Goal: Task Accomplishment & Management: Manage account settings

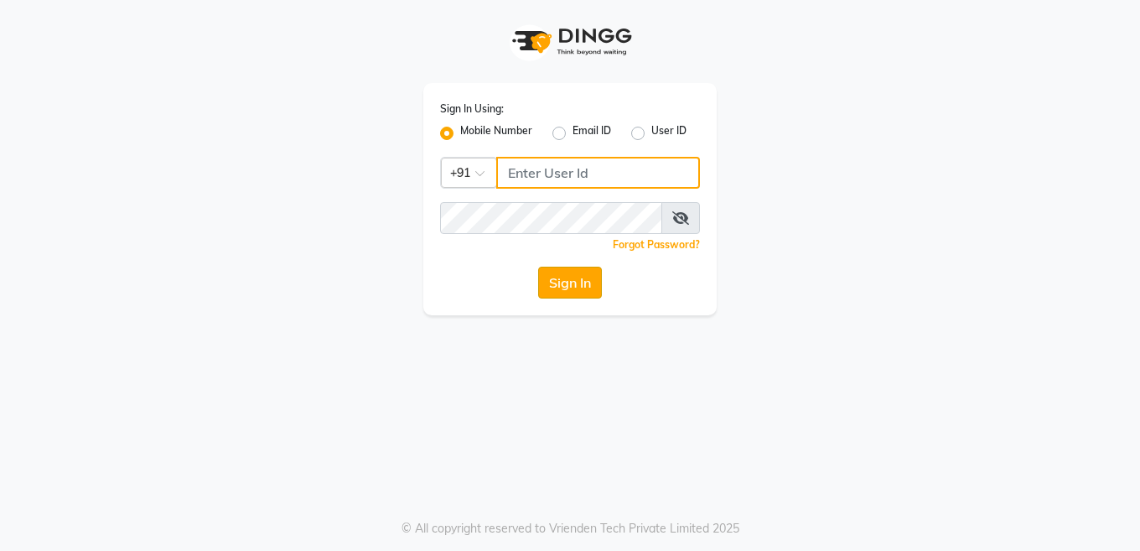
type input "9595211594"
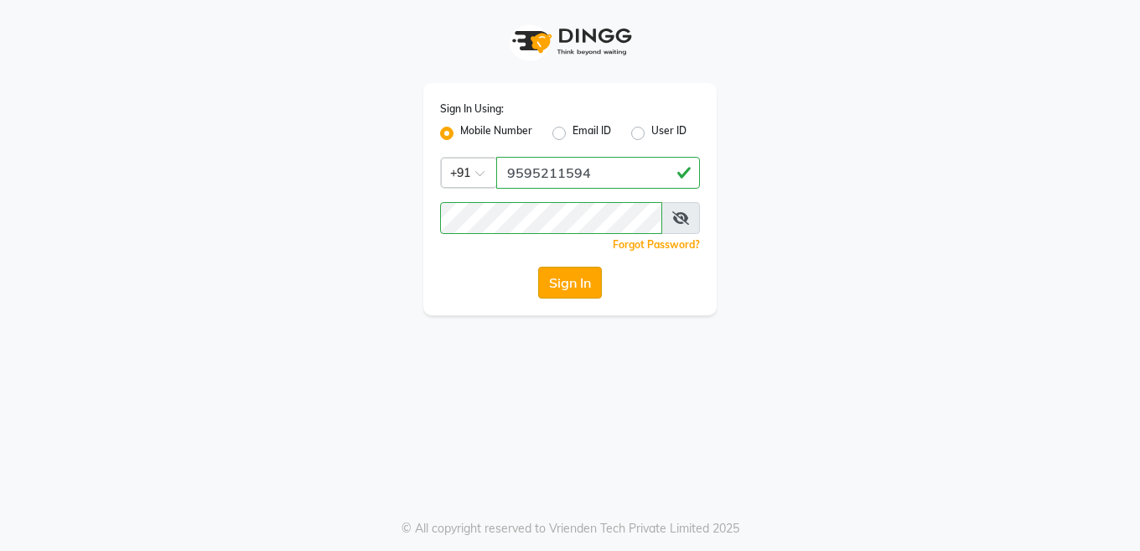
click at [587, 287] on button "Sign In" at bounding box center [570, 283] width 64 height 32
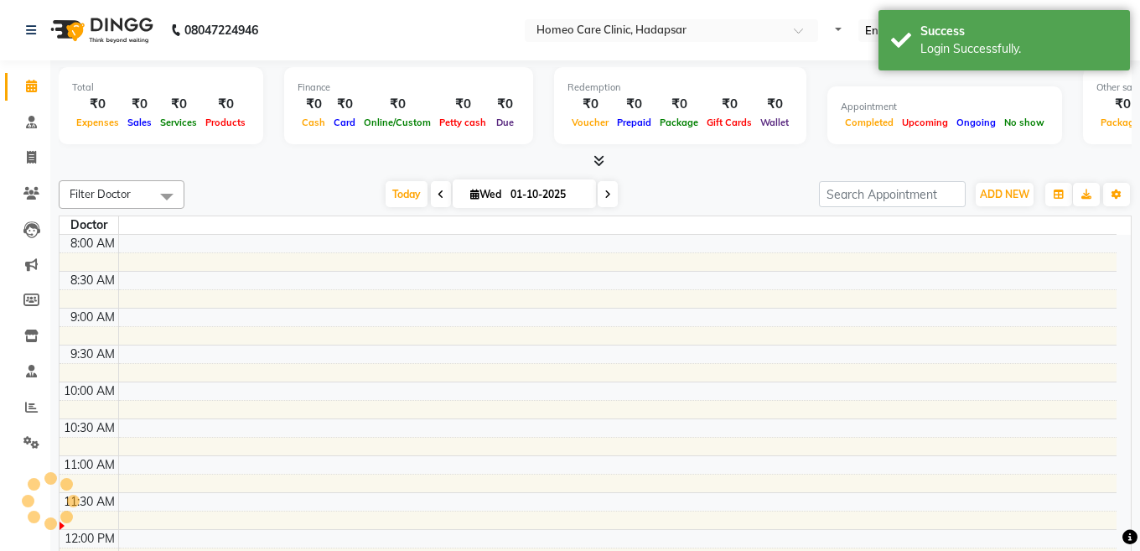
select select "en"
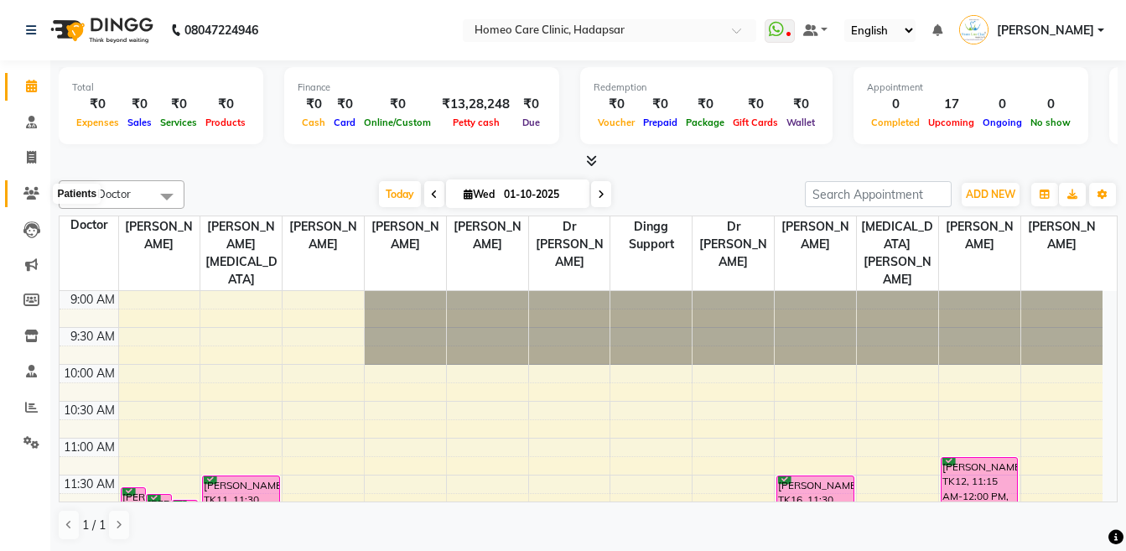
click at [29, 192] on icon at bounding box center [31, 193] width 16 height 13
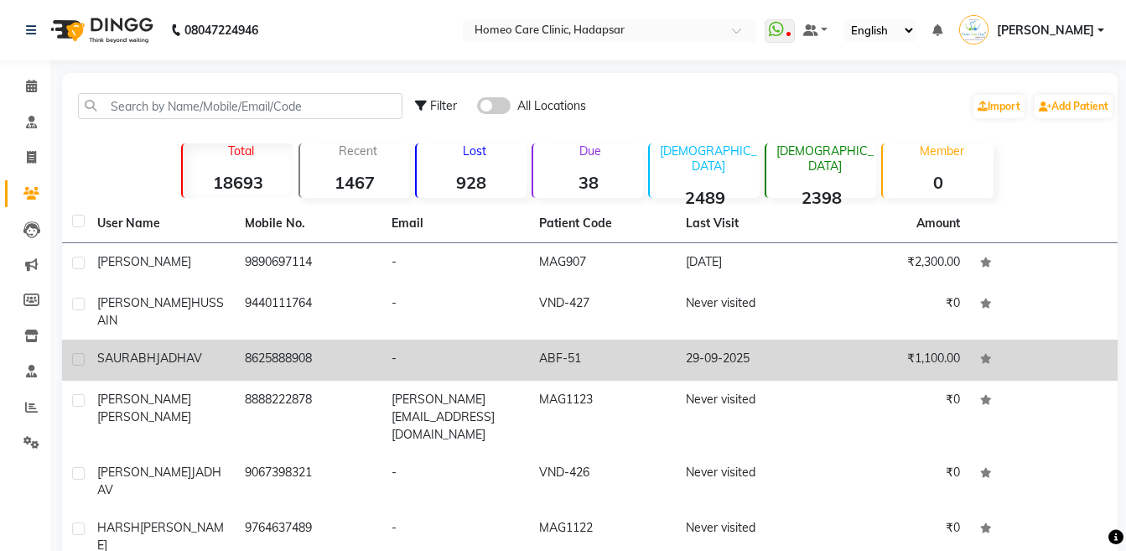
click at [167, 350] on span "JADHAV" at bounding box center [179, 357] width 46 height 15
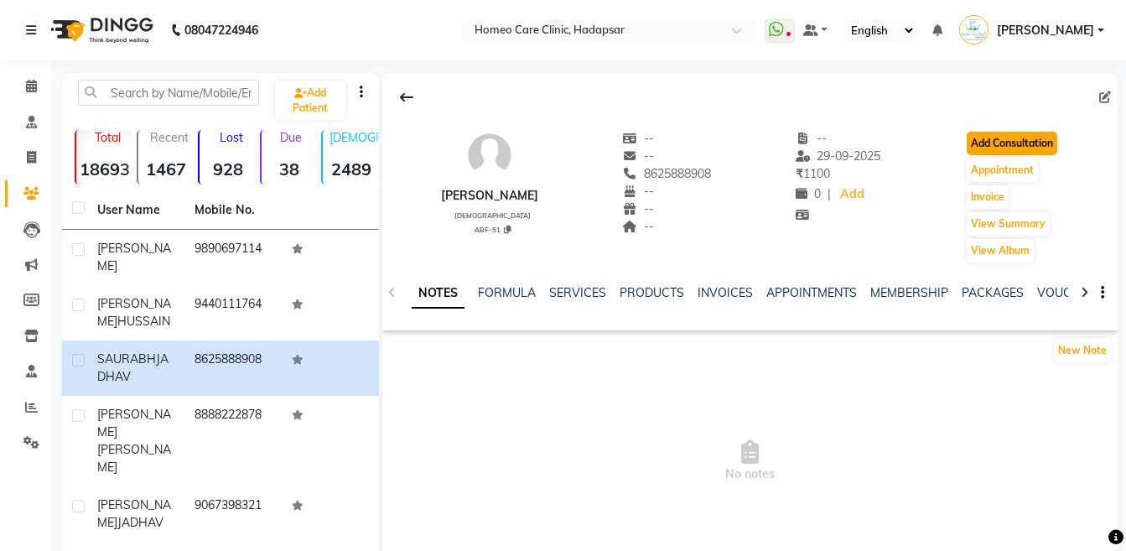
click at [1030, 137] on button "Add Consultation" at bounding box center [1011, 143] width 91 height 23
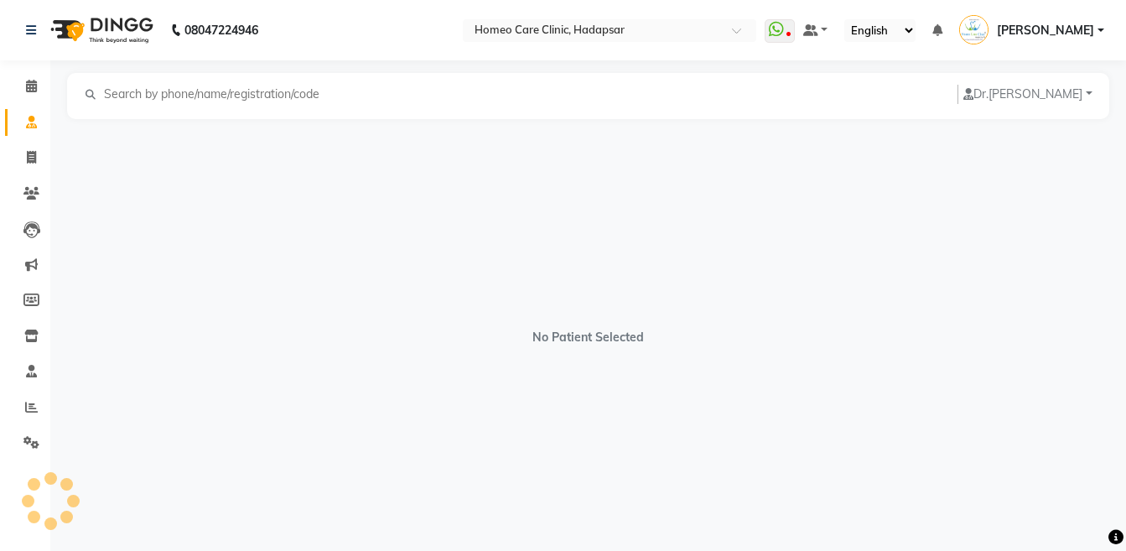
select select "[DEMOGRAPHIC_DATA]"
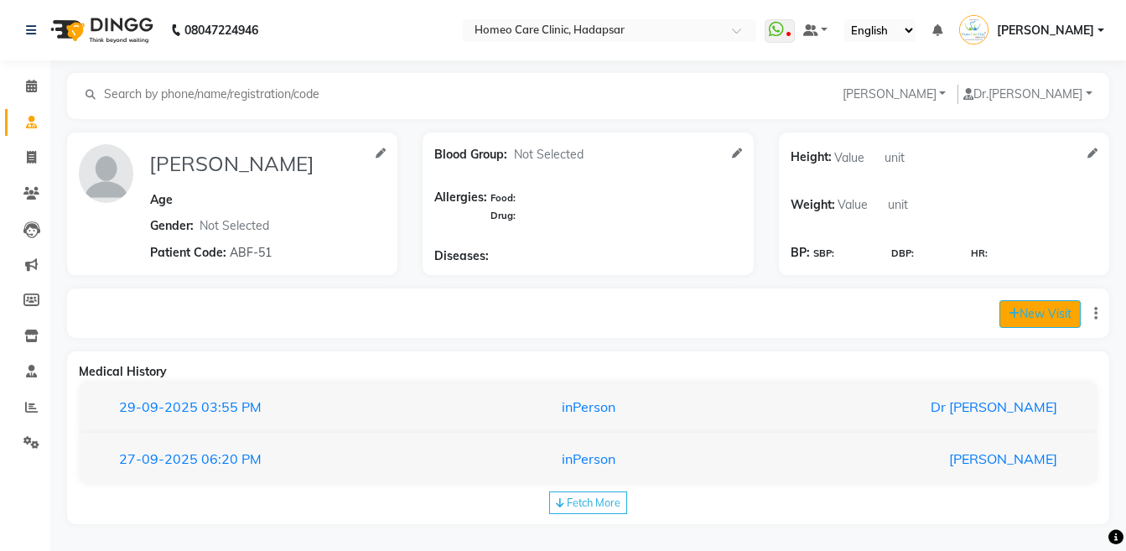
click at [1039, 323] on button "New Visit" at bounding box center [1039, 314] width 81 height 28
select select "715"
select select "inPerson"
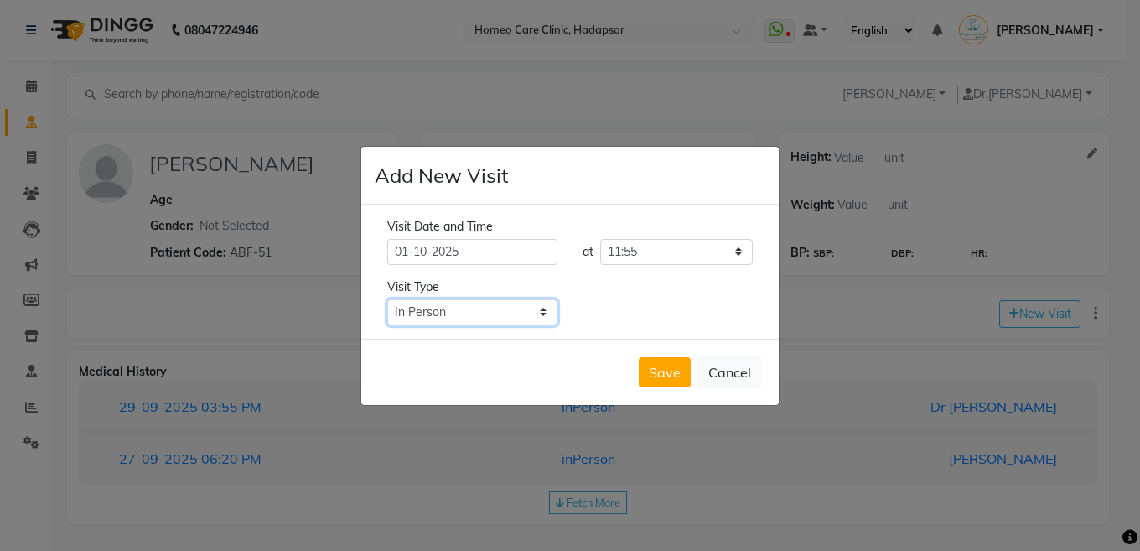
click at [504, 310] on select "Select Type In Person Video Phone Chat" at bounding box center [472, 312] width 170 height 26
click at [660, 378] on button "Save" at bounding box center [665, 372] width 52 height 30
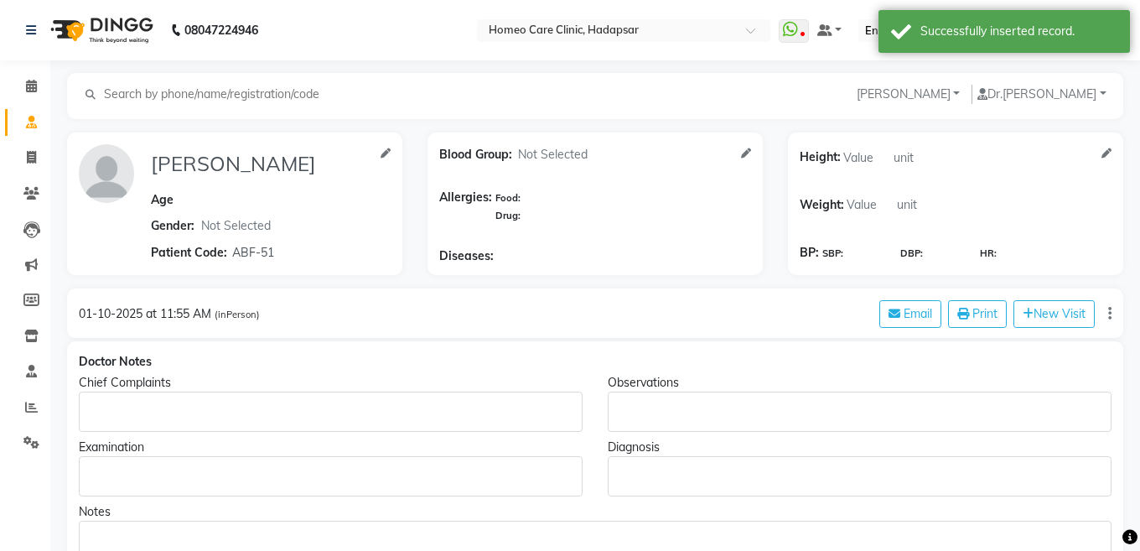
type input "[PERSON_NAME]"
select select "[DEMOGRAPHIC_DATA]"
type input "ABF-51"
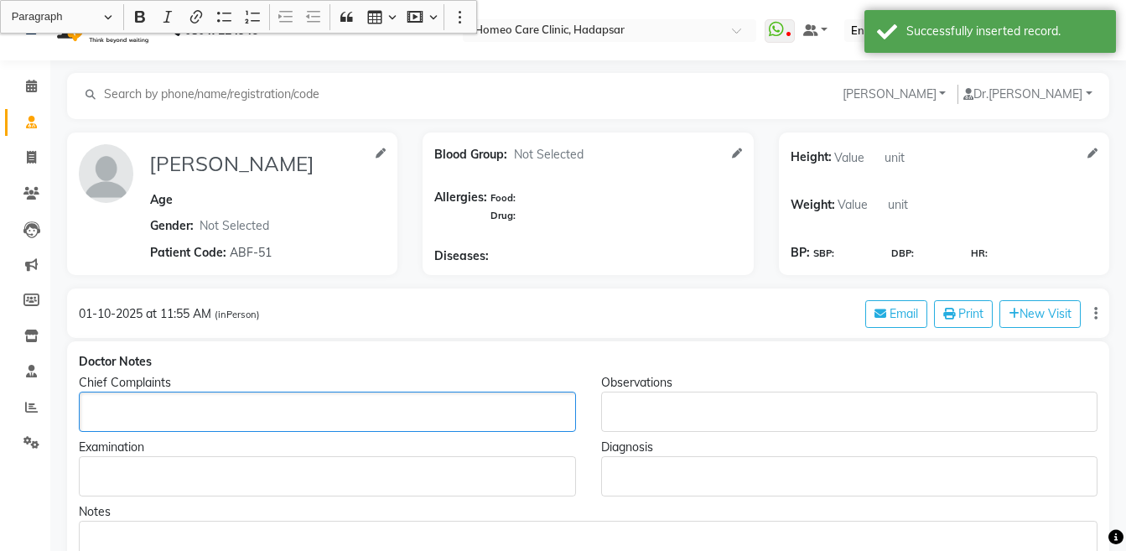
click at [249, 412] on p "Rich Text Editor, main" at bounding box center [326, 412] width 481 height 18
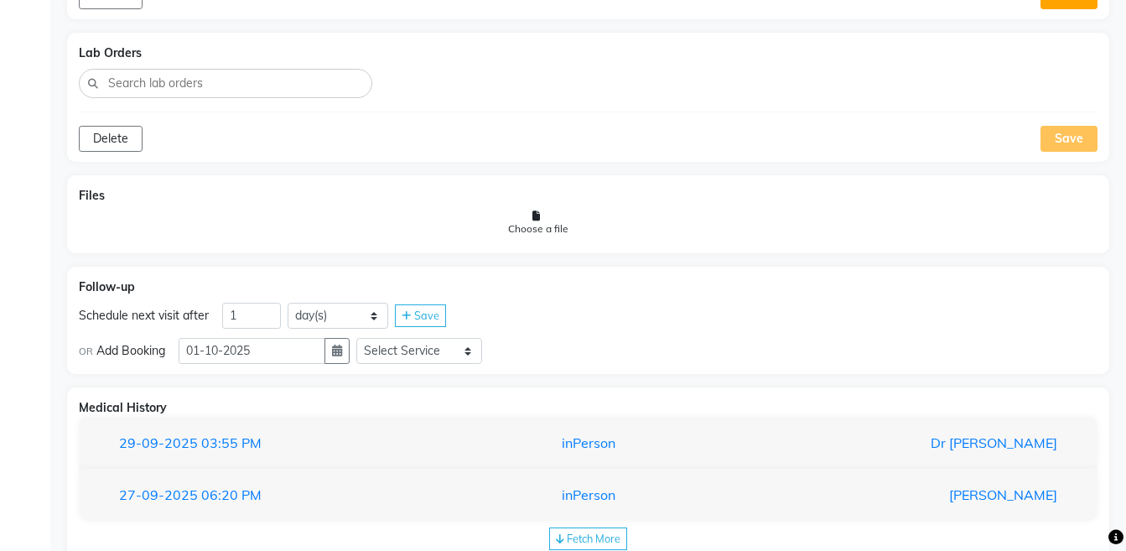
scroll to position [1011, 0]
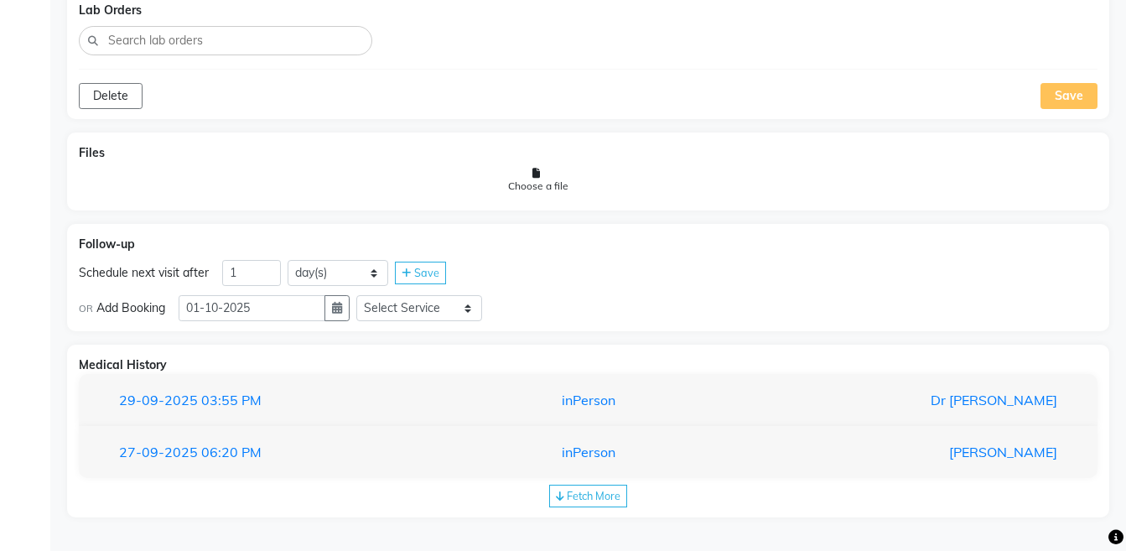
click at [729, 378] on div "29-09-2025 03:55 PM inPerson Dr Pooja Doshi" at bounding box center [588, 400] width 1018 height 53
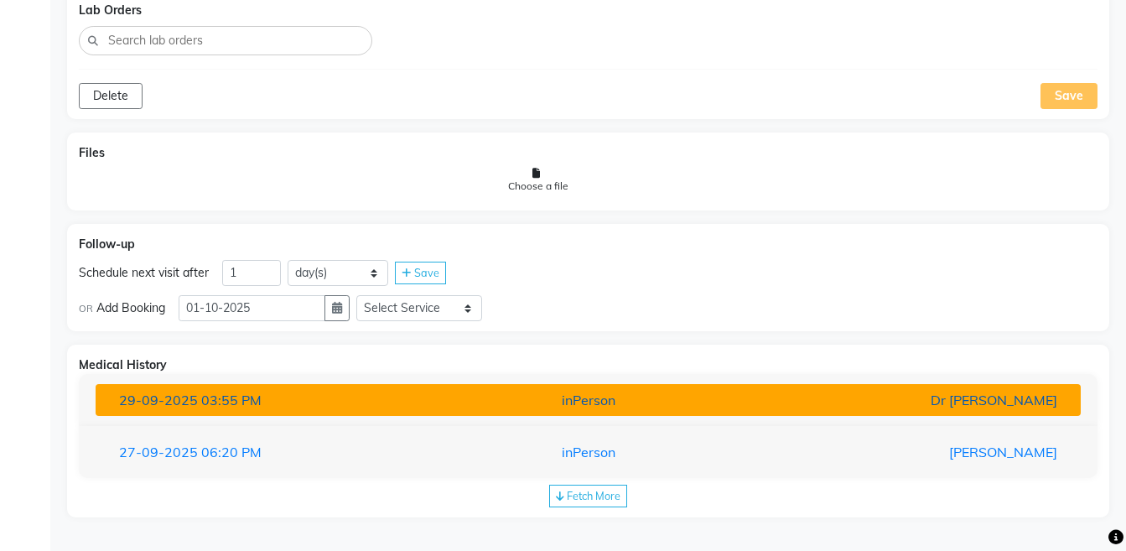
click at [732, 404] on div "inPerson" at bounding box center [587, 400] width 321 height 20
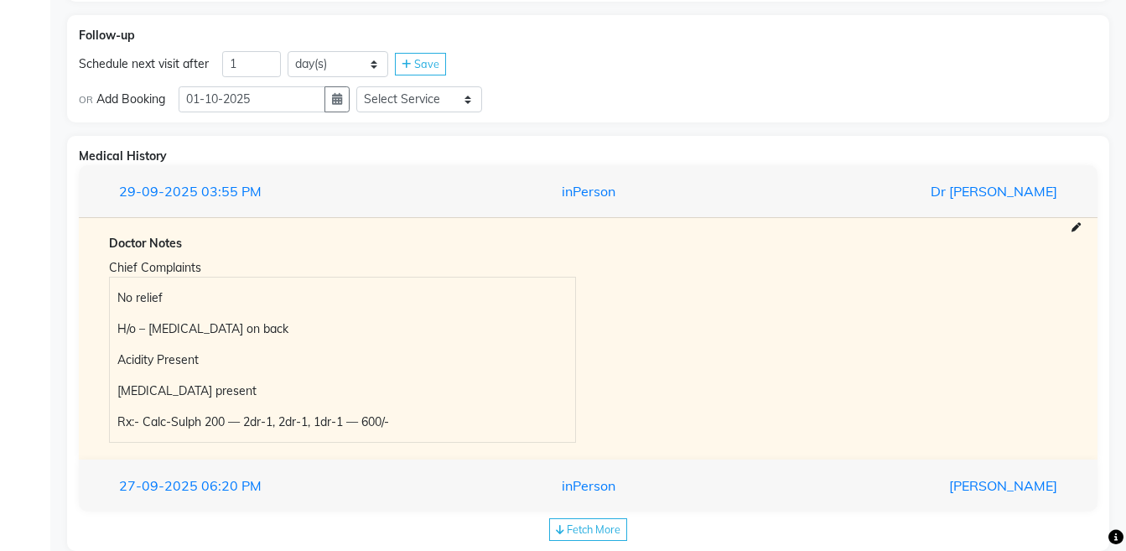
scroll to position [1253, 0]
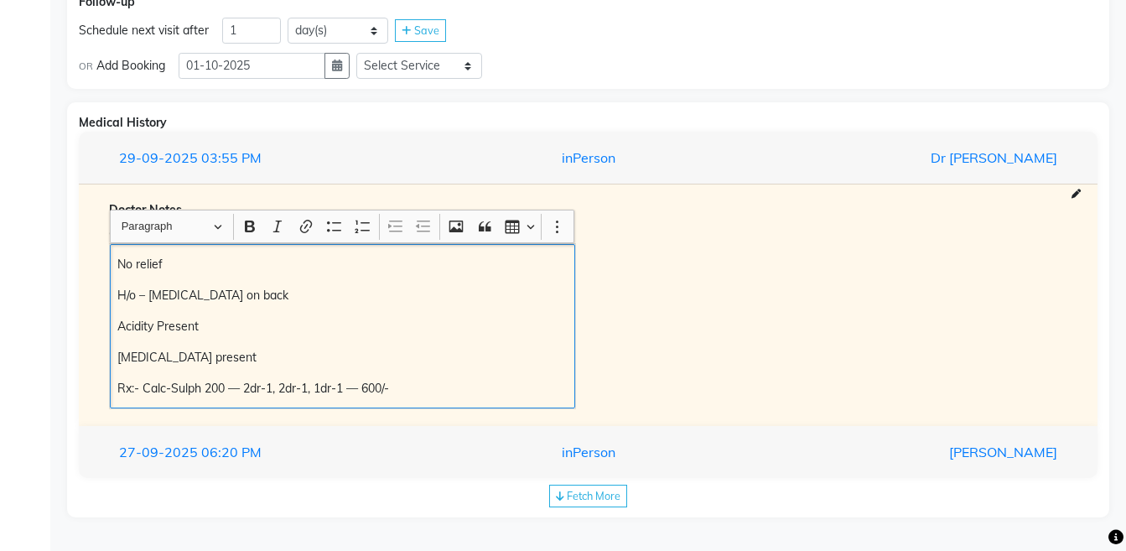
click at [115, 296] on div "No relief H/o – Sprain on back Acidity Present Indigestion present Rx:- Calc-Su…" at bounding box center [342, 326] width 465 height 164
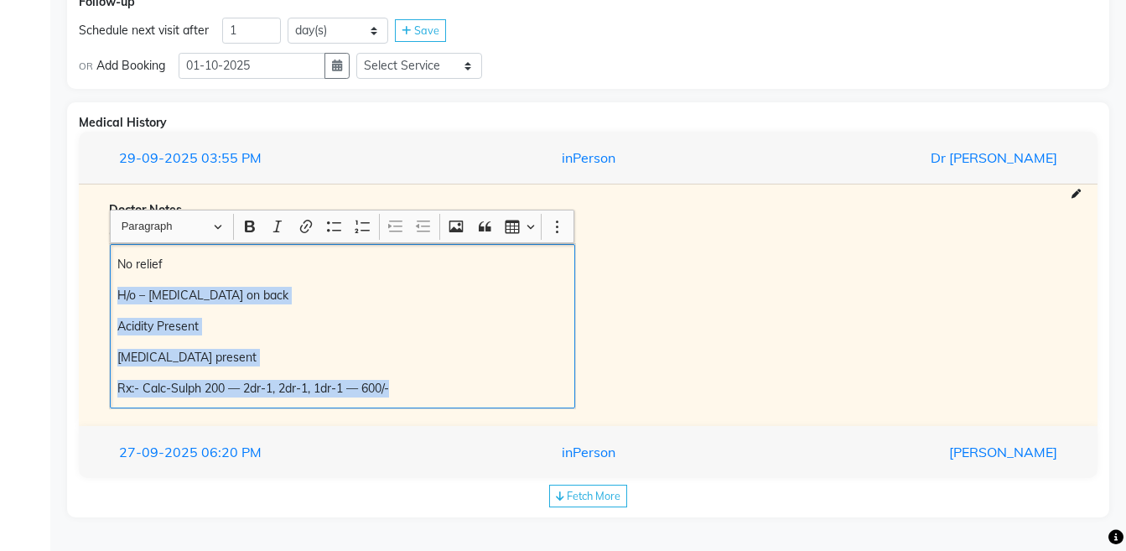
copy div "H/o – Sprain on back Acidity Present Indigestion present Rx:- Calc-Sulph 200 — …"
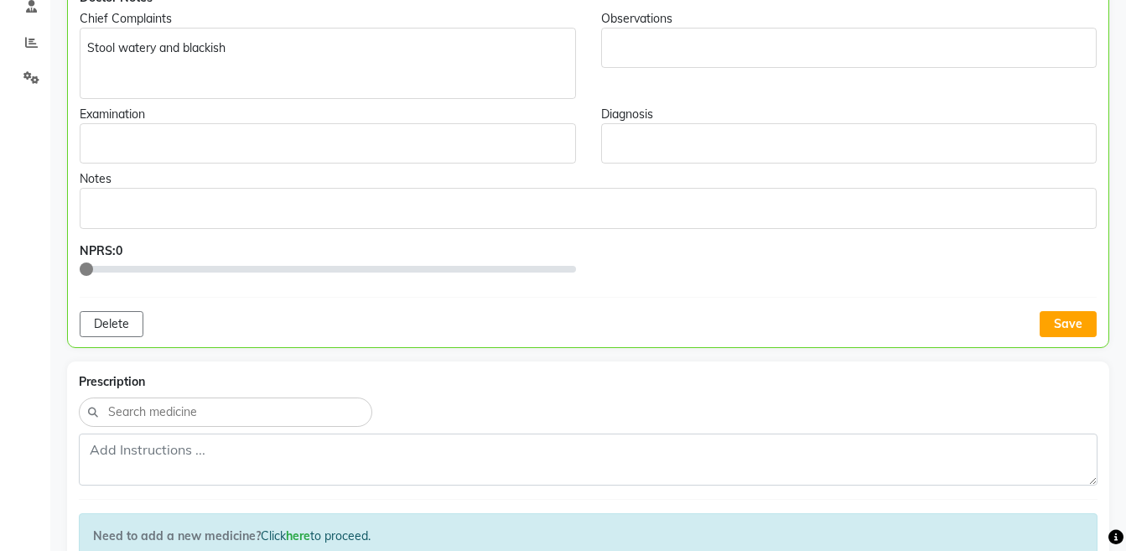
scroll to position [313, 0]
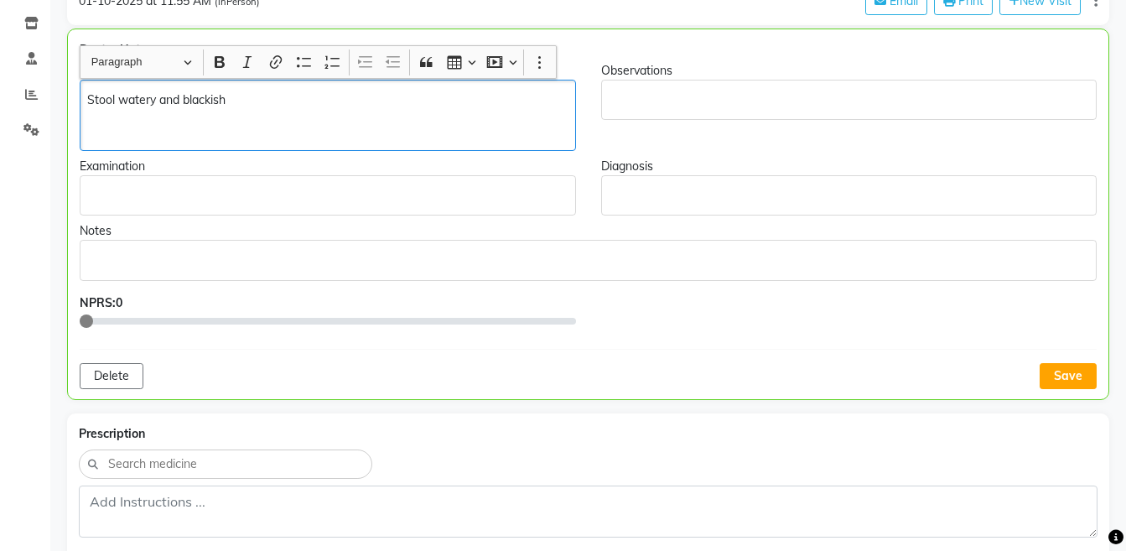
click at [193, 123] on p "Rich Text Editor, main" at bounding box center [327, 131] width 480 height 18
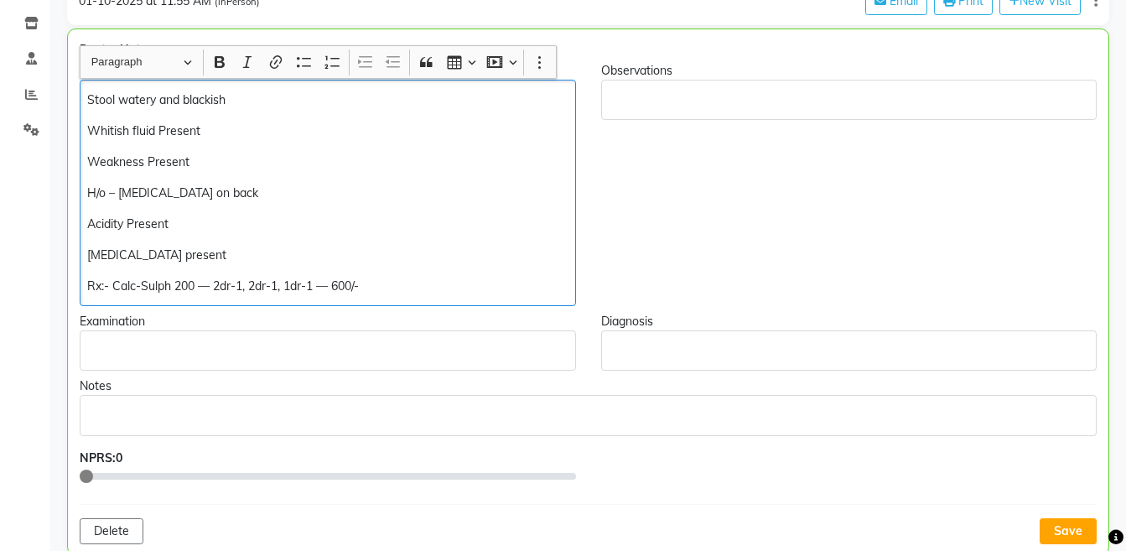
click at [80, 189] on div "Stool watery and blackish Whitish fluid Present Weakness Present H/o – Sprain o…" at bounding box center [328, 193] width 496 height 226
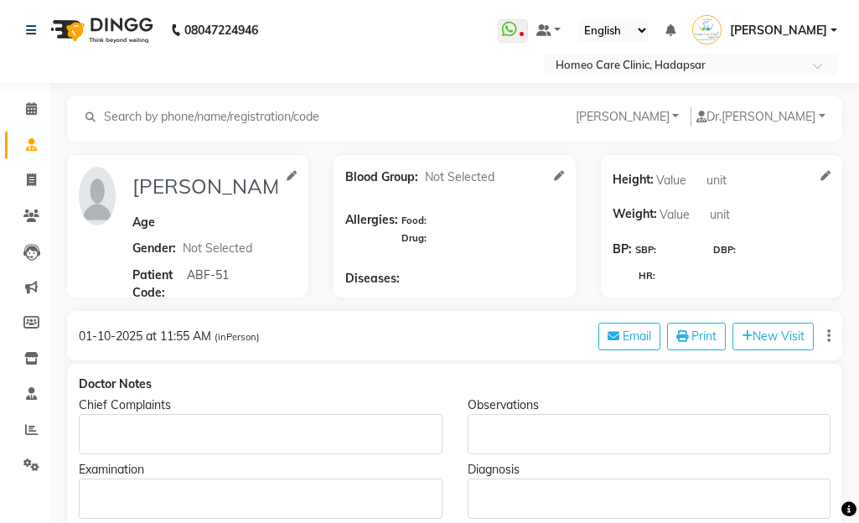
select select "[DEMOGRAPHIC_DATA]"
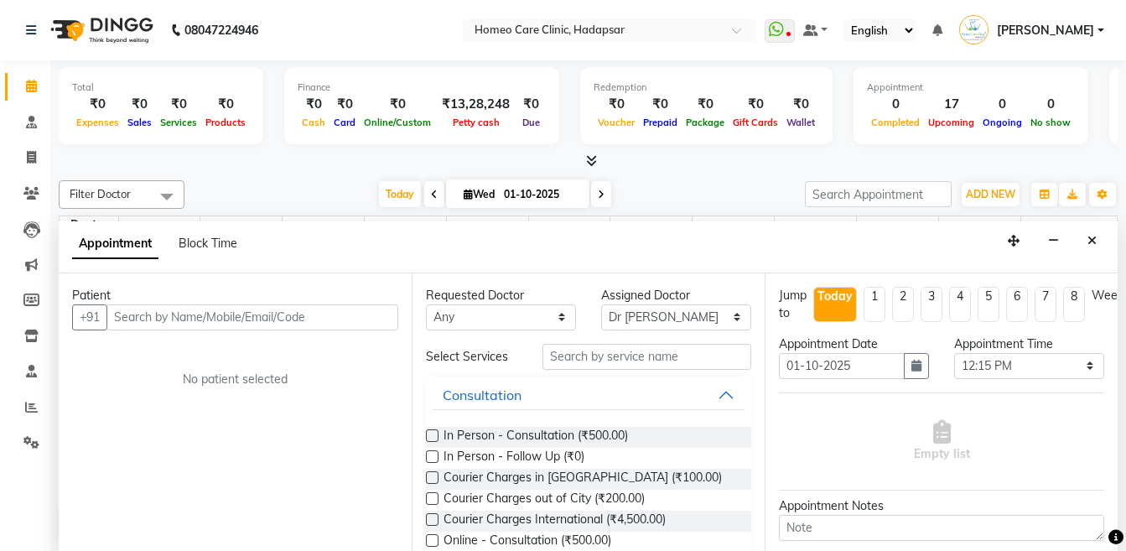
select select "66337"
select select "735"
select select "tentative"
click at [27, 196] on icon at bounding box center [31, 192] width 16 height 13
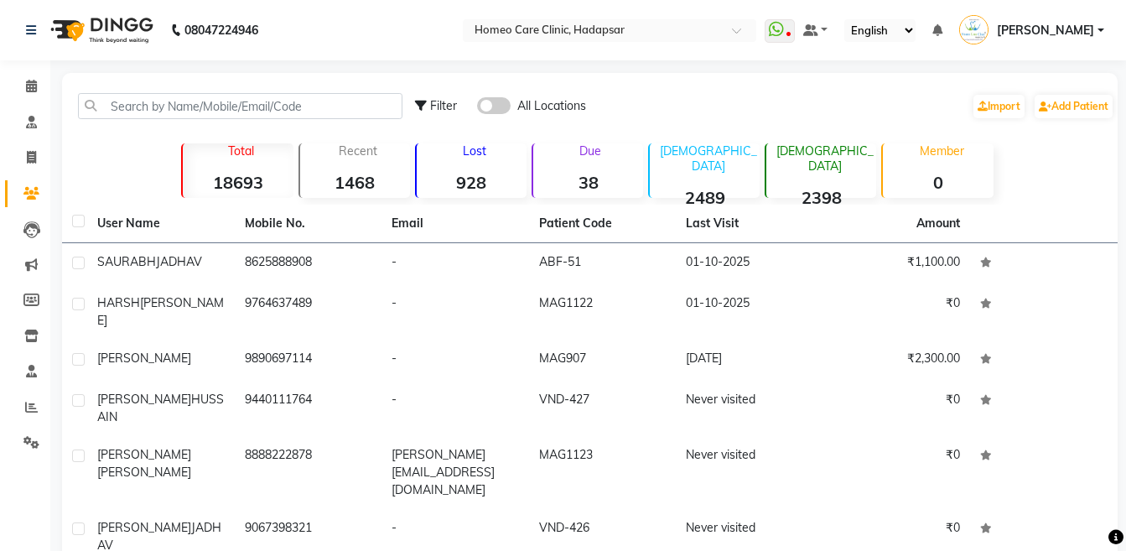
click at [173, 280] on td "[PERSON_NAME]" at bounding box center [161, 263] width 148 height 41
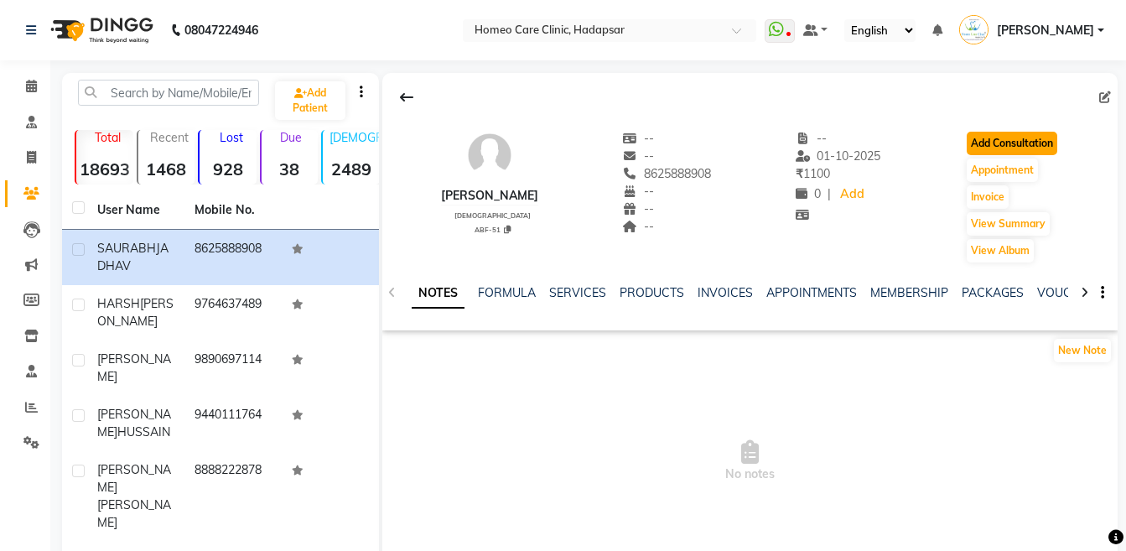
click at [1040, 153] on button "Add Consultation" at bounding box center [1011, 143] width 91 height 23
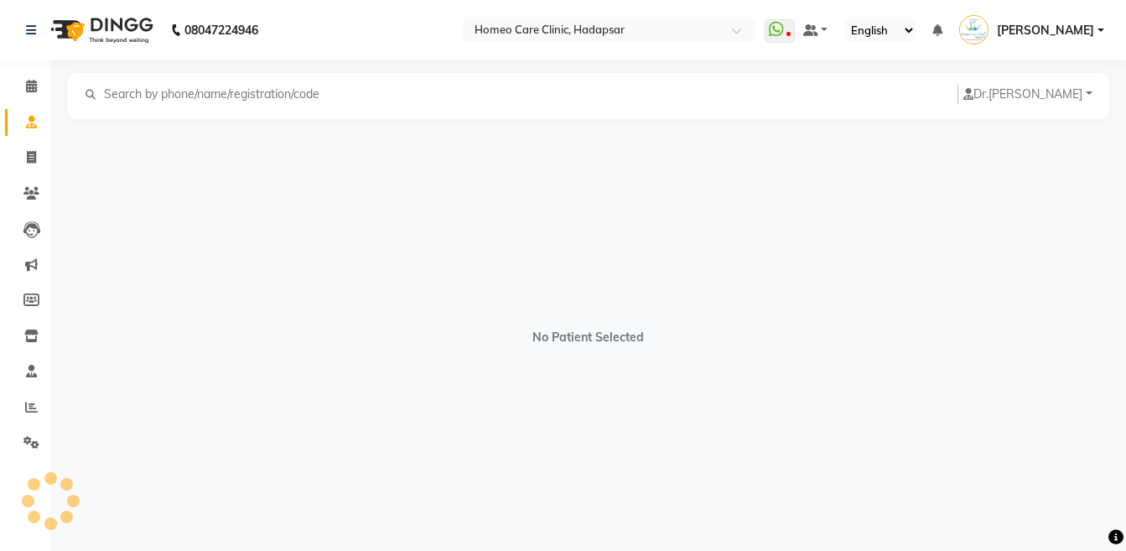
select select "[DEMOGRAPHIC_DATA]"
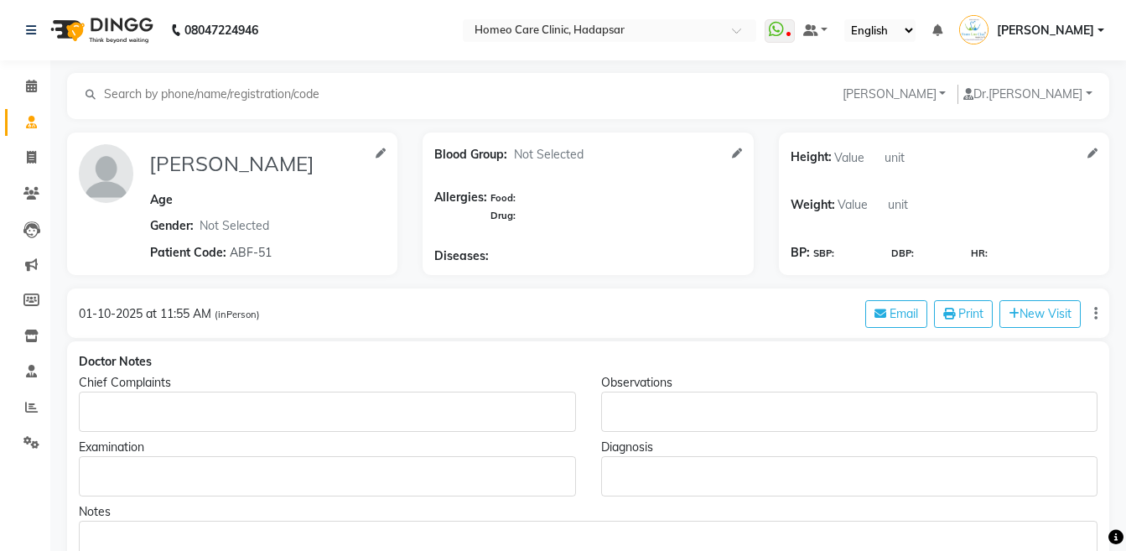
click at [177, 411] on p "Rich Text Editor, main" at bounding box center [326, 412] width 481 height 18
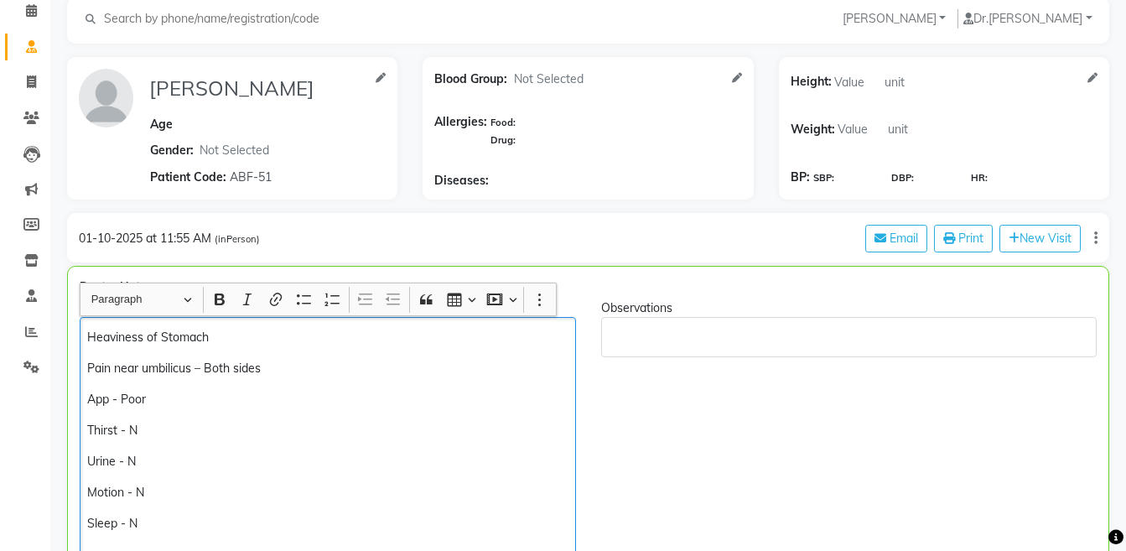
scroll to position [105, 0]
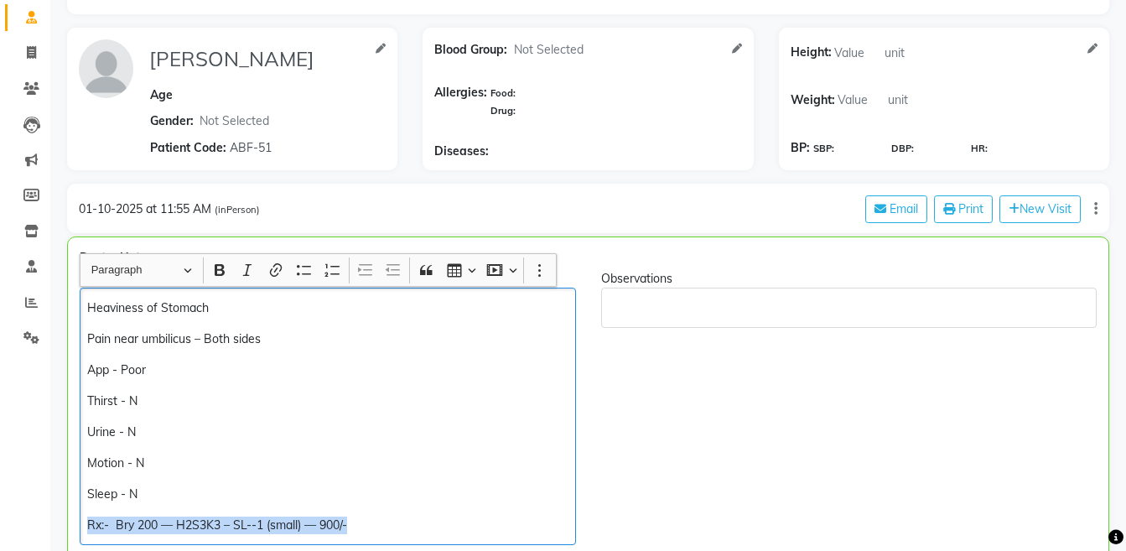
copy div "Rx:- Bry 200 — H2S3K3 – SL--1 (small) — 900/-"
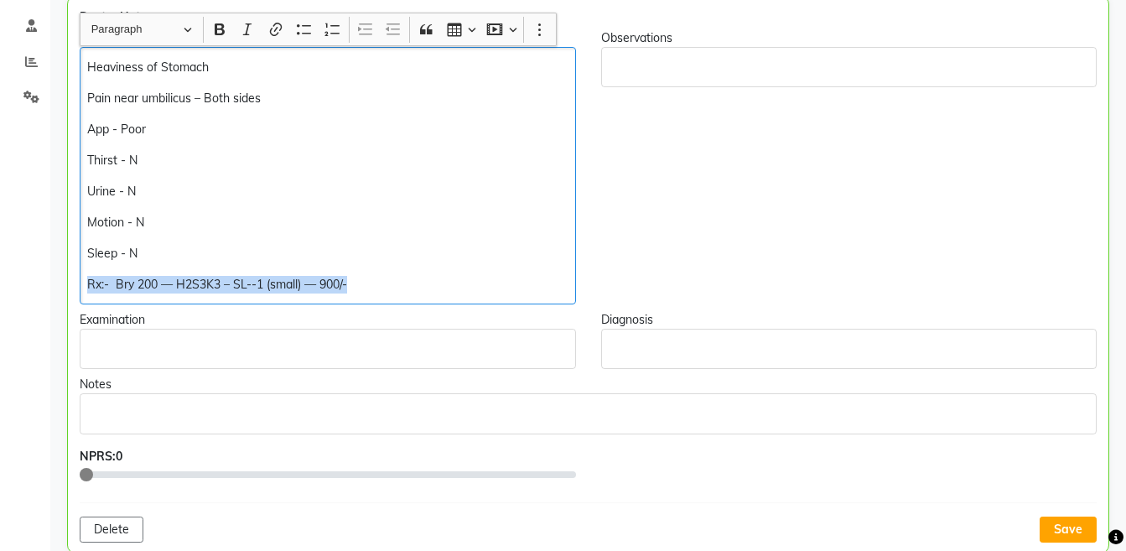
scroll to position [354, 0]
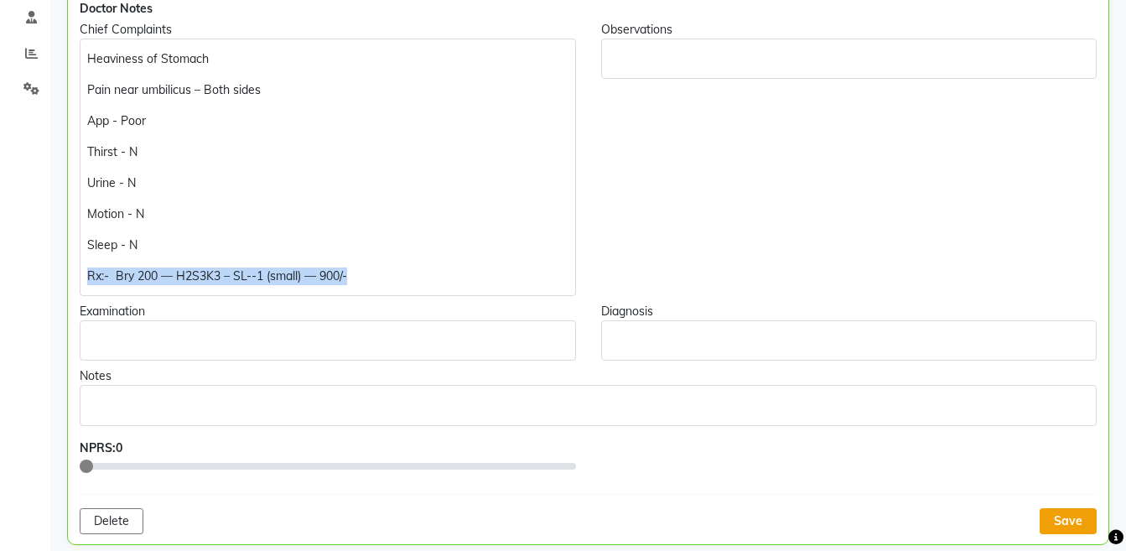
click at [1054, 525] on button "Save" at bounding box center [1067, 521] width 57 height 26
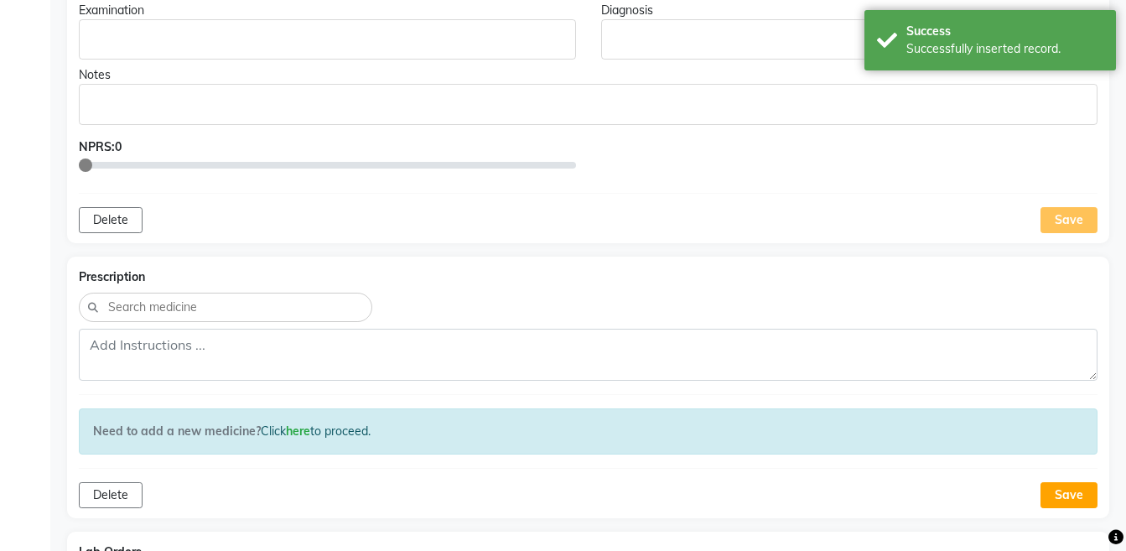
scroll to position [662, 0]
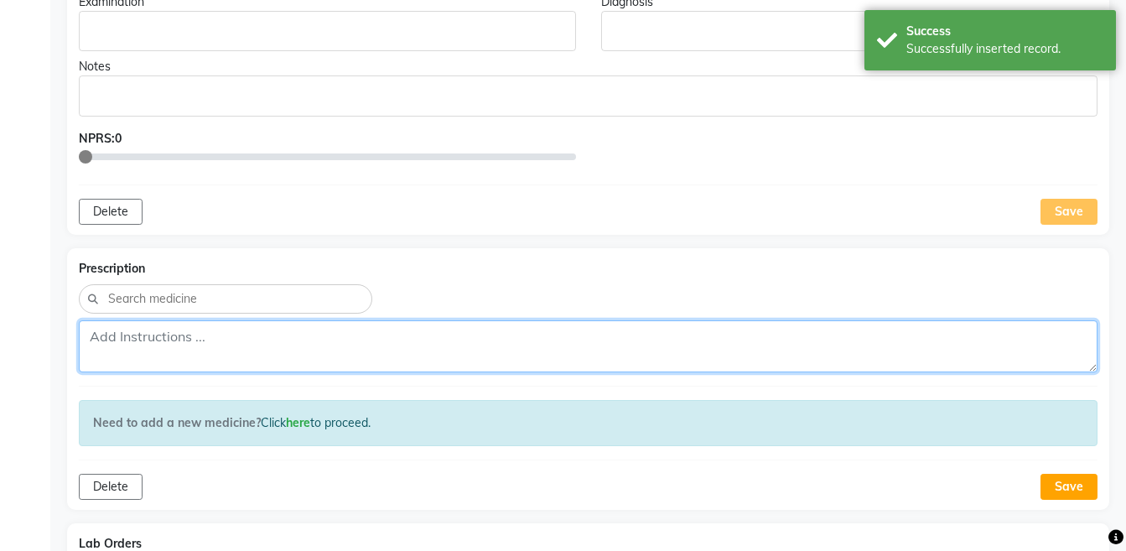
click at [619, 360] on textarea at bounding box center [588, 346] width 1018 height 52
paste textarea "Rx:- Bry 200 — H2S3K3 – SL--1 (small) — 900/-"
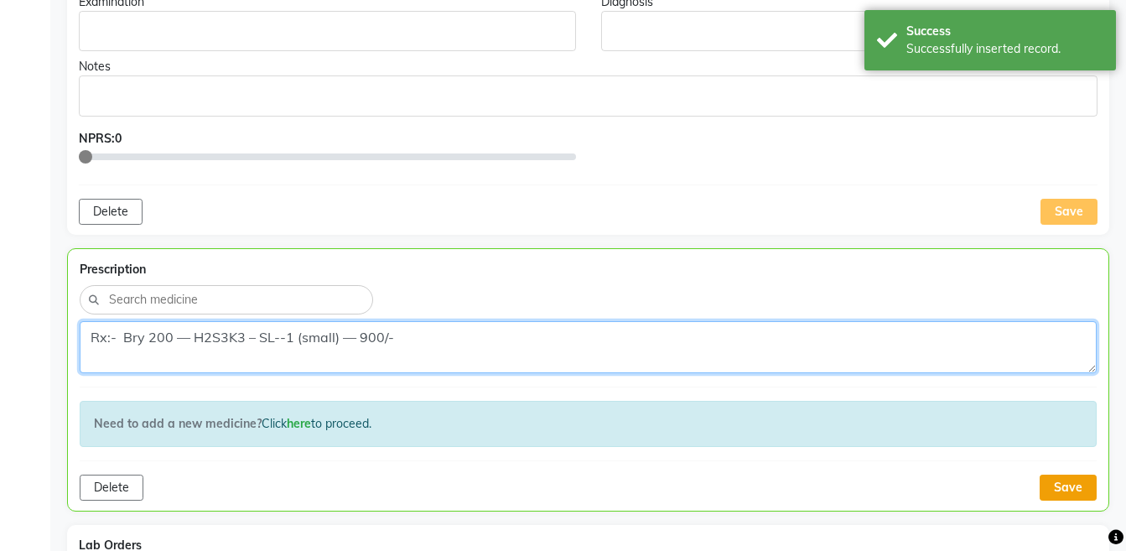
type textarea "Rx:- Bry 200 — H2S3K3 – SL--1 (small) — 900/-"
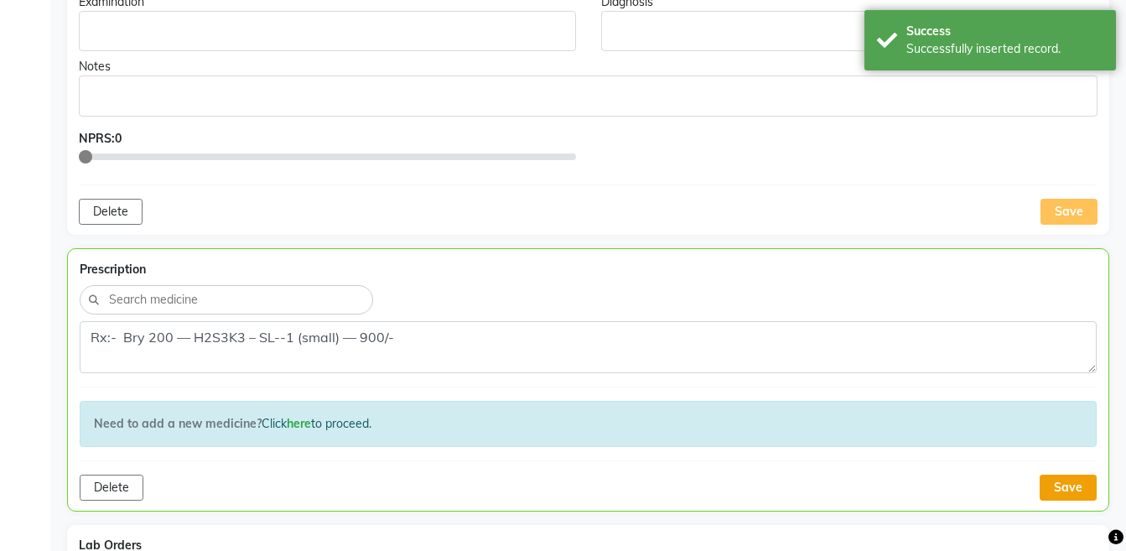
click at [1054, 479] on button "Save" at bounding box center [1067, 487] width 57 height 26
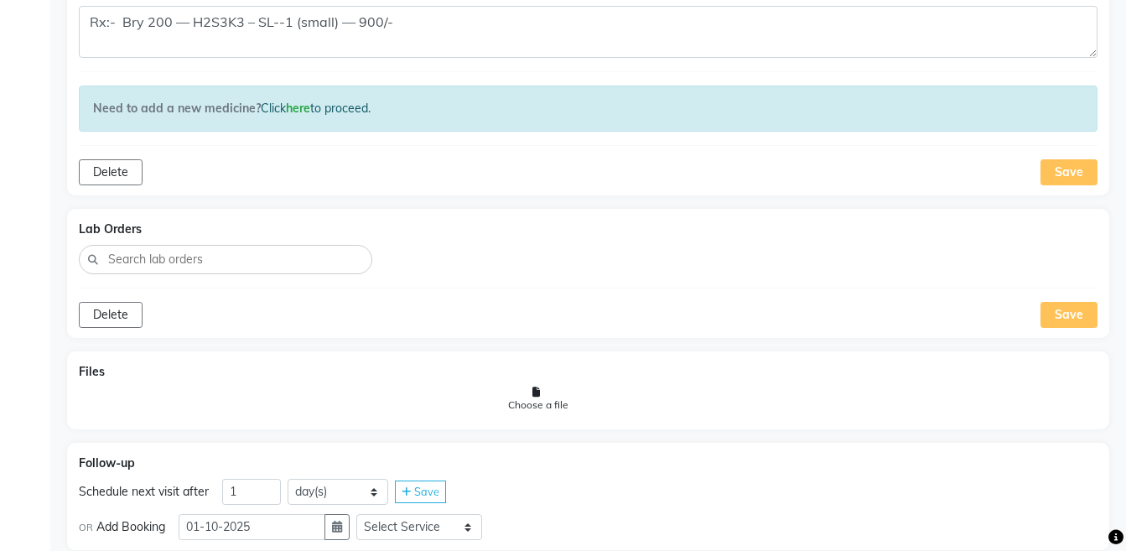
scroll to position [1195, 0]
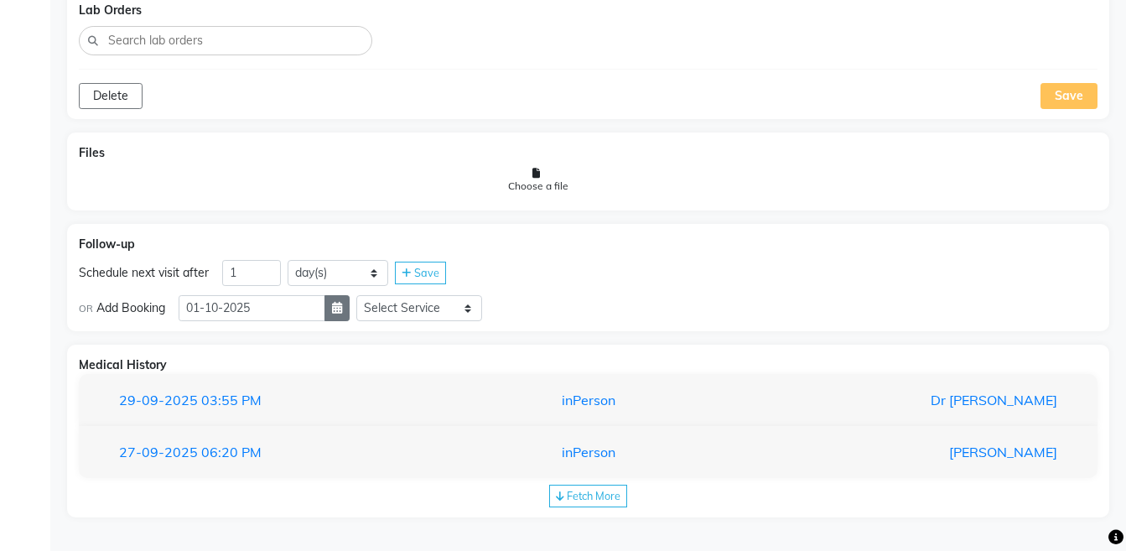
click at [350, 314] on button "button" at bounding box center [336, 308] width 25 height 26
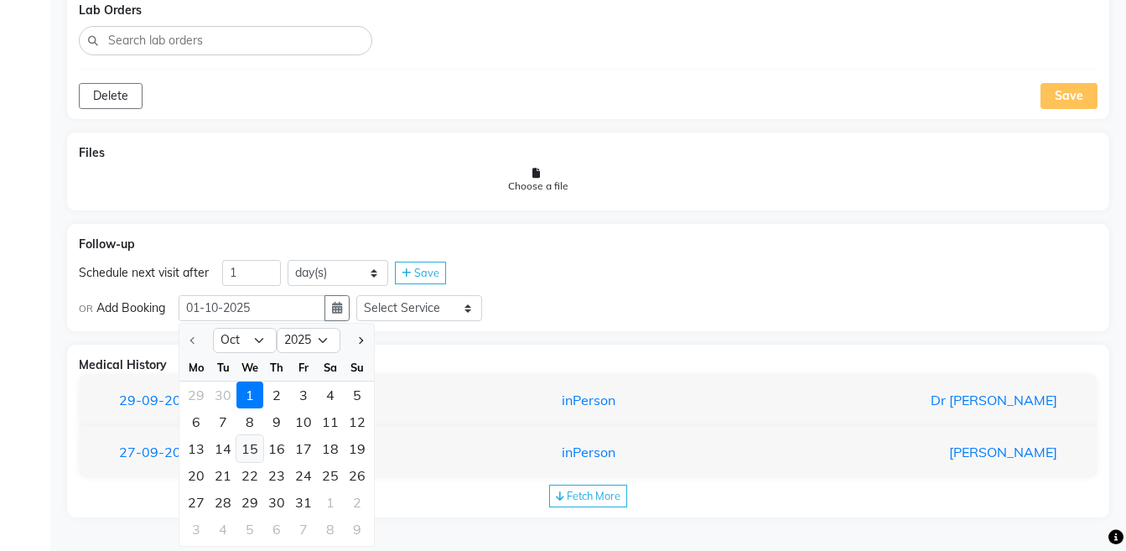
click at [247, 440] on div "15" at bounding box center [249, 448] width 27 height 27
type input "[DATE]"
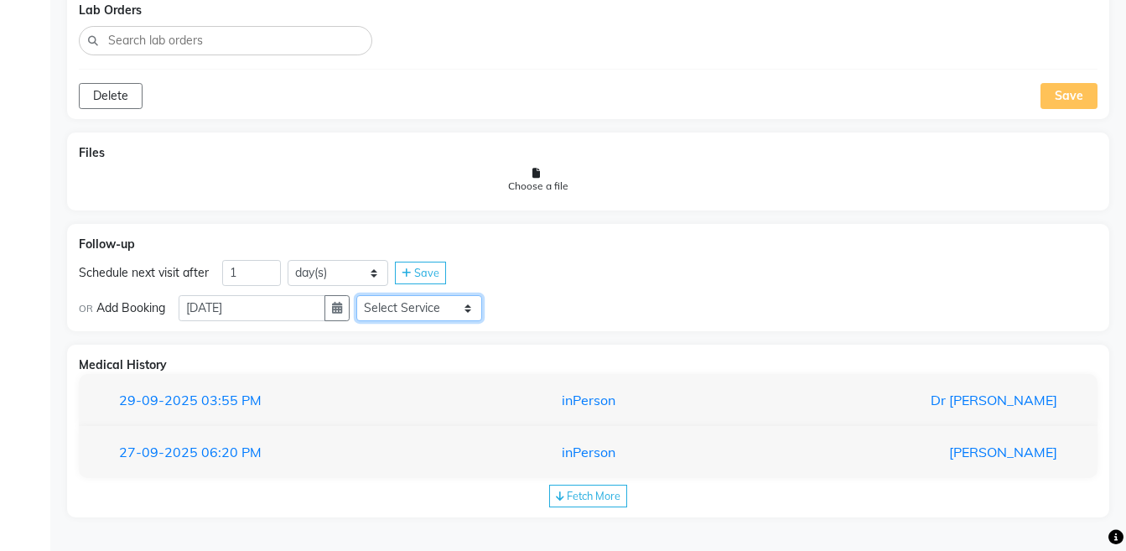
click at [398, 309] on select "Select Service Medicine Medicine 1 Hydra Facial Medi Facial Vampire Facial With…" at bounding box center [419, 308] width 126 height 26
select select "972997"
click at [370, 295] on select "Select Service Medicine Medicine 1 Hydra Facial Medi Facial Vampire Facial With…" at bounding box center [419, 308] width 126 height 26
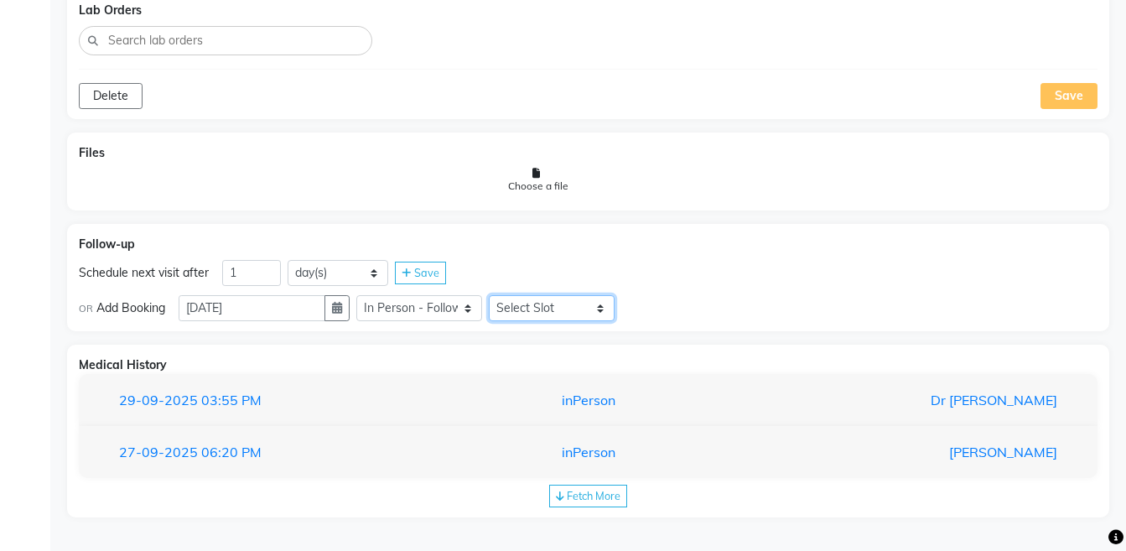
click at [546, 315] on select "Select Slot 10:15 10:30 10:45 11:00 11:45 12:00 12:15 12:30 12:45 13:00 13:15 1…" at bounding box center [552, 308] width 126 height 26
select select "660"
click at [502, 295] on select "Select Slot 10:15 10:30 10:45 11:00 11:45 12:00 12:15 12:30 12:45 13:00 13:15 1…" at bounding box center [552, 308] width 126 height 26
click at [666, 305] on span "Save" at bounding box center [652, 307] width 25 height 13
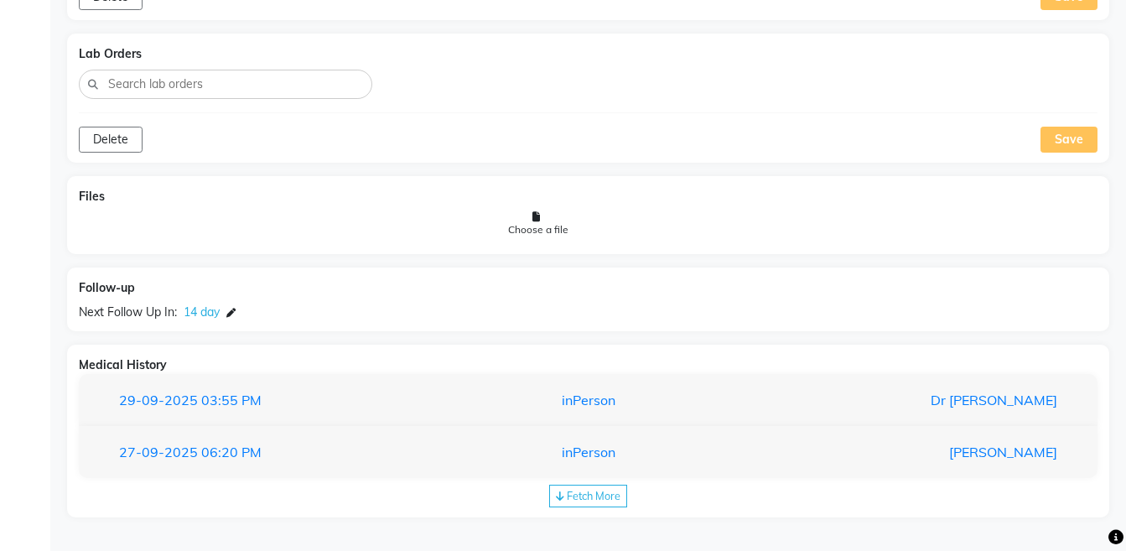
scroll to position [670, 0]
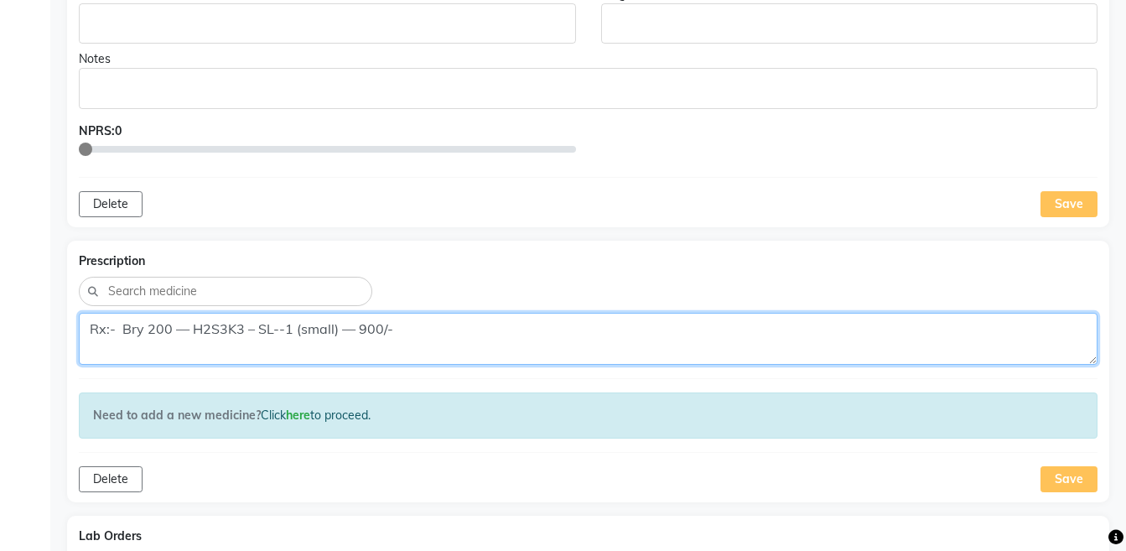
click at [371, 332] on textarea "Rx:- Bry 200 — H2S3K3 – SL--1 (small) — 900/-" at bounding box center [588, 339] width 1018 height 52
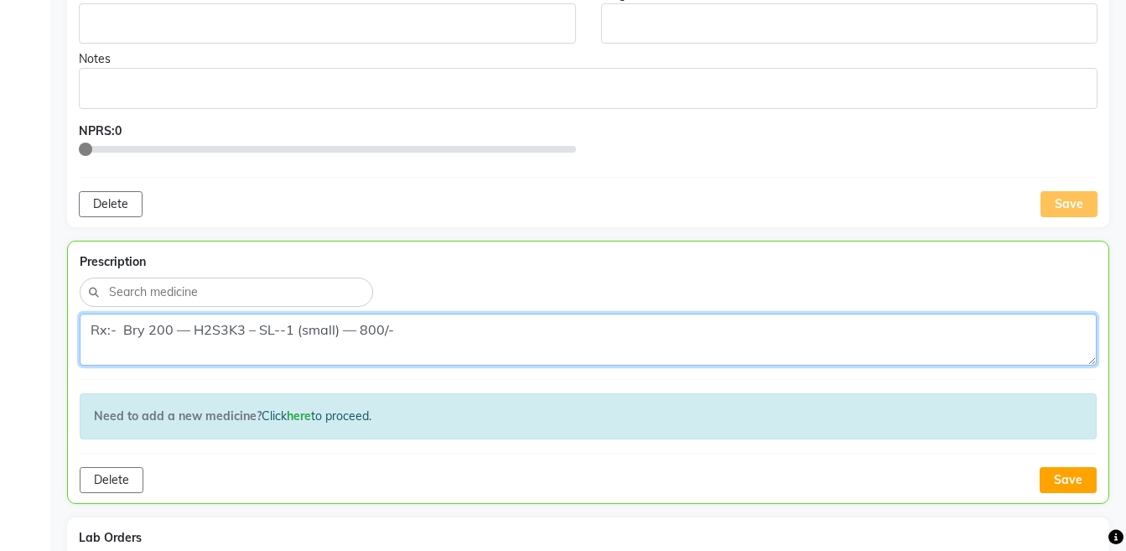
click at [431, 323] on textarea "Rx:- Bry 200 — H2S3K3 – SL--1 (small) — 800/-" at bounding box center [588, 339] width 1017 height 52
type textarea "Rx:- Bry 200 — H2S3K3 – SL--1 (small) — 800/-"
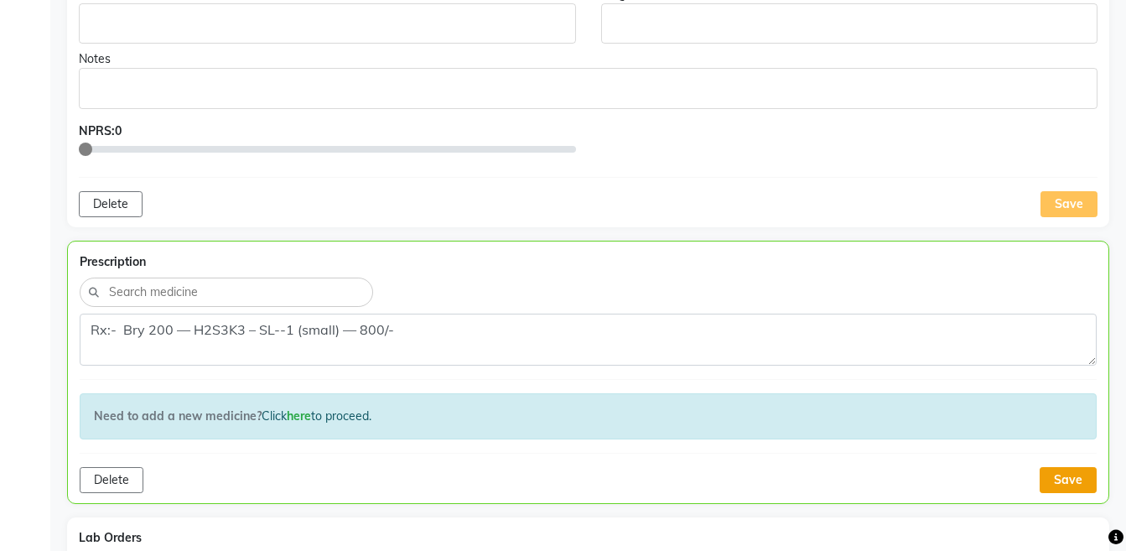
click at [1061, 480] on button "Save" at bounding box center [1067, 480] width 57 height 26
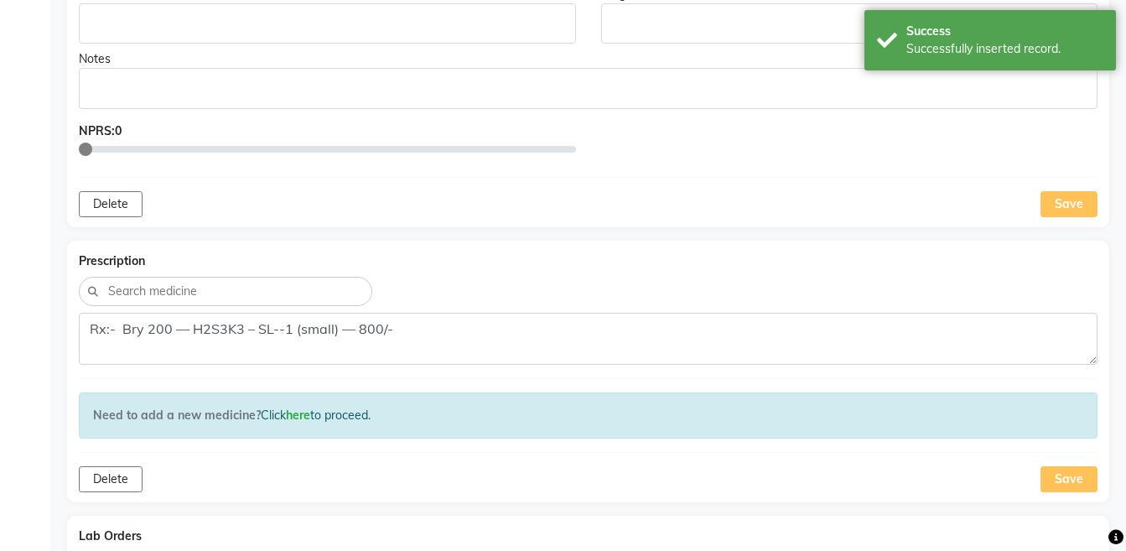
scroll to position [531, 0]
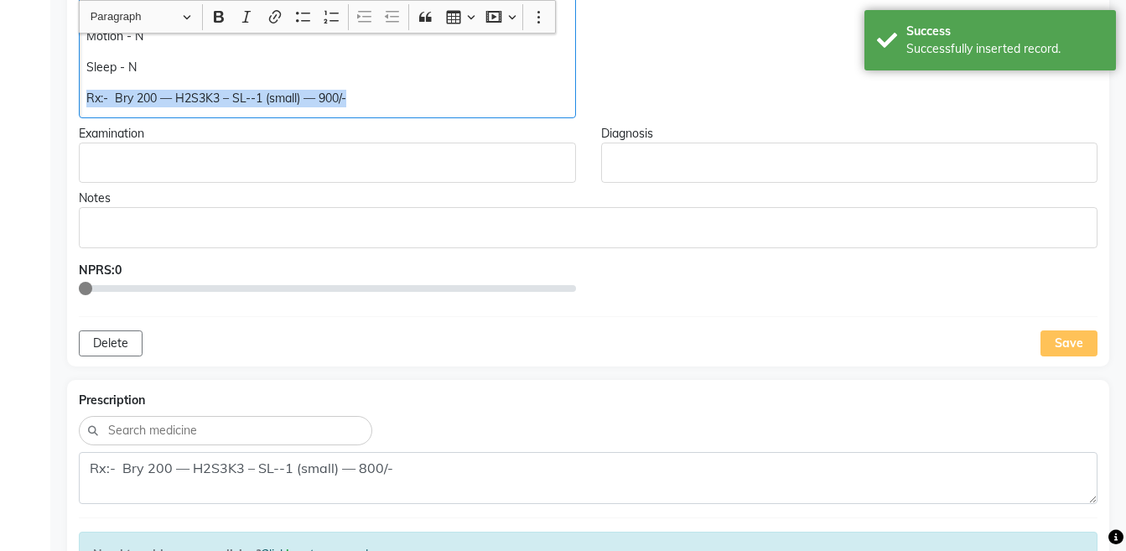
scroll to position [531, 0]
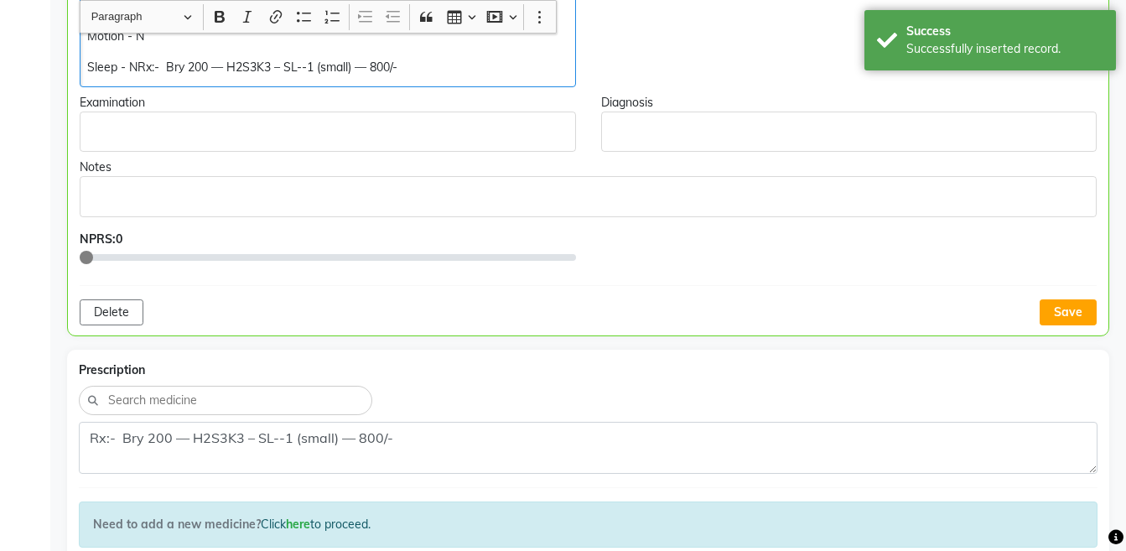
click at [136, 64] on p "Sleep - NRx:- Bry 200 — H2S3K3 – SL--1 (small) — 800/-" at bounding box center [327, 68] width 480 height 18
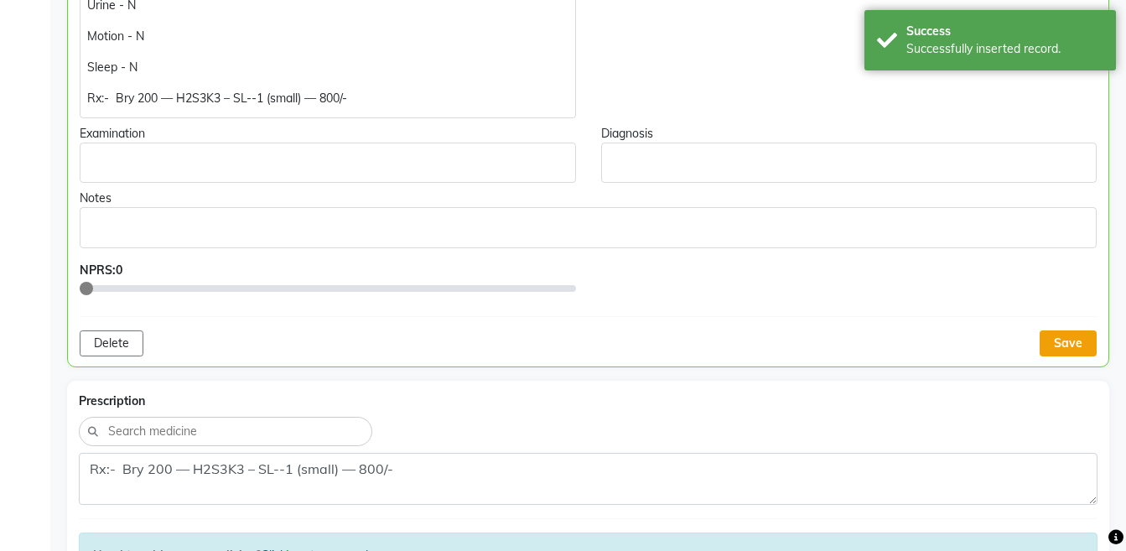
click at [1064, 344] on button "Save" at bounding box center [1067, 343] width 57 height 26
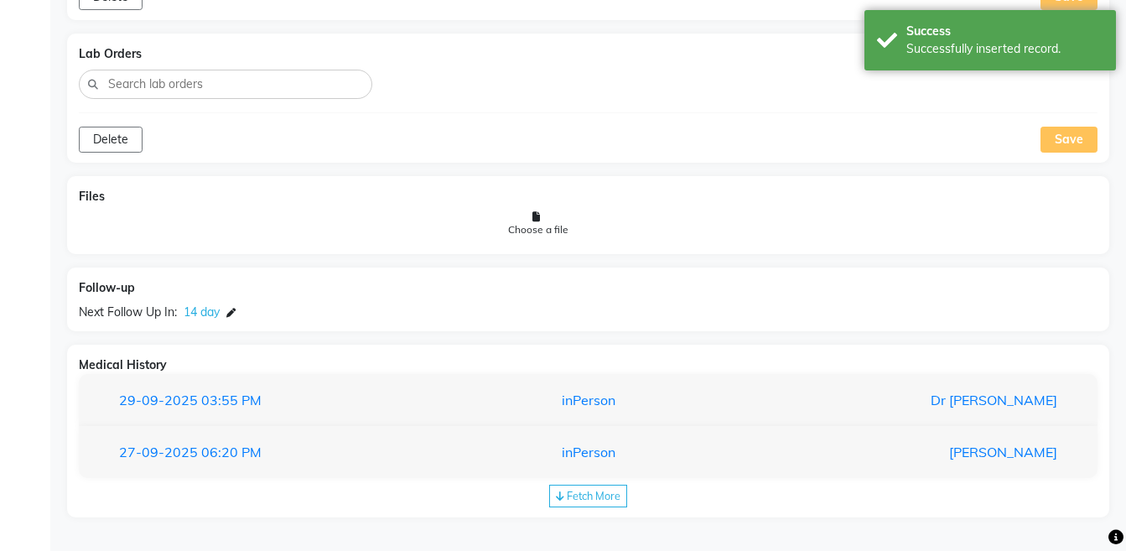
scroll to position [0, 0]
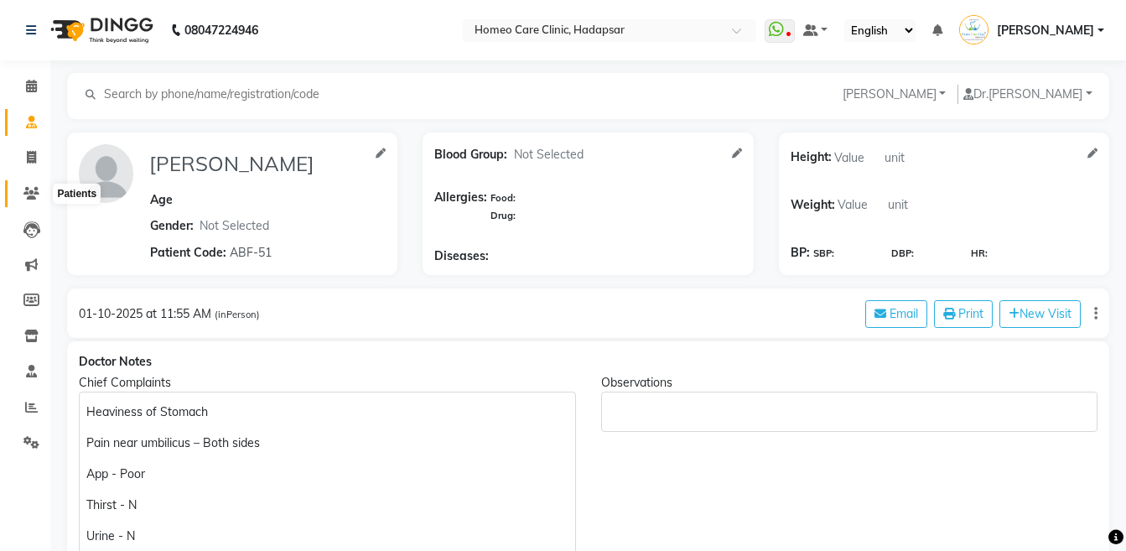
click at [34, 193] on icon at bounding box center [31, 193] width 16 height 13
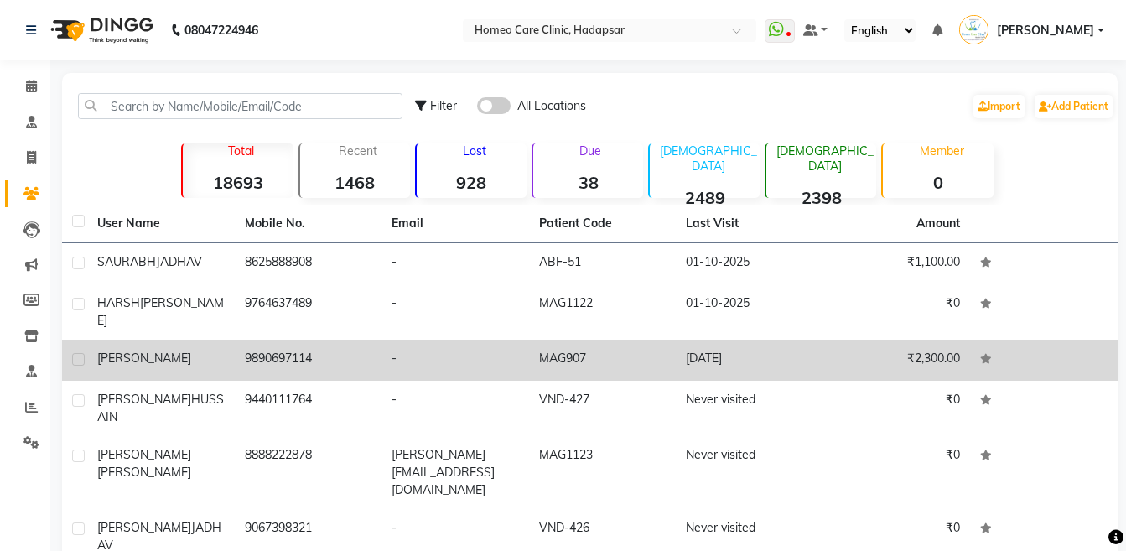
click at [123, 339] on td "[PERSON_NAME]" at bounding box center [161, 359] width 148 height 41
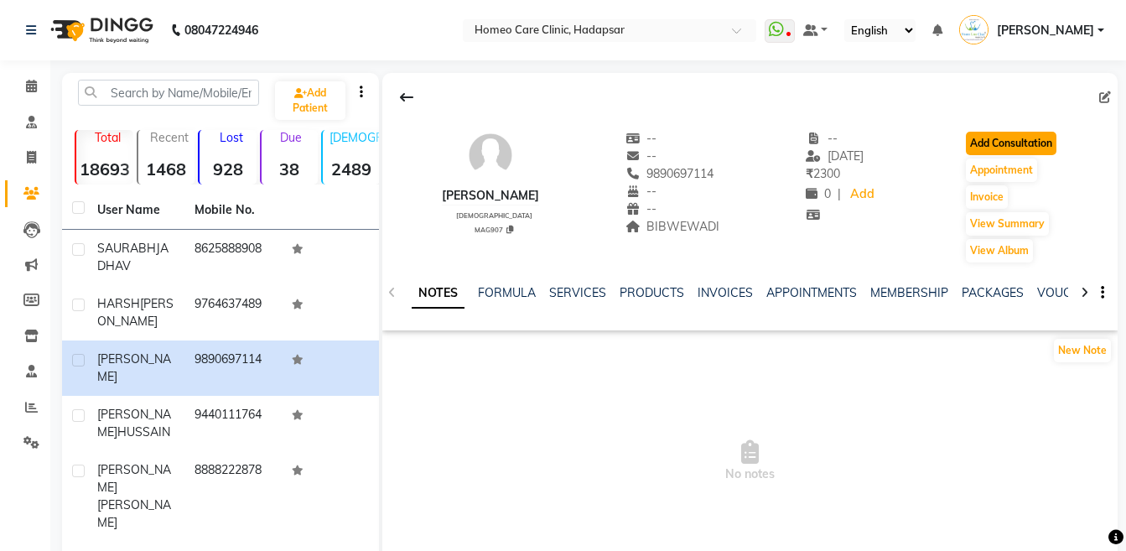
click at [1003, 142] on button "Add Consultation" at bounding box center [1011, 143] width 91 height 23
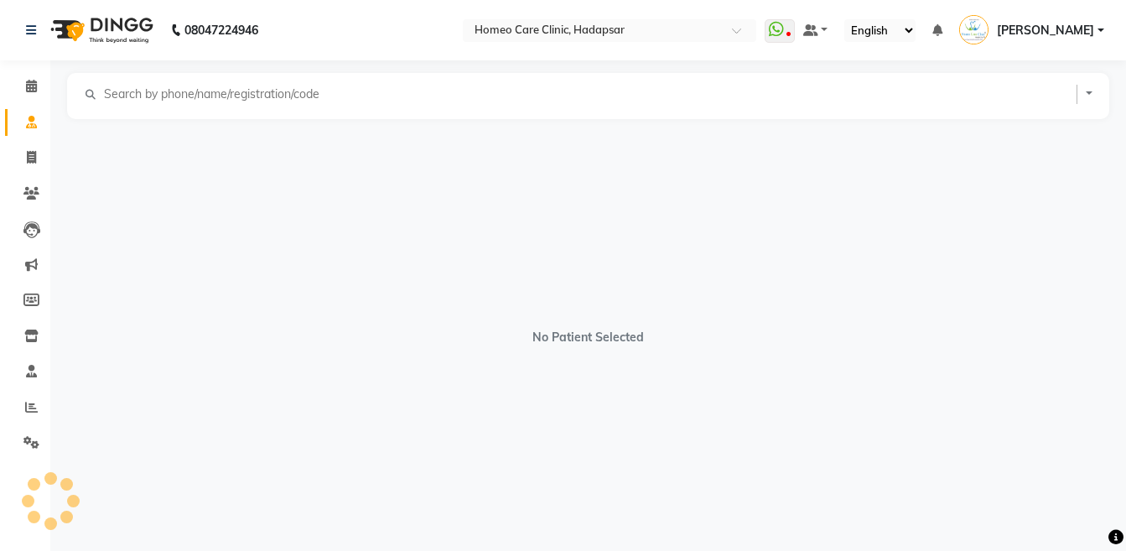
select select "[DEMOGRAPHIC_DATA]"
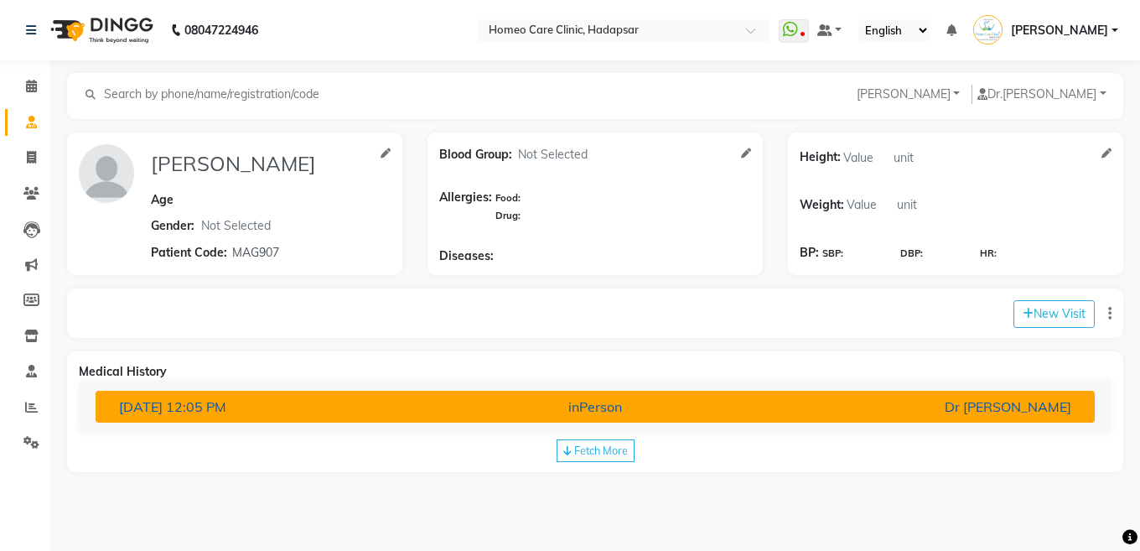
click at [515, 410] on div "inPerson" at bounding box center [596, 406] width 326 height 20
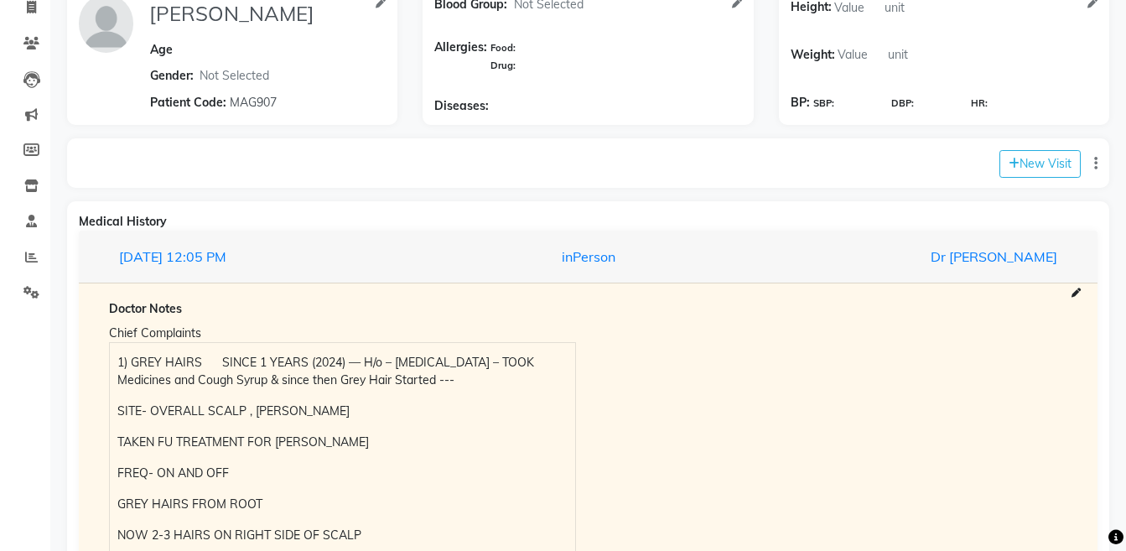
scroll to position [198, 0]
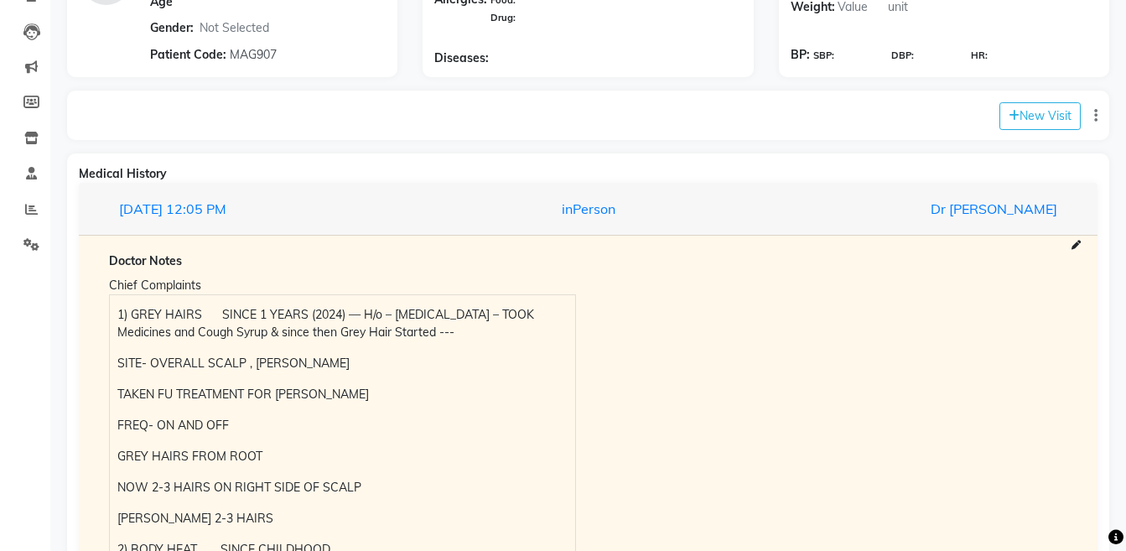
click at [123, 309] on p "1) GREY HAIRS SINCE 1 YEARS (2024) — H/o – [MEDICAL_DATA] – TOOK Medicines and …" at bounding box center [341, 323] width 449 height 35
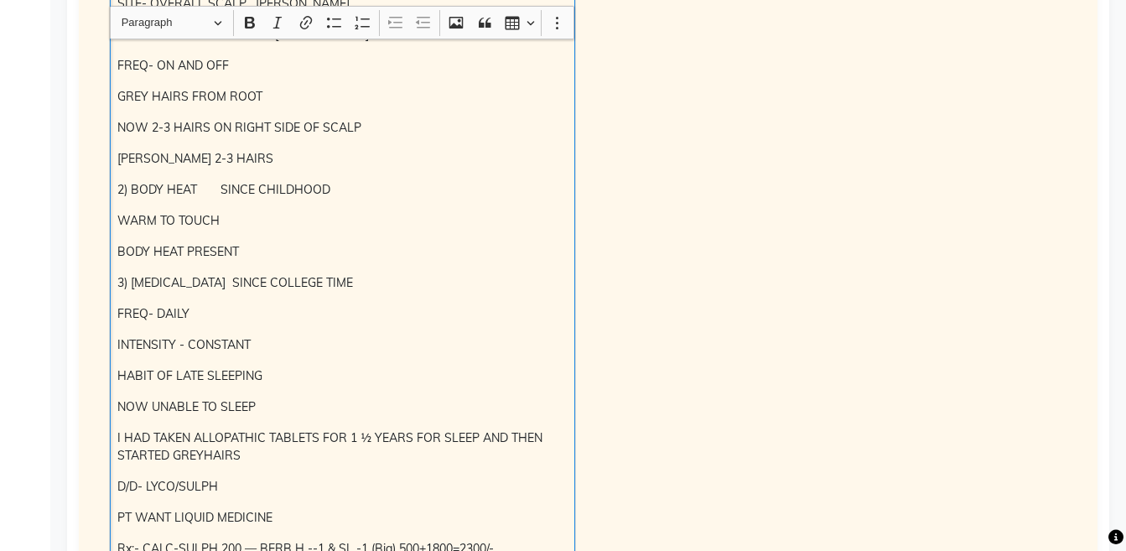
scroll to position [563, 0]
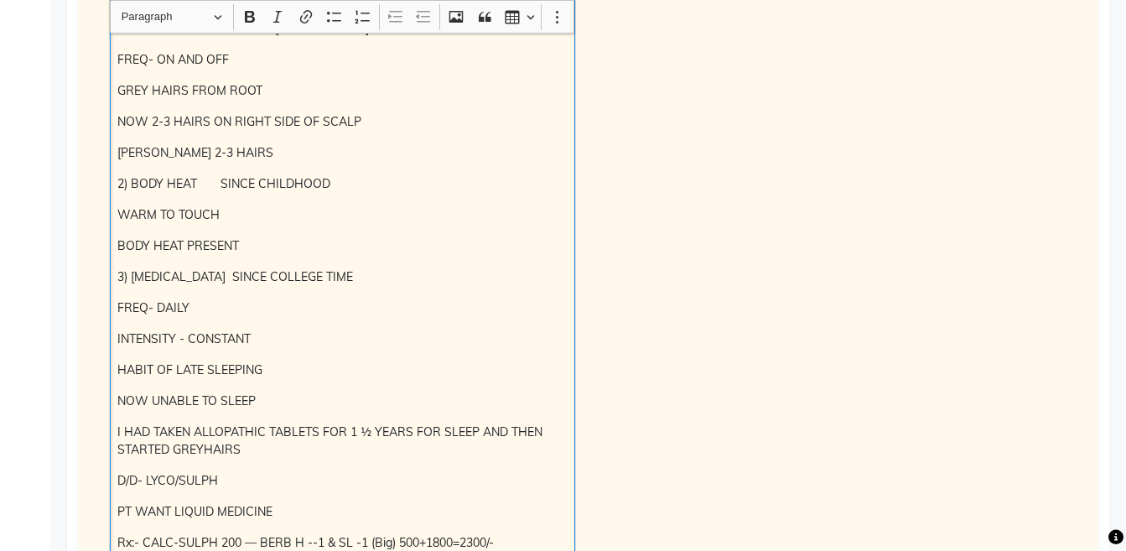
copy div "1) GREY HAIRS SINCE 1 YEARS (2024) — H/o – [MEDICAL_DATA] – TOOK Medicines and …"
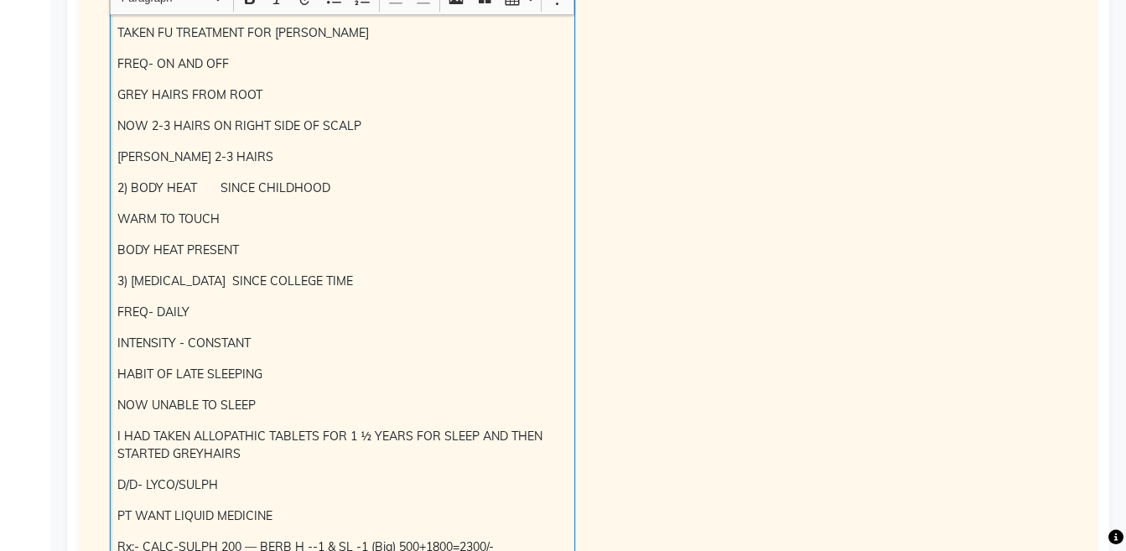
scroll to position [0, 0]
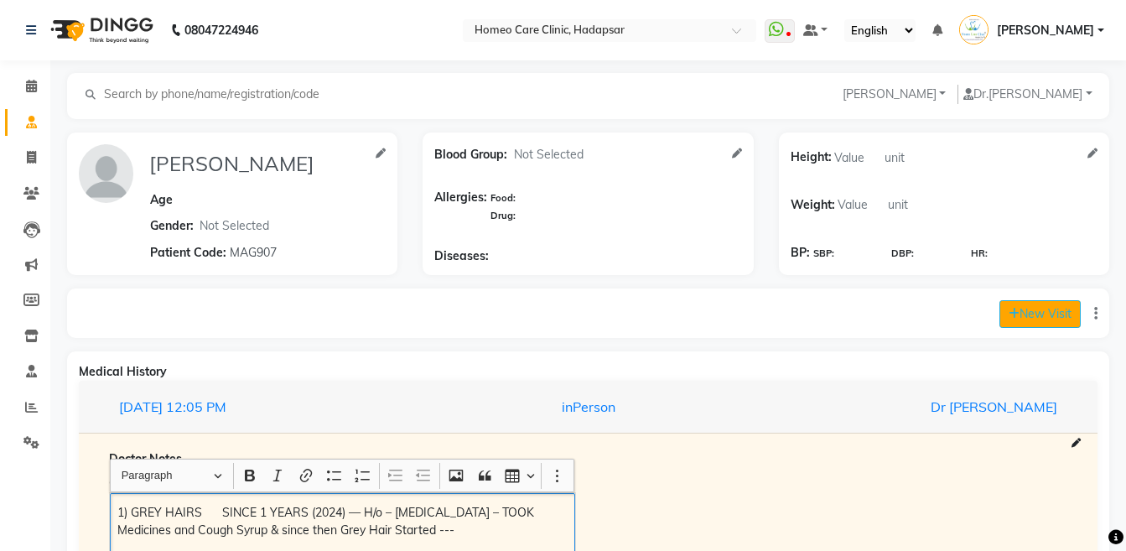
click at [1025, 307] on button "New Visit" at bounding box center [1039, 314] width 81 height 28
select select "730"
select select "inPerson"
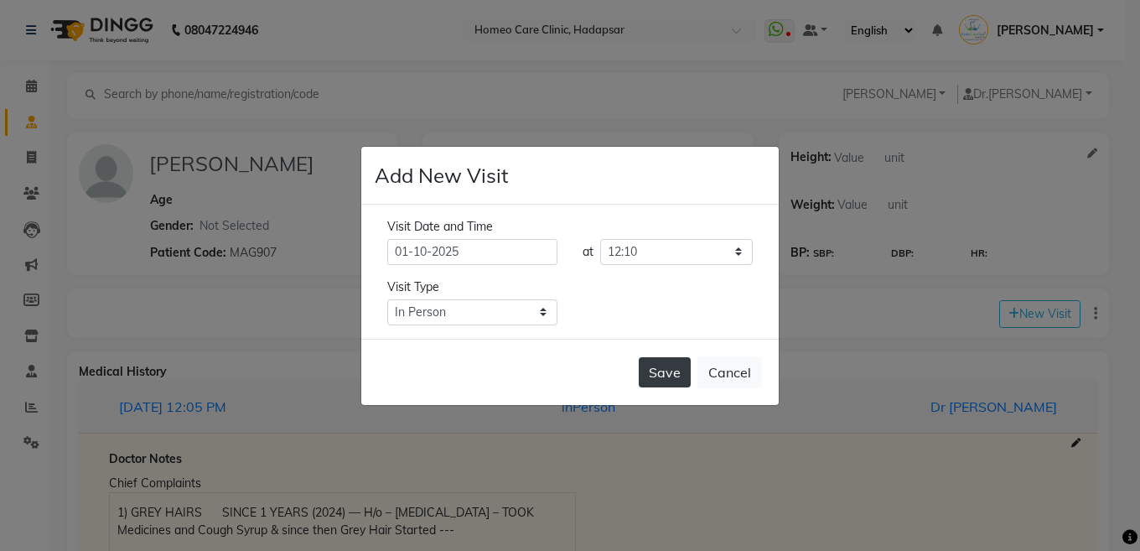
click at [647, 375] on button "Save" at bounding box center [665, 372] width 52 height 30
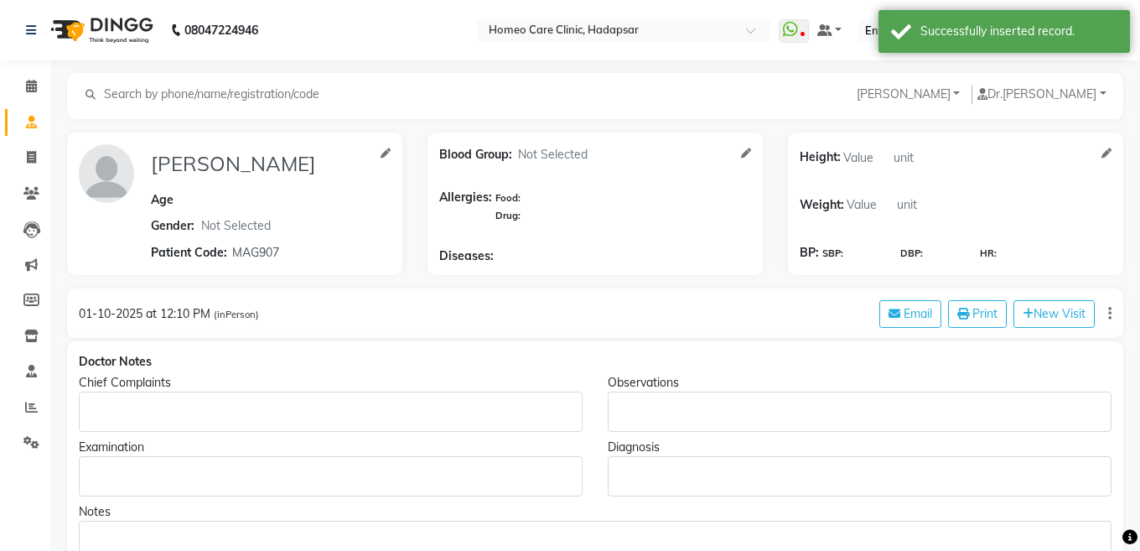
type input "[PERSON_NAME]"
select select "[DEMOGRAPHIC_DATA]"
type input "MAG907"
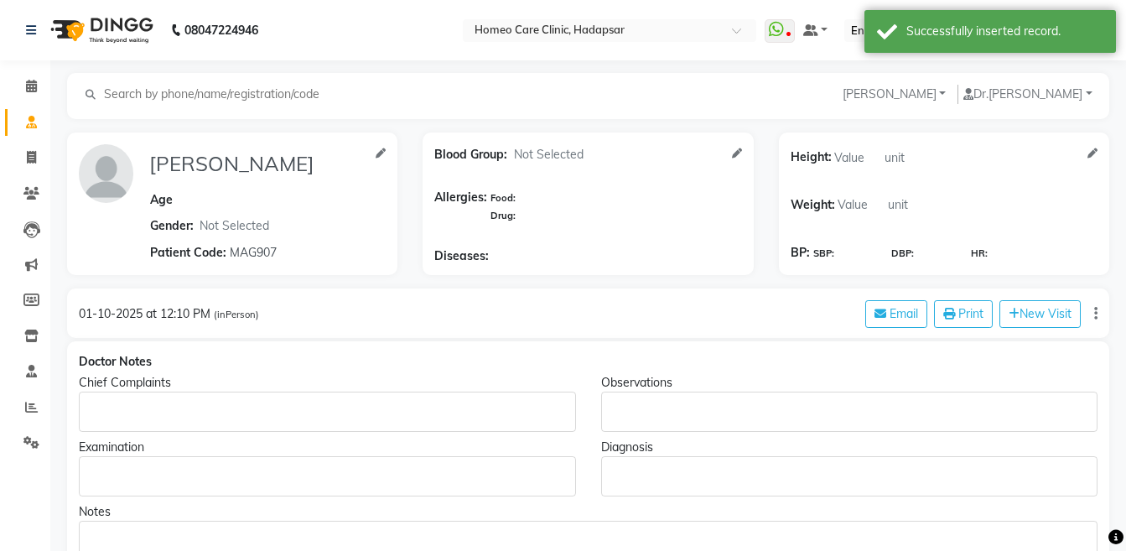
click at [153, 403] on p "Rich Text Editor, main" at bounding box center [326, 412] width 481 height 18
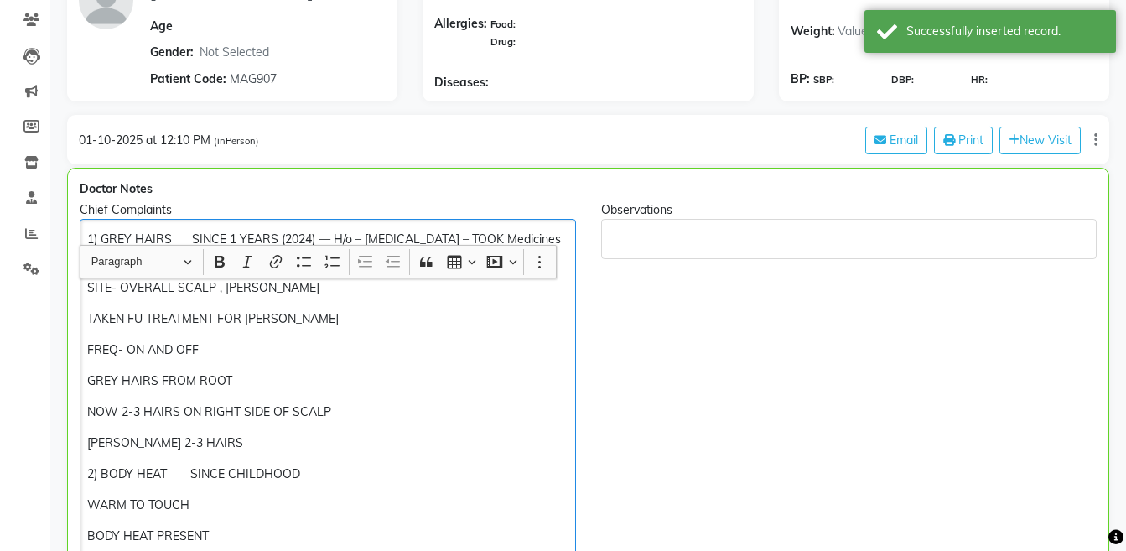
scroll to position [479, 0]
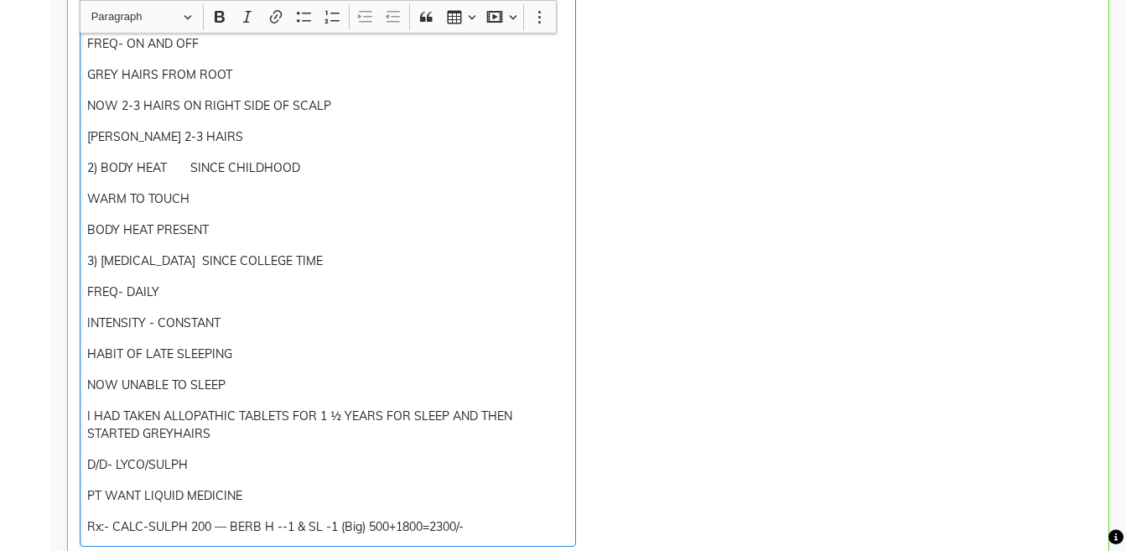
click at [182, 174] on p "2) BODY HEAT SINCE CHILDHOOD" at bounding box center [327, 168] width 480 height 18
click at [175, 167] on p "2) BODY HEAT SINCE CHILDHOOD" at bounding box center [327, 168] width 480 height 18
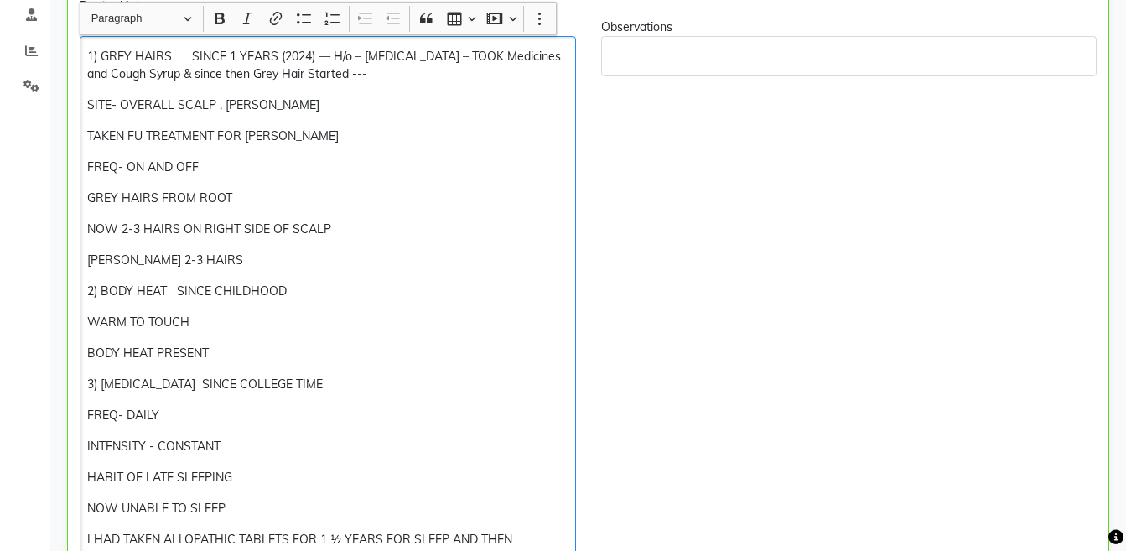
scroll to position [223, 0]
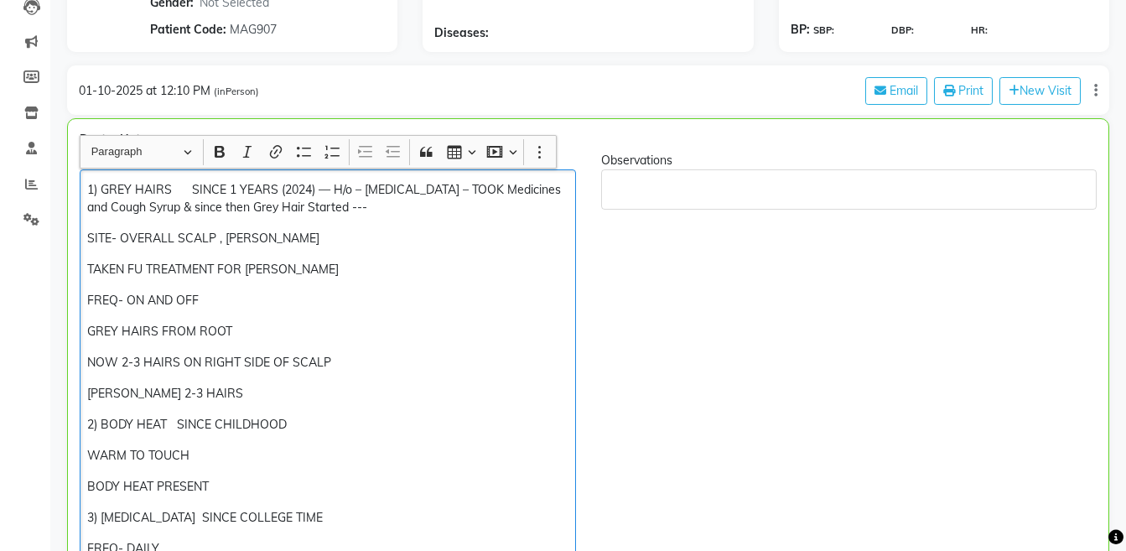
click at [87, 190] on p "1) GREY HAIRS SINCE 1 YEARS (2024) — H/o – [MEDICAL_DATA] – TOOK Medicines and …" at bounding box center [327, 198] width 480 height 35
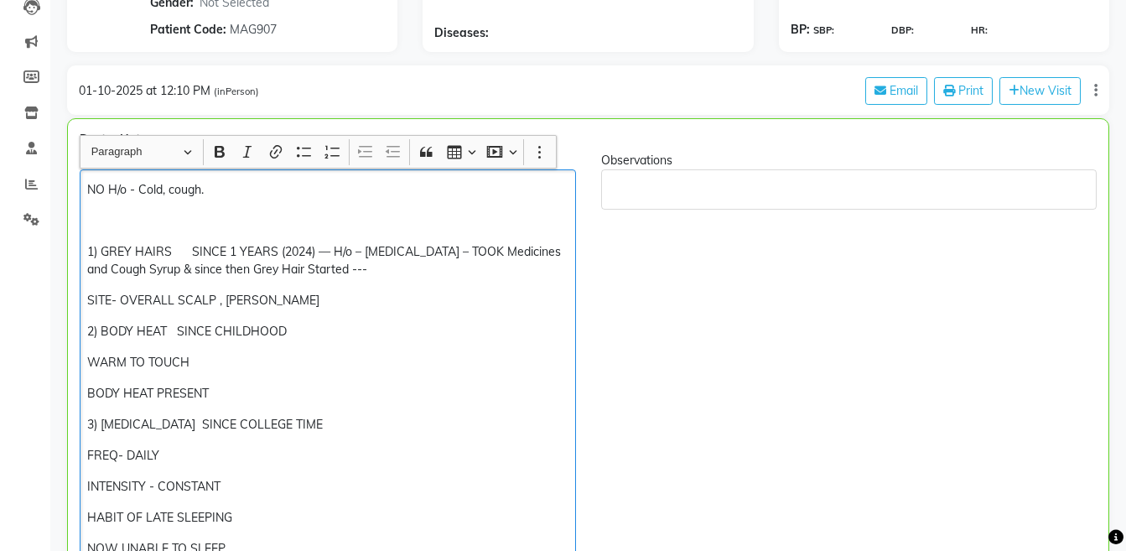
click at [87, 360] on p "WARM TO TOUCH" at bounding box center [327, 363] width 480 height 18
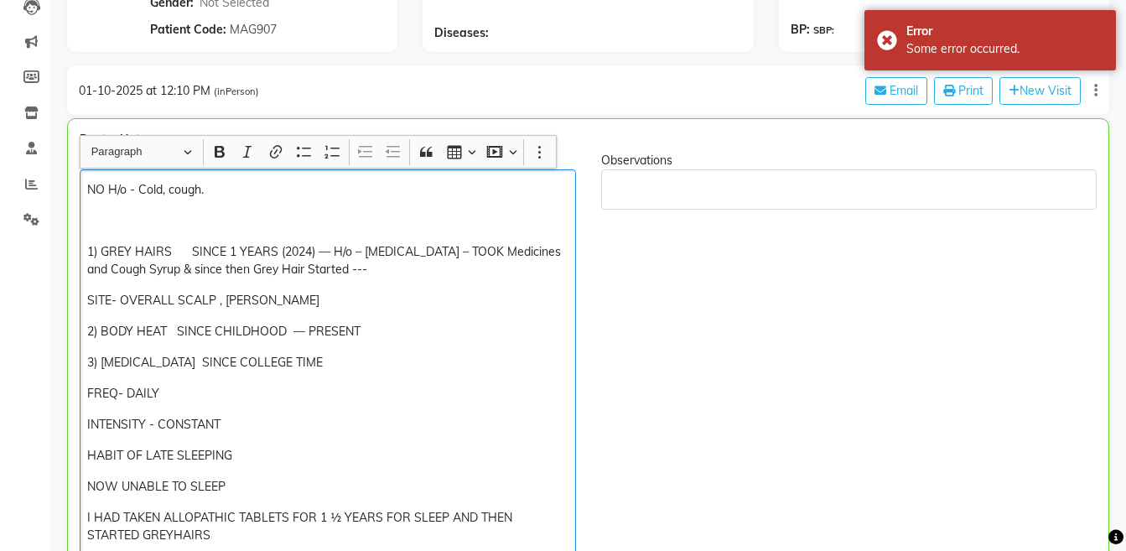
click at [370, 359] on p "3) [MEDICAL_DATA] SINCE COLLEGE TIME" at bounding box center [327, 363] width 480 height 18
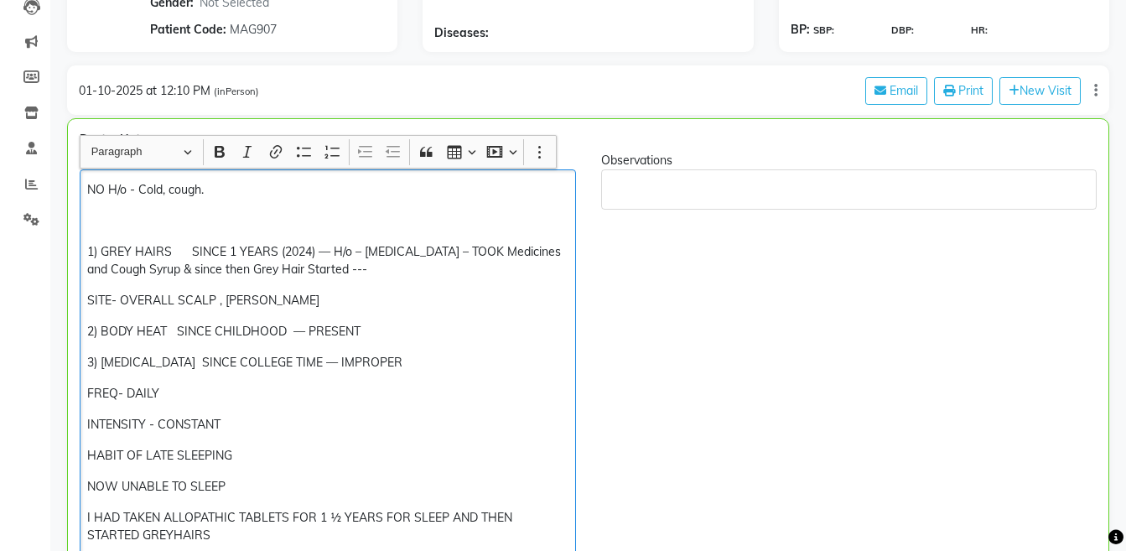
click at [81, 389] on div "NO H/o - Cold, cough. 1) GREY HAIRS SINCE 1 YEARS (2024) — H/o – [MEDICAL_DATA]…" at bounding box center [328, 408] width 496 height 479
click at [89, 372] on div "NO H/o - Cold, cough. 1) GREY HAIRS SINCE 1 YEARS (2024) — H/o – [MEDICAL_DATA]…" at bounding box center [328, 408] width 496 height 479
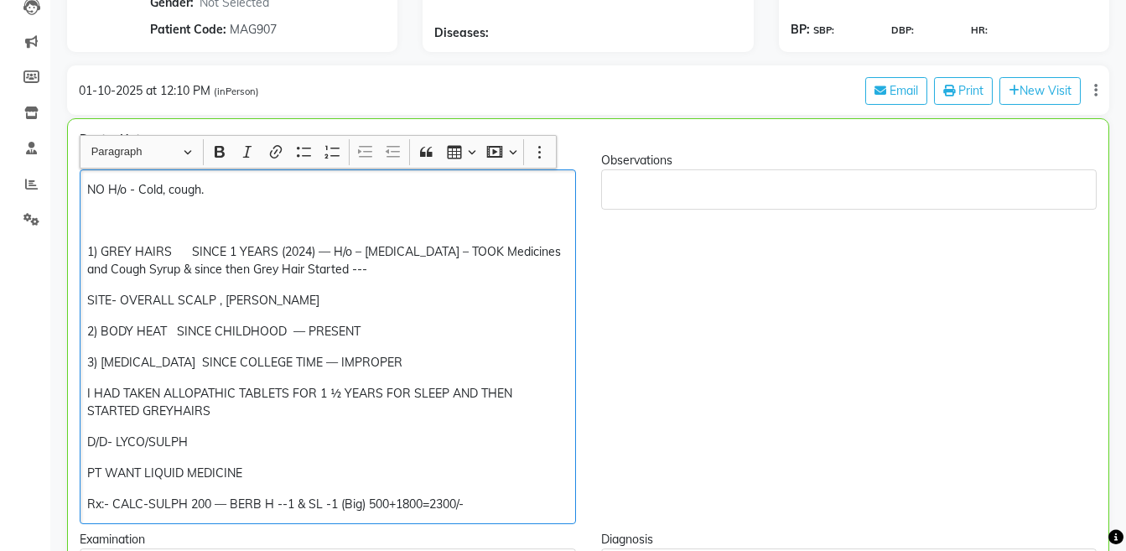
click at [88, 438] on p "D/D- LYCO/SULPH" at bounding box center [327, 442] width 480 height 18
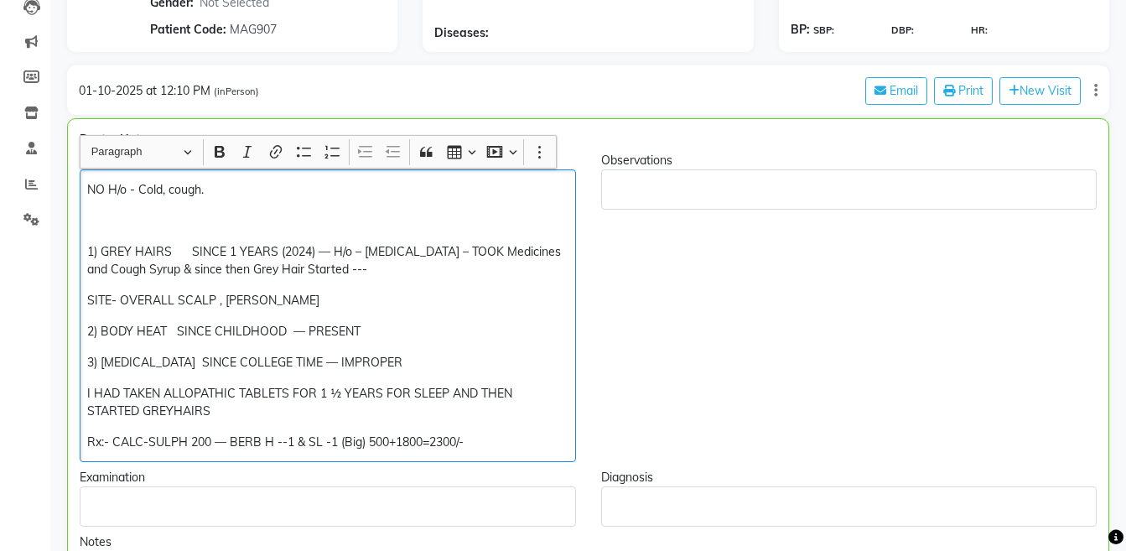
click at [189, 445] on p "Rx:- CALC-SULPH 200 — BERB H --1 & SL -1 (Big) 500+1800=2300/-" at bounding box center [327, 442] width 480 height 18
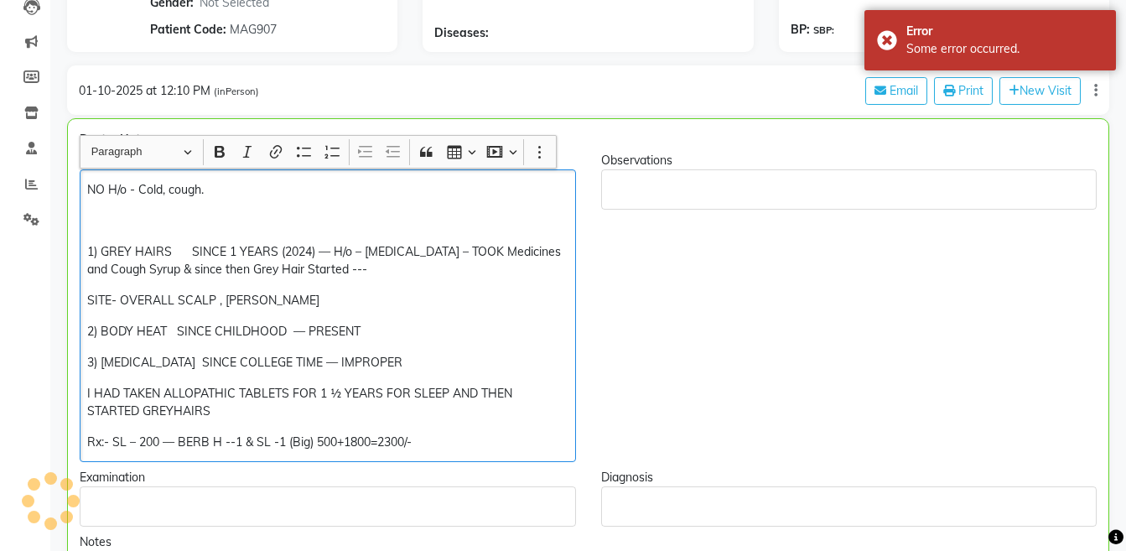
click at [344, 440] on p "Rx:- SL – 200 — BERB H --1 & SL -1 (Big) 500+1800=2300/-" at bounding box center [327, 442] width 480 height 18
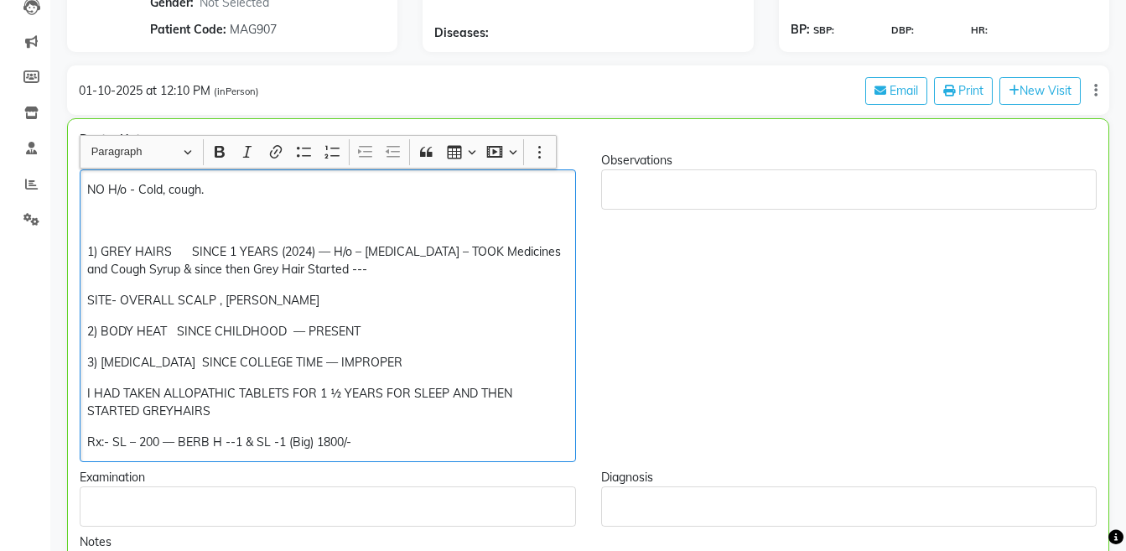
click at [378, 437] on p "Rx:- SL – 200 — BERB H --1 & SL -1 (Big) 1800/-" at bounding box center [327, 442] width 480 height 18
copy div "I HAD TAKEN ALLOPATHIC TABLETS FOR 1 ½ YEARS FOR SLEEP AND THEN STARTED GREYHAI…"
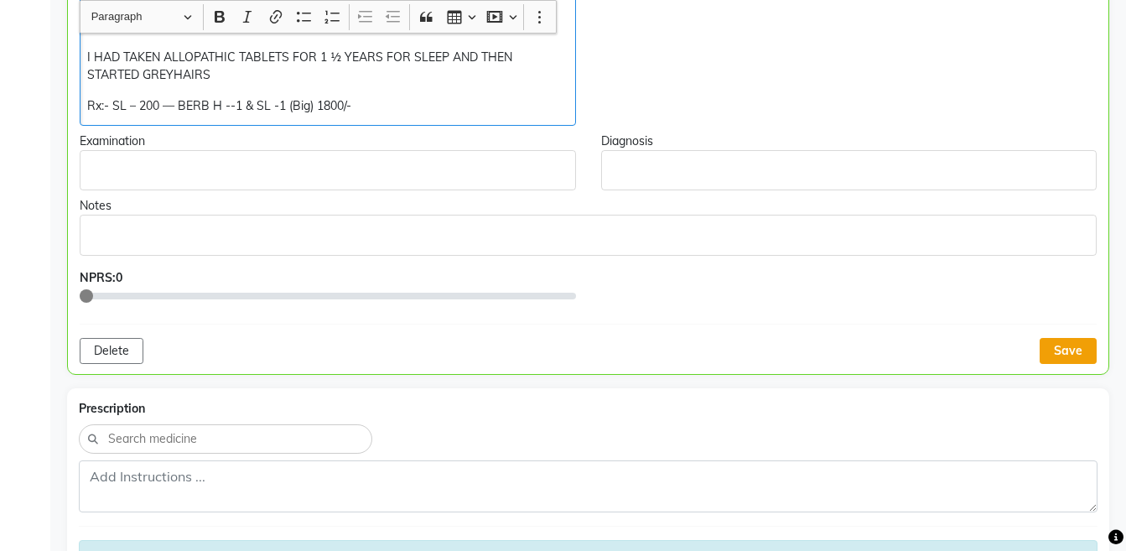
click at [1067, 349] on button "Save" at bounding box center [1067, 351] width 57 height 26
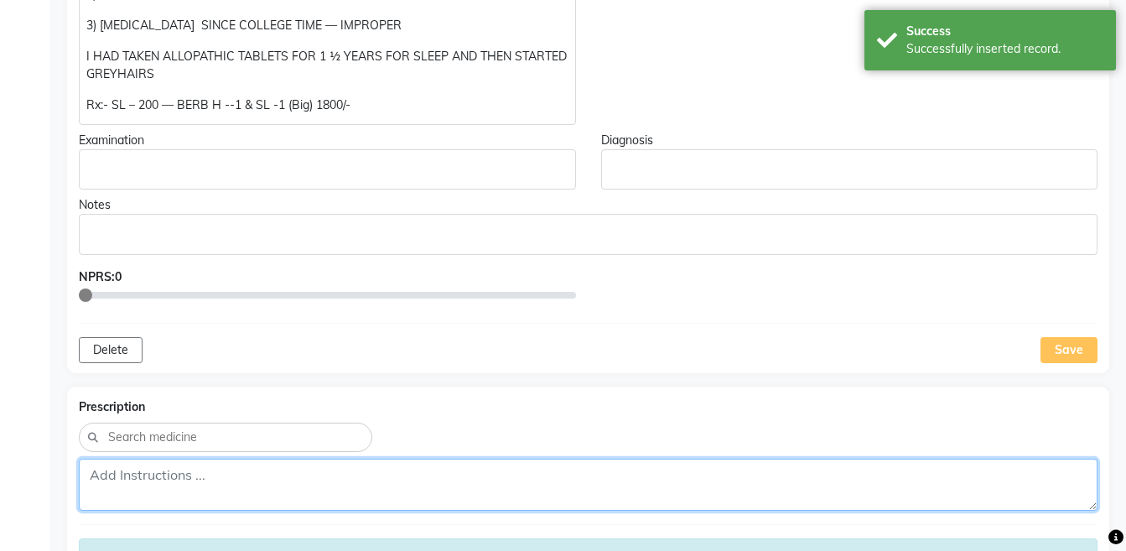
click at [320, 474] on textarea at bounding box center [588, 484] width 1018 height 52
paste textarea "Rx:- SL – 200 — BERB H --1 & SL -1 (Big) 1800/-"
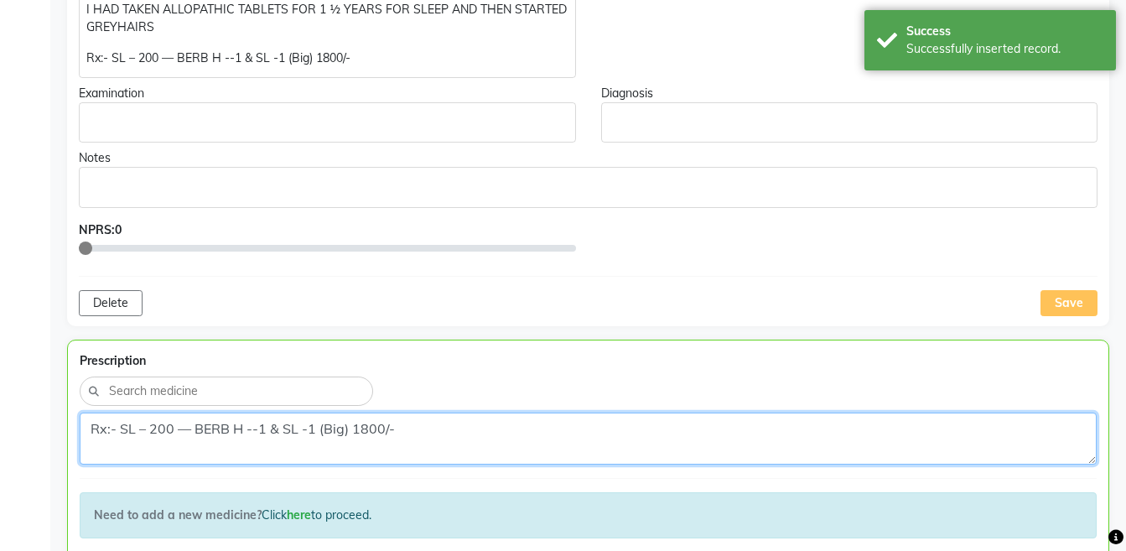
scroll to position [806, 0]
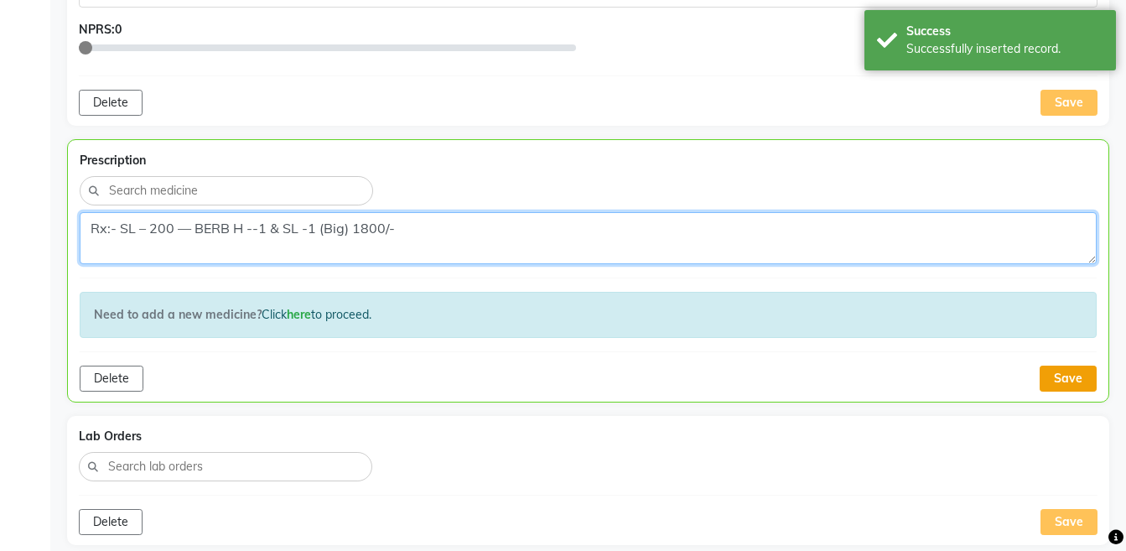
type textarea "Rx:- SL – 200 — BERB H --1 & SL -1 (Big) 1800/-"
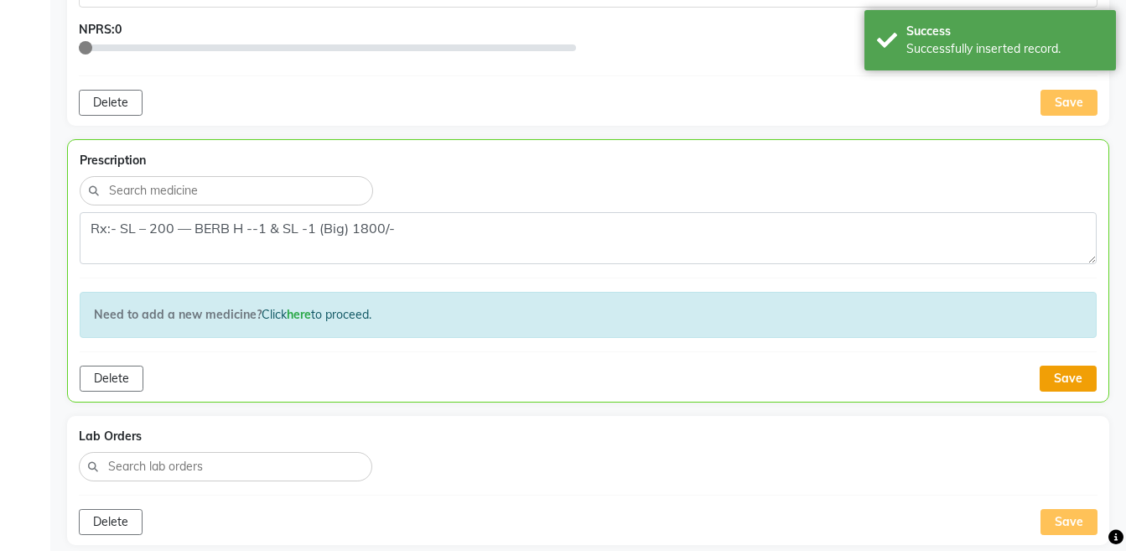
click at [1070, 376] on button "Save" at bounding box center [1067, 378] width 57 height 26
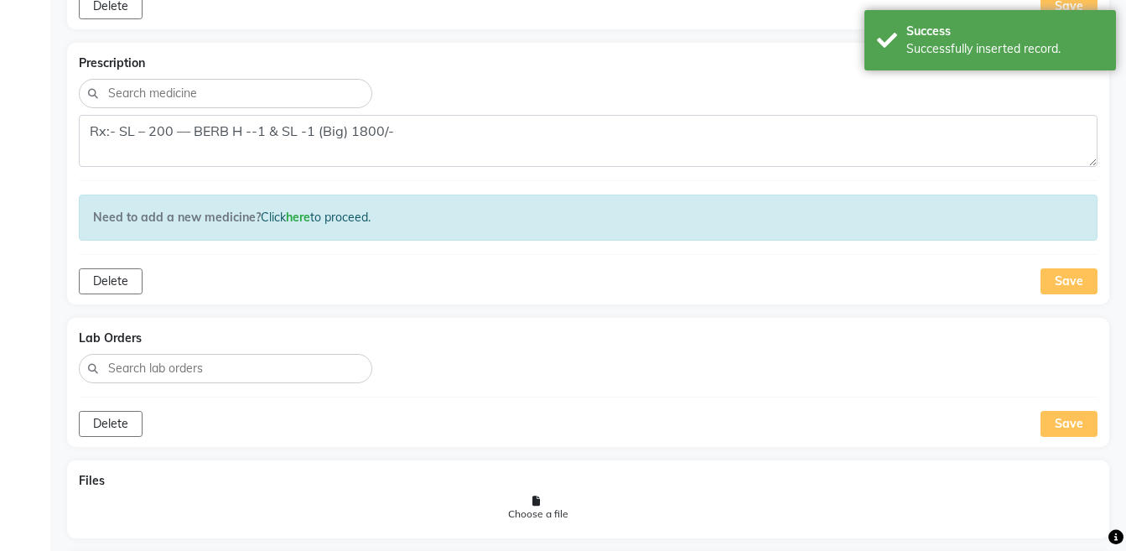
scroll to position [1178, 0]
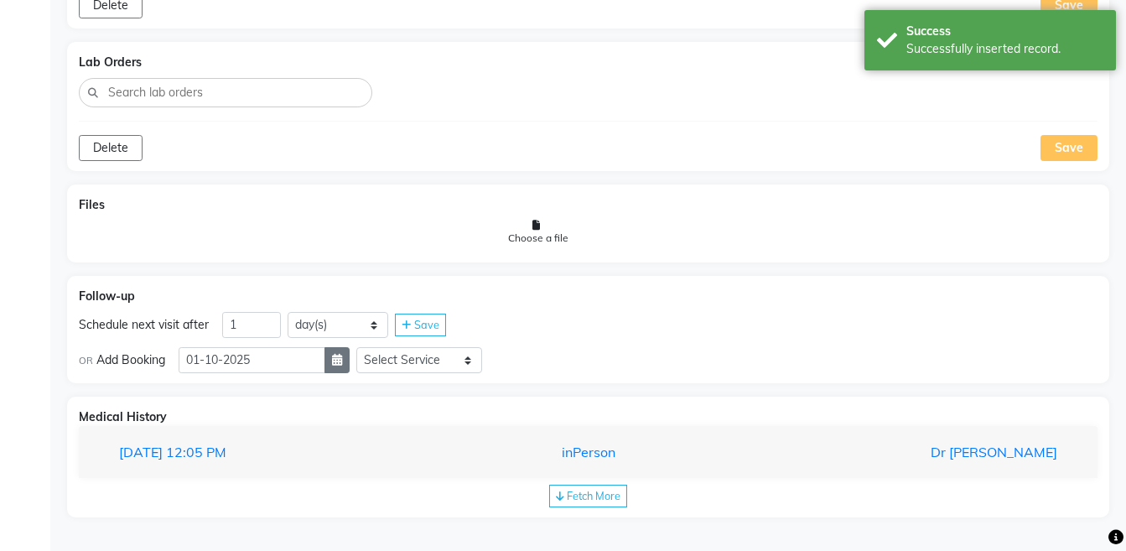
click at [343, 367] on button "button" at bounding box center [336, 360] width 25 height 26
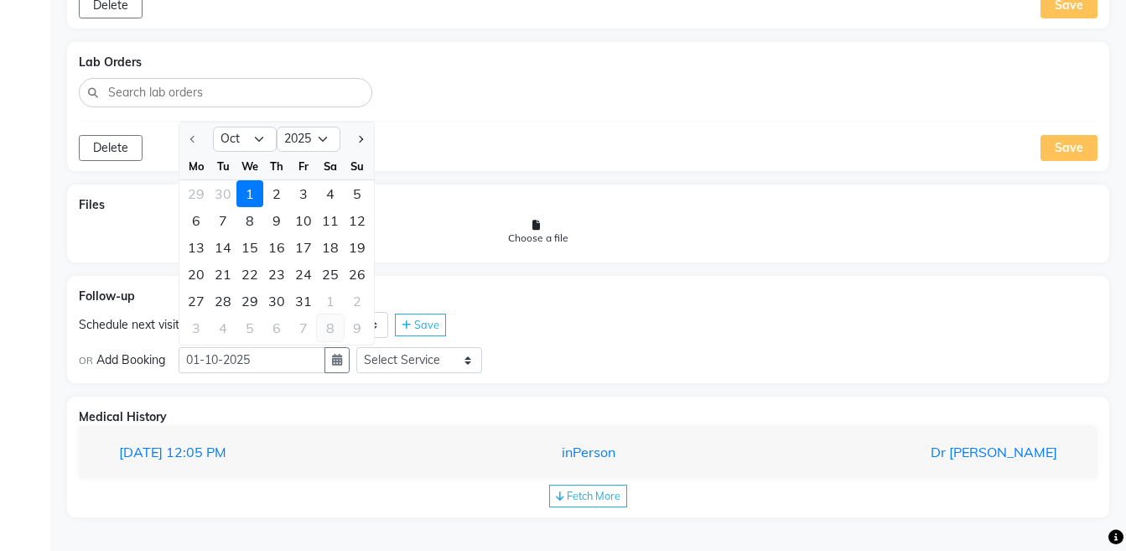
click at [331, 326] on div "8" at bounding box center [330, 327] width 27 height 27
type input "[DATE]"
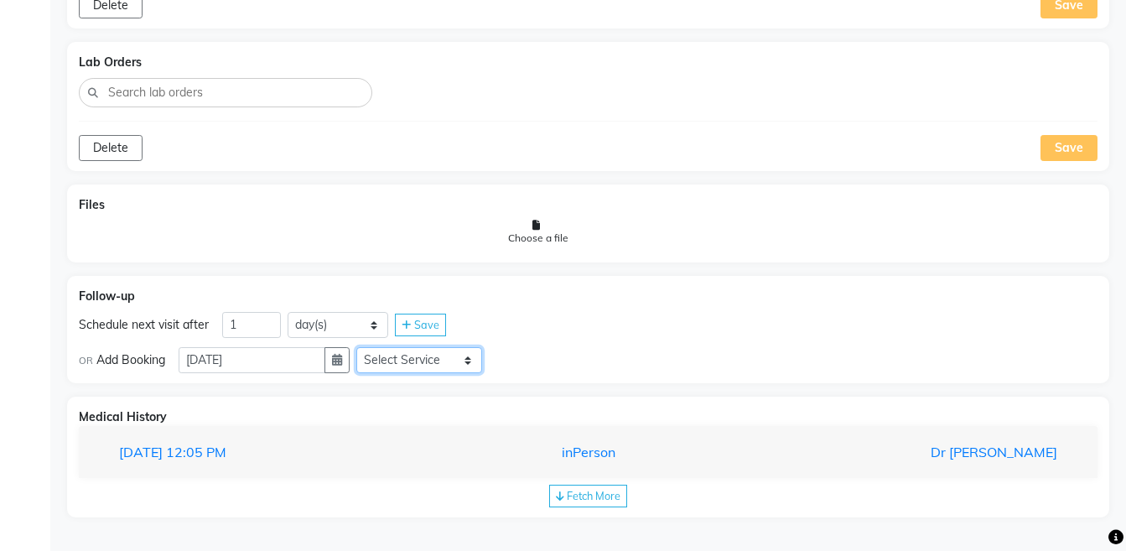
click at [409, 368] on select "Select Service Medicine Medicine 1 Hydra Facial Medi Facial Vampire Facial With…" at bounding box center [419, 360] width 126 height 26
select select "972997"
click at [370, 347] on select "Select Service Medicine Medicine 1 Hydra Facial Medi Facial Vampire Facial With…" at bounding box center [419, 360] width 126 height 26
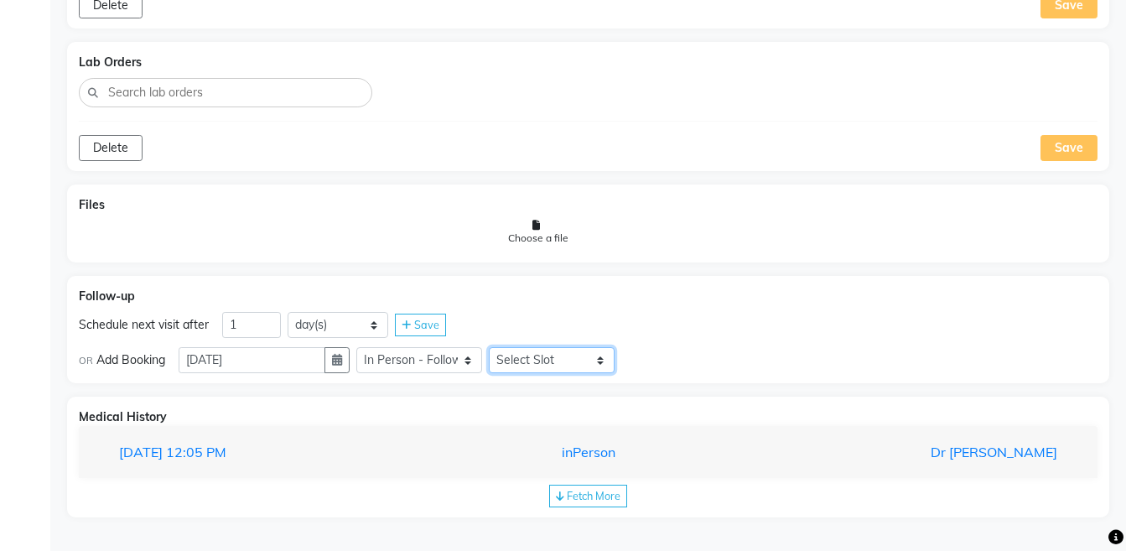
click at [526, 363] on select "Select Slot 10:15 10:30 10:45 11:00 11:15 11:30 11:45 12:00 12:15 12:30 12:45 1…" at bounding box center [552, 360] width 126 height 26
select select "690"
click at [502, 347] on select "Select Slot 10:15 10:30 10:45 11:00 11:15 11:30 11:45 12:00 12:15 12:30 12:45 1…" at bounding box center [552, 360] width 126 height 26
click at [654, 366] on div "Save" at bounding box center [646, 360] width 51 height 23
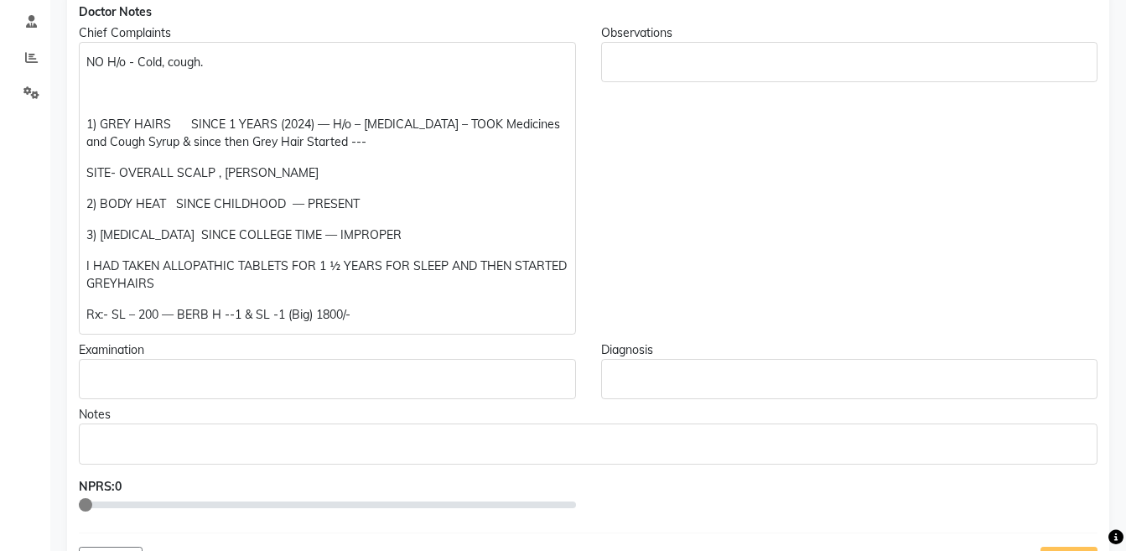
scroll to position [355, 0]
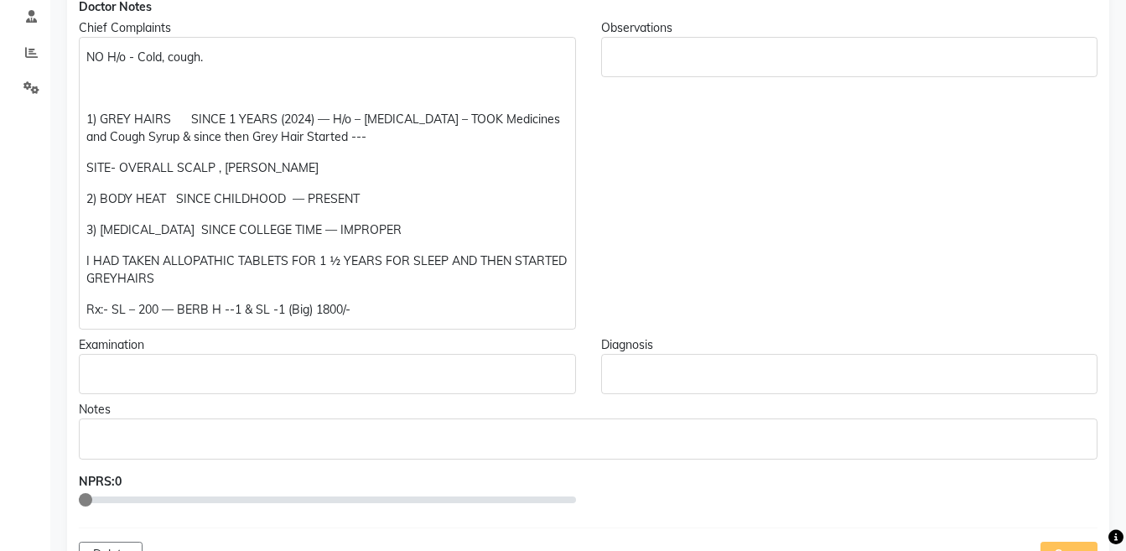
click at [310, 308] on p "Rx:- SL – 200 — BERB H --1 & SL -1 (Big) 1800/-" at bounding box center [326, 310] width 481 height 18
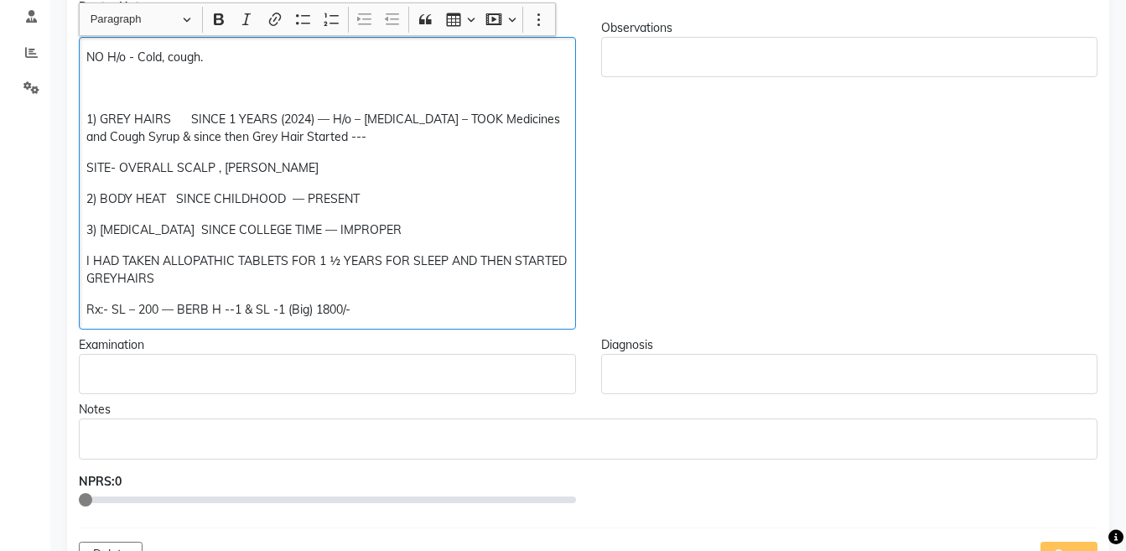
scroll to position [355, 0]
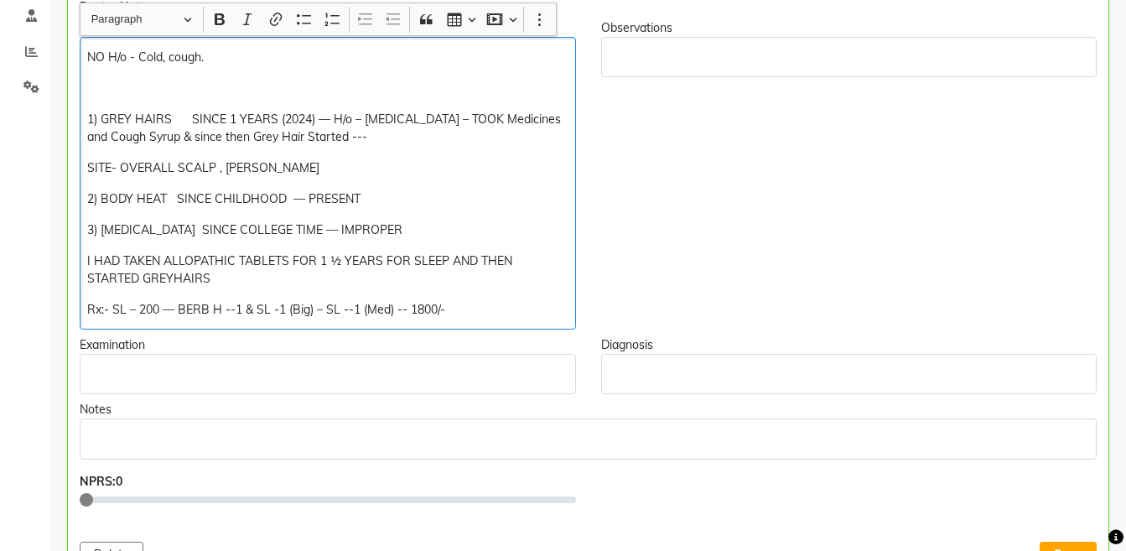
click at [324, 311] on p "Rx:- SL – 200 — BERB H --1 & SL -1 (Big) – SL --1 (Med) -- 1800/-" at bounding box center [327, 310] width 480 height 18
click at [507, 312] on p "Rx:- SL – 200 — BERB H --1 & SL -1 (Big) – FOR SLEEP — SL --1 (Med) -- 1800/-" at bounding box center [327, 310] width 480 height 18
click at [313, 309] on p "Rx:- SL – 200 — BERB H --1 & SL -1 (Big) – FOR SLEEP — SL --1 (Med) -- 2400/-" at bounding box center [327, 310] width 480 height 18
click at [179, 309] on p "Rx:- SL – 200 — BERB H --1 & SL -1 (Big)} – FOR SLEEP — SL --1 (Med) -- 2400/-" at bounding box center [327, 310] width 480 height 18
click at [562, 301] on p "Rx:- SL – 200 — {BERB H --1 & SL -1 (Big)} – FOR SLEEP — SL --1 (Med) -- 2400/-" at bounding box center [327, 310] width 480 height 18
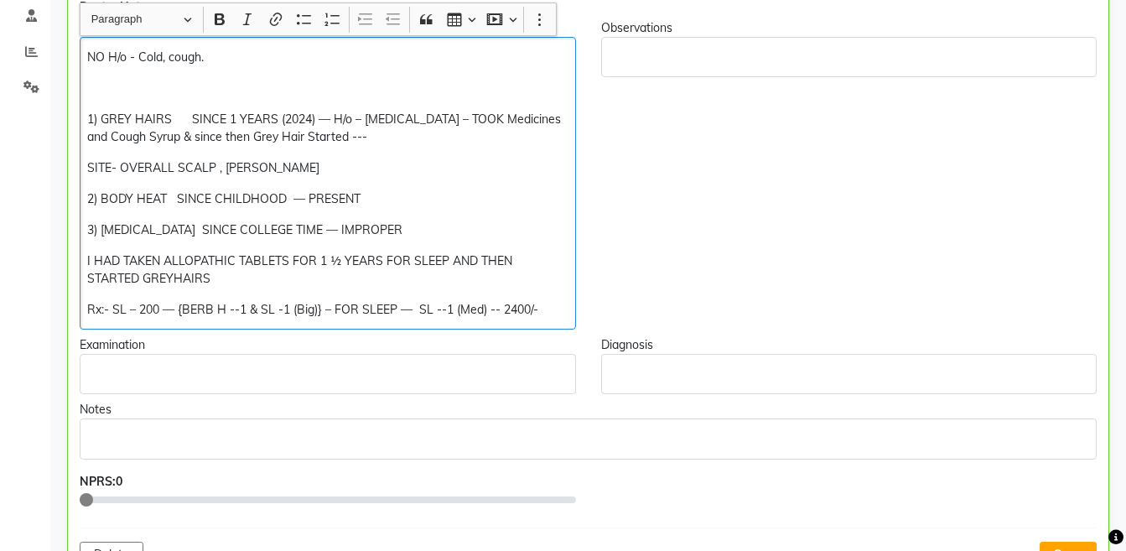
copy div "I HAD TAKEN ALLOPATHIC TABLETS FOR 1 ½ YEARS FOR SLEEP AND THEN STARTED GREYHAI…"
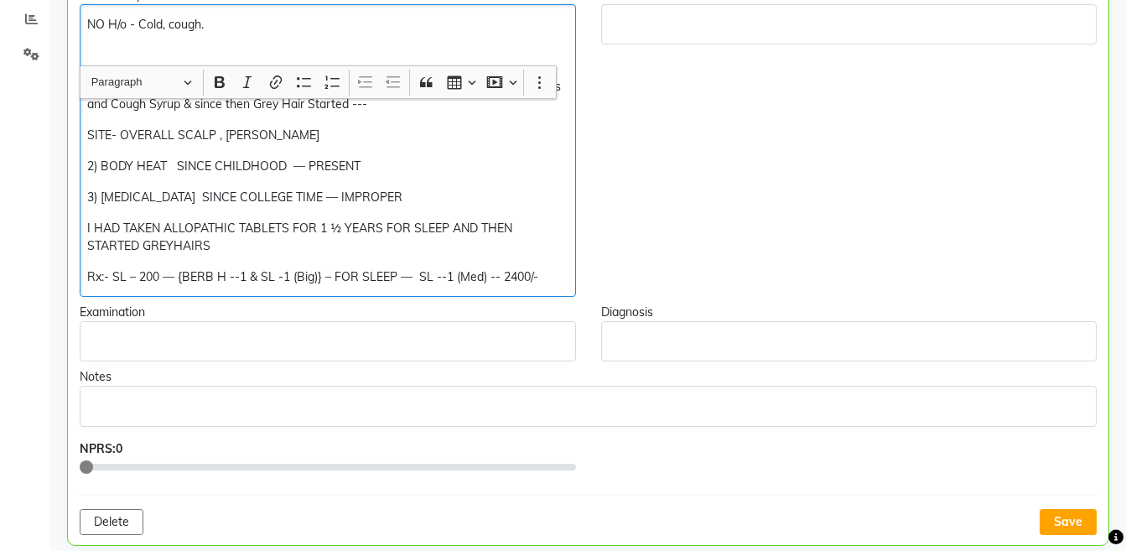
scroll to position [502, 0]
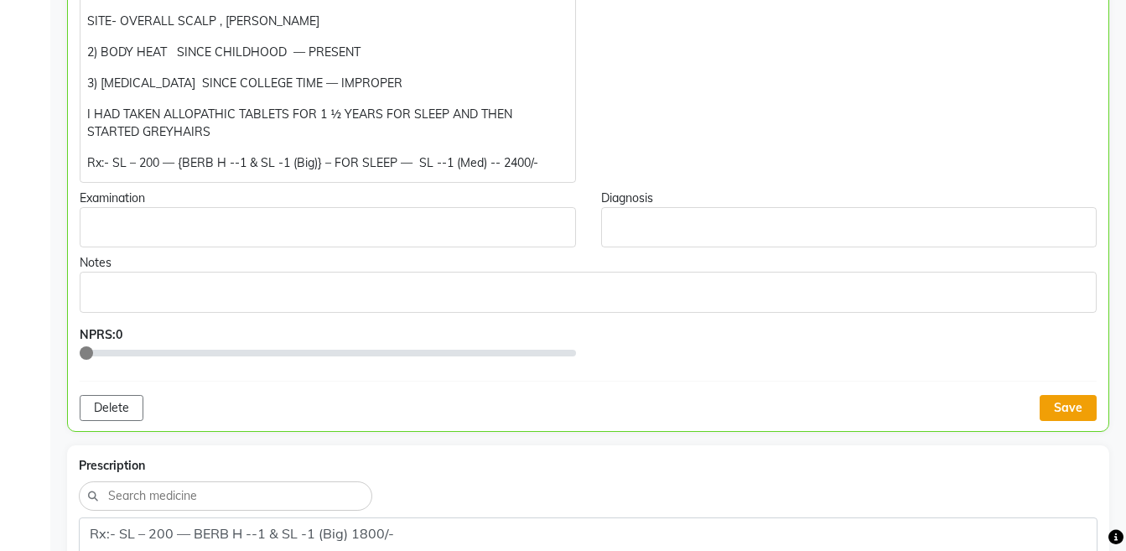
click at [1061, 415] on button "Save" at bounding box center [1067, 408] width 57 height 26
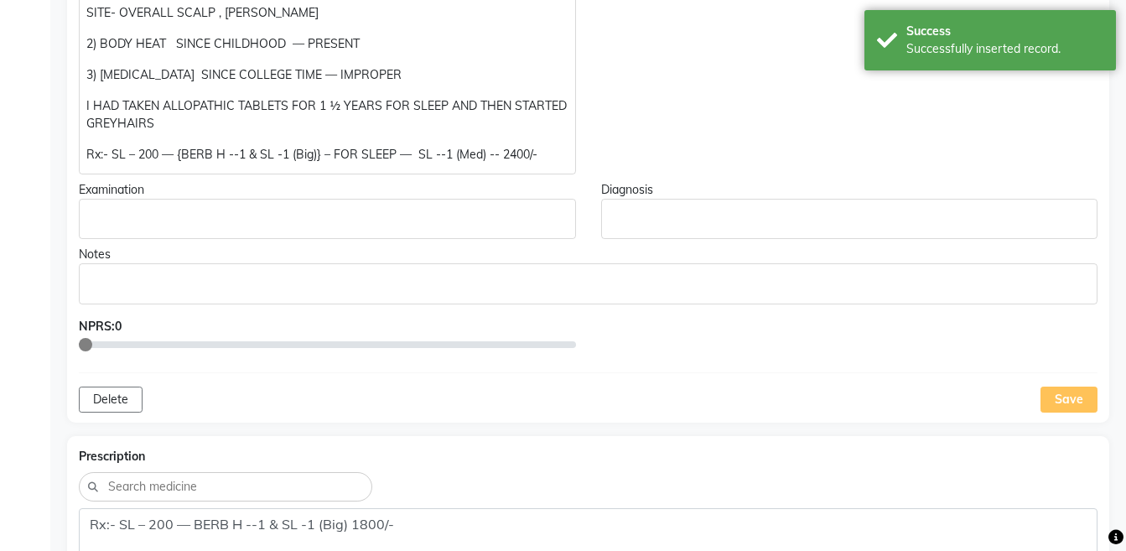
scroll to position [808, 0]
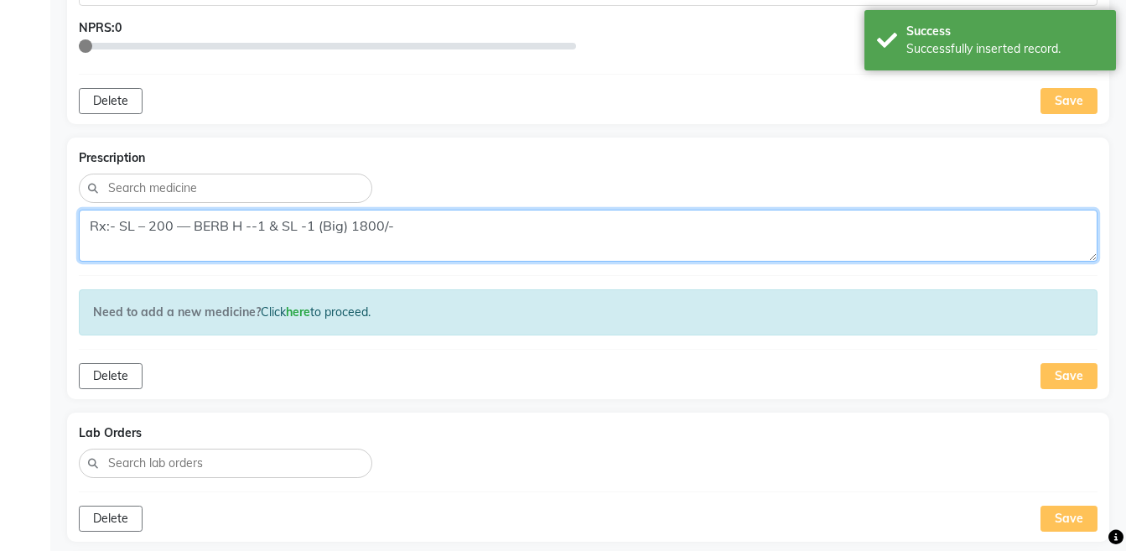
click at [585, 232] on textarea "Rx:- SL – 200 — BERB H --1 & SL -1 (Big) 1800/-" at bounding box center [588, 236] width 1018 height 52
paste textarea "{BERB H --1 & SL -1 (Big)} – FOR SLEEP — SL --1 (Med) -- 24"
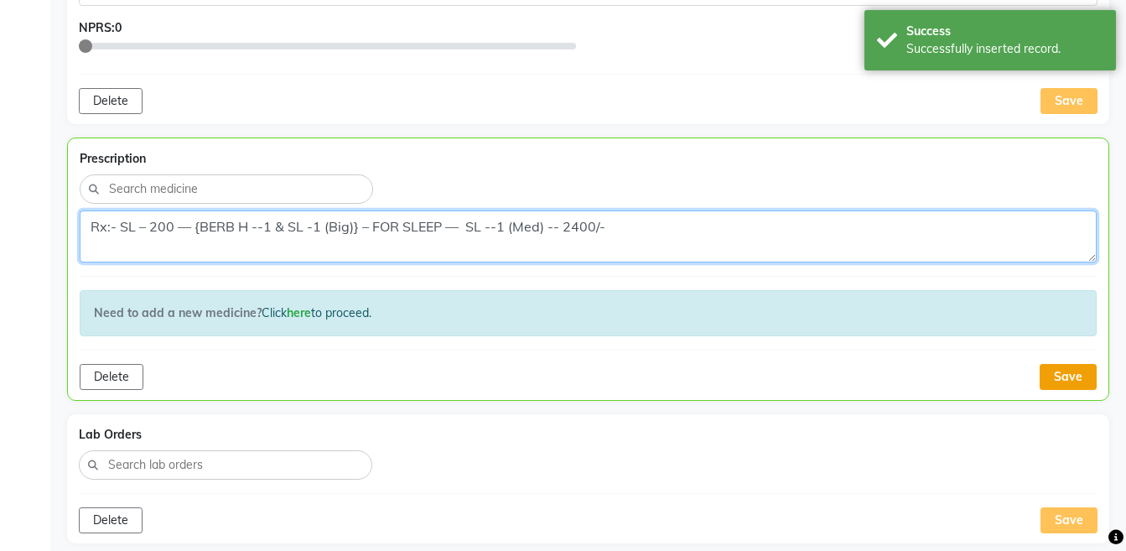
type textarea "Rx:- SL – 200 — {BERB H --1 & SL -1 (Big)} – FOR SLEEP — SL --1 (Med) -- 2400/-"
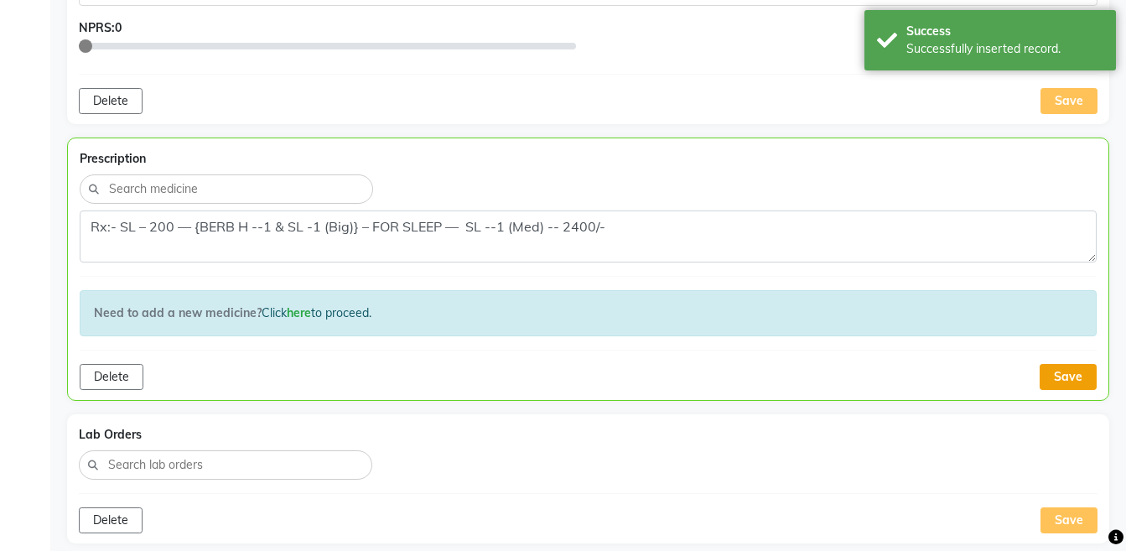
click at [1073, 384] on button "Save" at bounding box center [1067, 377] width 57 height 26
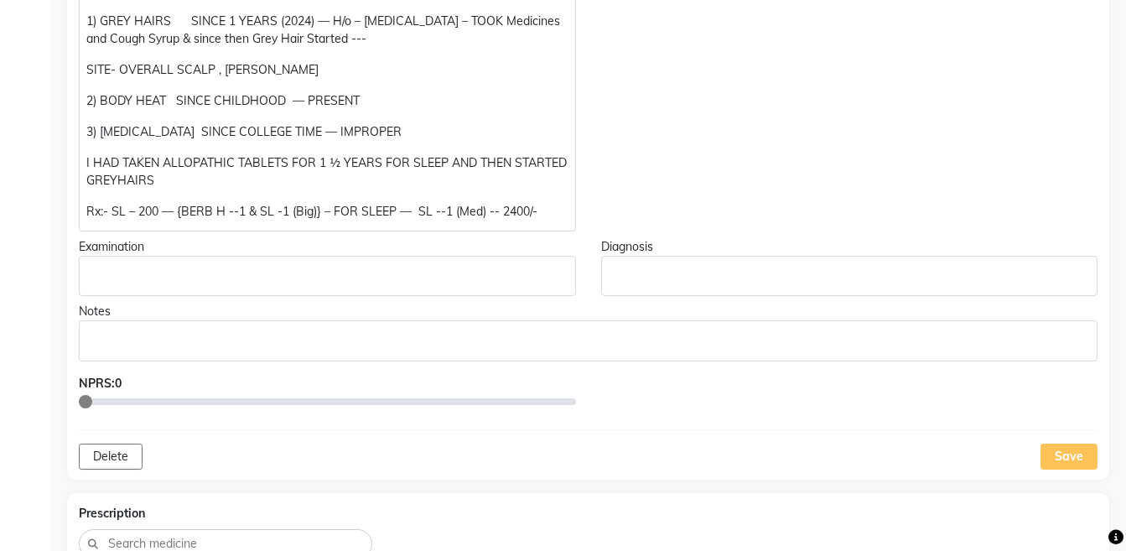
scroll to position [8, 0]
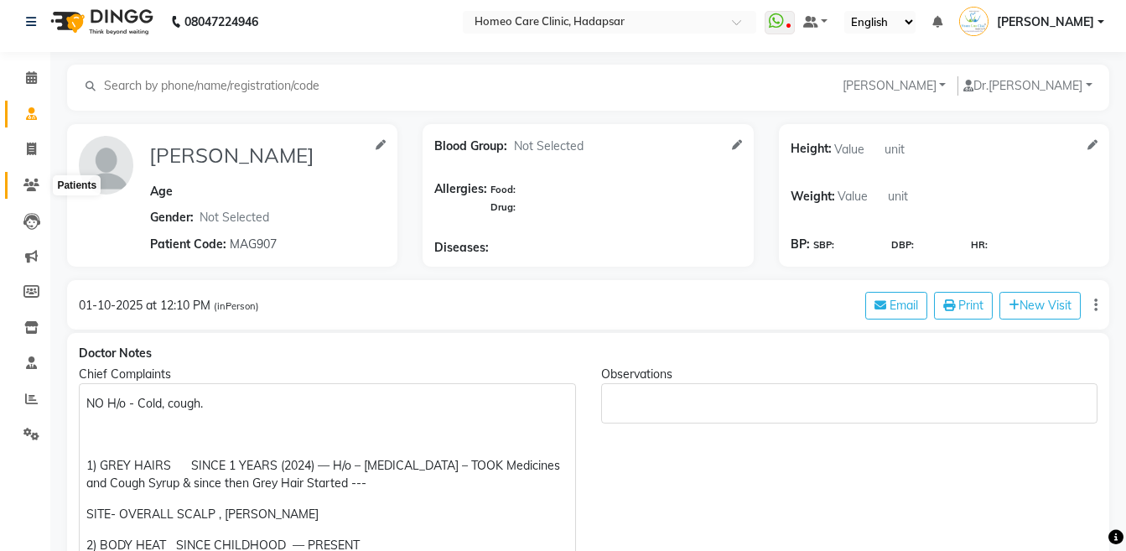
click at [27, 190] on icon at bounding box center [31, 185] width 16 height 13
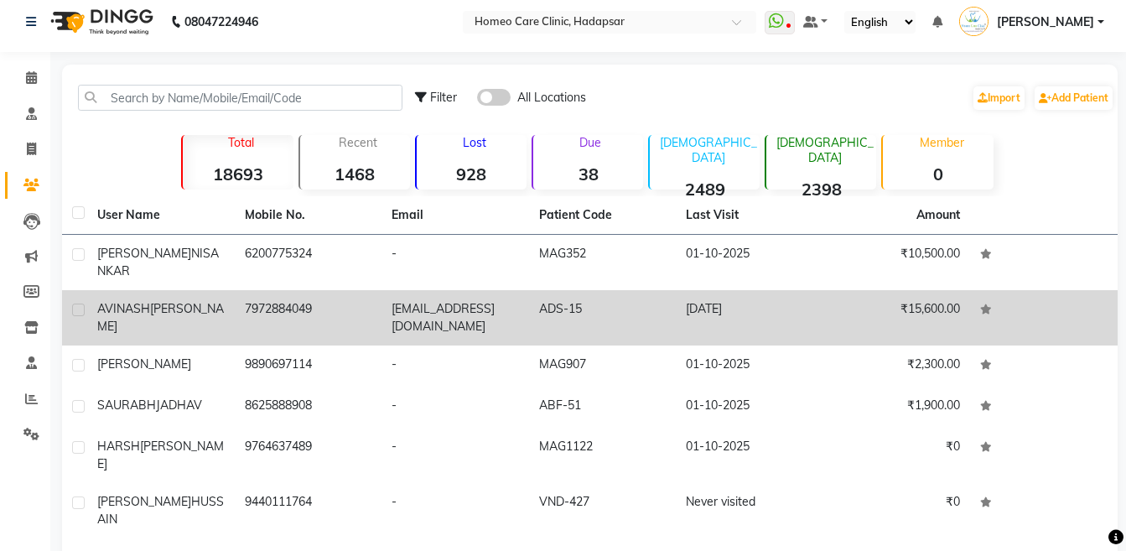
click at [93, 310] on td "[PERSON_NAME]" at bounding box center [161, 317] width 148 height 55
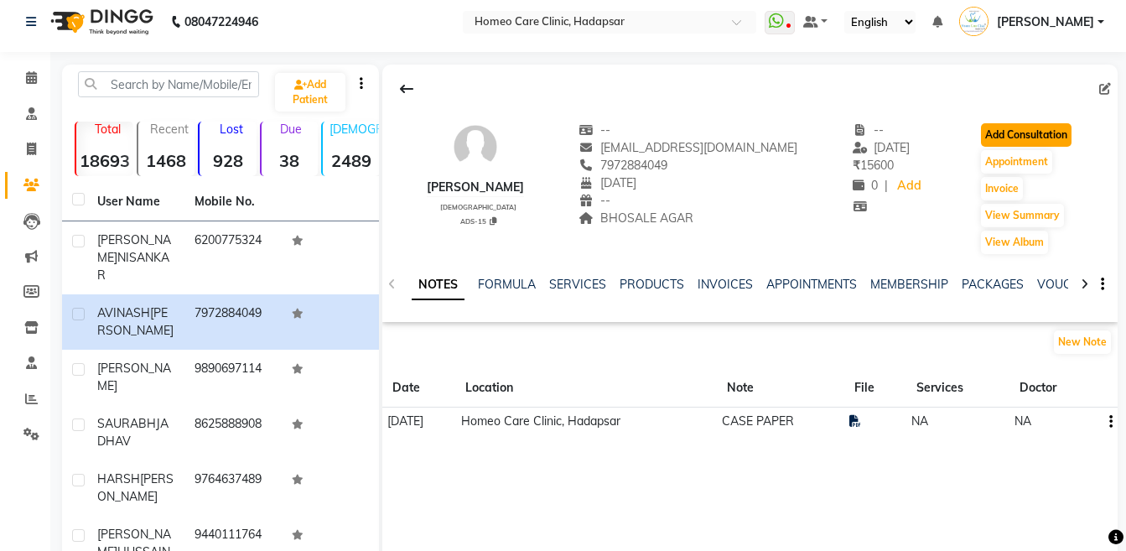
click at [1033, 142] on button "Add Consultation" at bounding box center [1026, 134] width 91 height 23
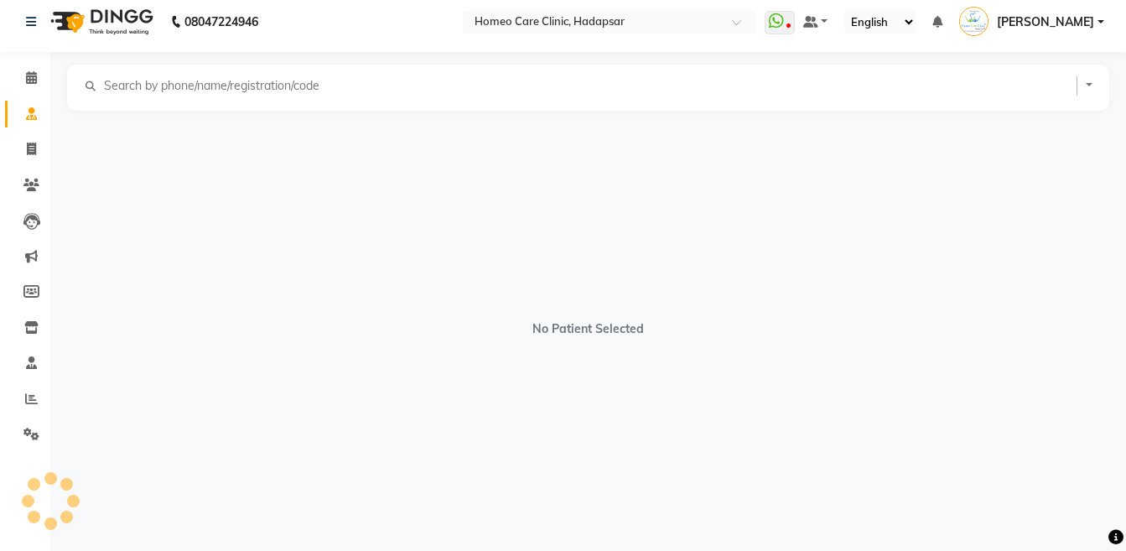
select select "[DEMOGRAPHIC_DATA]"
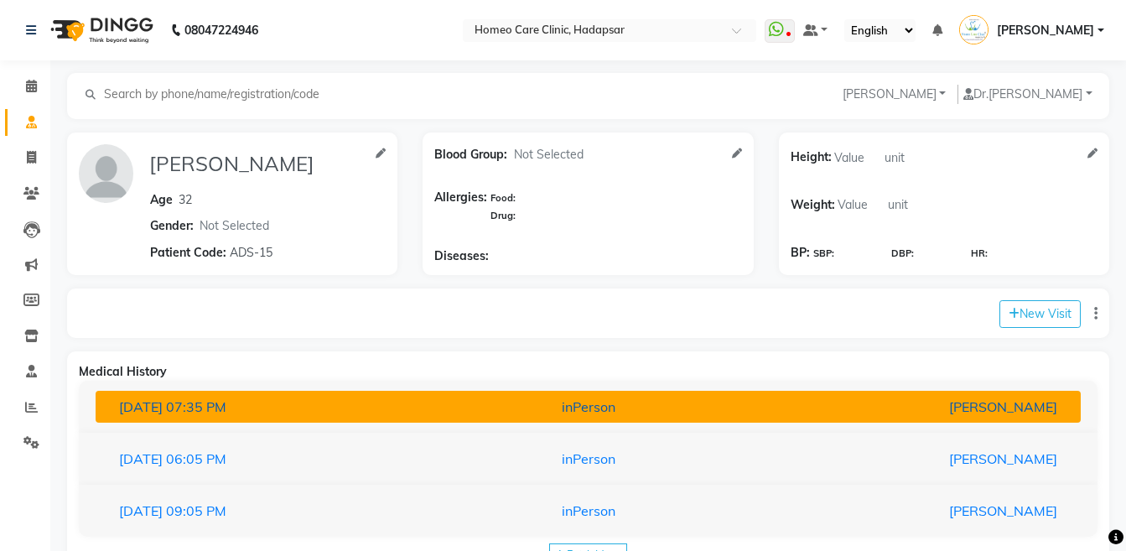
click at [909, 419] on button "[DATE] 07:35 PM inPerson [PERSON_NAME]" at bounding box center [588, 407] width 985 height 32
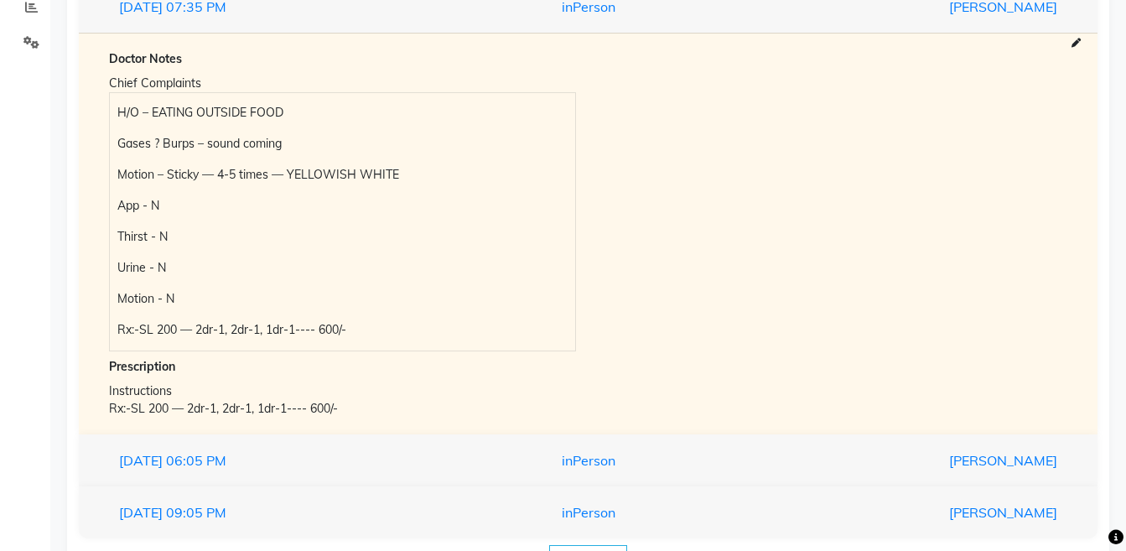
scroll to position [396, 0]
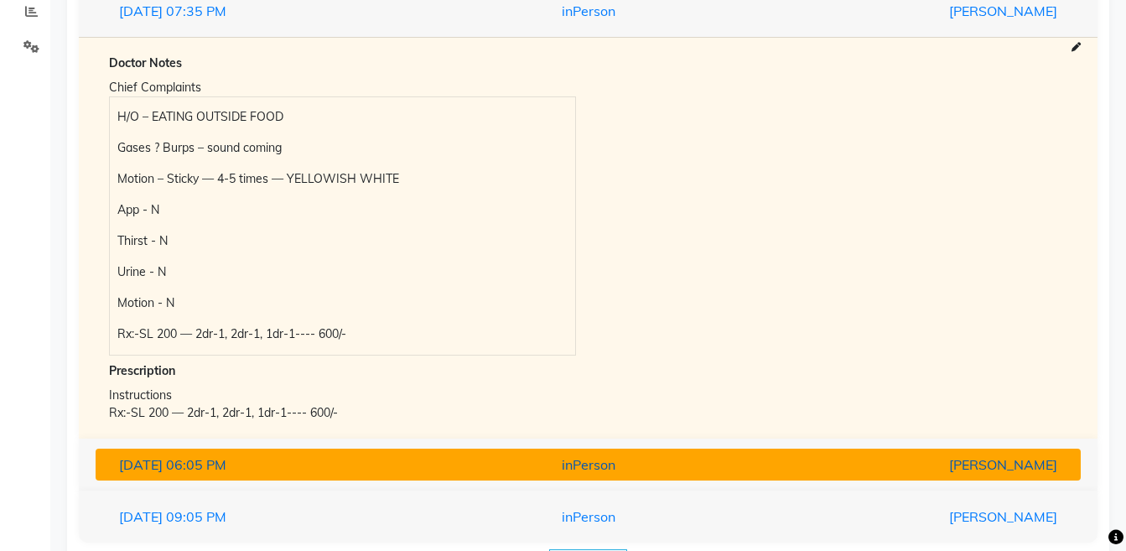
click at [1018, 458] on div "[PERSON_NAME]" at bounding box center [909, 464] width 321 height 20
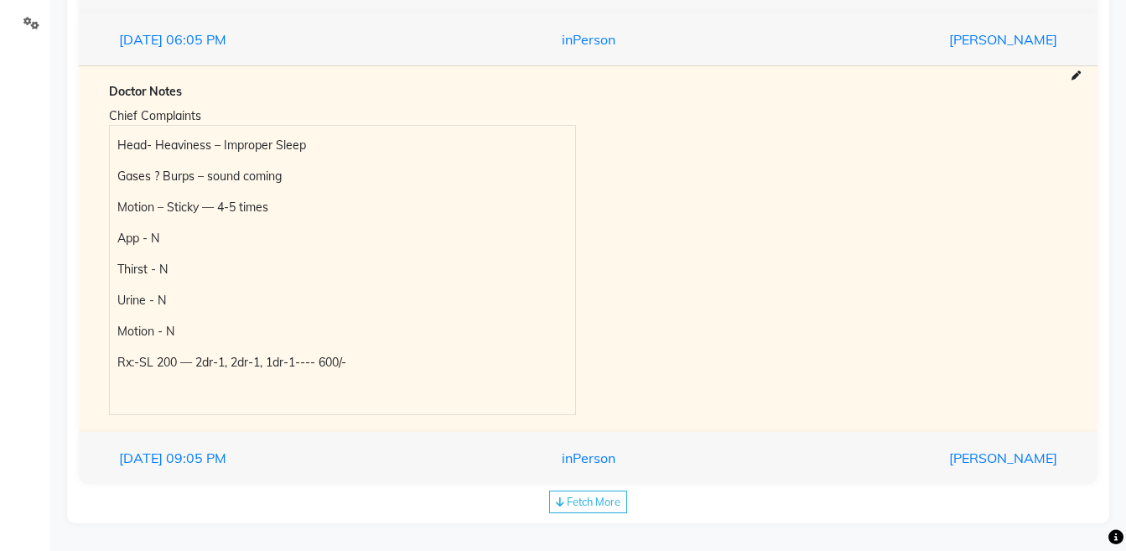
scroll to position [425, 0]
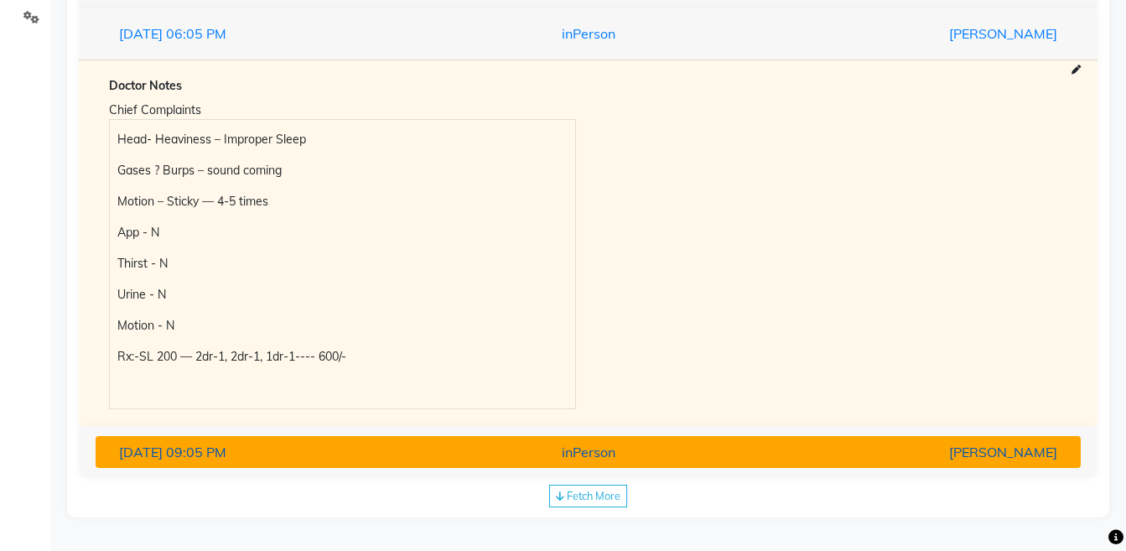
click at [831, 458] on div "[PERSON_NAME]" at bounding box center [909, 452] width 321 height 20
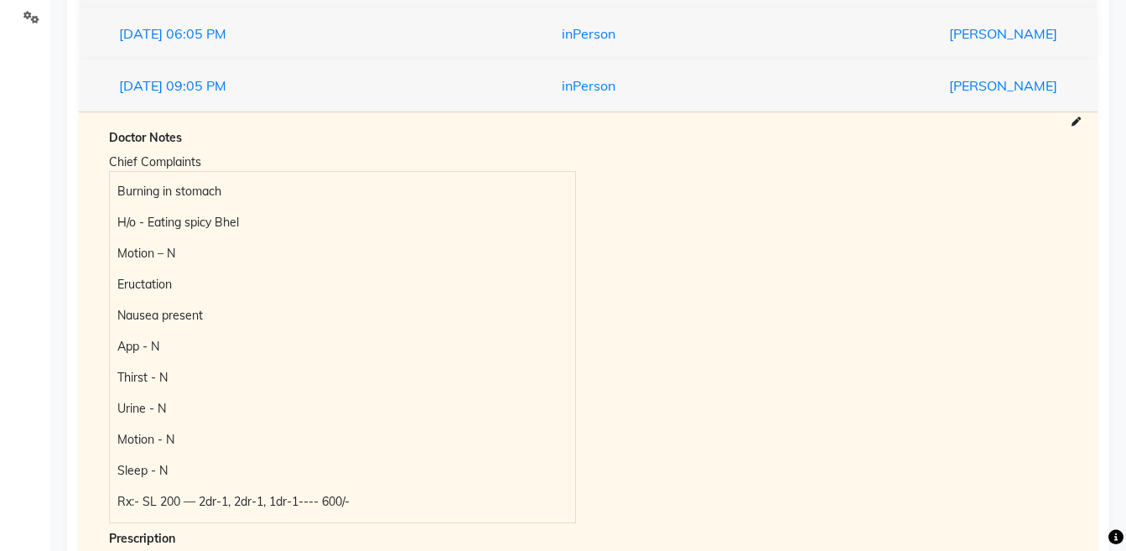
click at [122, 184] on p "Burning in stomach" at bounding box center [341, 192] width 449 height 18
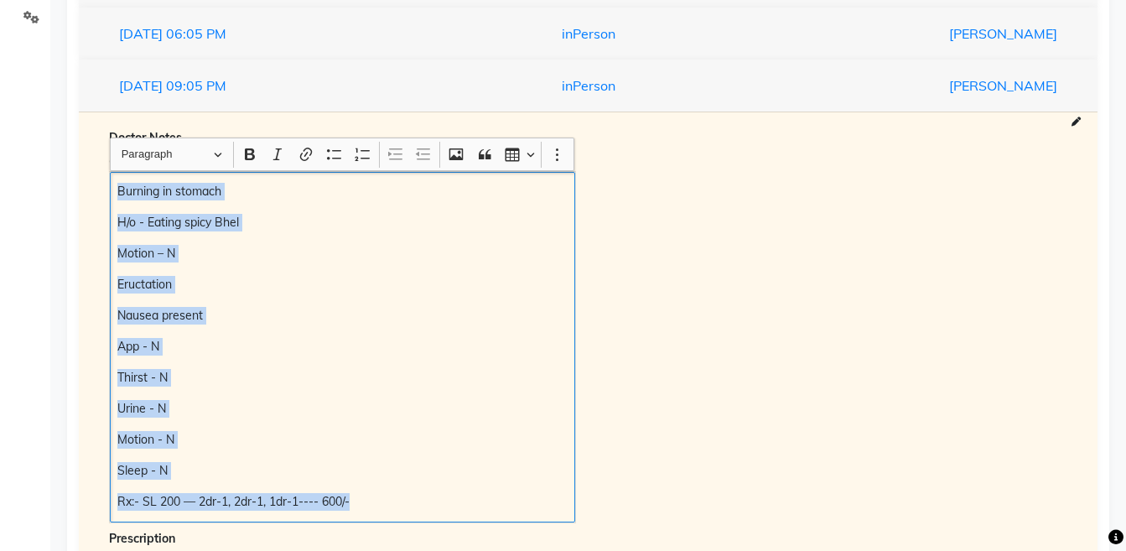
copy div "Burning in stomach H/o - Eating spicy Bhel Motion – N Eructation Nausea present…"
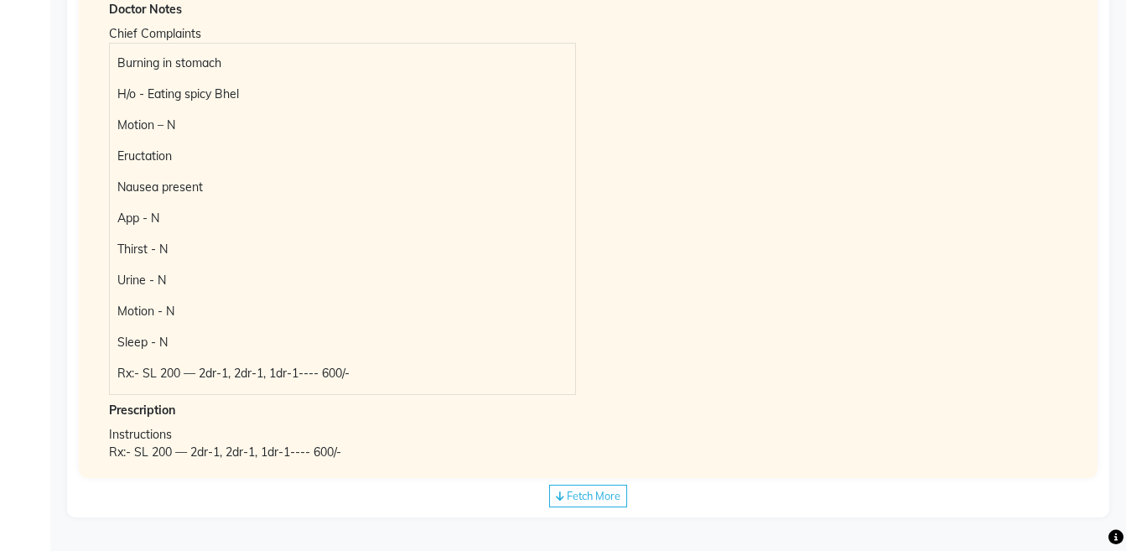
click at [569, 498] on span "Fetch More" at bounding box center [594, 495] width 54 height 13
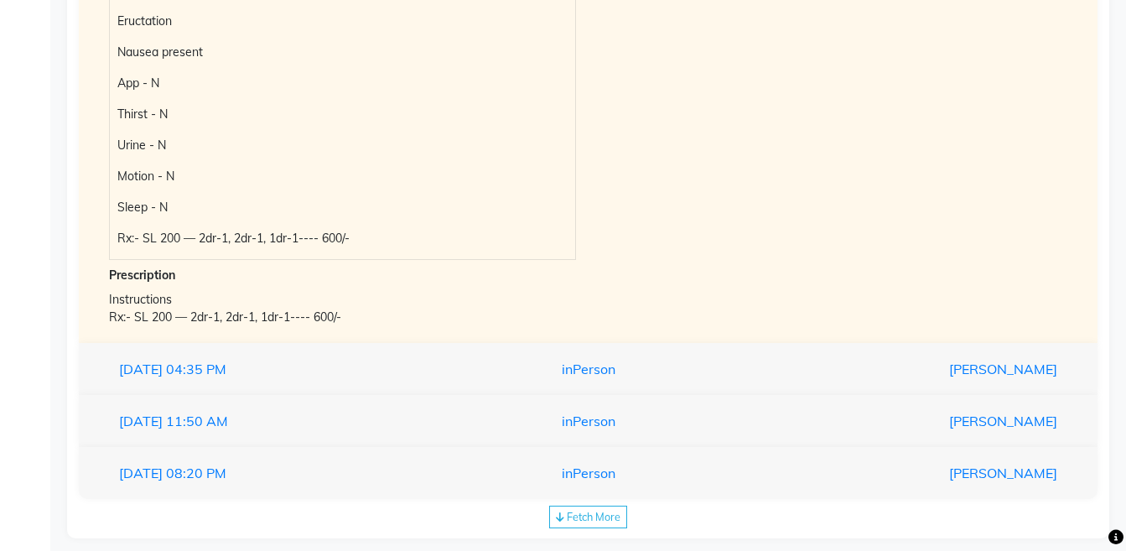
scroll to position [709, 0]
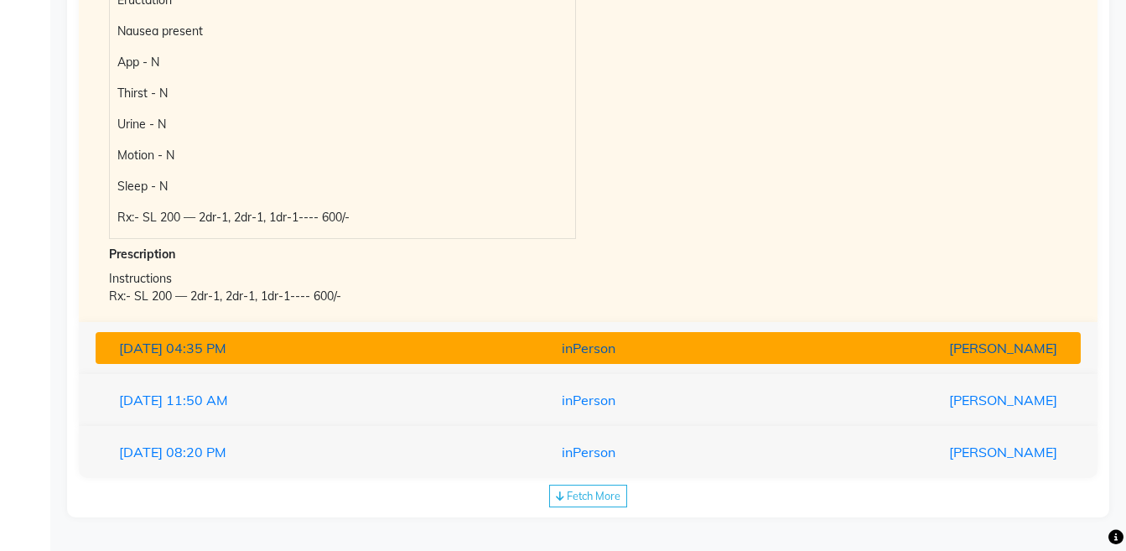
click at [629, 355] on div "inPerson" at bounding box center [587, 348] width 321 height 20
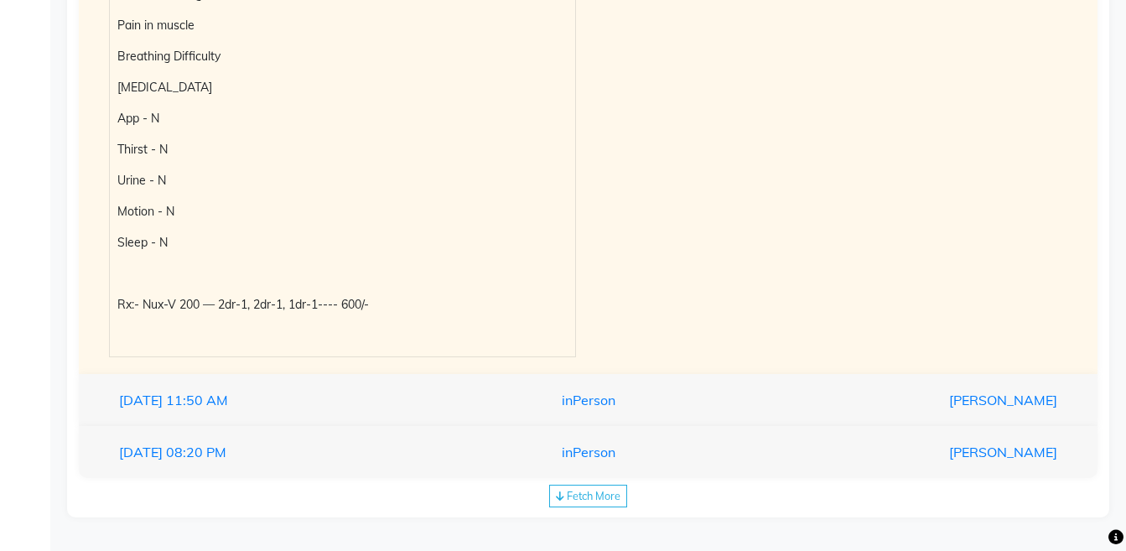
scroll to position [674, 0]
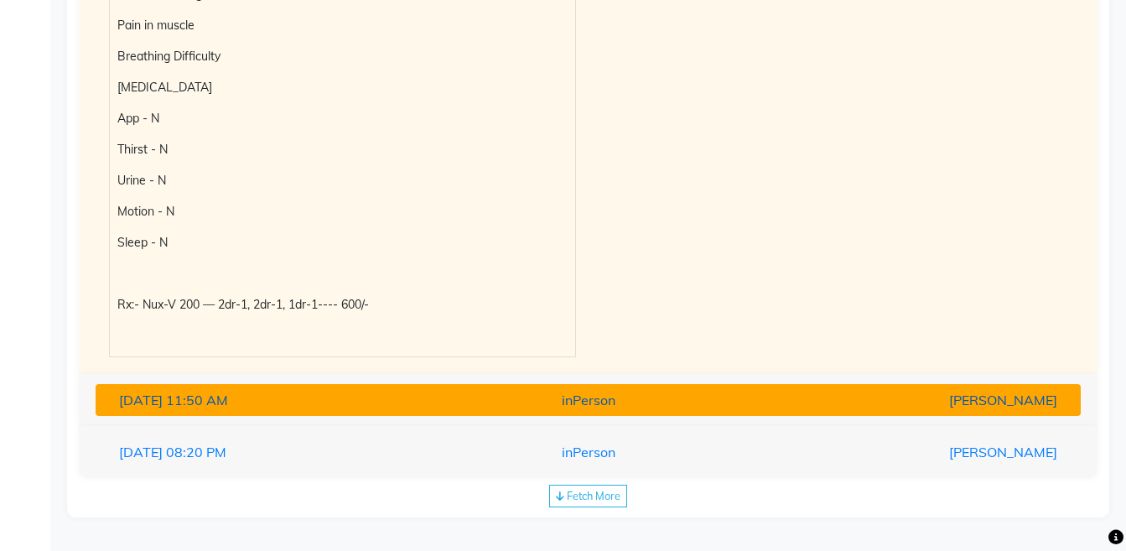
click at [775, 415] on button "[DATE] 11:50 AM inPerson [PERSON_NAME]" at bounding box center [588, 400] width 985 height 32
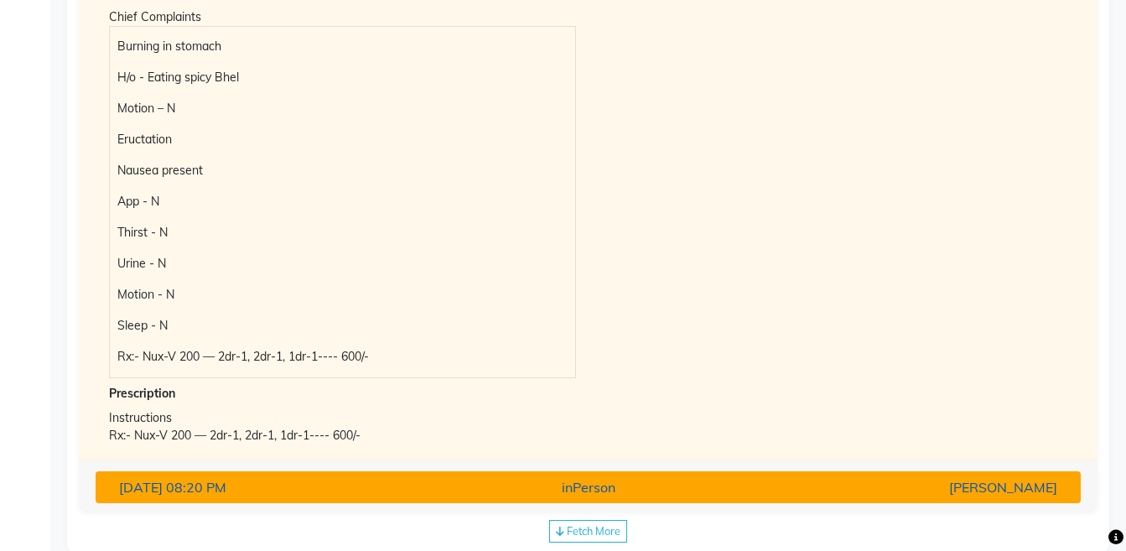
click at [768, 484] on div "[PERSON_NAME]" at bounding box center [909, 487] width 321 height 20
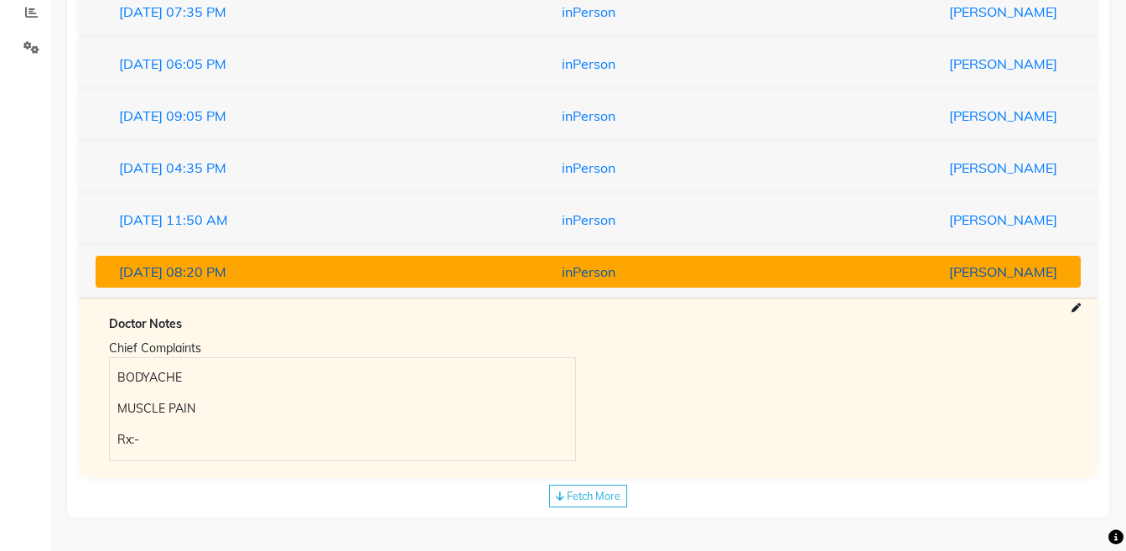
scroll to position [395, 0]
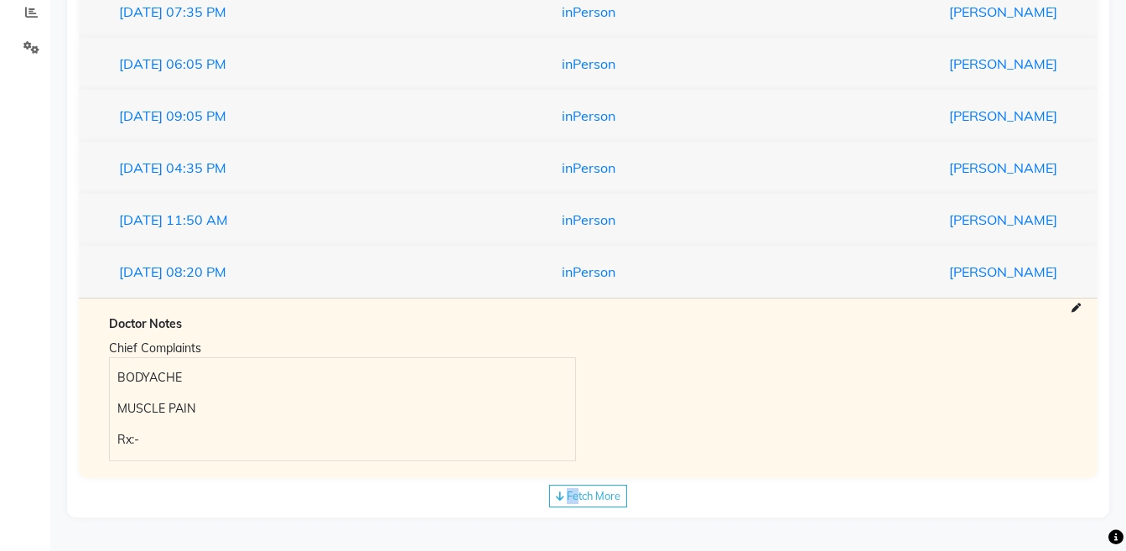
drag, startPoint x: 884, startPoint y: 427, endPoint x: 579, endPoint y: 506, distance: 315.3
click at [579, 506] on div "Medical History [DATE] 07:35 PM inPerson [PERSON_NAME] Doctor Notes Chief Compl…" at bounding box center [588, 236] width 1042 height 561
click at [579, 506] on div "Fetch More" at bounding box center [588, 495] width 78 height 23
click at [583, 500] on div "inPerson" at bounding box center [587, 504] width 321 height 20
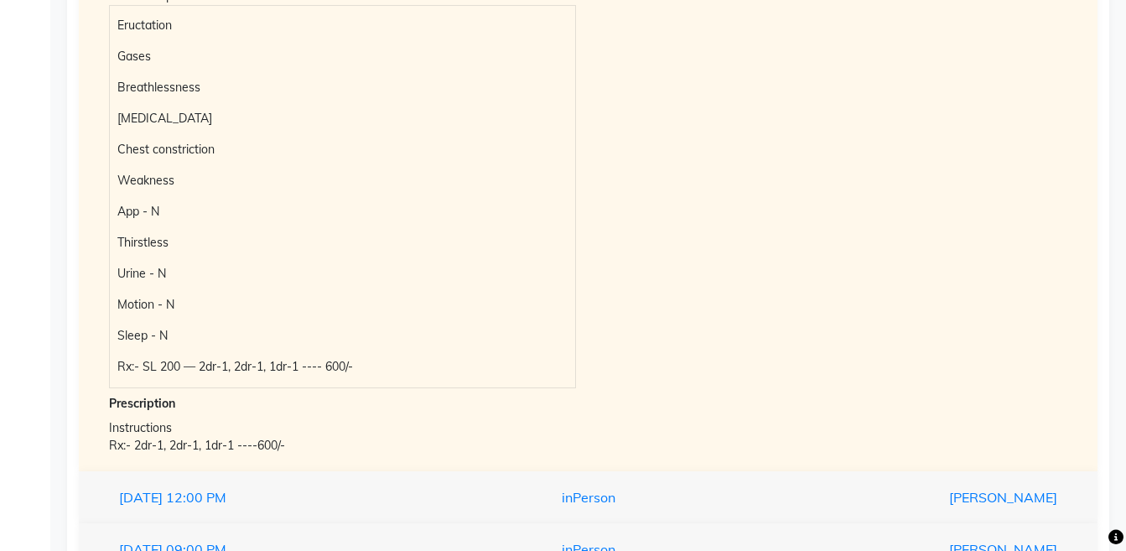
scroll to position [0, 0]
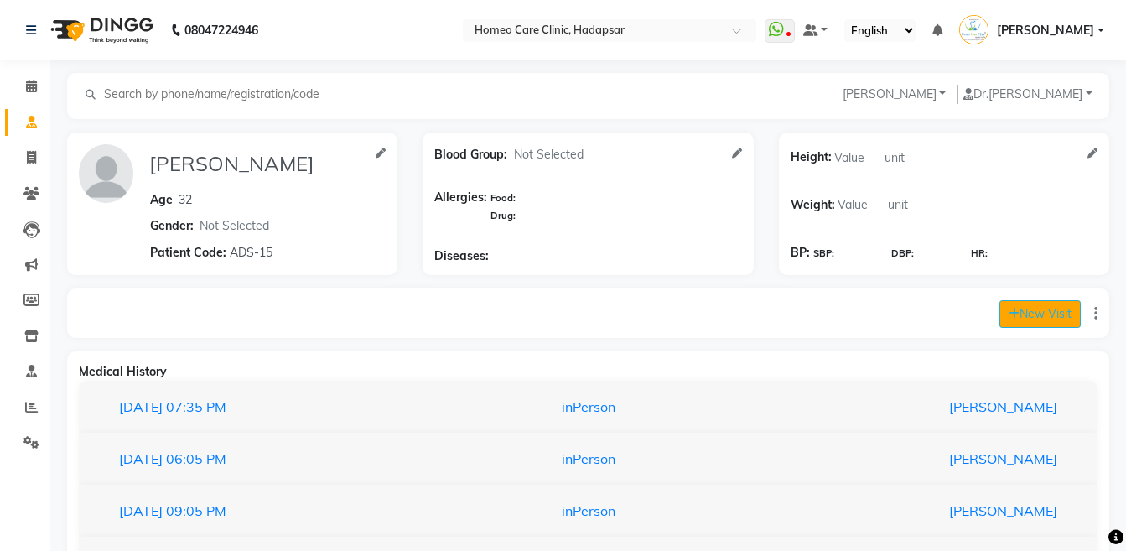
click at [1033, 308] on button "New Visit" at bounding box center [1039, 314] width 81 height 28
select select "745"
select select "inPerson"
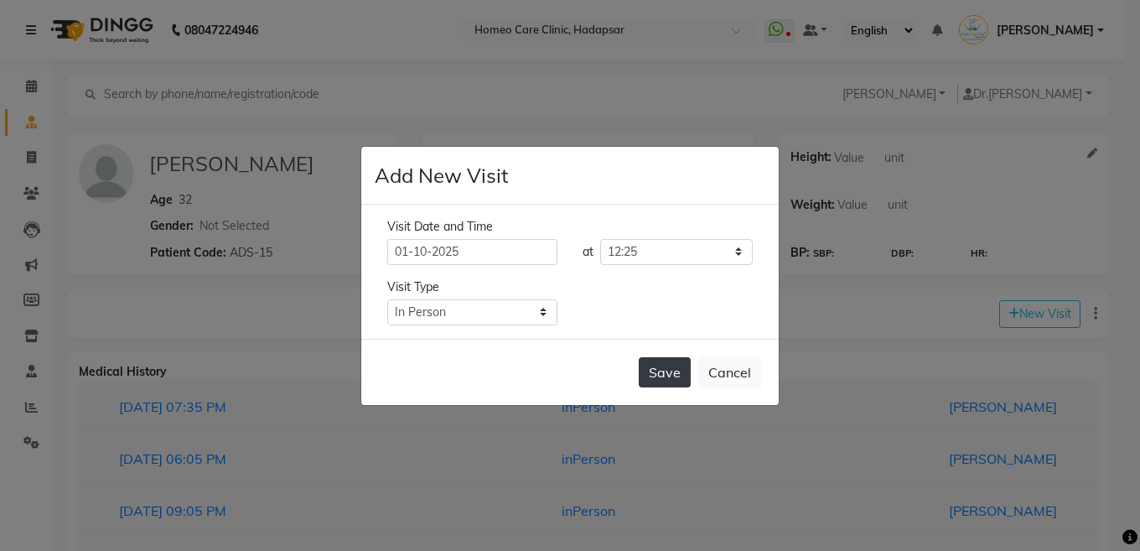
click at [662, 372] on button "Save" at bounding box center [665, 372] width 52 height 30
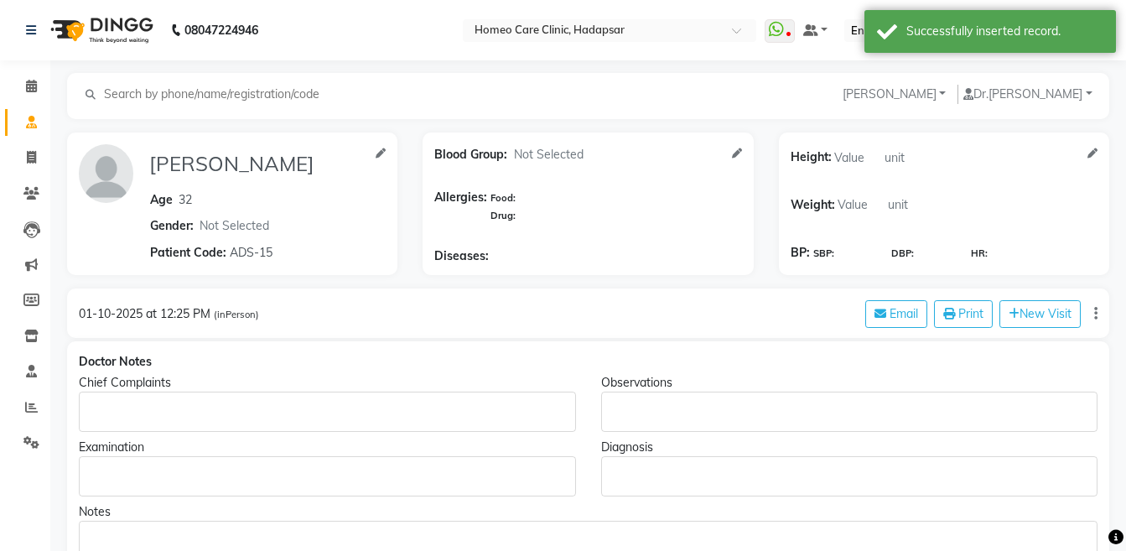
type input "[PERSON_NAME]"
type input "32"
select select "[DEMOGRAPHIC_DATA]"
type input "ADS-15"
click at [235, 427] on div "Rich Text Editor, main" at bounding box center [327, 411] width 497 height 40
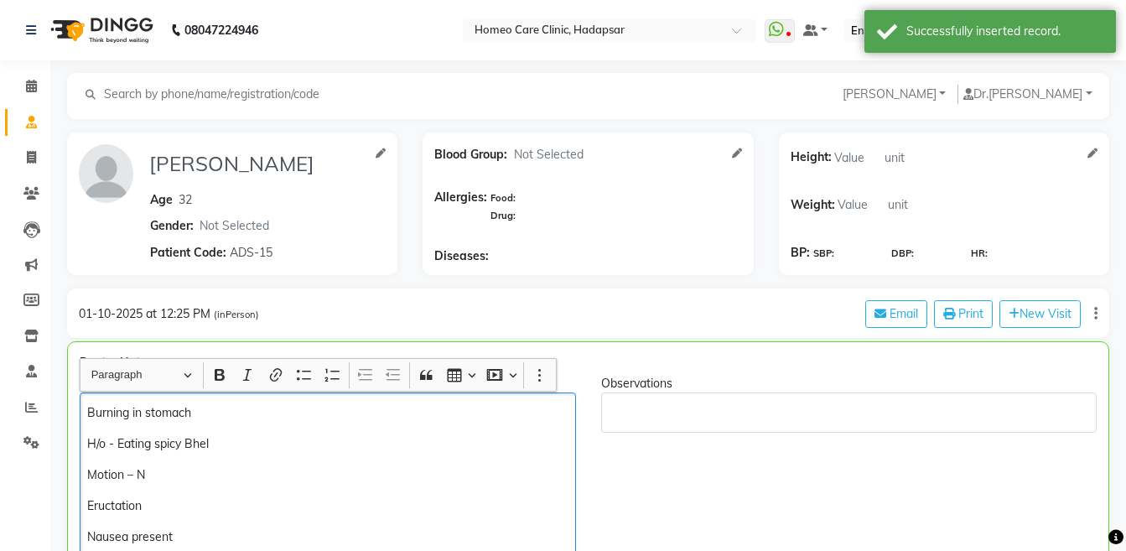
scroll to position [196, 0]
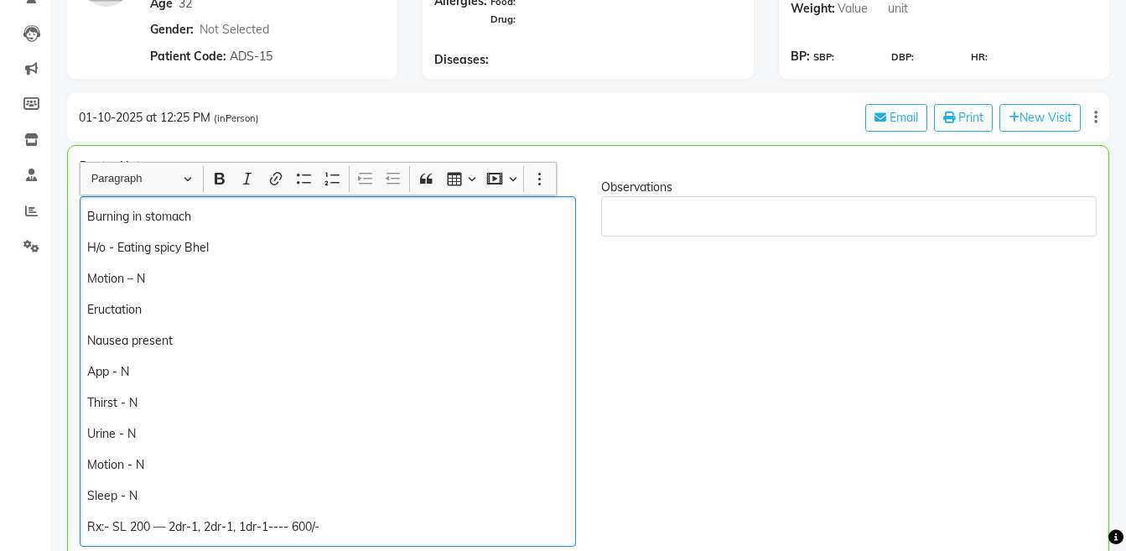
click at [88, 243] on p "H/o - Eating spicy Bhel" at bounding box center [327, 248] width 480 height 18
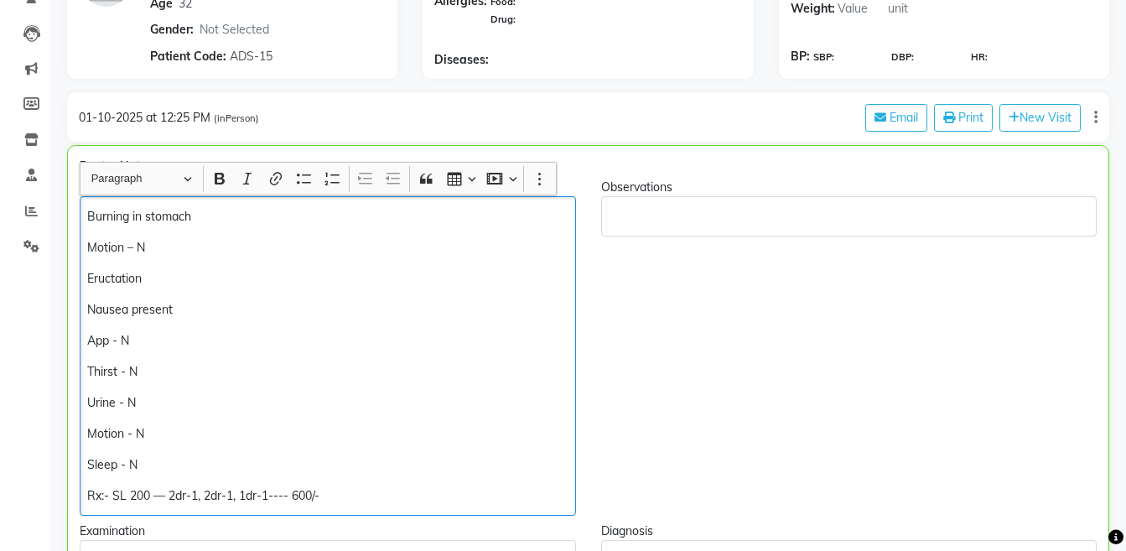
click at [261, 198] on div "Burning in stomach Motion – N Eructation Nausea present App - N Thirst - N Urin…" at bounding box center [328, 355] width 496 height 319
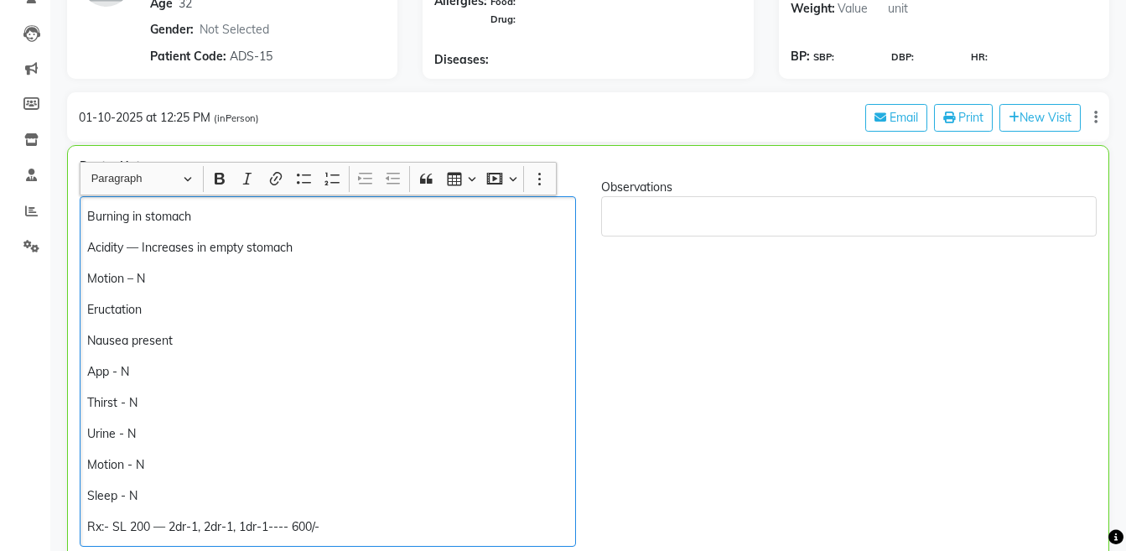
click at [210, 303] on p "Eructation" at bounding box center [327, 310] width 480 height 18
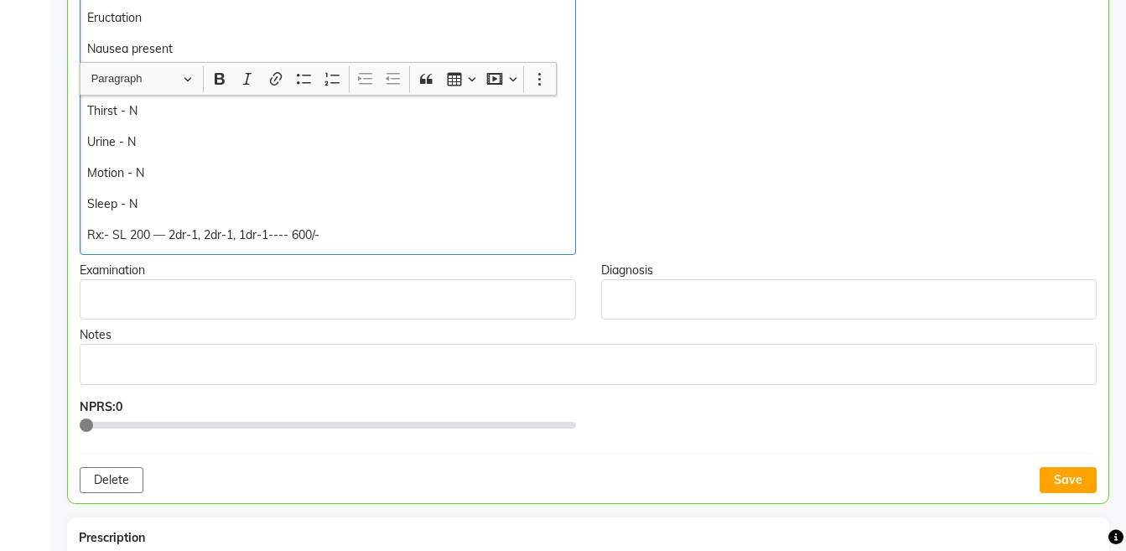
scroll to position [609, 0]
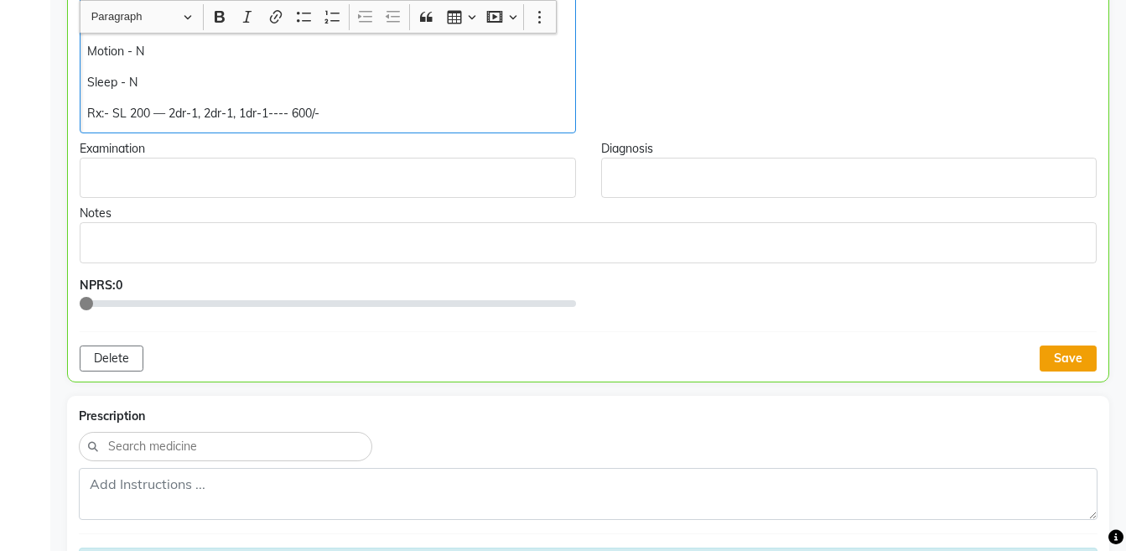
click at [1070, 361] on button "Save" at bounding box center [1067, 358] width 57 height 26
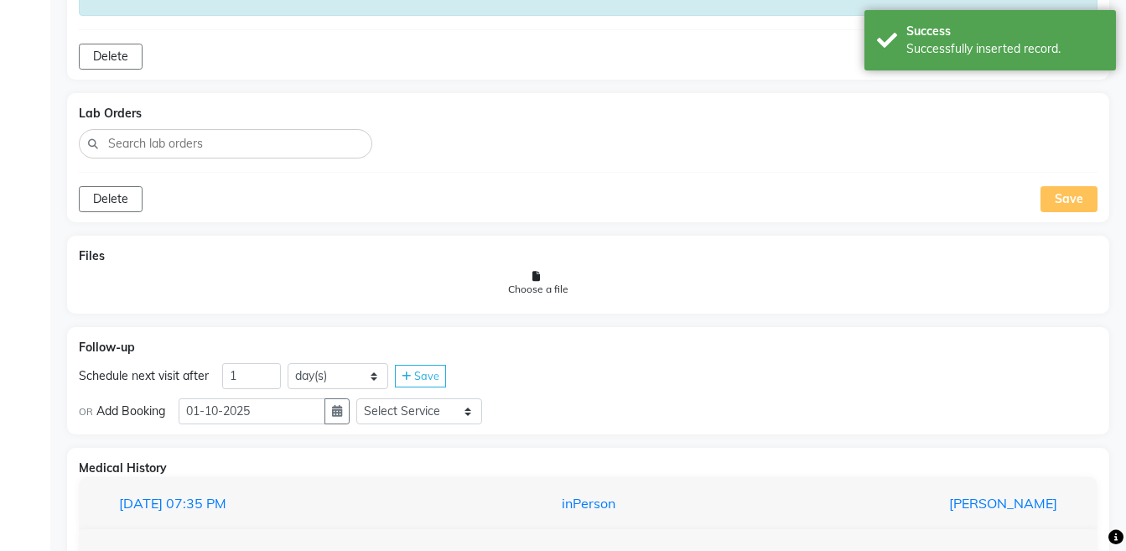
scroll to position [1288, 0]
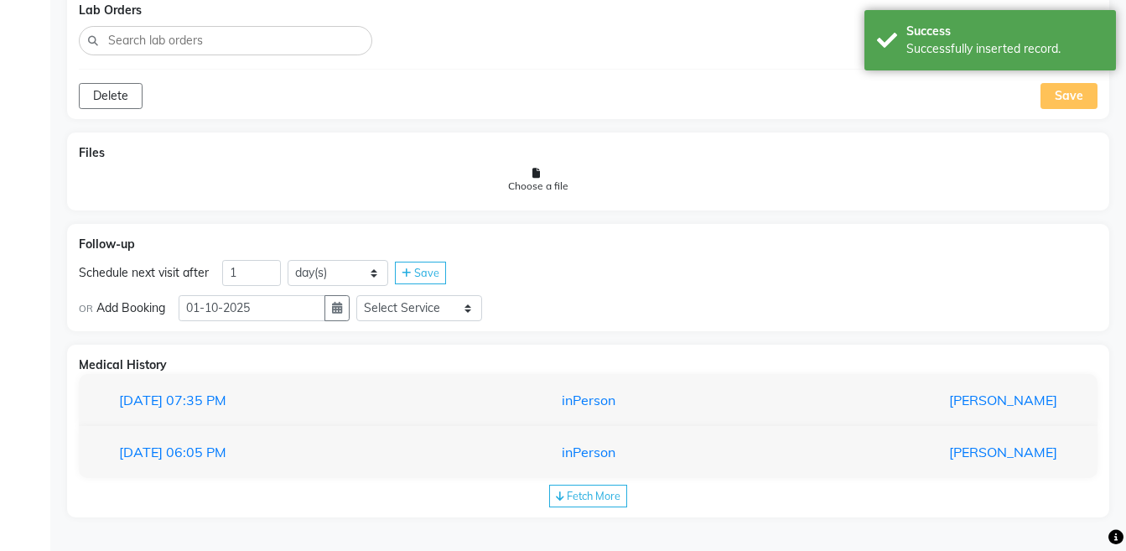
click at [589, 486] on div "Fetch More" at bounding box center [588, 495] width 78 height 23
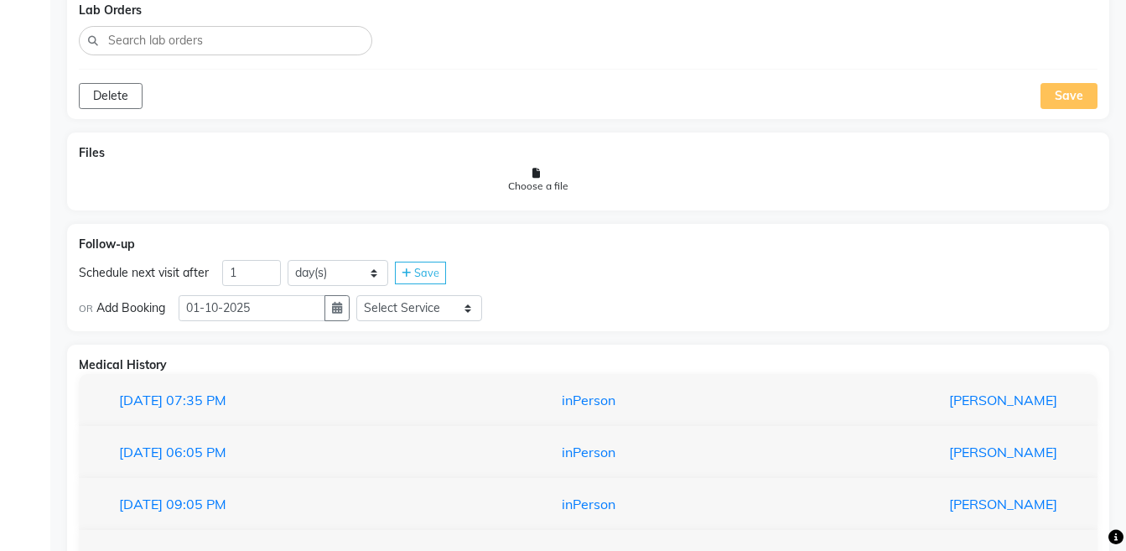
scroll to position [1444, 0]
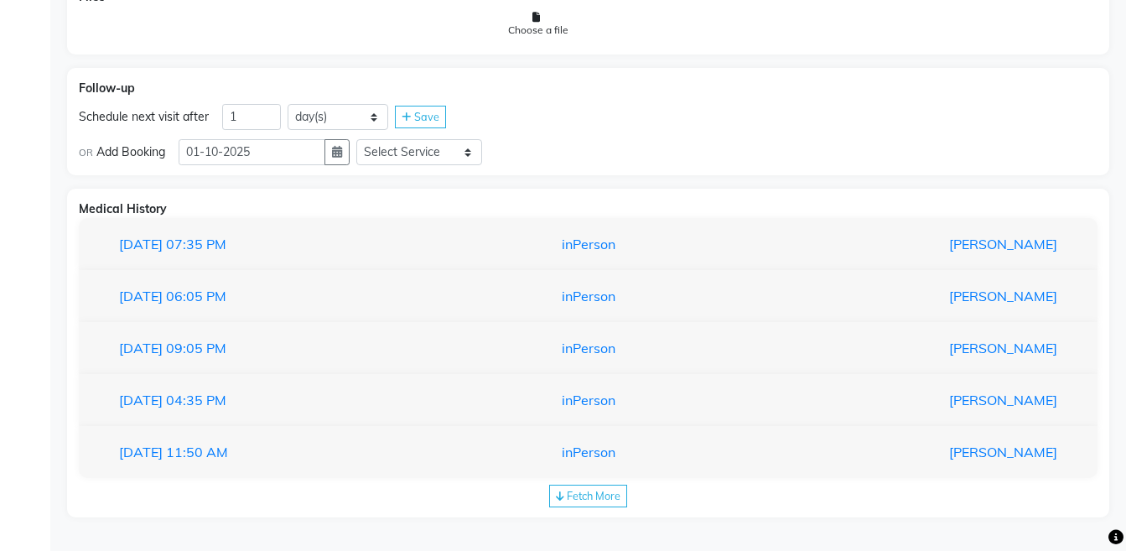
click at [600, 501] on span "Fetch More" at bounding box center [594, 495] width 54 height 13
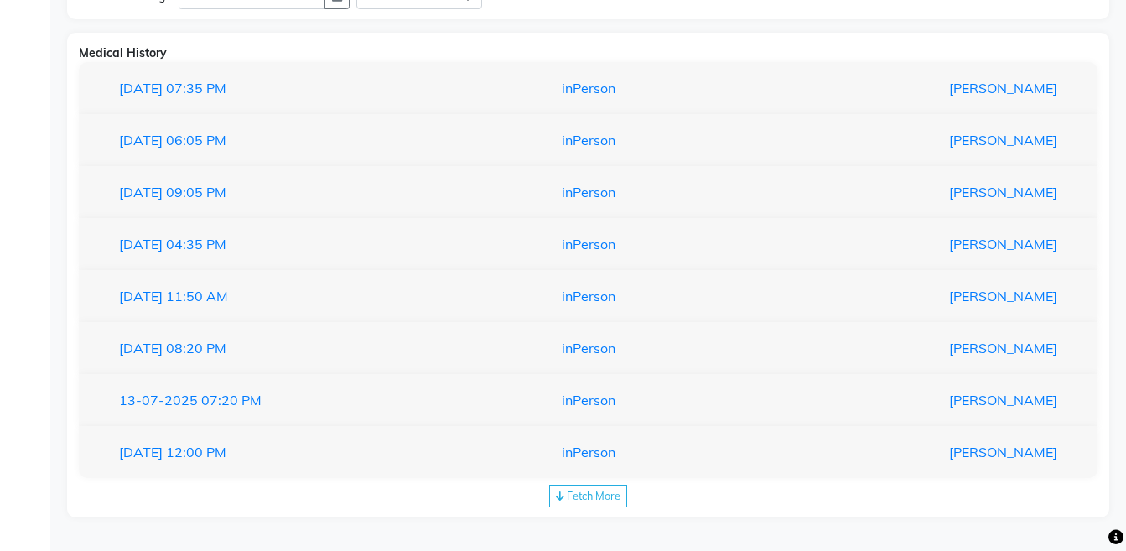
click at [596, 492] on span "Fetch More" at bounding box center [594, 495] width 54 height 13
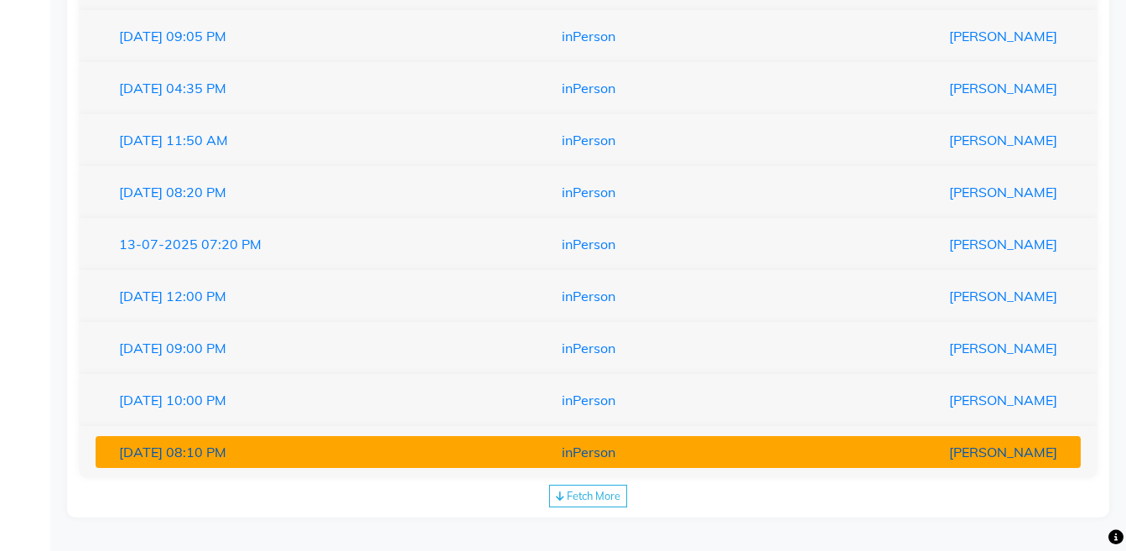
click at [738, 468] on button "[DATE] 08:10 PM inPerson [PERSON_NAME]" at bounding box center [588, 452] width 985 height 32
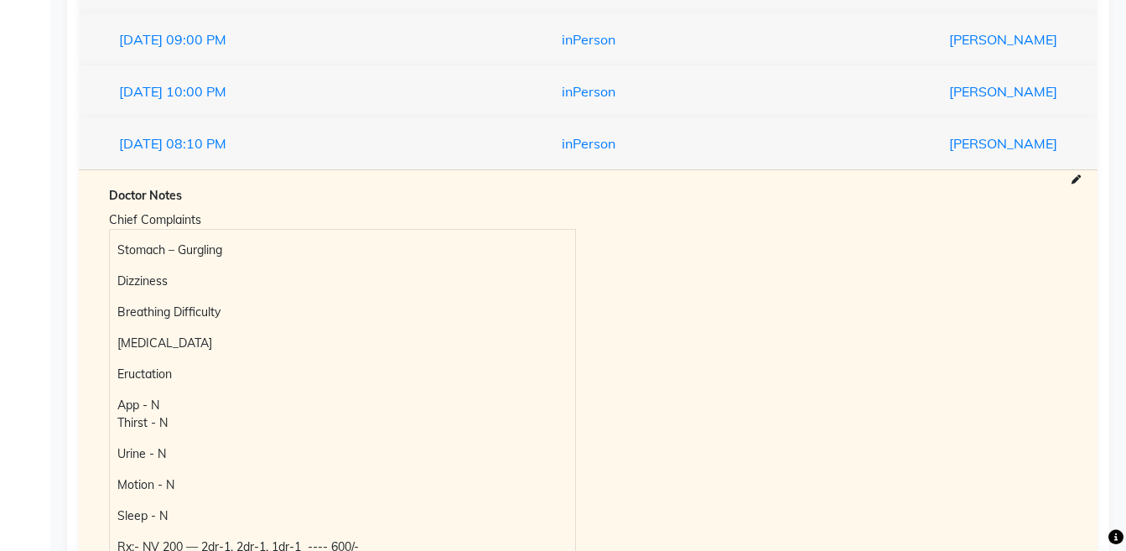
scroll to position [2237, 0]
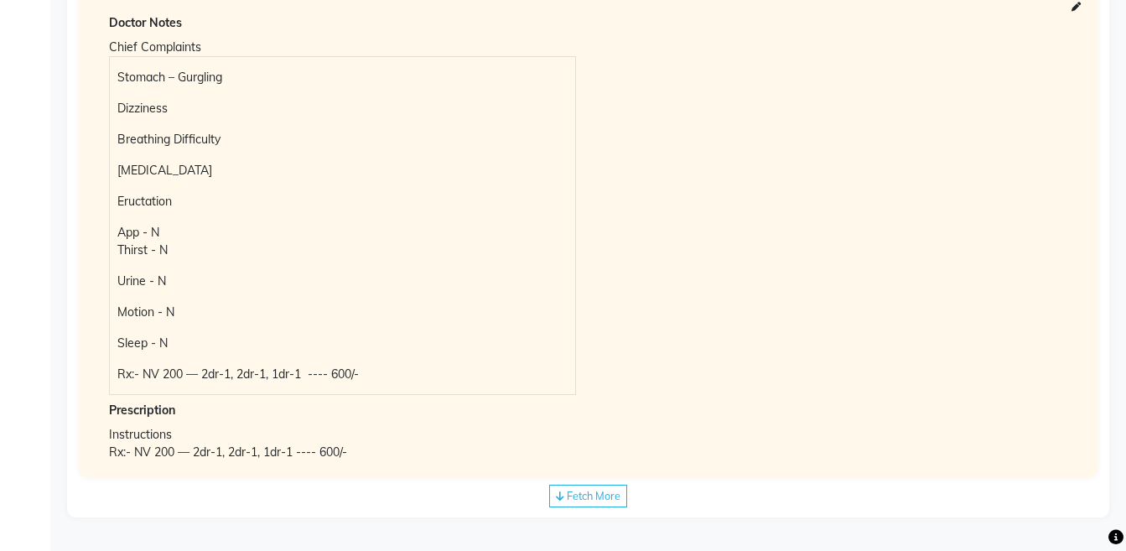
click at [597, 504] on div "Fetch More" at bounding box center [588, 495] width 78 height 23
click at [597, 504] on div "inPerson" at bounding box center [587, 504] width 321 height 20
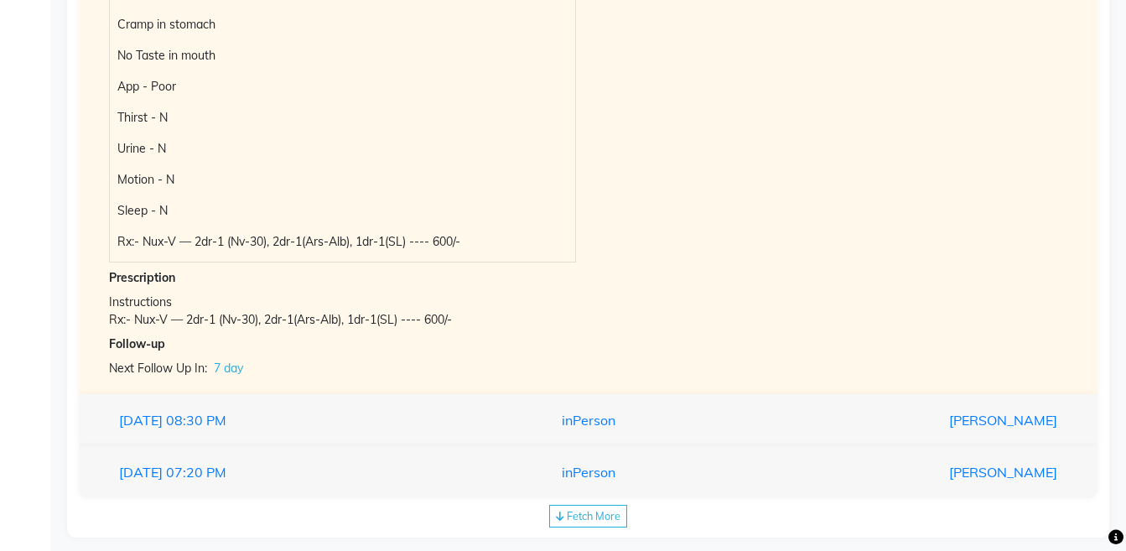
scroll to position [2486, 0]
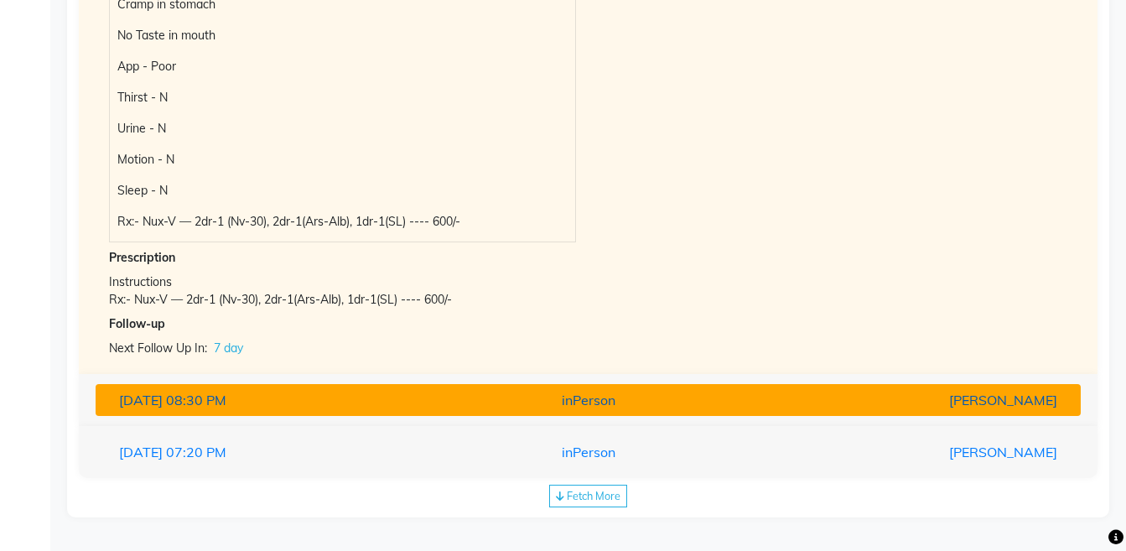
click at [889, 403] on div "[PERSON_NAME]" at bounding box center [909, 400] width 321 height 20
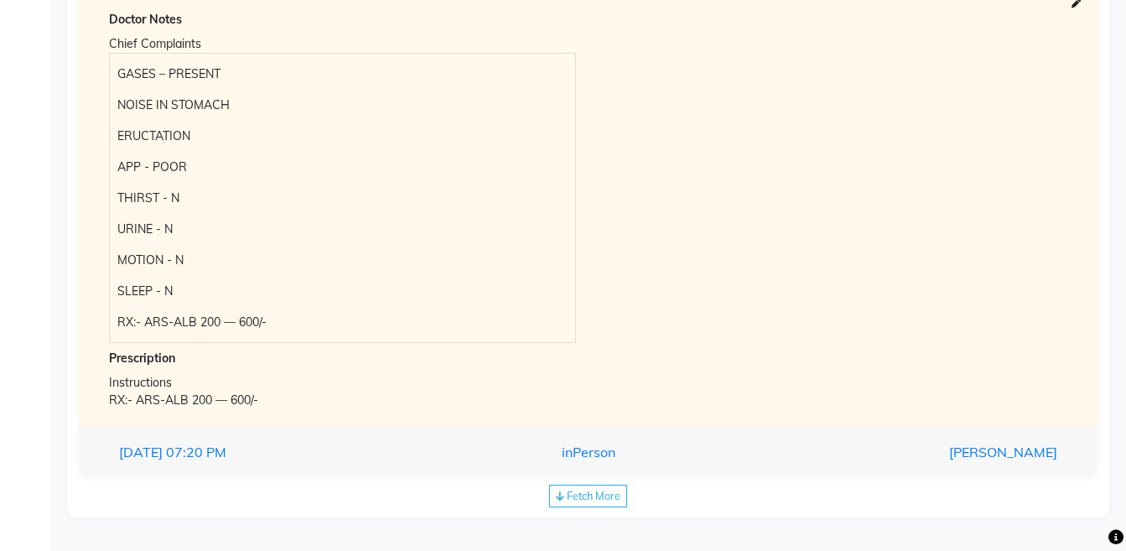
scroll to position [2344, 0]
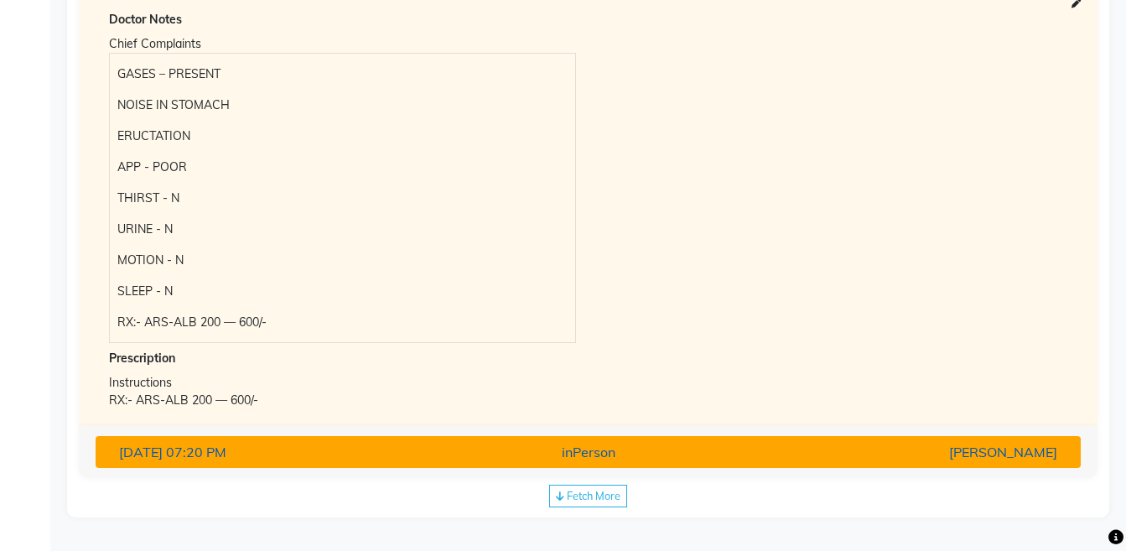
click at [862, 462] on div "[PERSON_NAME]" at bounding box center [909, 452] width 321 height 20
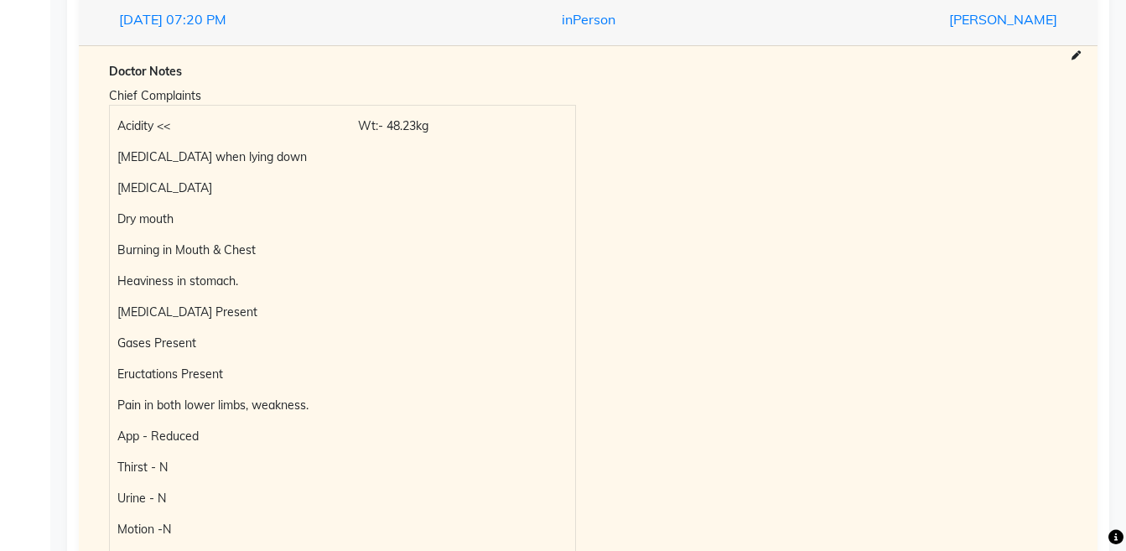
scroll to position [2610, 0]
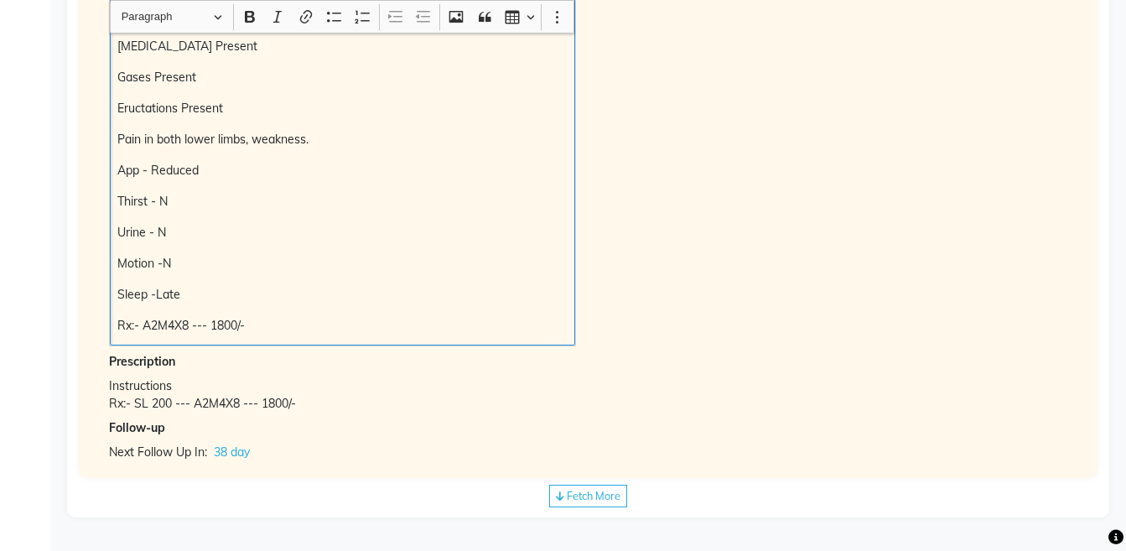
click at [119, 279] on div "Acidity << Wt:- 48.23kg [MEDICAL_DATA] when lying down [MEDICAL_DATA] Dry mouth…" at bounding box center [342, 92] width 465 height 505
copy p "Rx:- A2M4X8 --- 1800/-"
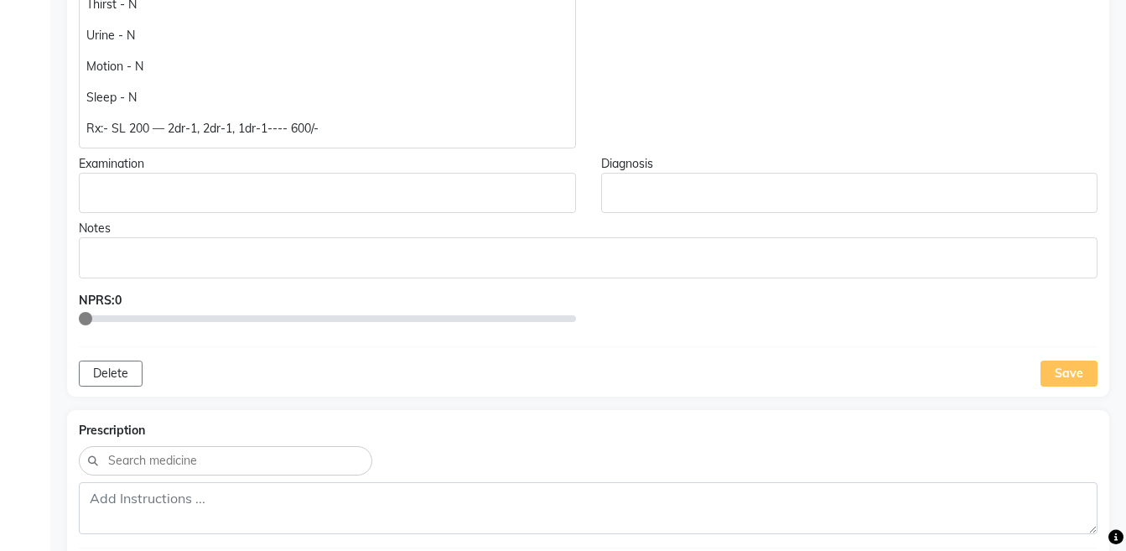
scroll to position [598, 0]
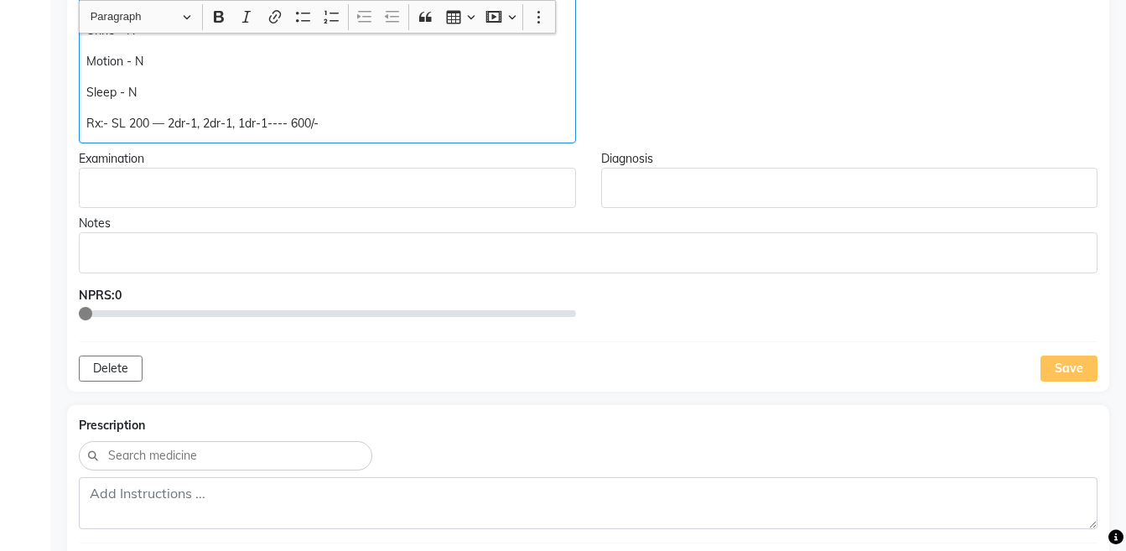
click at [106, 124] on p "Rx:- SL 200 — 2dr-1, 2dr-1, 1dr-1---- 600/-" at bounding box center [326, 124] width 481 height 18
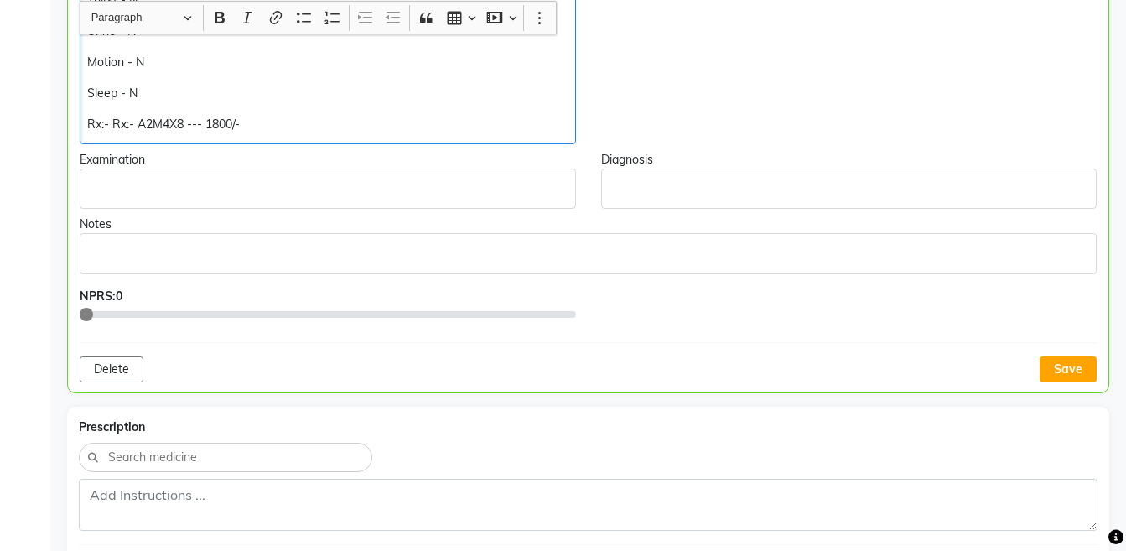
scroll to position [599, 0]
click at [89, 125] on p "Rx:- SL 200 – A2M4X8 --- 1800/-" at bounding box center [327, 124] width 480 height 18
copy p "Rx:- SL 200 – A2M4X8 --- 1800/-"
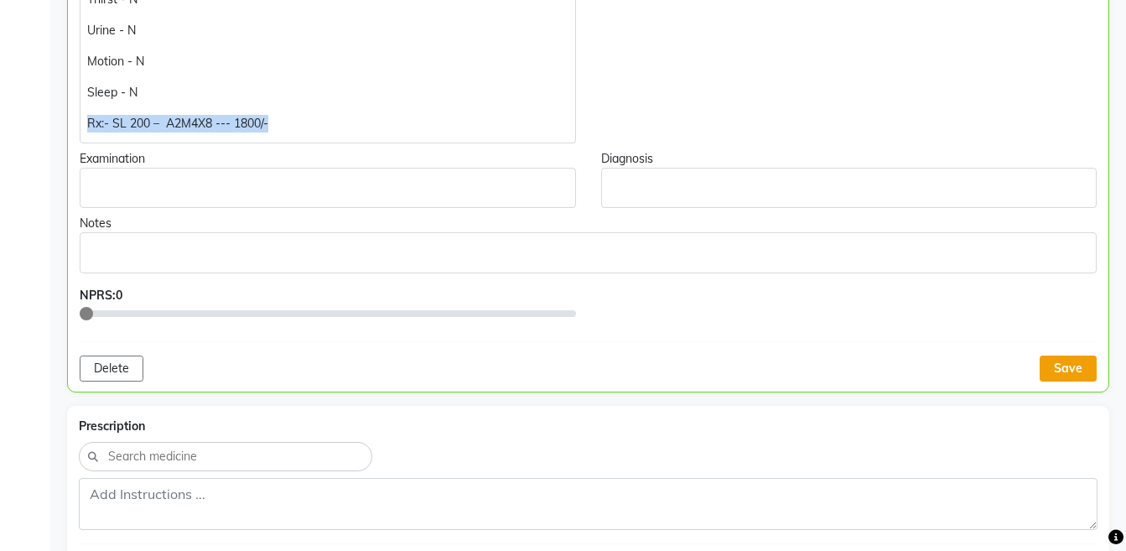
click at [1068, 369] on button "Save" at bounding box center [1067, 368] width 57 height 26
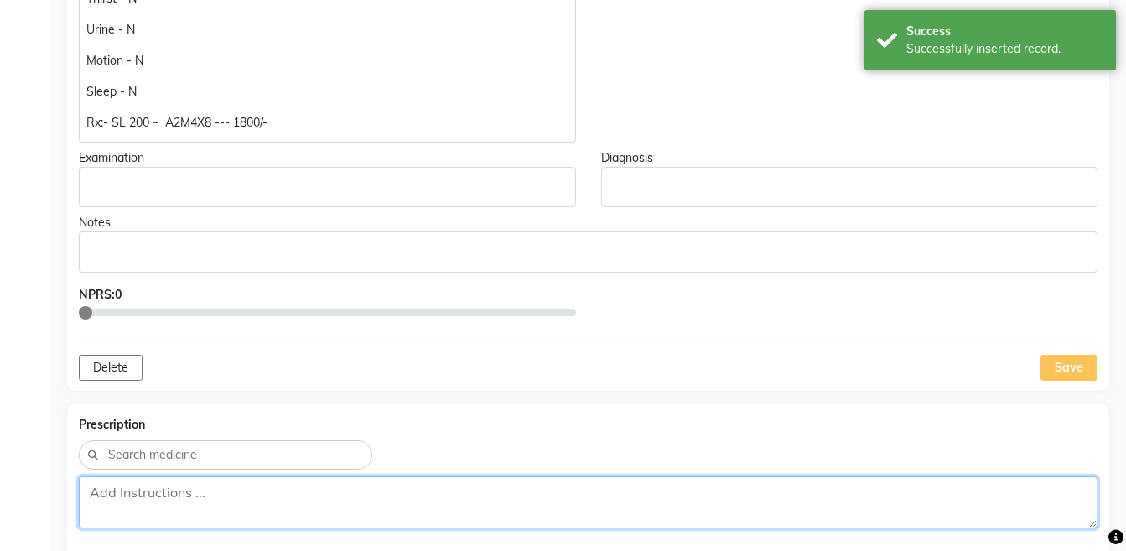
click at [760, 505] on textarea at bounding box center [588, 502] width 1018 height 52
paste textarea "Rx:- SL 200 – A2M4X8 --- 1800/-"
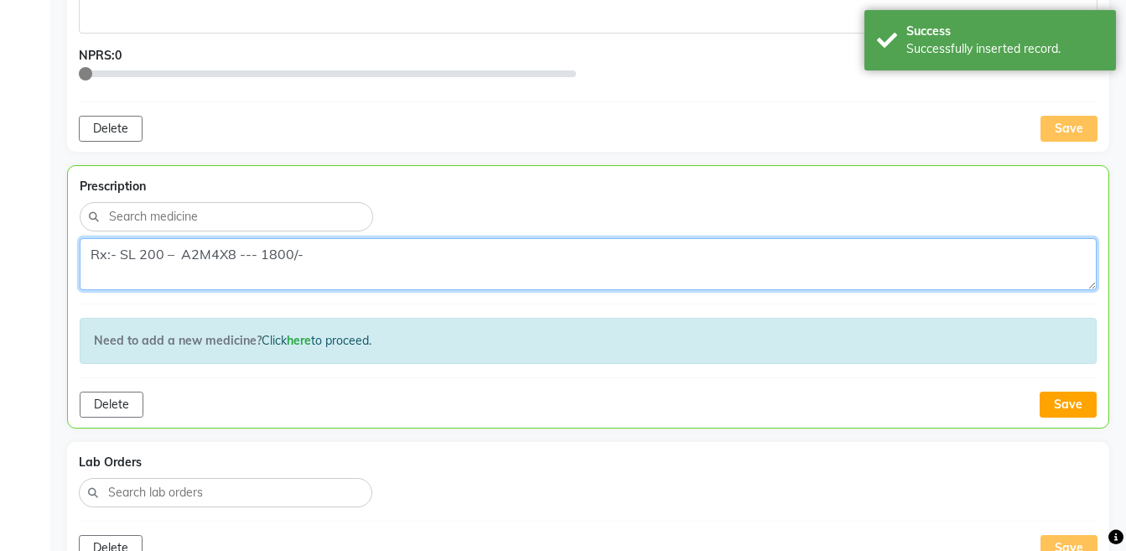
scroll to position [853, 0]
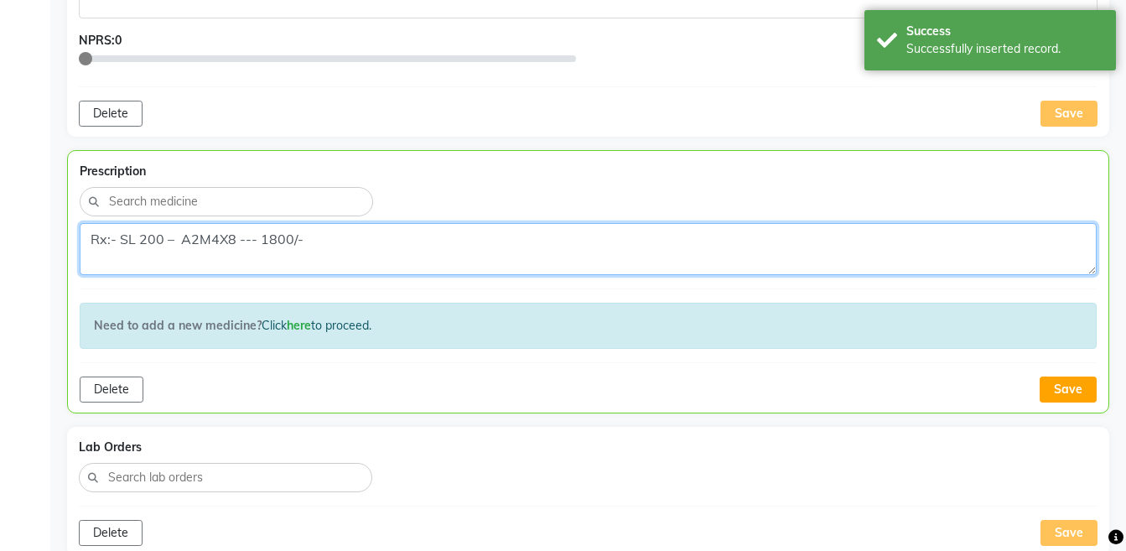
type textarea "Rx:- SL 200 – A2M4X8 --- 1800/-"
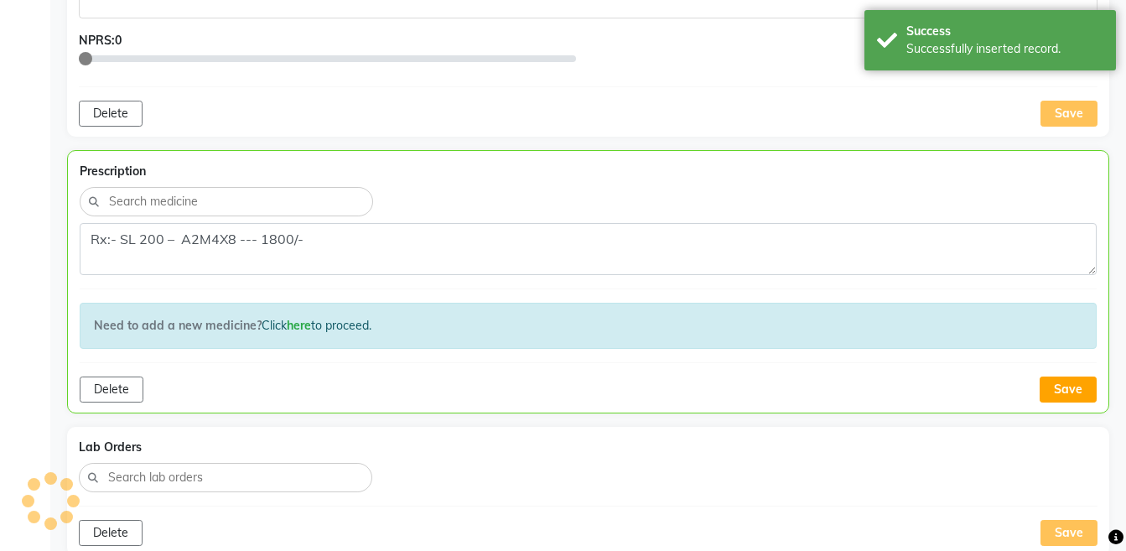
click at [1074, 372] on div "Prescription Rx:- SL 200 – A2M4X8 --- 1800/- Need to add a new medicine? Click …" at bounding box center [588, 281] width 1042 height 263
click at [1073, 387] on button "Save" at bounding box center [1067, 389] width 57 height 26
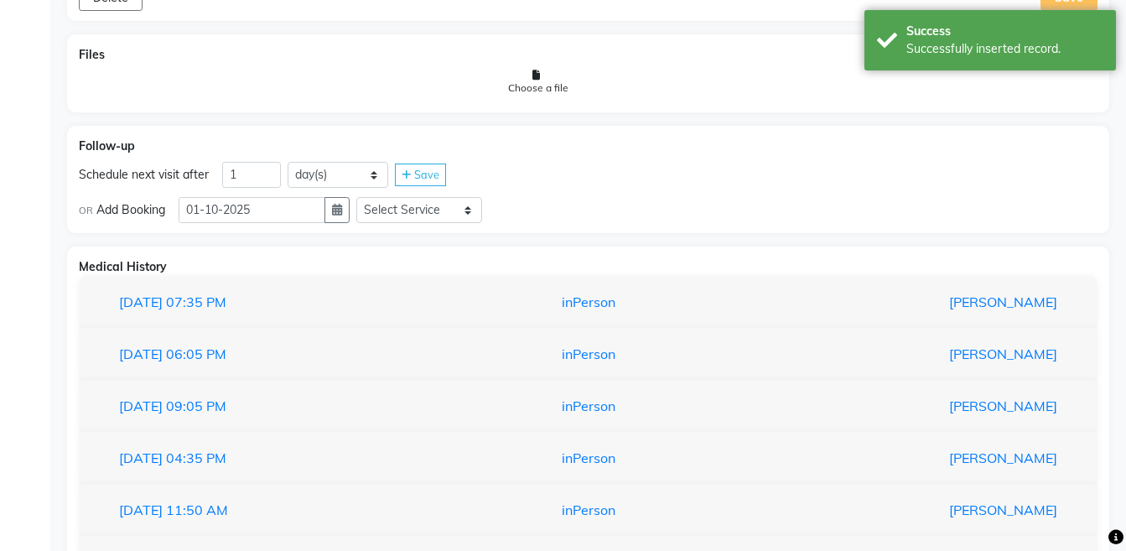
scroll to position [1391, 0]
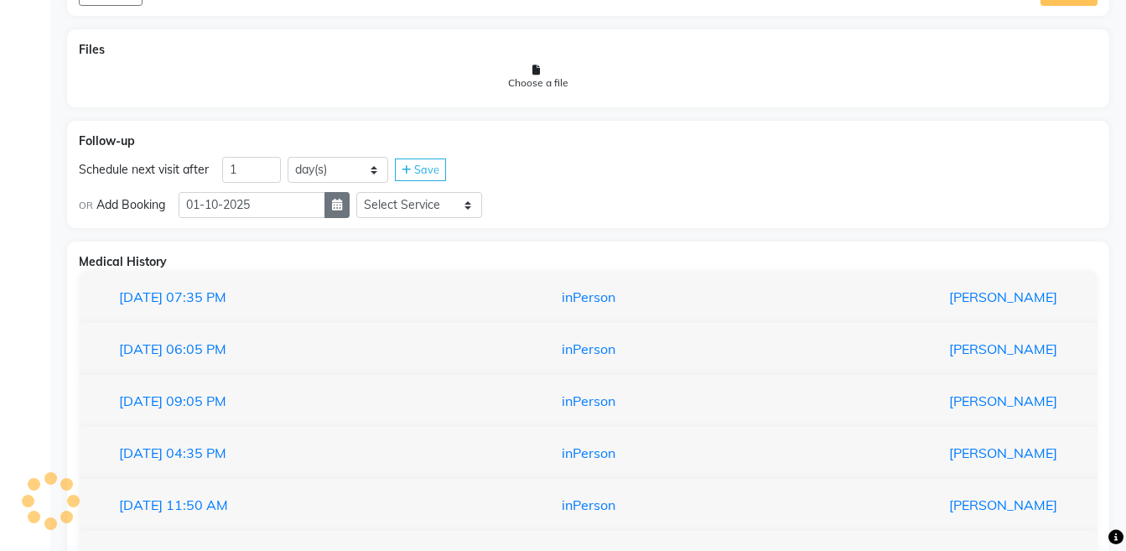
click at [342, 200] on icon "button" at bounding box center [337, 205] width 10 height 12
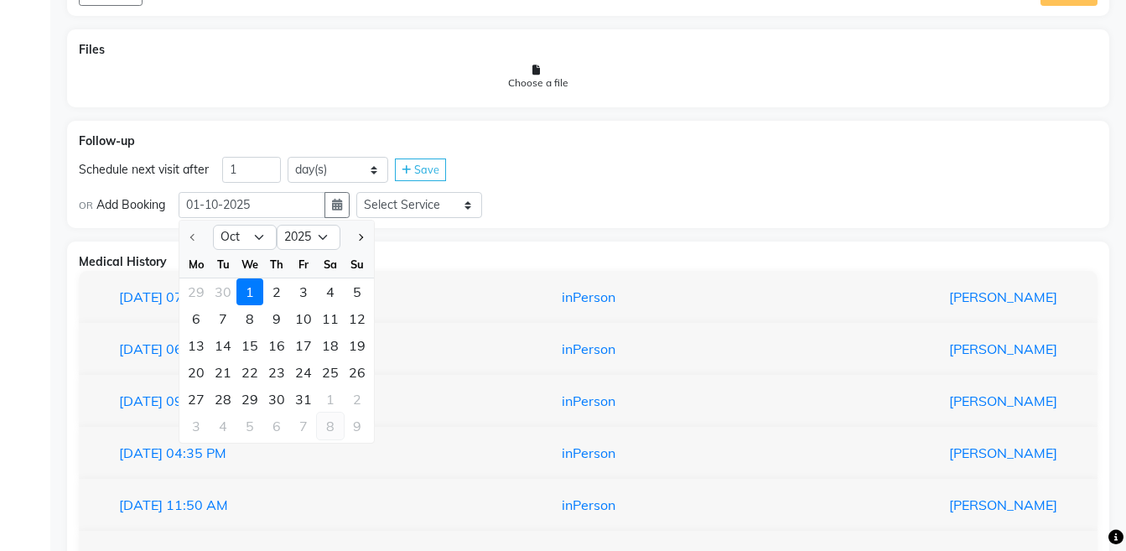
click at [331, 423] on div "8" at bounding box center [330, 425] width 27 height 27
type input "[DATE]"
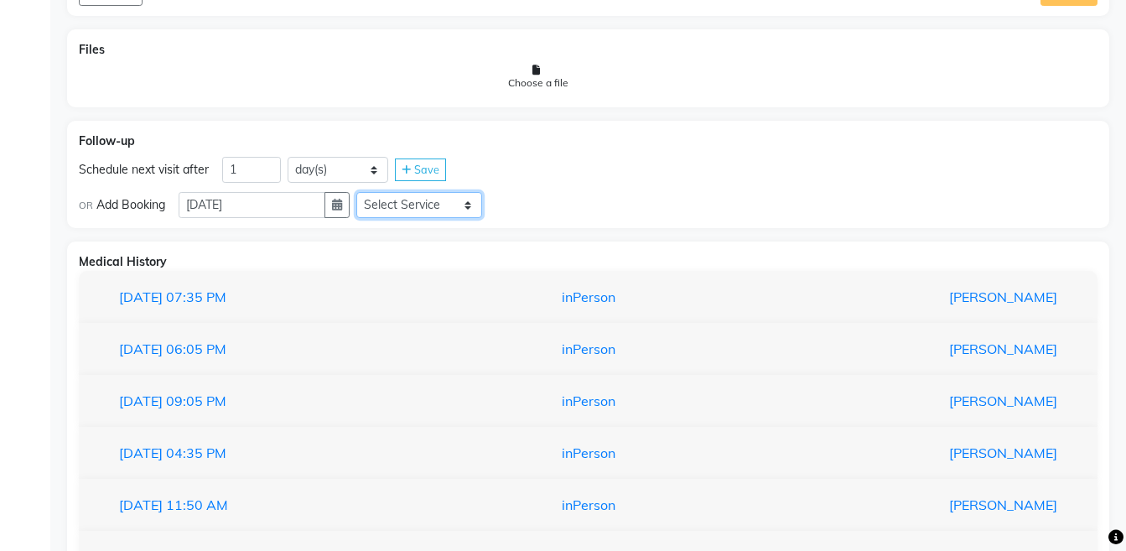
click at [428, 210] on select "Select Service Medicine Medicine 1 Hydra Facial Medi Facial Vampire Facial With…" at bounding box center [419, 205] width 126 height 26
click at [370, 192] on select "Select Service Medicine Medicine 1 Hydra Facial Medi Facial Vampire Facial With…" at bounding box center [419, 205] width 126 height 26
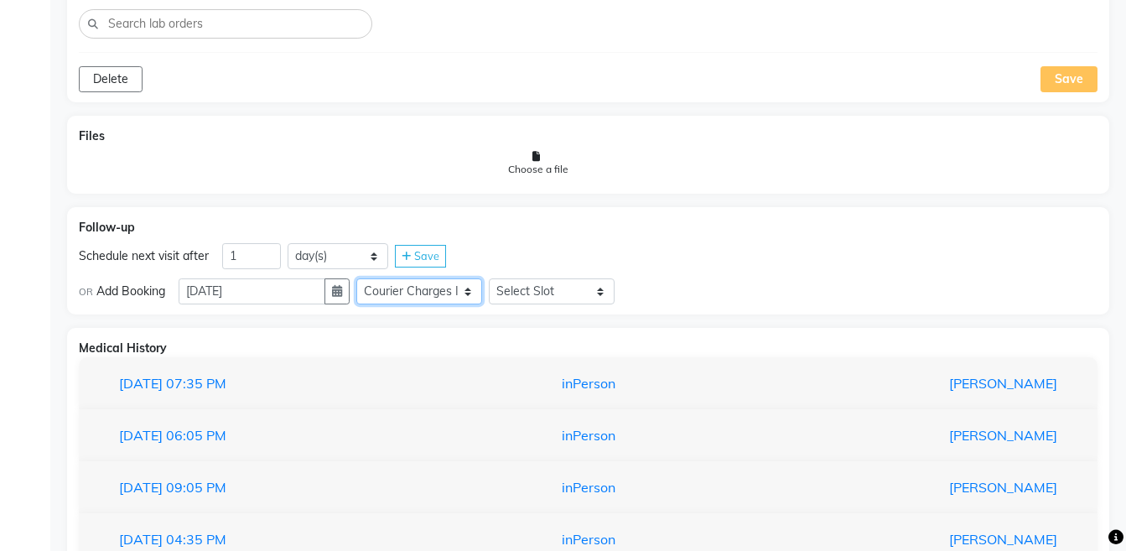
scroll to position [1396, 0]
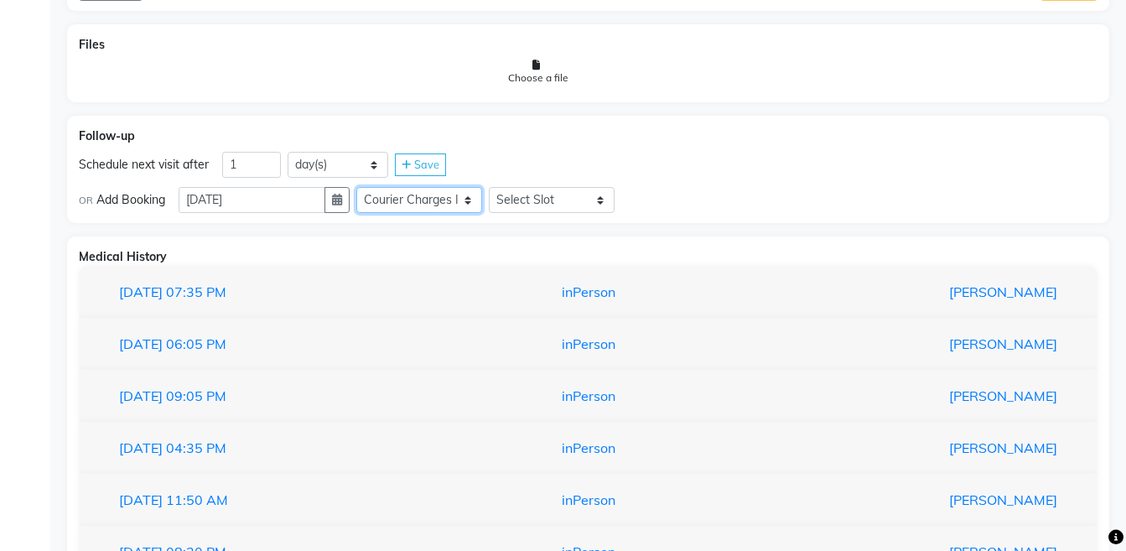
click at [451, 205] on select "Select Service Medicine Medicine 1 Hydra Facial Medi Facial Vampire Facial With…" at bounding box center [419, 200] width 126 height 26
select select "972997"
click at [370, 187] on select "Select Service Medicine Medicine 1 Hydra Facial Medi Facial Vampire Facial With…" at bounding box center [419, 200] width 126 height 26
click at [562, 204] on select "Select Slot 10:15 10:30 10:45 11:00 11:15 11:45 12:00 12:15 12:30 12:45 13:00 1…" at bounding box center [552, 200] width 126 height 26
select select "720"
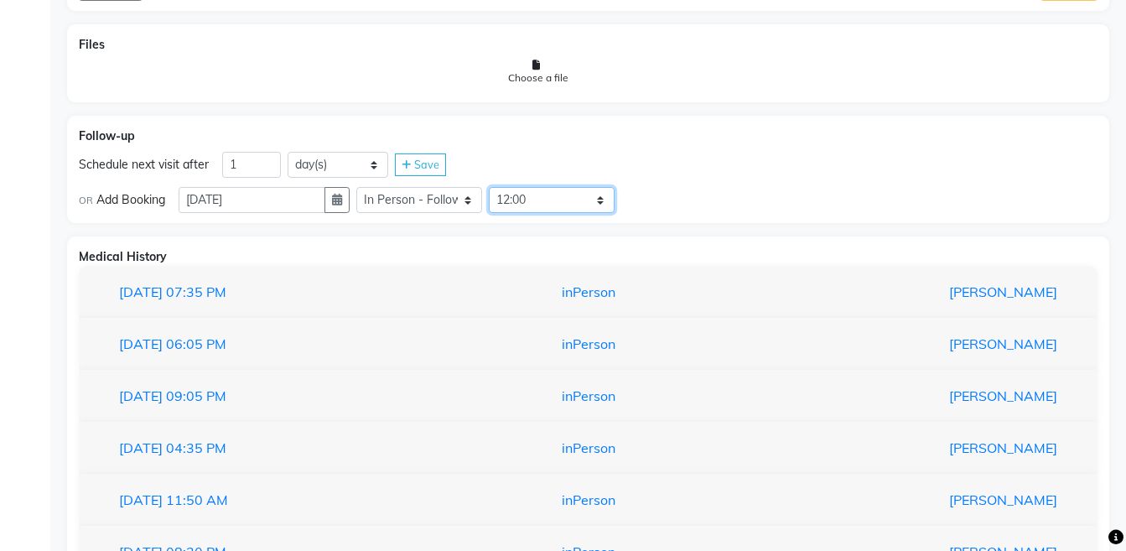
click at [502, 187] on select "Select Slot 10:15 10:30 10:45 11:00 11:15 11:45 12:00 12:15 12:30 12:45 13:00 1…" at bounding box center [552, 200] width 126 height 26
click at [665, 210] on div "Save" at bounding box center [646, 200] width 51 height 23
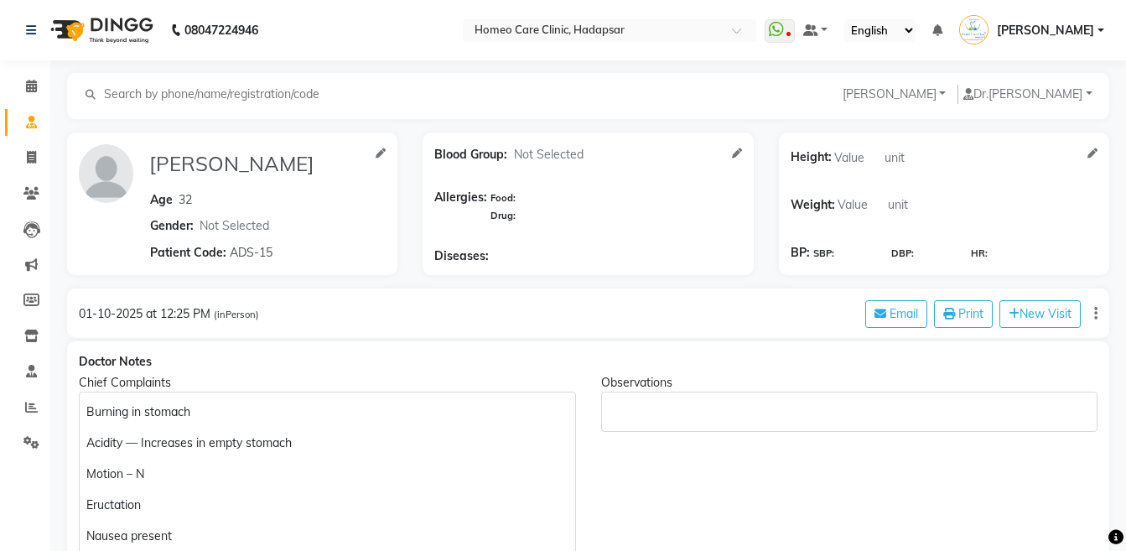
scroll to position [676, 0]
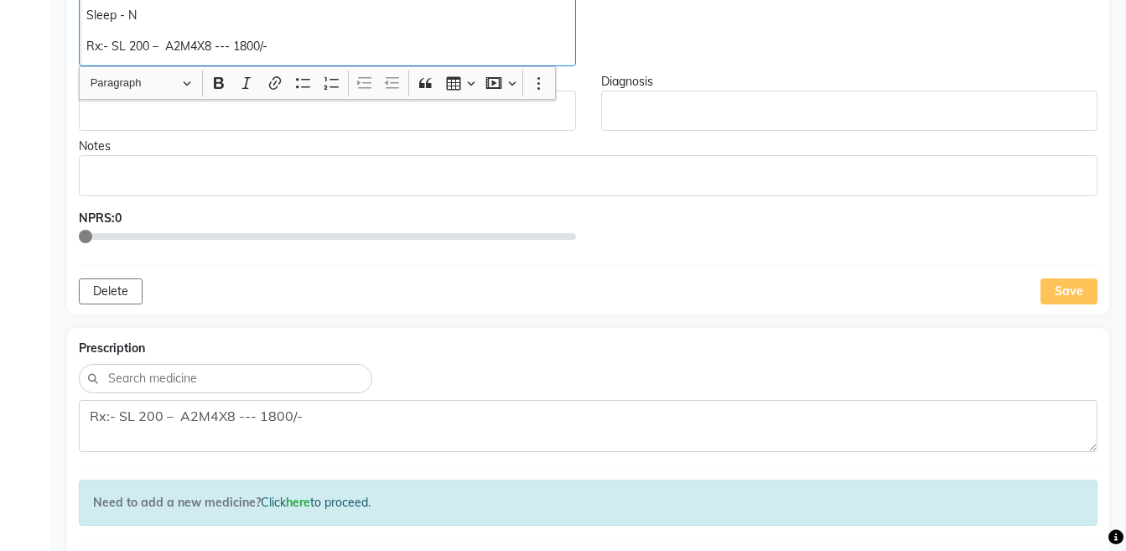
click at [427, 46] on p "Rx:- SL 200 – A2M4X8 --- 1800/-" at bounding box center [326, 47] width 481 height 18
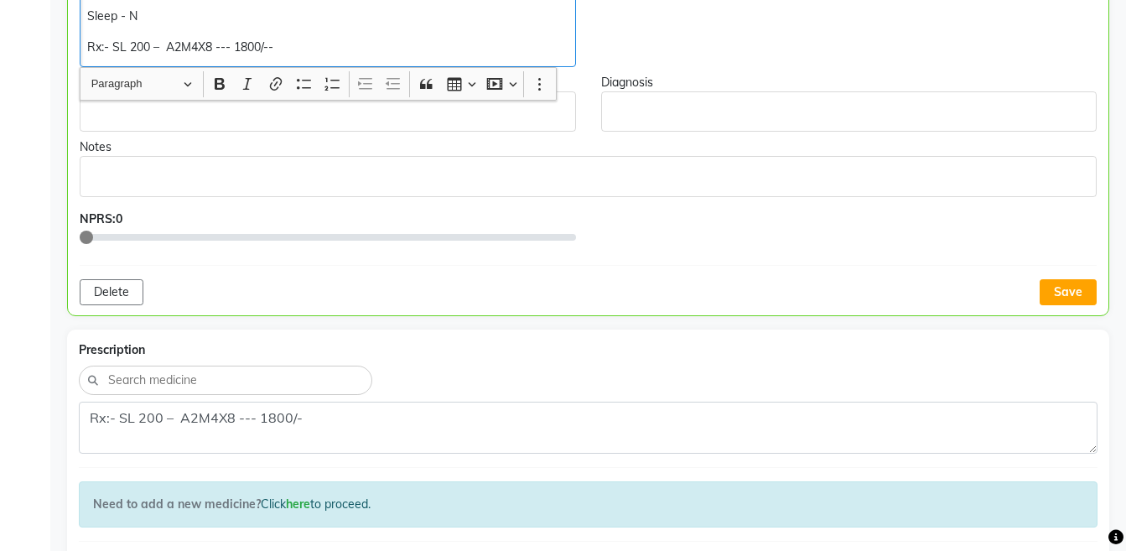
scroll to position [676, 0]
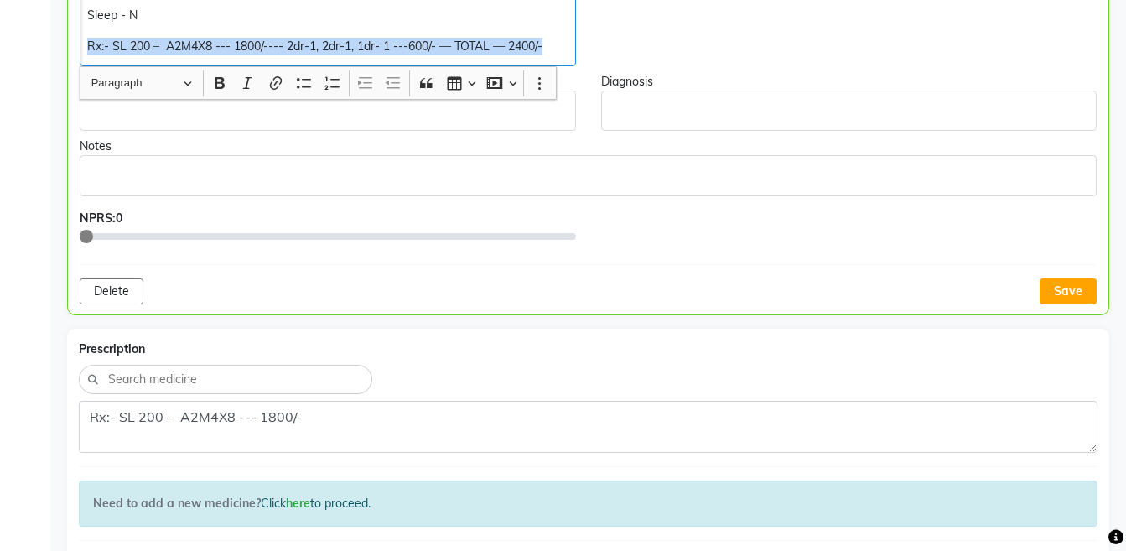
copy div "Rx:- SL 200 – A2M4X8 --- 1800/---- 2dr-1, 2dr-1, 1dr- 1 ---600/- — TOTAL — 2400…"
click at [1070, 293] on button "Save" at bounding box center [1067, 291] width 57 height 26
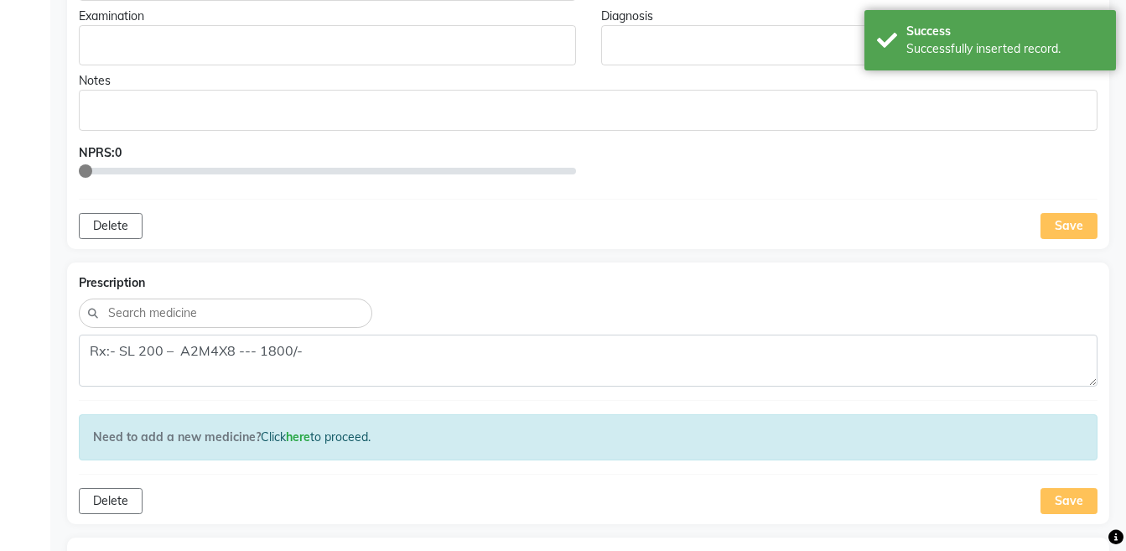
scroll to position [801, 0]
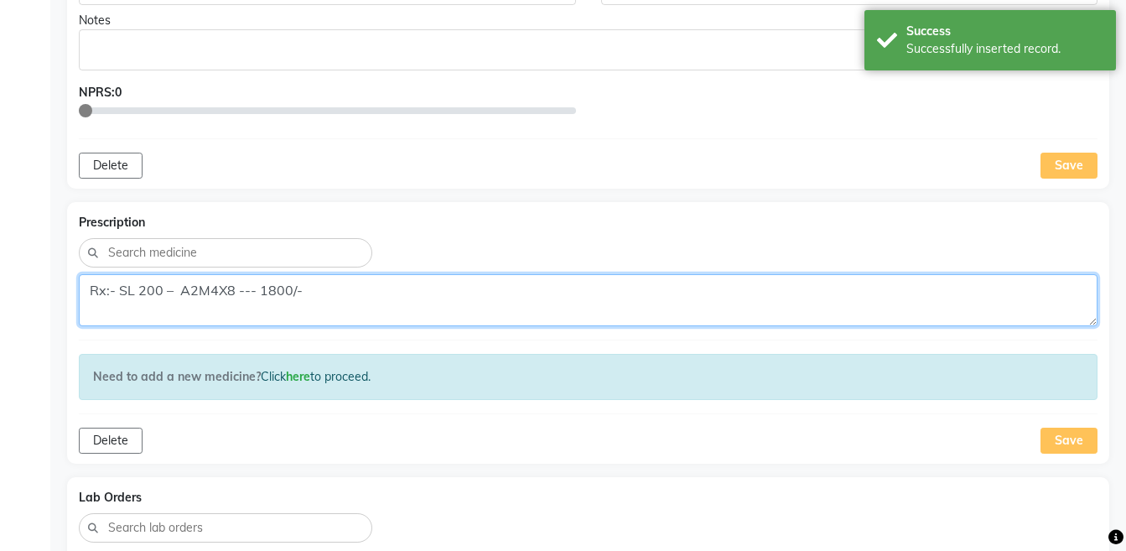
click at [506, 309] on textarea "Rx:- SL 200 – A2M4X8 --- 1800/-" at bounding box center [588, 300] width 1018 height 52
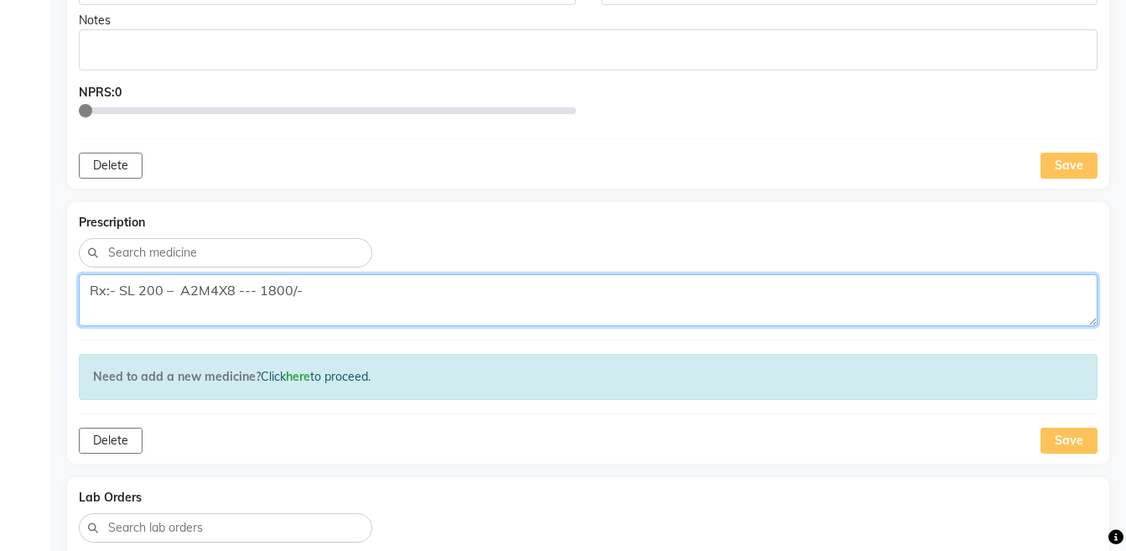
paste textarea "--- 2dr-1, 2dr-1, 1dr- 1 ---600/- — TOTAL — 2400/-"
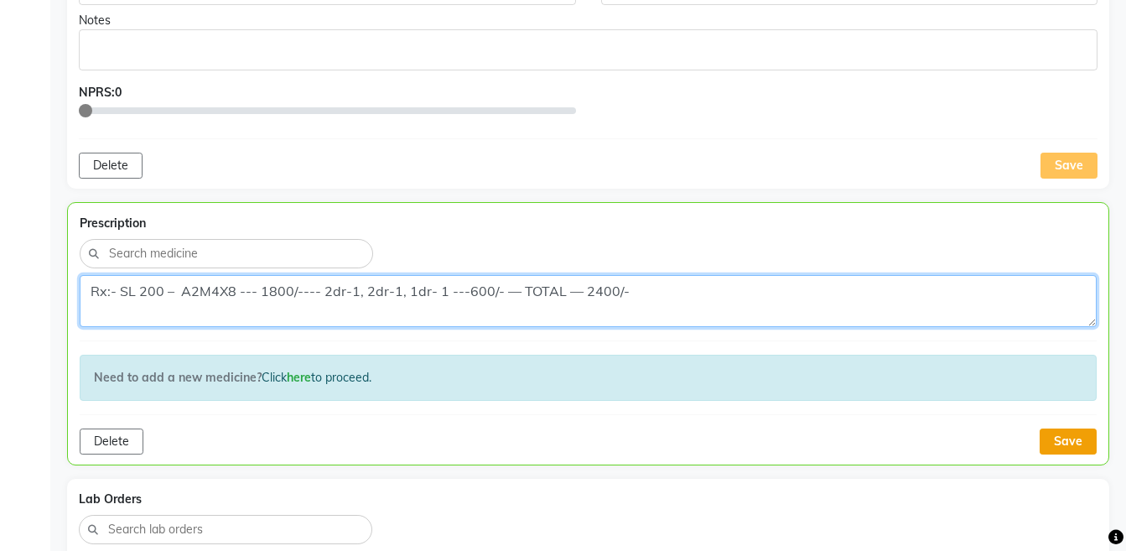
type textarea "Rx:- SL 200 – A2M4X8 --- 1800/---- 2dr-1, 2dr-1, 1dr- 1 ---600/- — TOTAL — 2400…"
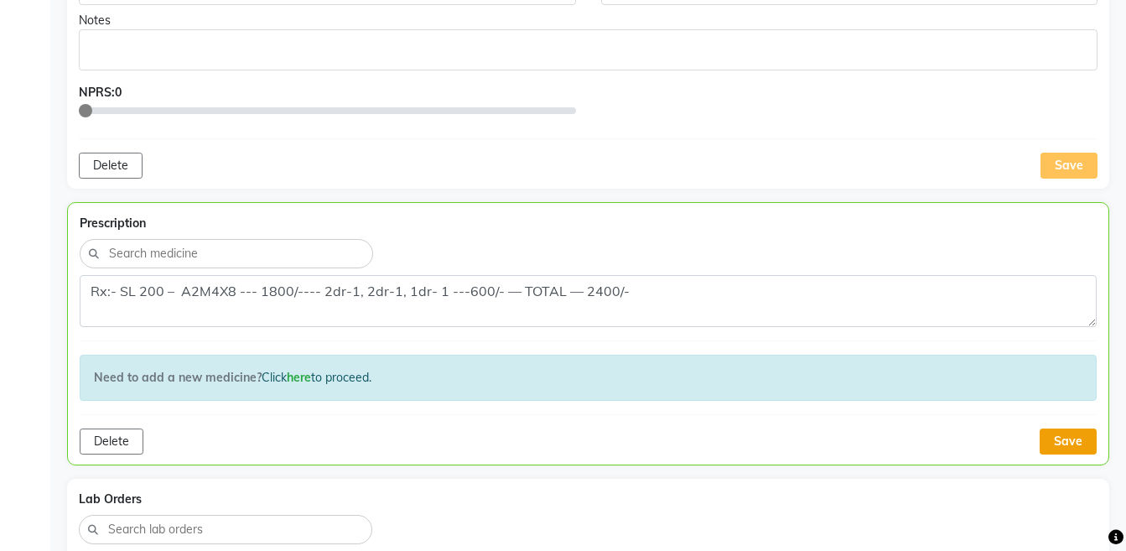
click at [1064, 443] on button "Save" at bounding box center [1067, 441] width 57 height 26
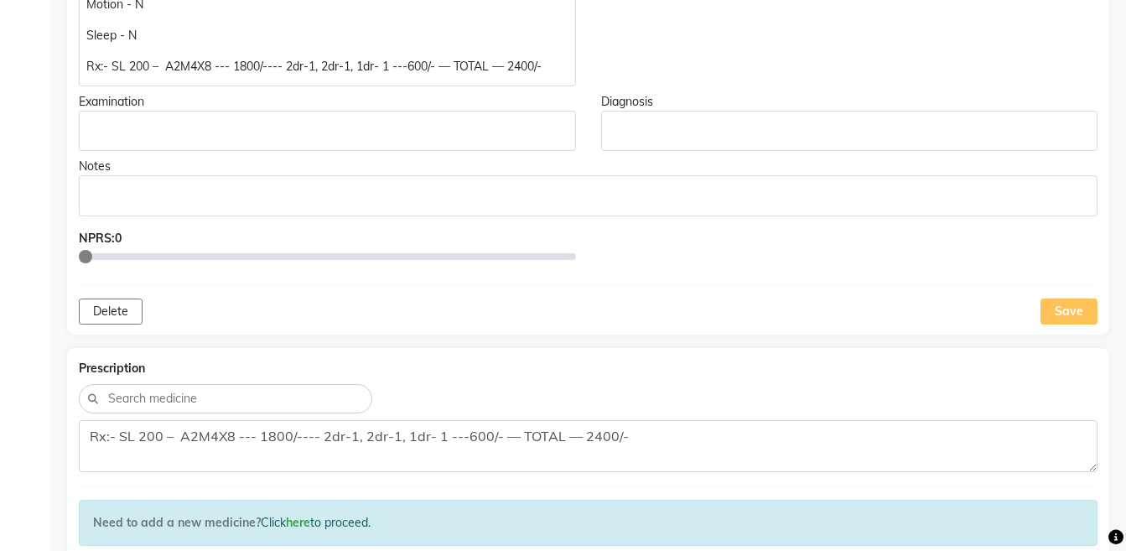
scroll to position [0, 0]
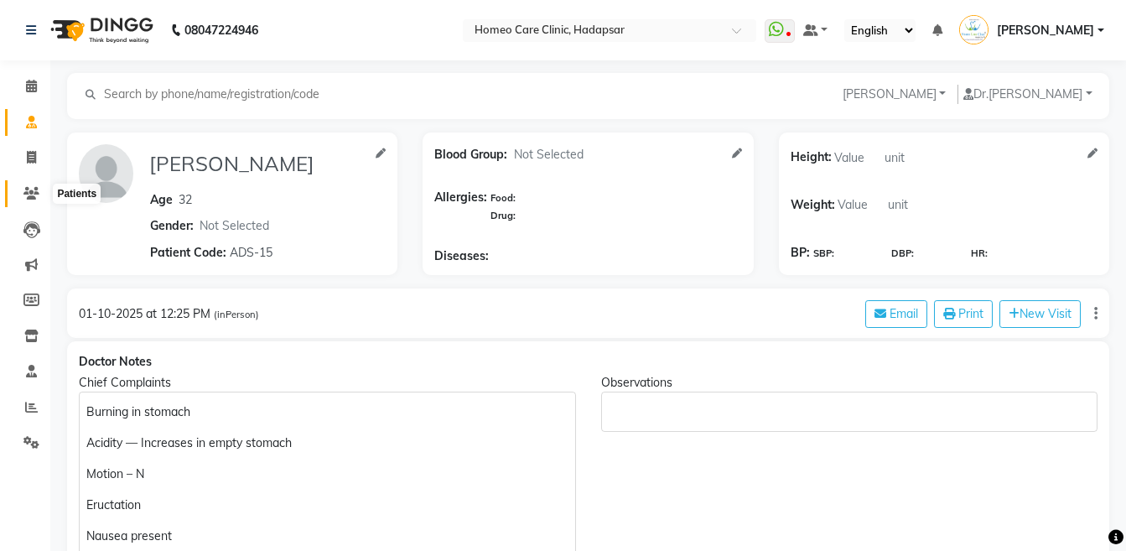
click at [33, 193] on icon at bounding box center [31, 193] width 16 height 13
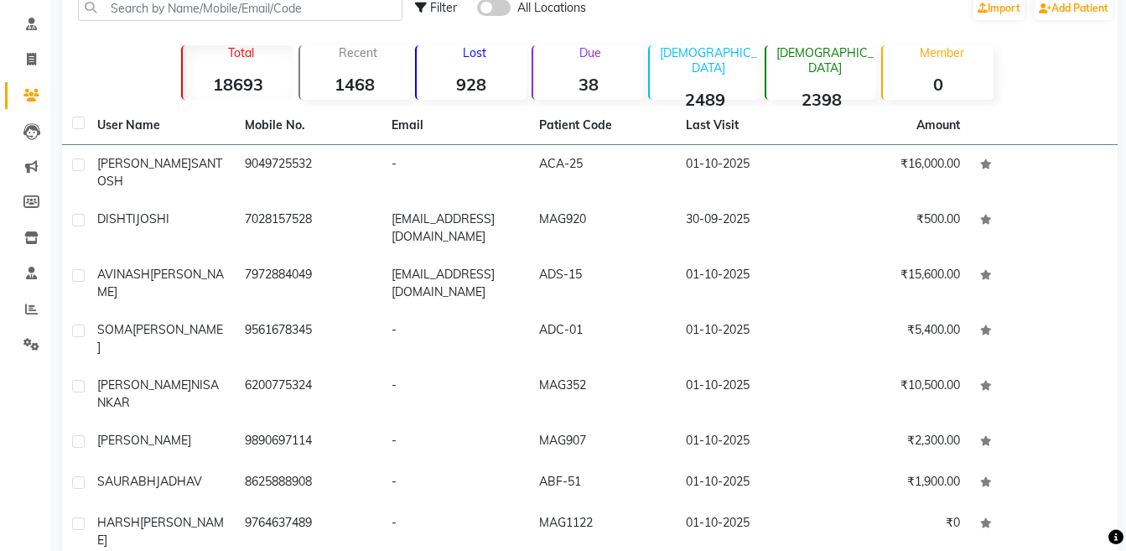
scroll to position [123, 0]
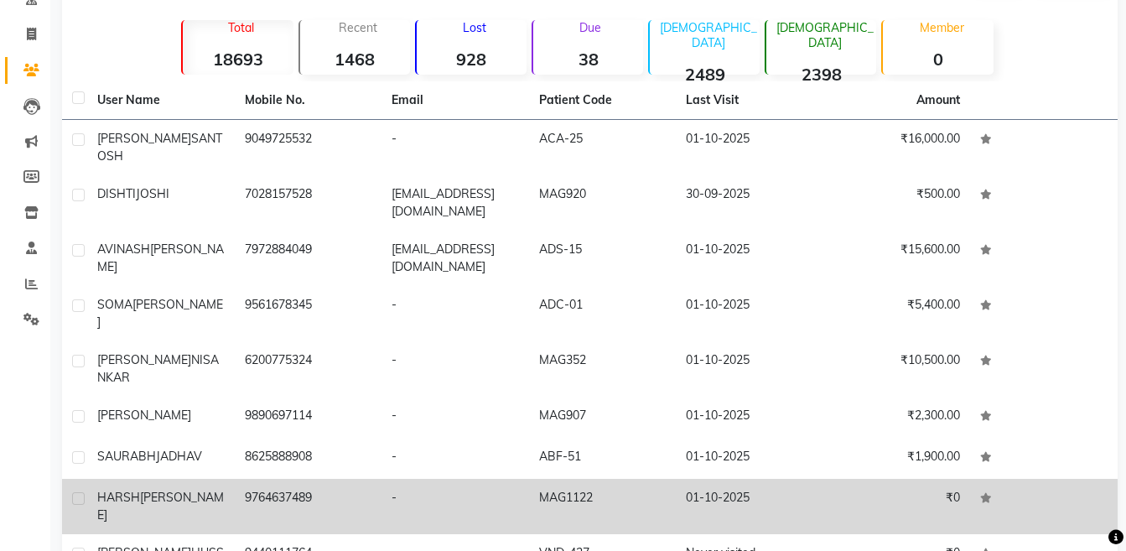
click at [682, 479] on td "01-10-2025" at bounding box center [750, 506] width 148 height 55
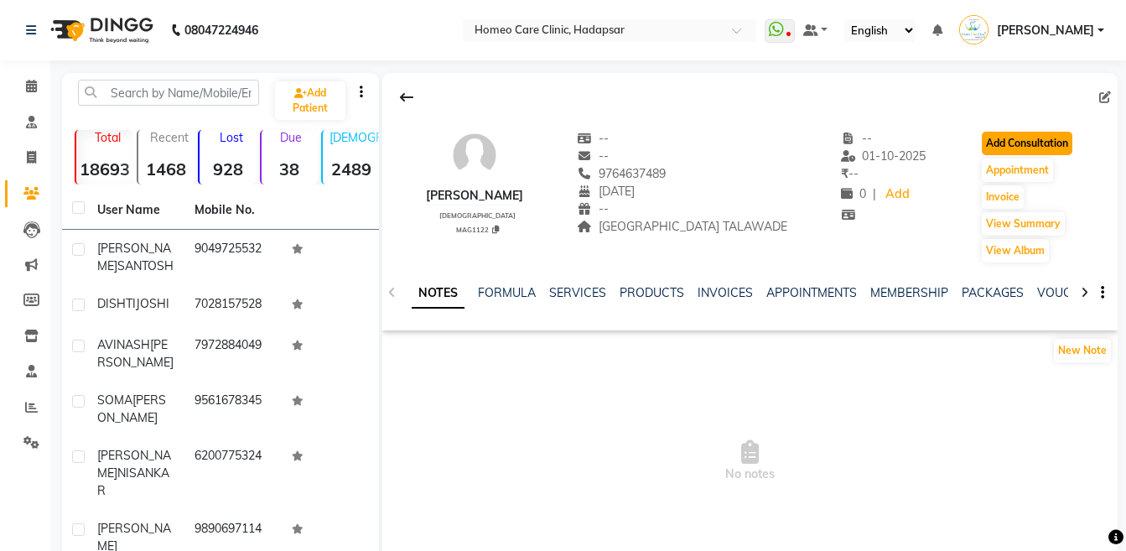
click at [1019, 152] on button "Add Consultation" at bounding box center [1027, 143] width 91 height 23
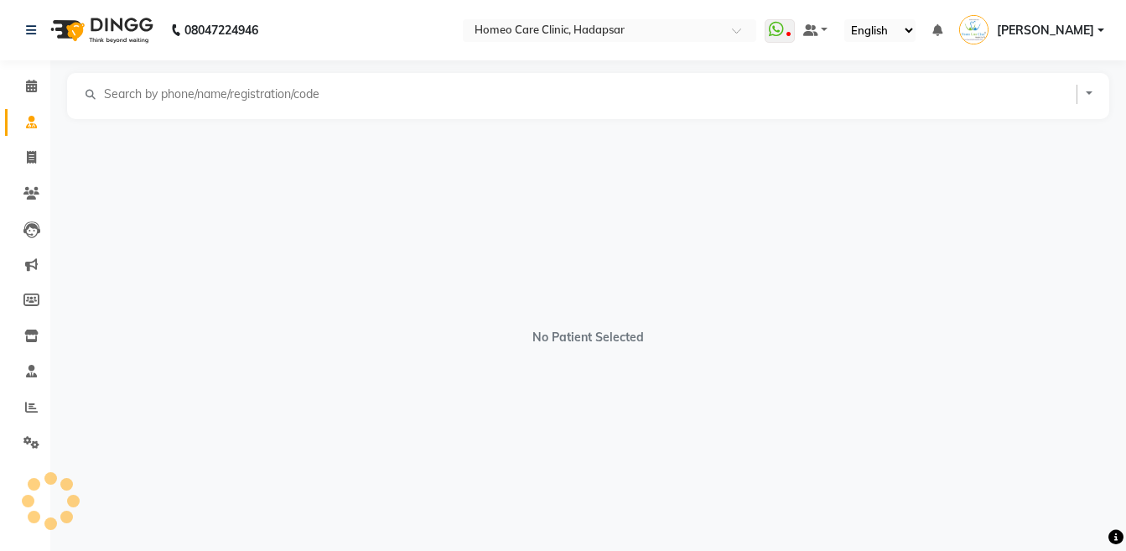
select select "[DEMOGRAPHIC_DATA]"
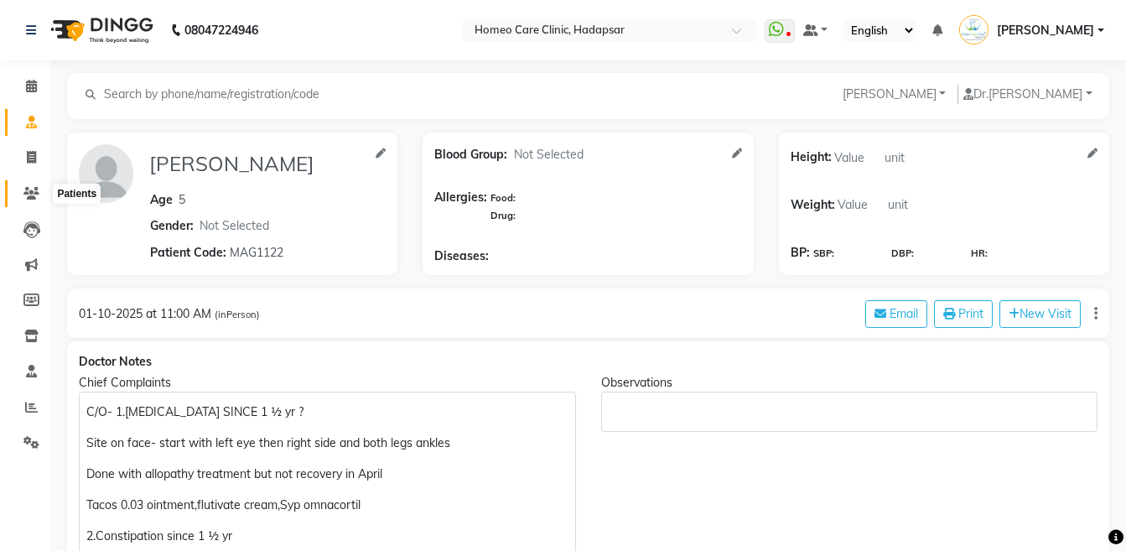
click at [37, 187] on icon at bounding box center [31, 193] width 16 height 13
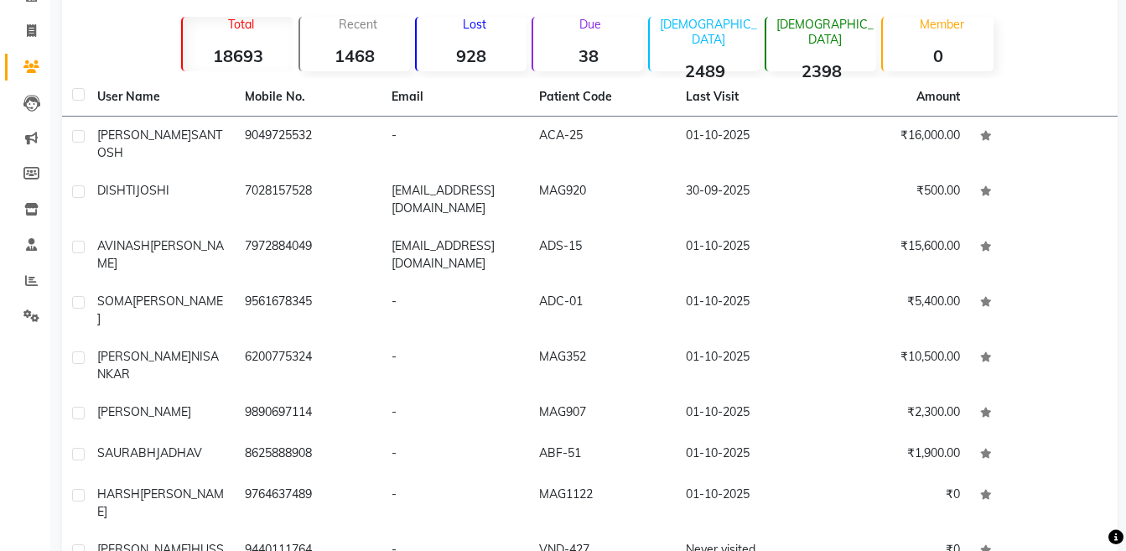
scroll to position [201, 0]
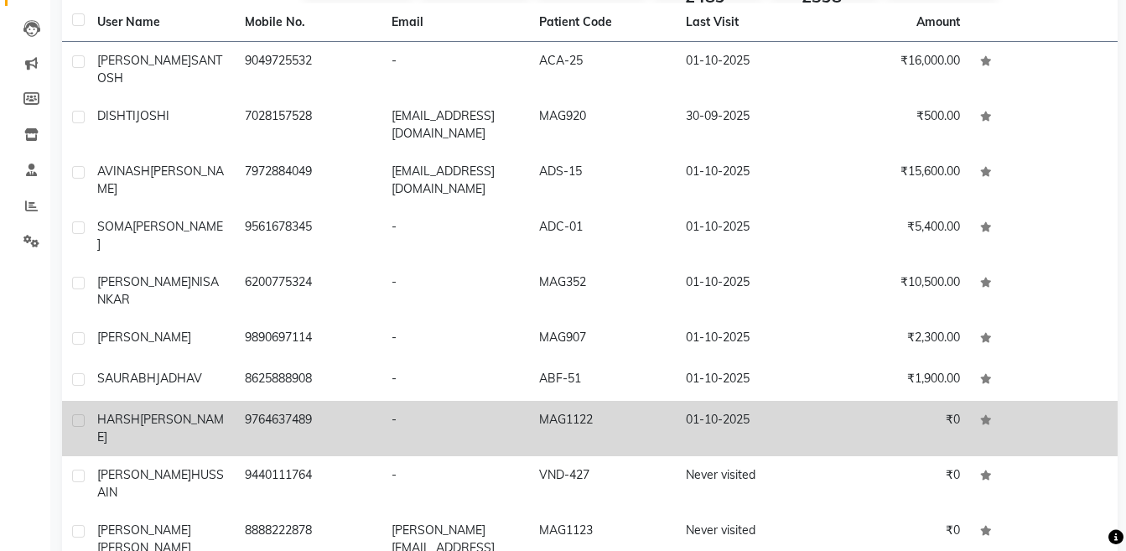
click at [189, 407] on td "[PERSON_NAME]" at bounding box center [161, 428] width 148 height 55
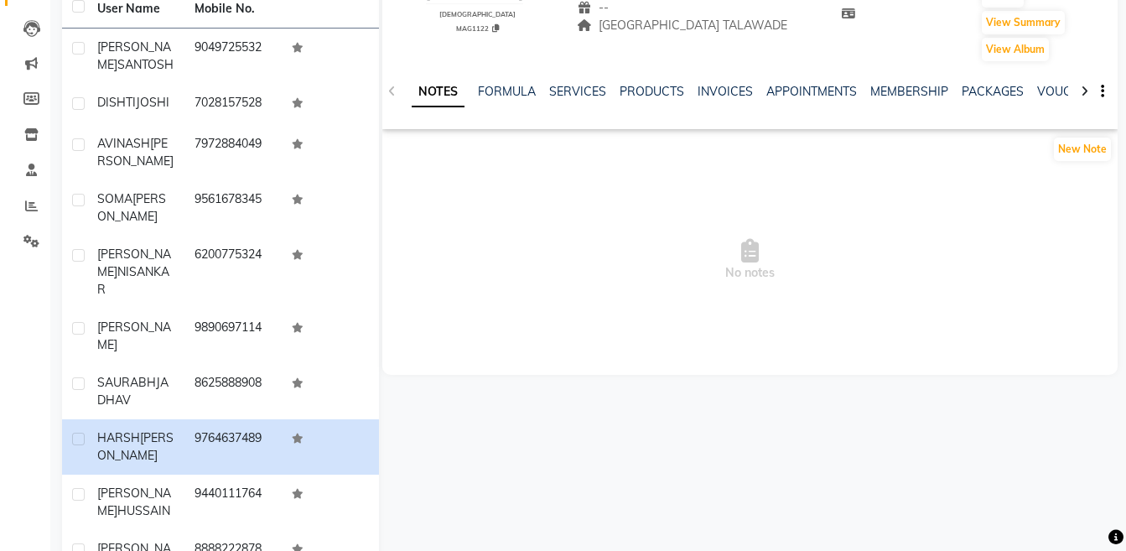
click at [1089, 87] on div at bounding box center [1084, 90] width 19 height 33
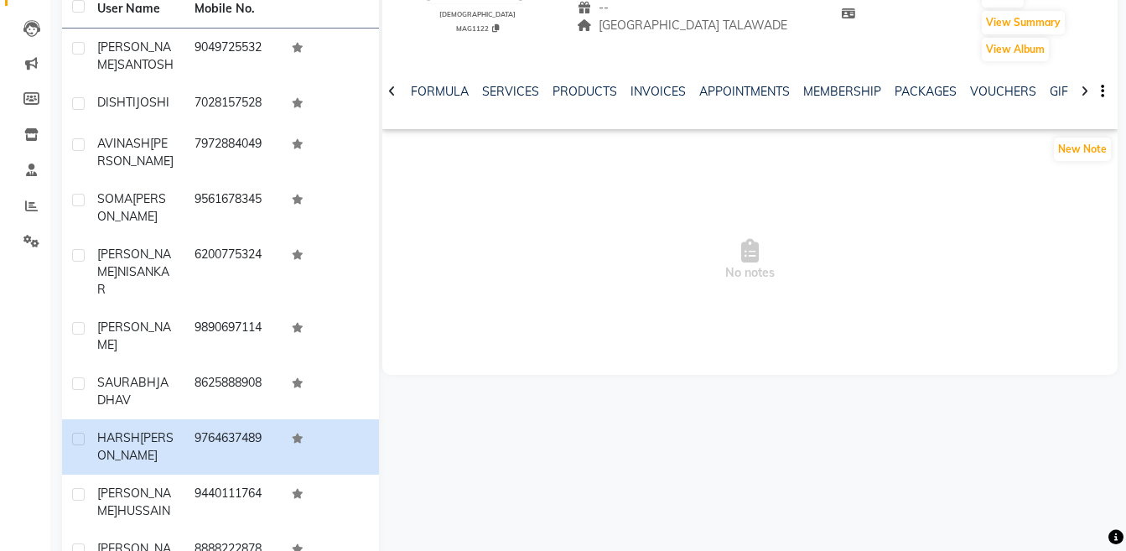
click at [1089, 87] on div at bounding box center [1084, 90] width 19 height 33
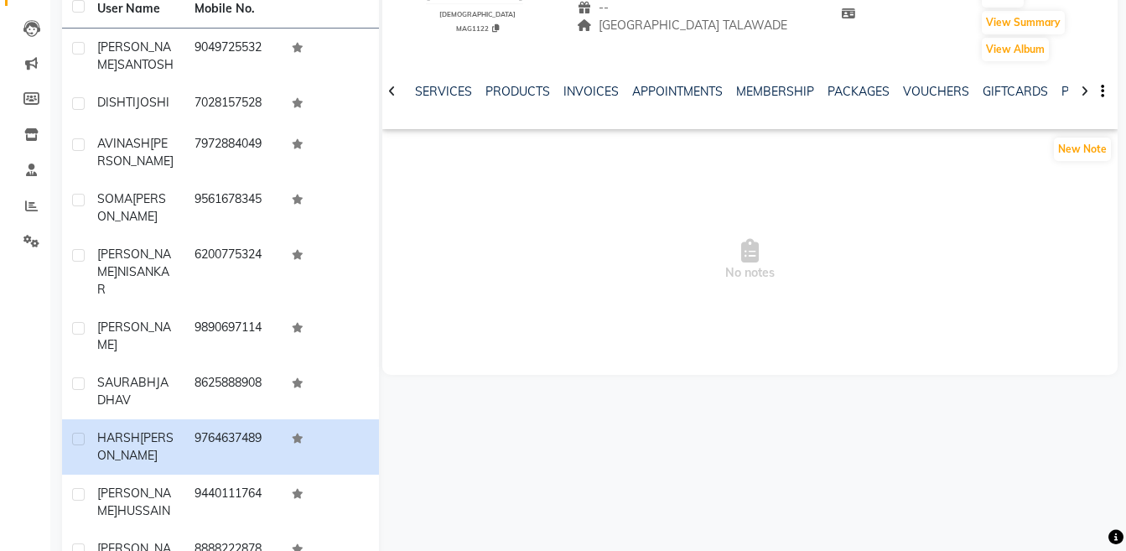
click at [1089, 87] on div at bounding box center [1084, 90] width 19 height 33
click at [1089, 87] on div "NOTES FORMULA SERVICES PRODUCTS INVOICES APPOINTMENTS MEMBERSHIP PACKAGES VOUCH…" at bounding box center [749, 92] width 735 height 58
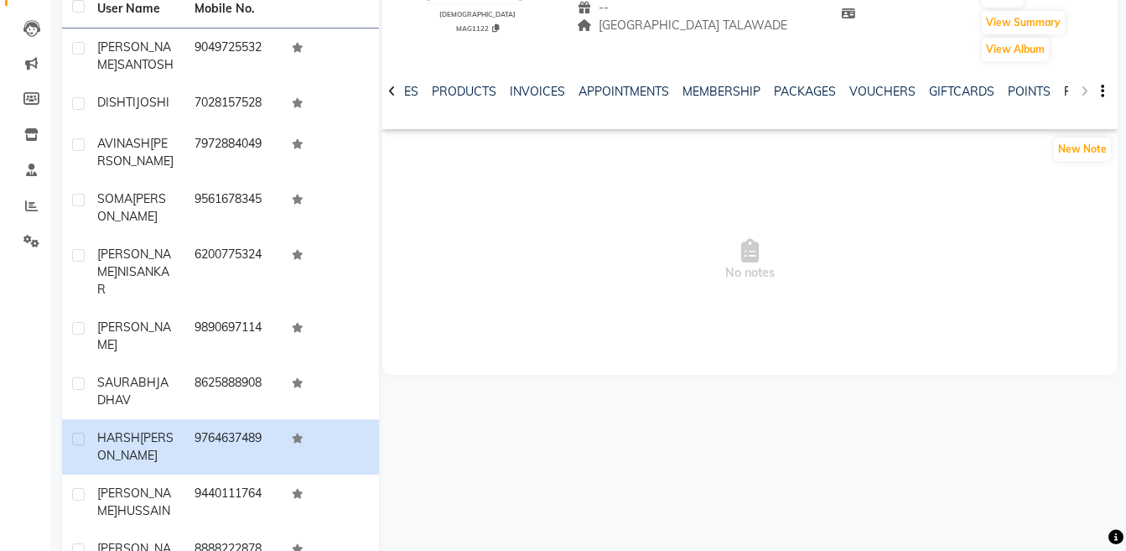
click at [1066, 95] on link "FORMS" at bounding box center [1085, 91] width 42 height 15
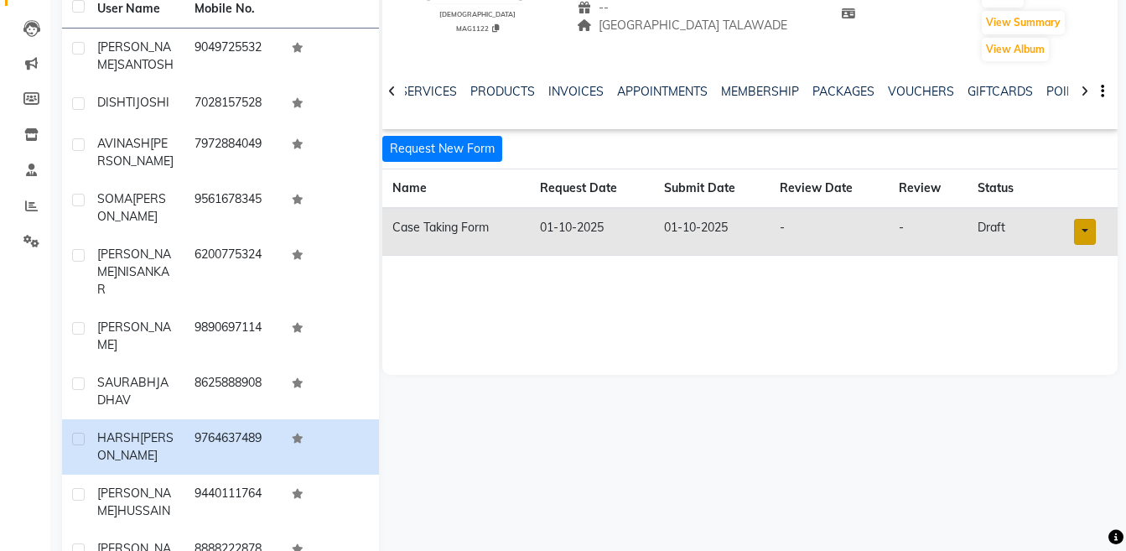
click at [1082, 239] on link at bounding box center [1085, 232] width 22 height 26
click at [1078, 306] on link "Open in staff mode" at bounding box center [1041, 294] width 158 height 27
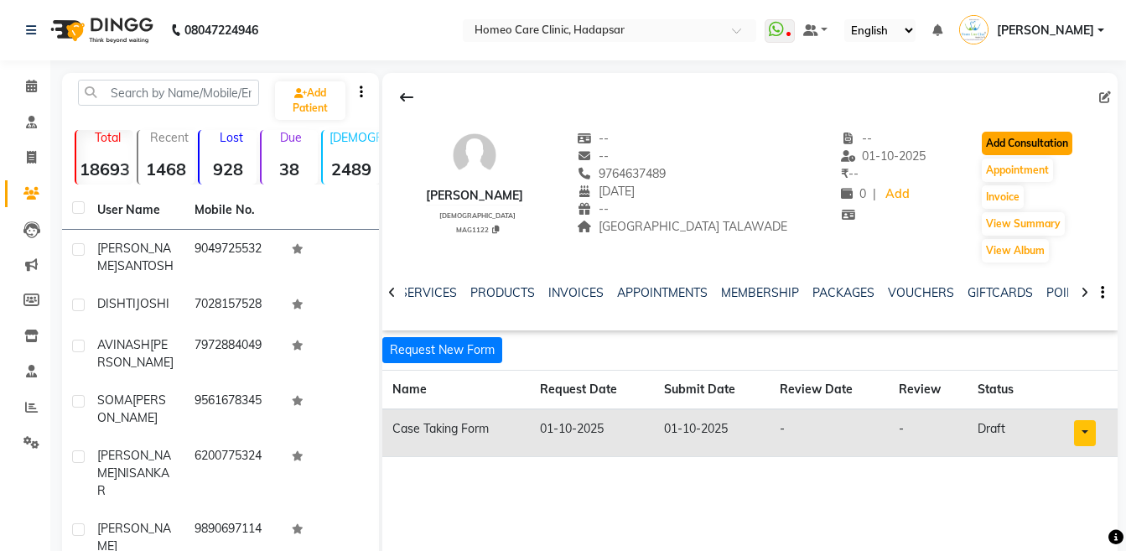
click at [1008, 136] on button "Add Consultation" at bounding box center [1027, 143] width 91 height 23
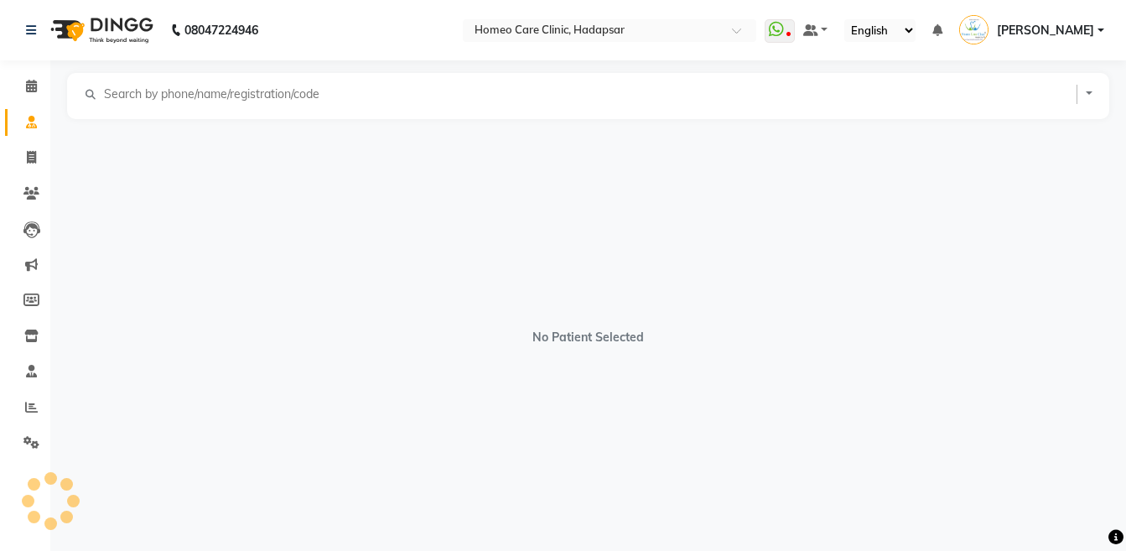
select select "[DEMOGRAPHIC_DATA]"
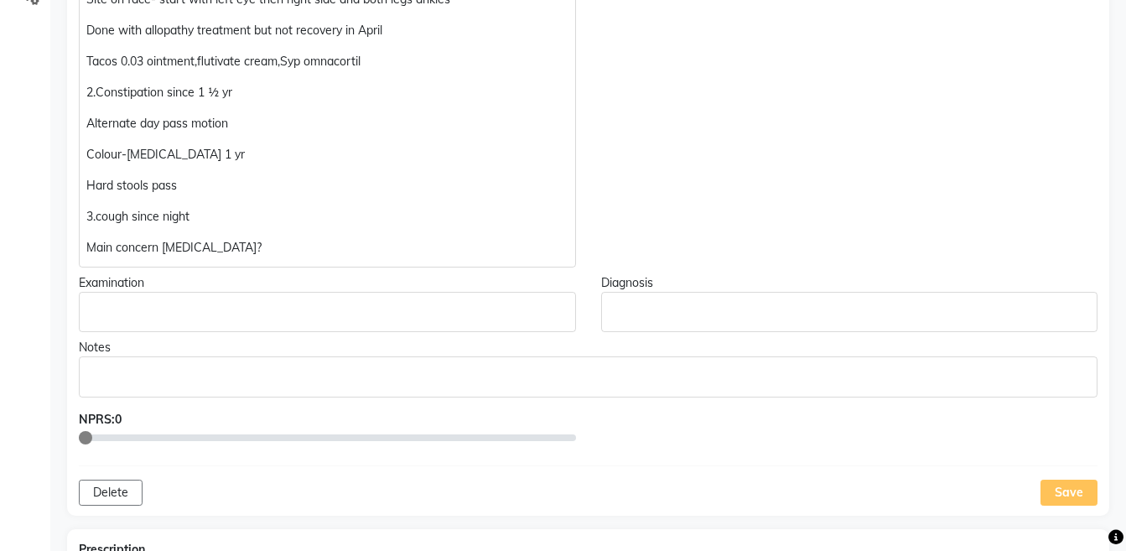
scroll to position [537, 0]
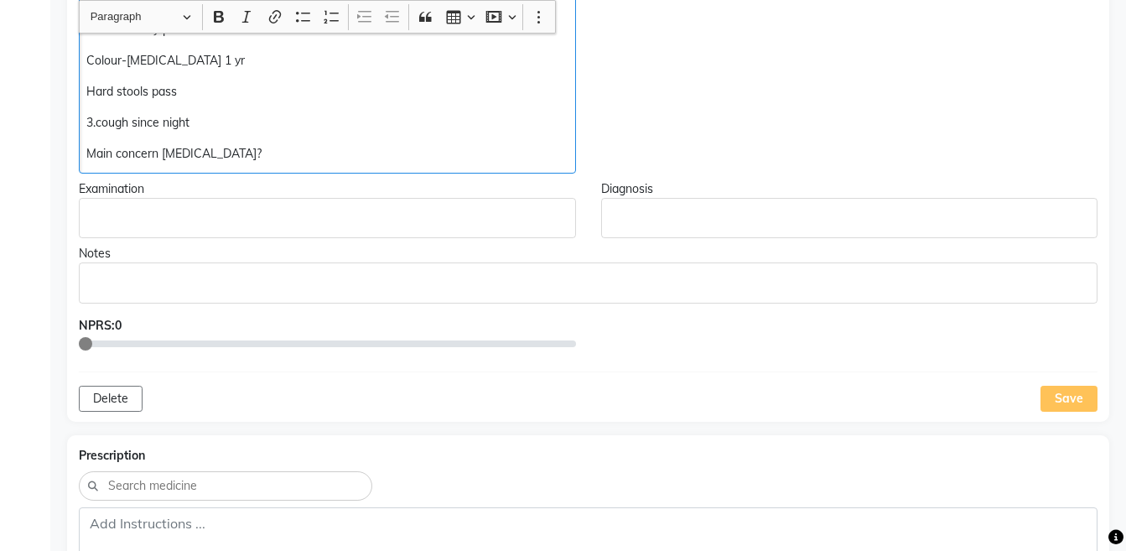
click at [362, 148] on p "Main concern [MEDICAL_DATA]?" at bounding box center [326, 154] width 481 height 18
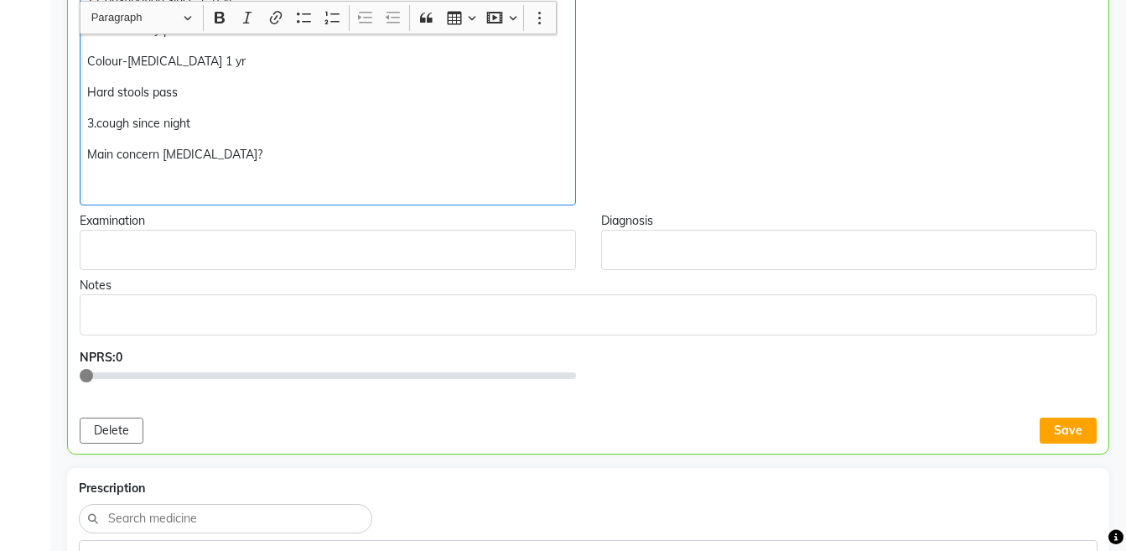
scroll to position [538, 0]
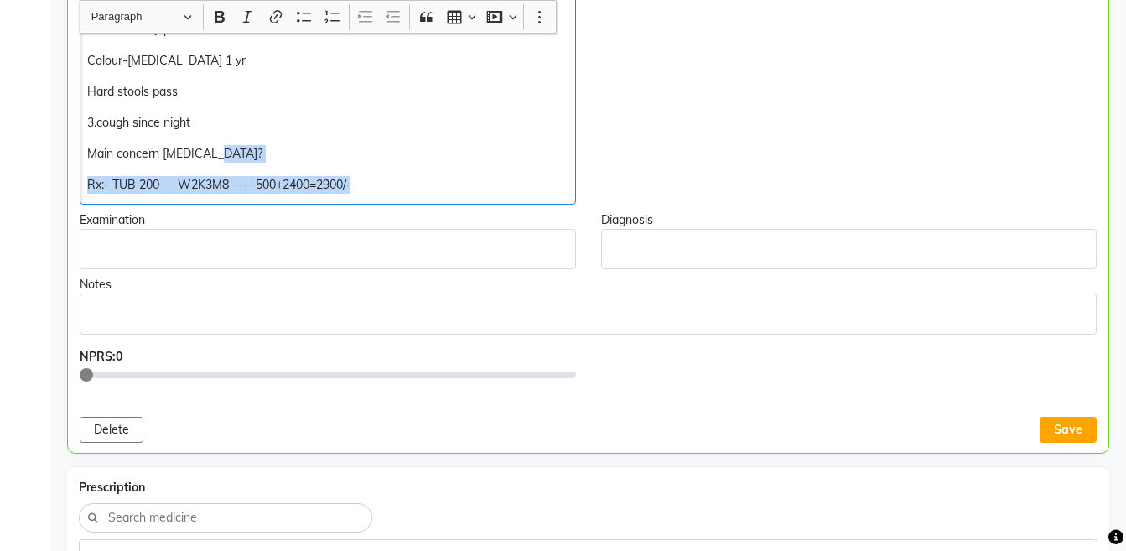
copy div "Rx:- TUB 200 — W2K3M8 ---- 500+2400=2900/-"
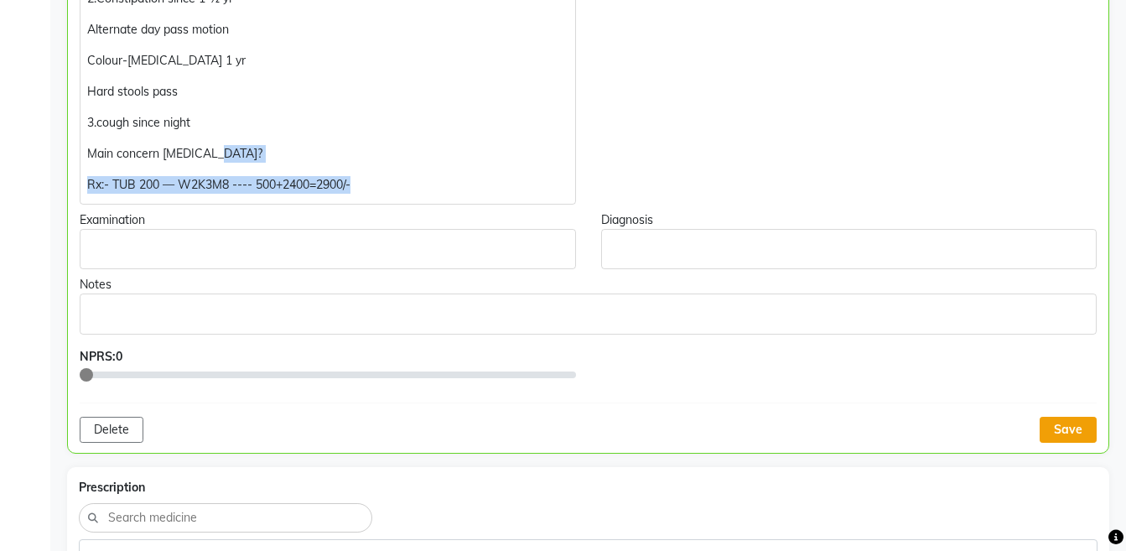
click at [1068, 422] on button "Save" at bounding box center [1067, 430] width 57 height 26
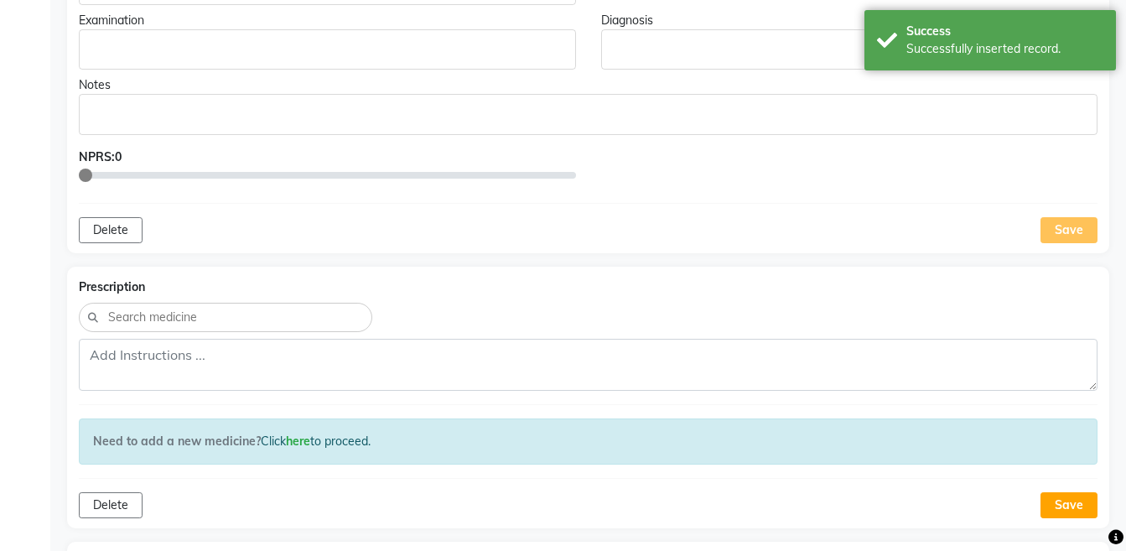
scroll to position [835, 0]
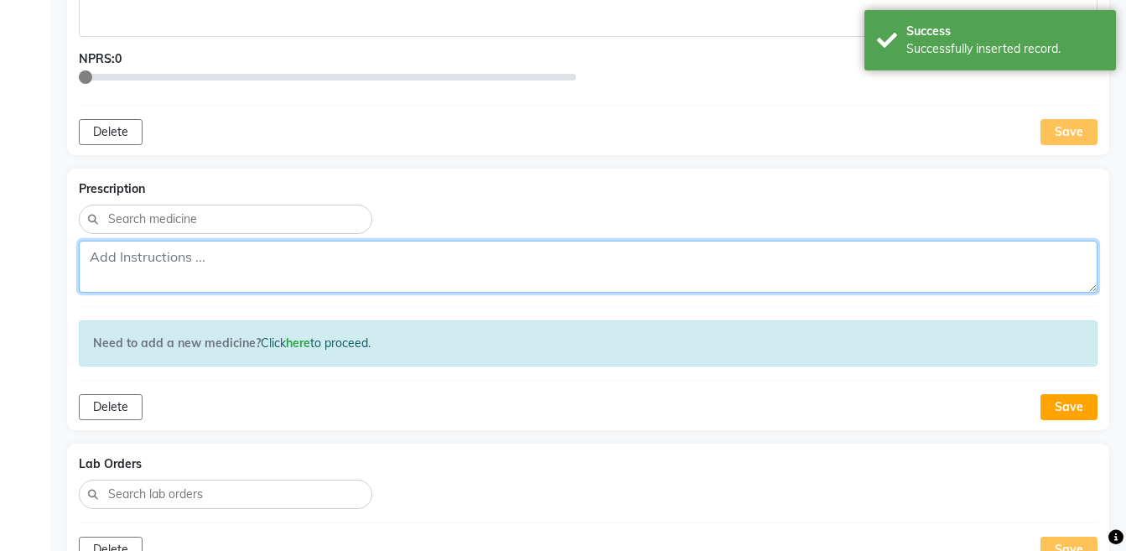
click at [678, 254] on textarea at bounding box center [588, 267] width 1018 height 52
paste textarea "Rx:- TUB 200 — W2K3M8 ---- 500+2400=2900/-"
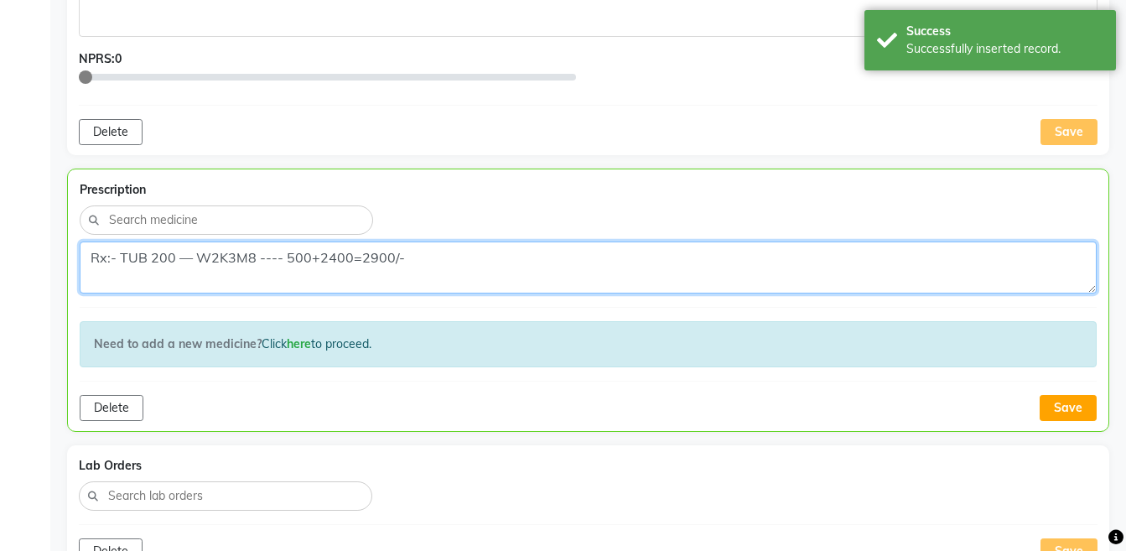
type textarea "Rx:- TUB 200 — W2K3M8 ---- 500+2400=2900/-"
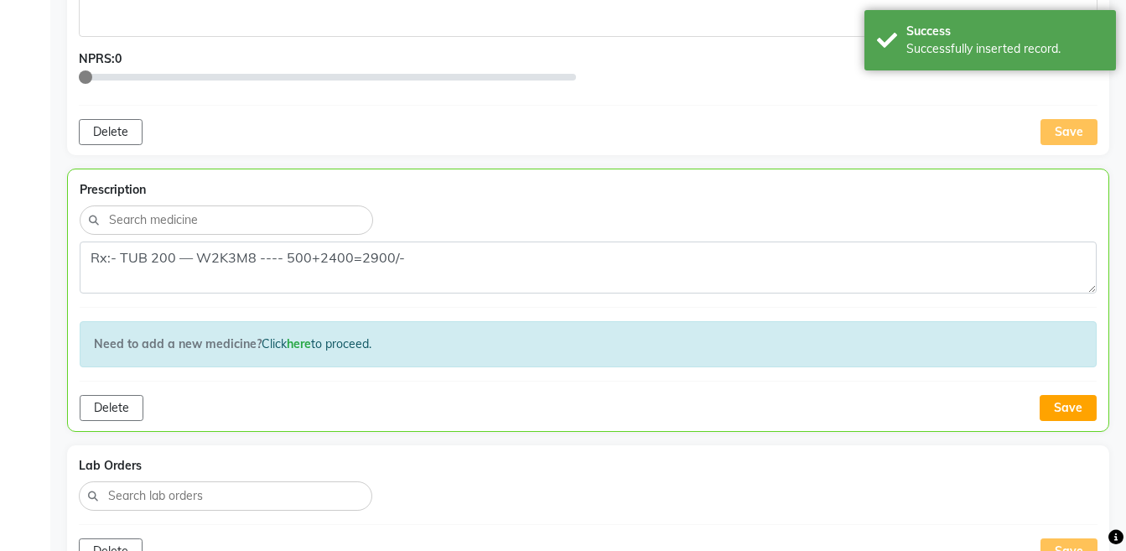
click at [1080, 421] on div "Prescription Rx:- TUB 200 — W2K3M8 ---- 500+2400=2900/- Need to add a new medic…" at bounding box center [588, 299] width 1042 height 263
click at [1080, 409] on button "Save" at bounding box center [1067, 408] width 57 height 26
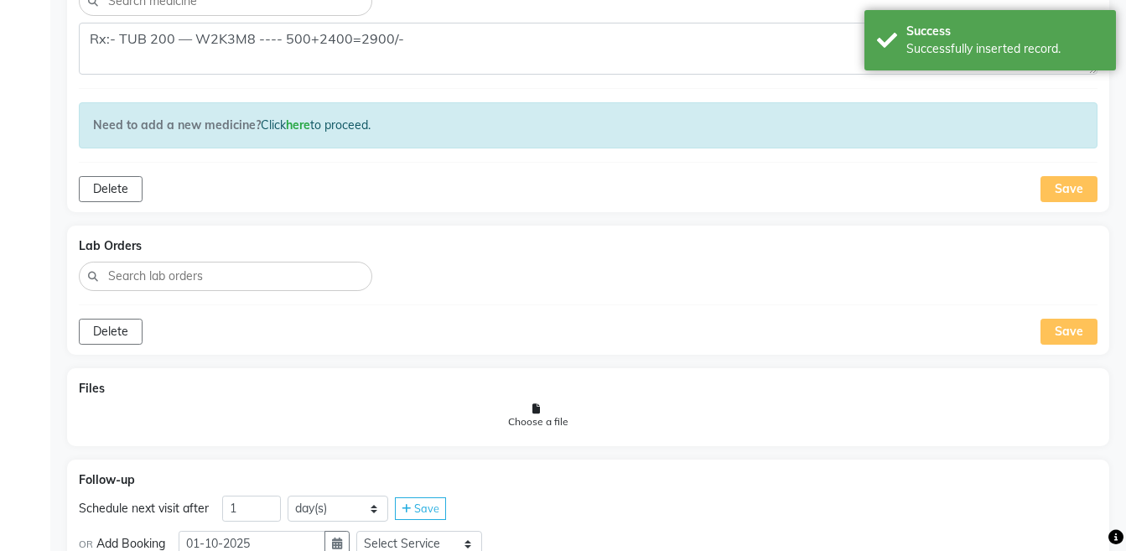
scroll to position [1102, 0]
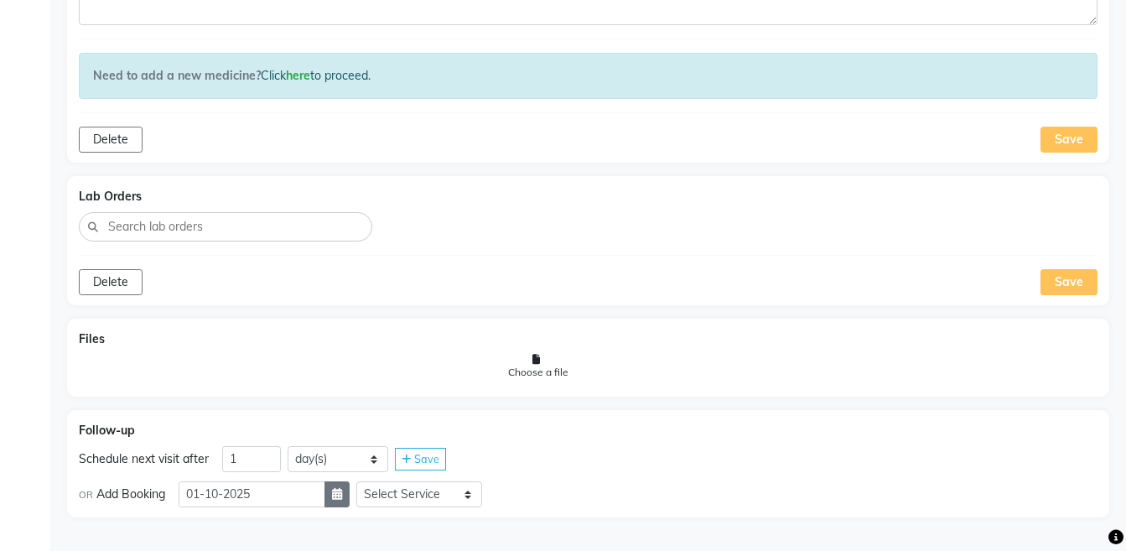
click at [342, 490] on icon "button" at bounding box center [337, 494] width 10 height 12
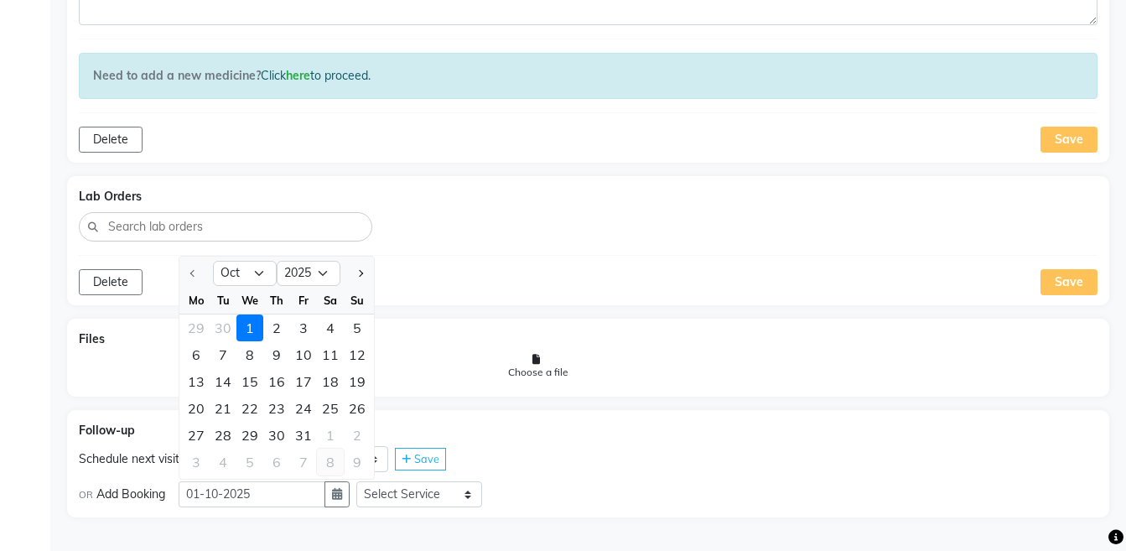
click at [332, 466] on div "8" at bounding box center [330, 461] width 27 height 27
type input "[DATE]"
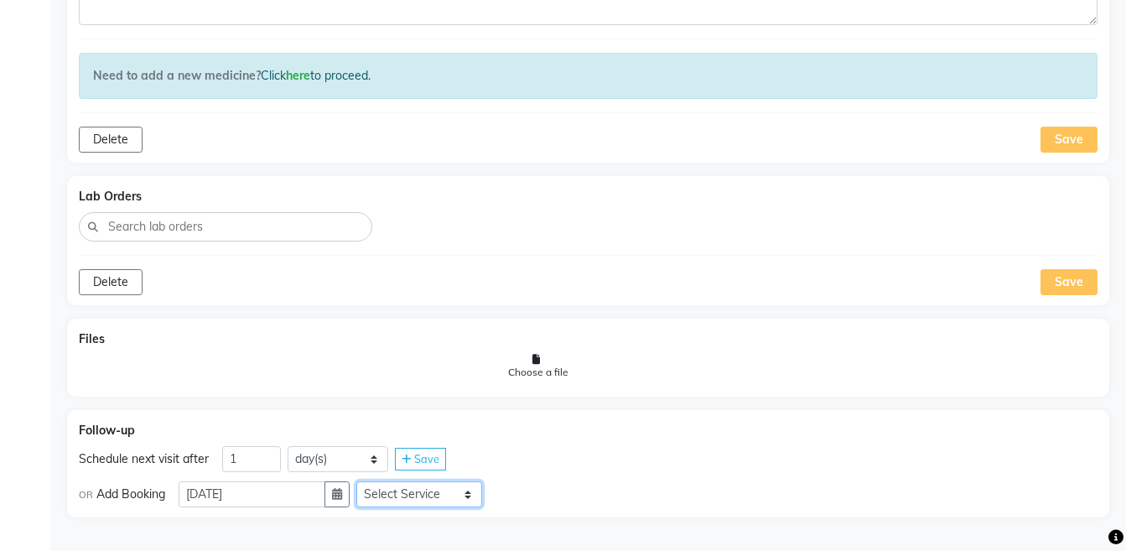
click at [419, 499] on select "Select Service Medicine Medicine 1 Hydra Facial Medi Facial Vampire Facial With…" at bounding box center [419, 494] width 126 height 26
select select "972997"
click at [370, 481] on select "Select Service Medicine Medicine 1 Hydra Facial Medi Facial Vampire Facial With…" at bounding box center [419, 494] width 126 height 26
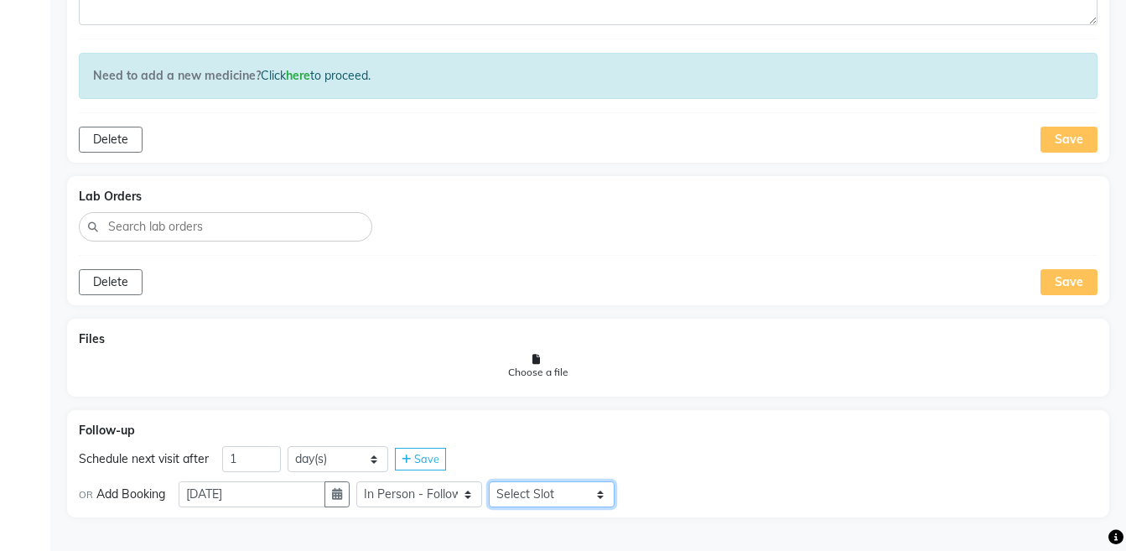
click at [528, 495] on select "Select Slot 10:15 10:30 10:45 11:00 11:15 11:45 12:15 12:30 12:45 13:00 13:15 1…" at bounding box center [552, 494] width 126 height 26
select select "705"
click at [502, 481] on select "Select Slot 10:15 10:30 10:45 11:00 11:15 11:45 12:15 12:30 12:45 13:00 13:15 1…" at bounding box center [552, 494] width 126 height 26
click at [655, 510] on div "Follow-up Schedule next visit after 1 day(s) week(s) month(s) Save OR Add Booki…" at bounding box center [588, 464] width 1042 height 108
click at [658, 502] on div "Save" at bounding box center [646, 494] width 51 height 23
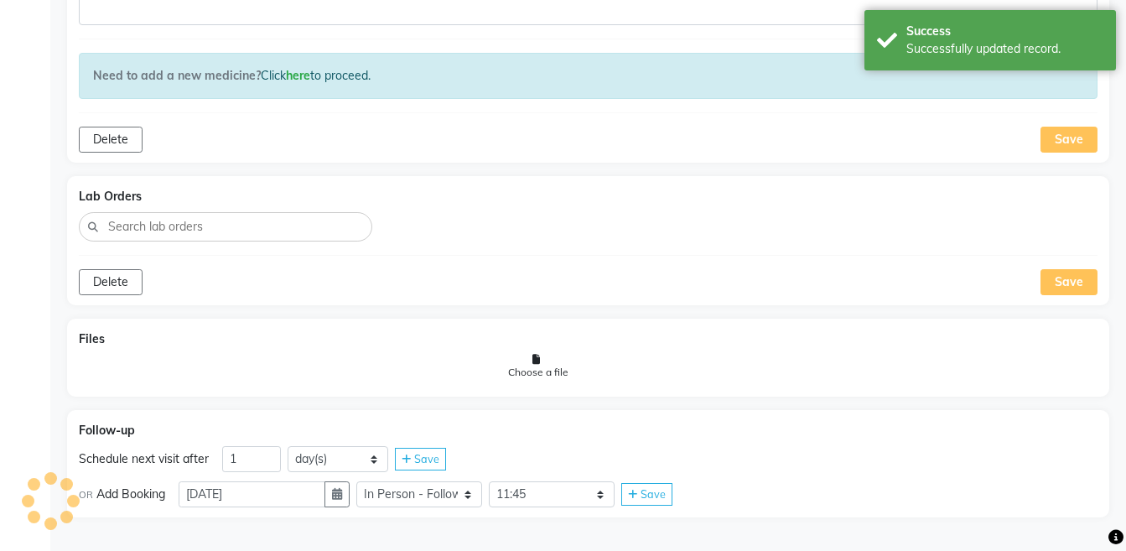
scroll to position [1059, 0]
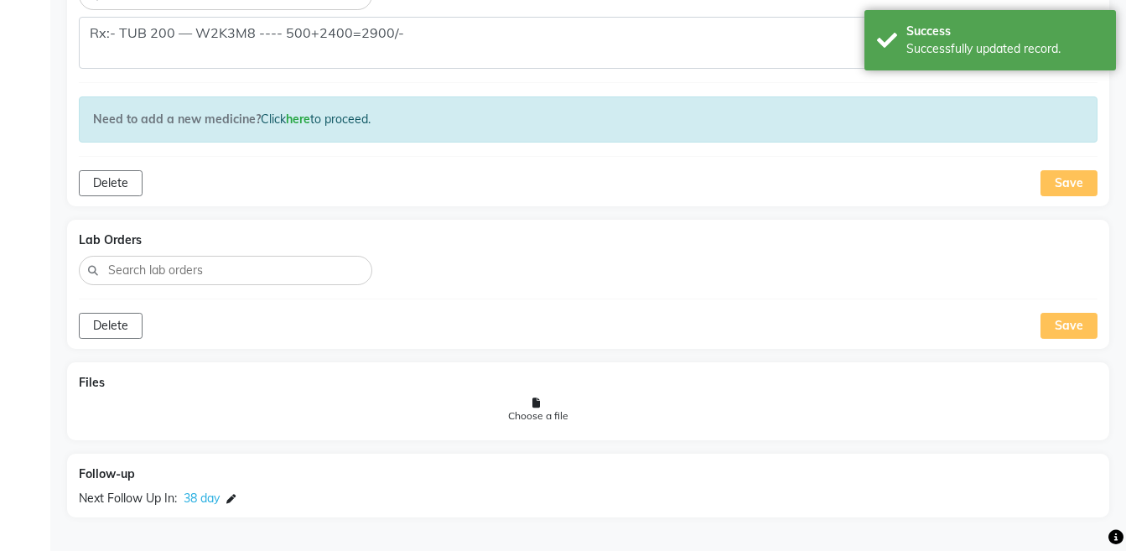
drag, startPoint x: 1139, startPoint y: 4, endPoint x: 851, endPoint y: 315, distance: 424.1
click at [851, 315] on div "Delete Save" at bounding box center [588, 326] width 1018 height 26
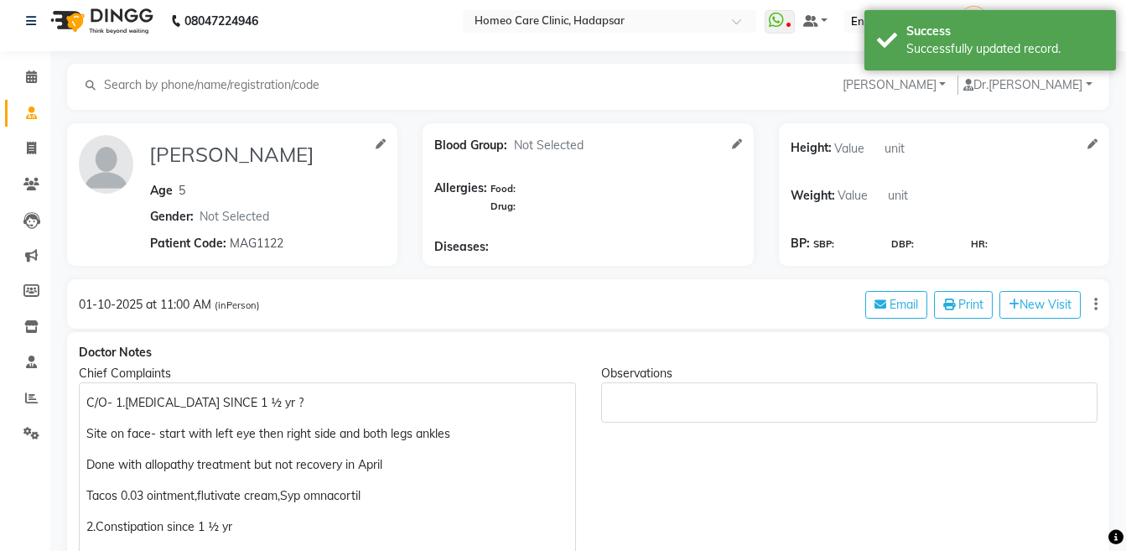
scroll to position [0, 0]
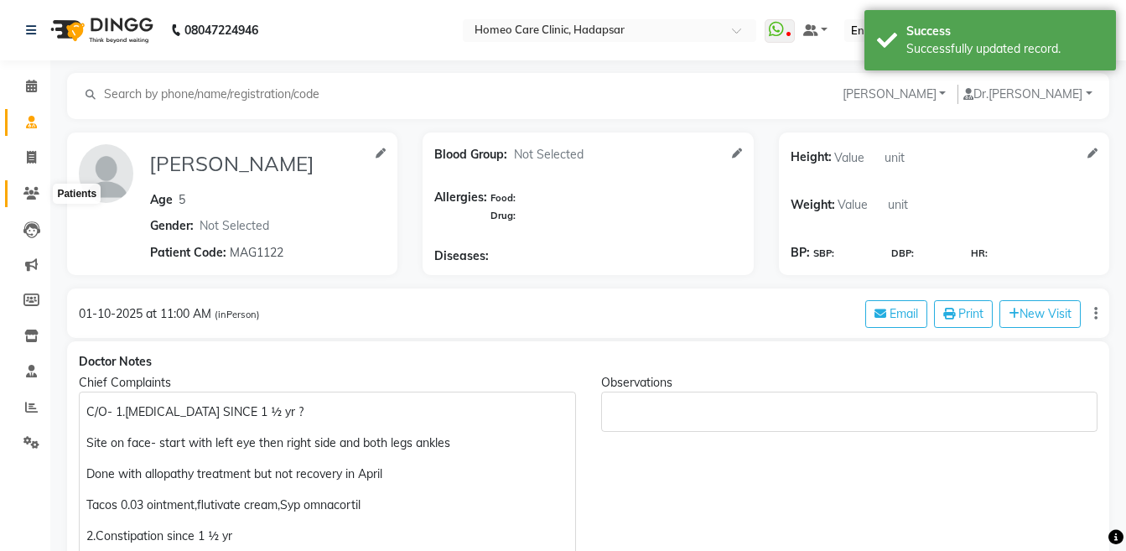
click at [37, 190] on icon at bounding box center [31, 193] width 16 height 13
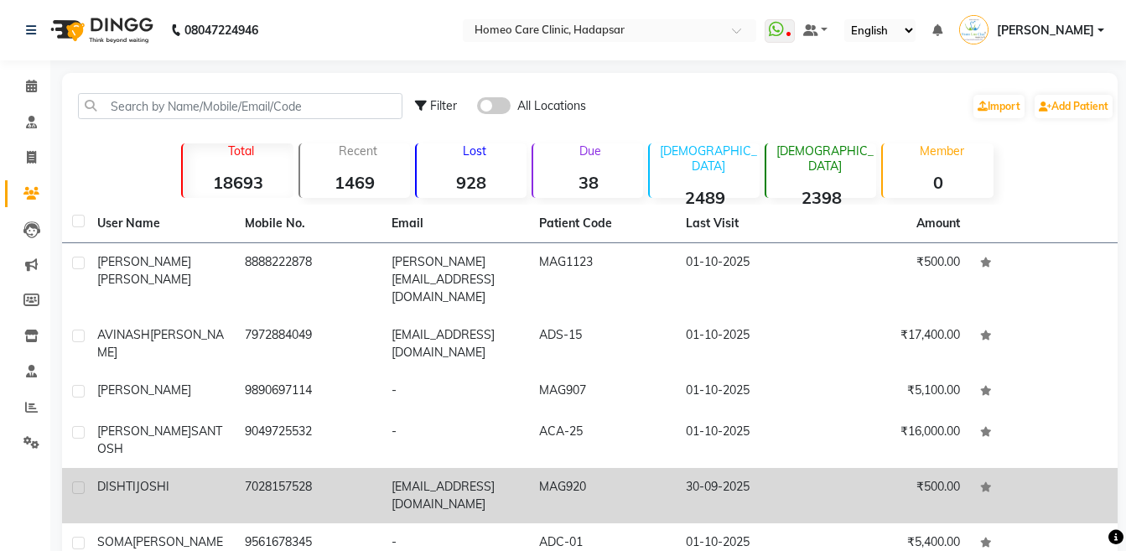
click at [154, 468] on td "[PERSON_NAME]" at bounding box center [161, 495] width 148 height 55
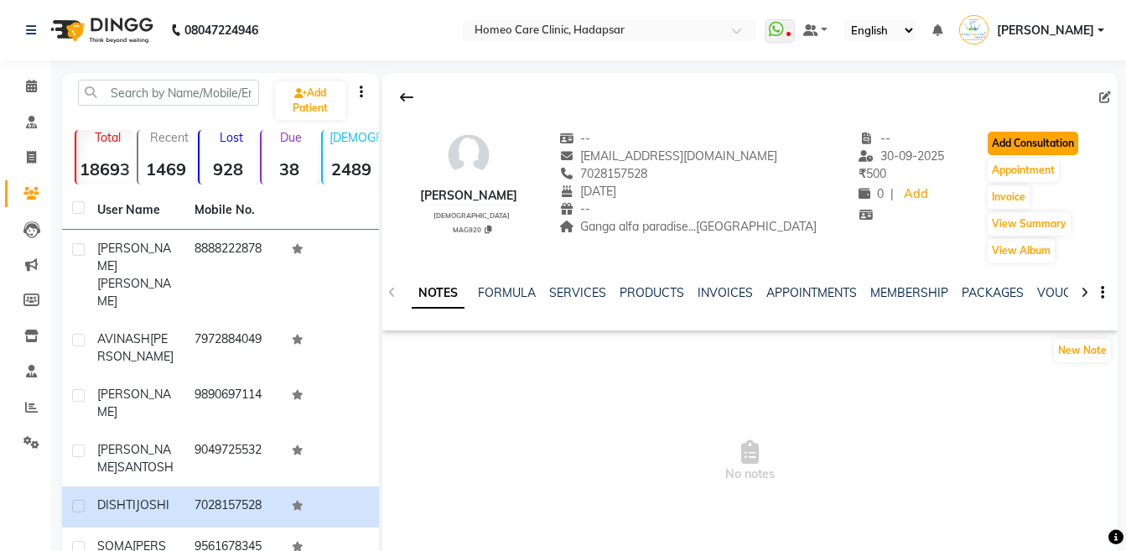
click at [1020, 153] on button "Add Consultation" at bounding box center [1032, 143] width 91 height 23
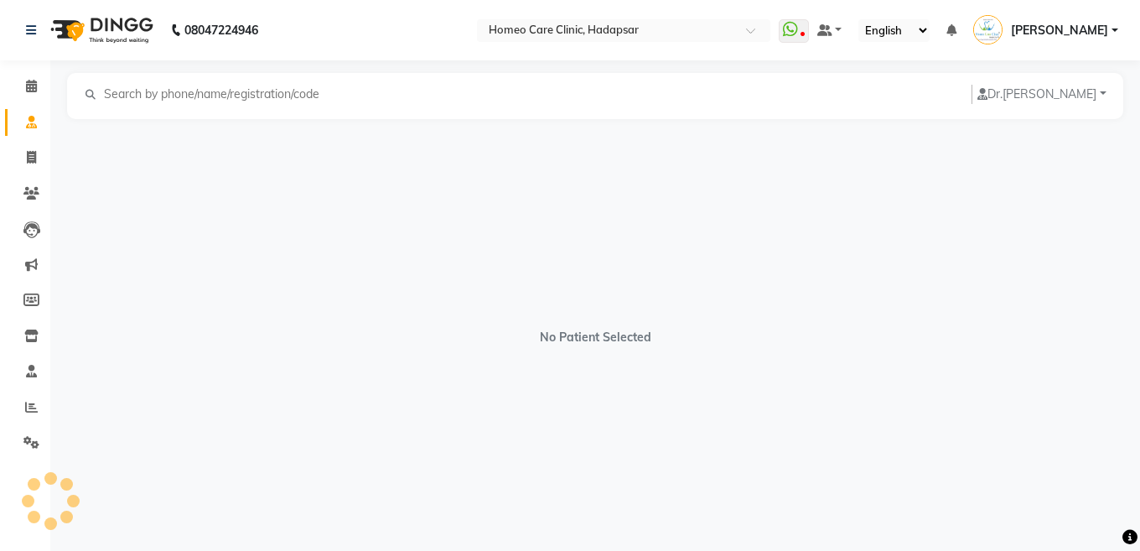
select select "[DEMOGRAPHIC_DATA]"
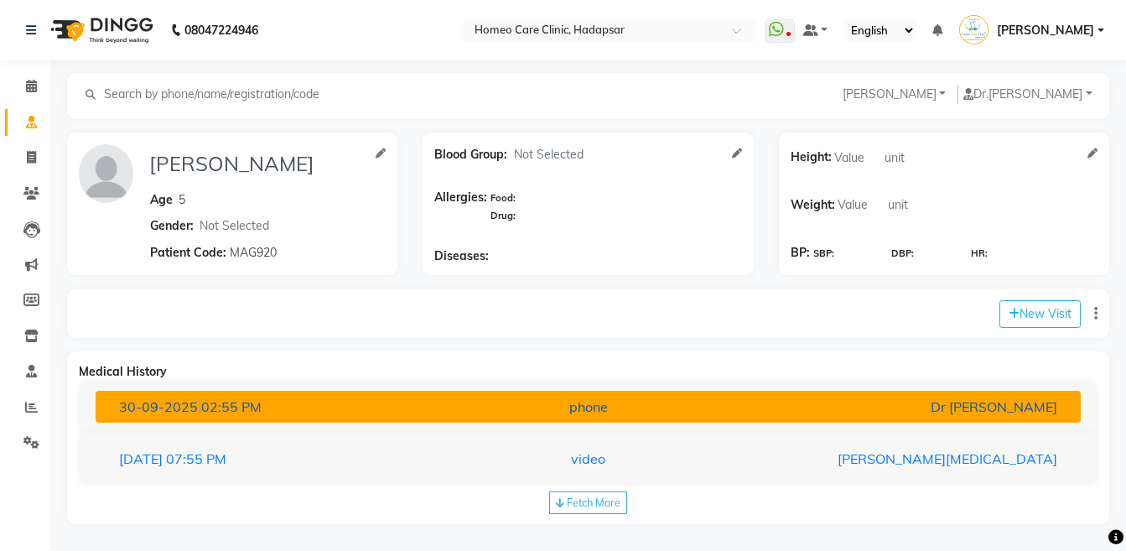
click at [689, 407] on div "phone" at bounding box center [587, 406] width 321 height 20
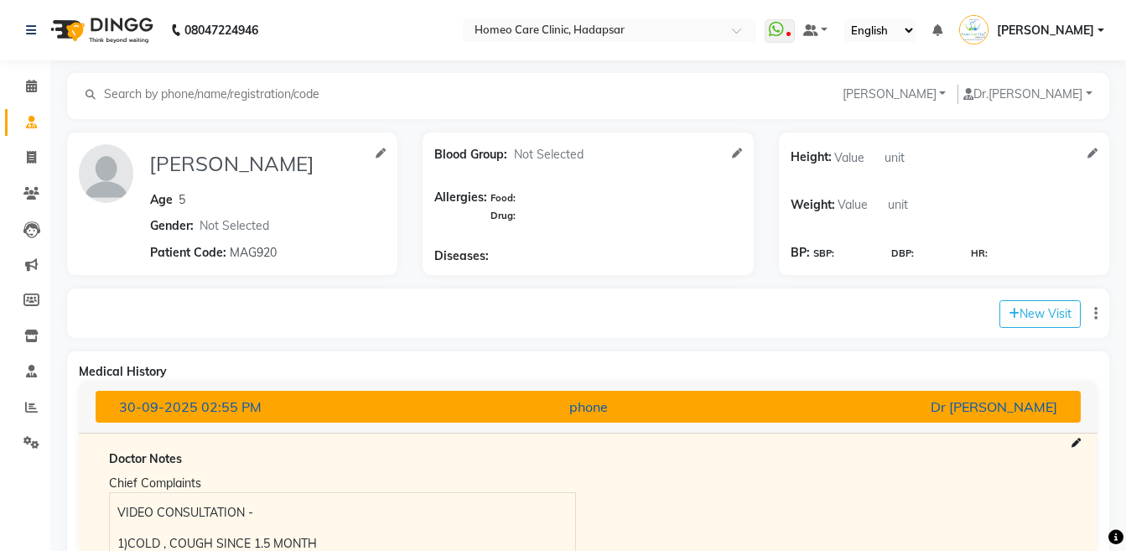
click at [158, 403] on span "30-09-2025" at bounding box center [158, 406] width 79 height 17
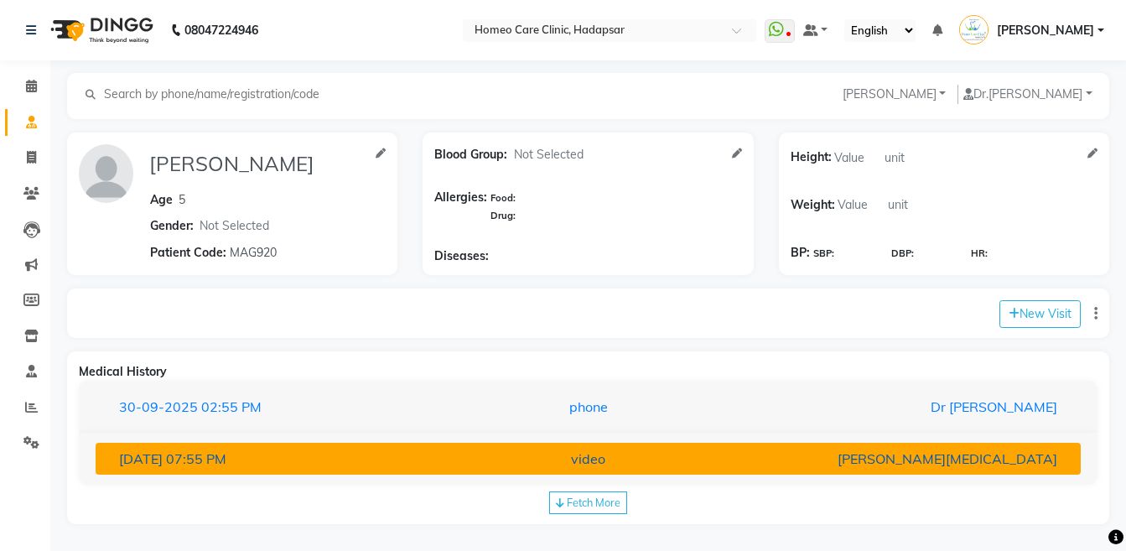
click at [433, 457] on div "video" at bounding box center [587, 458] width 321 height 20
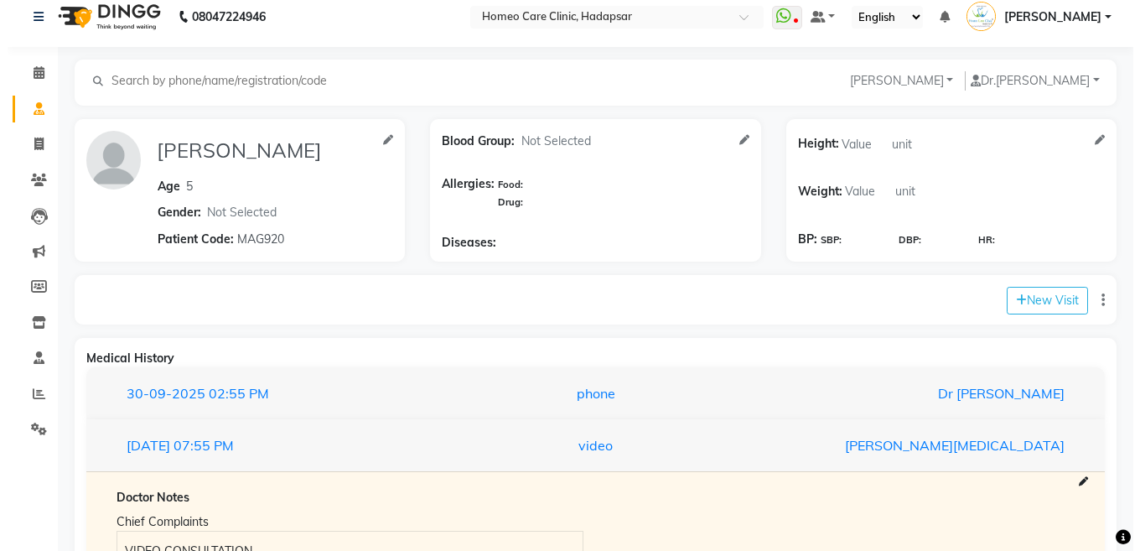
scroll to position [12, 0]
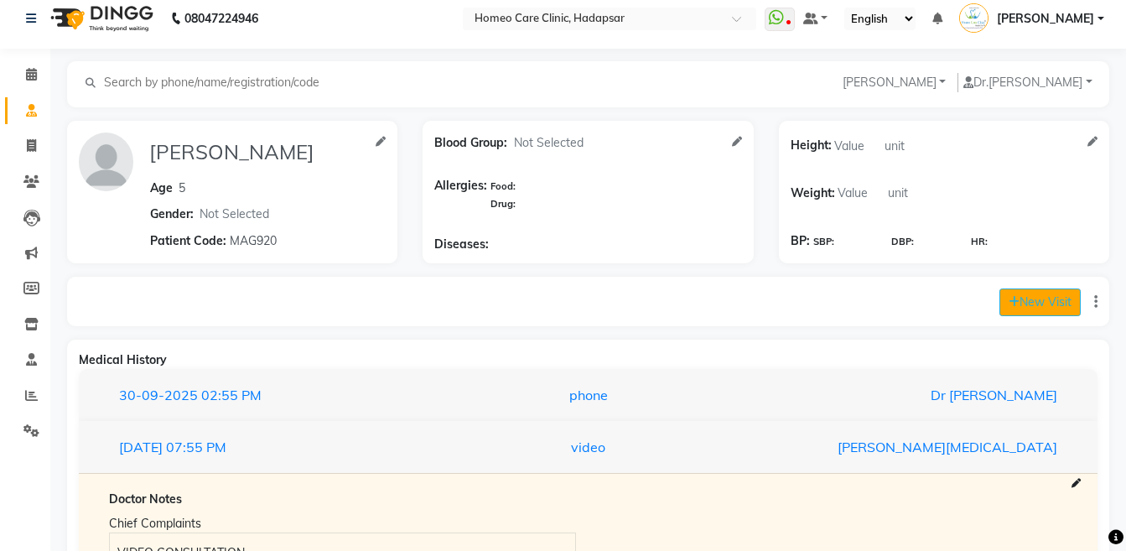
click at [1018, 303] on button "New Visit" at bounding box center [1039, 302] width 81 height 28
select select "775"
select select "inPerson"
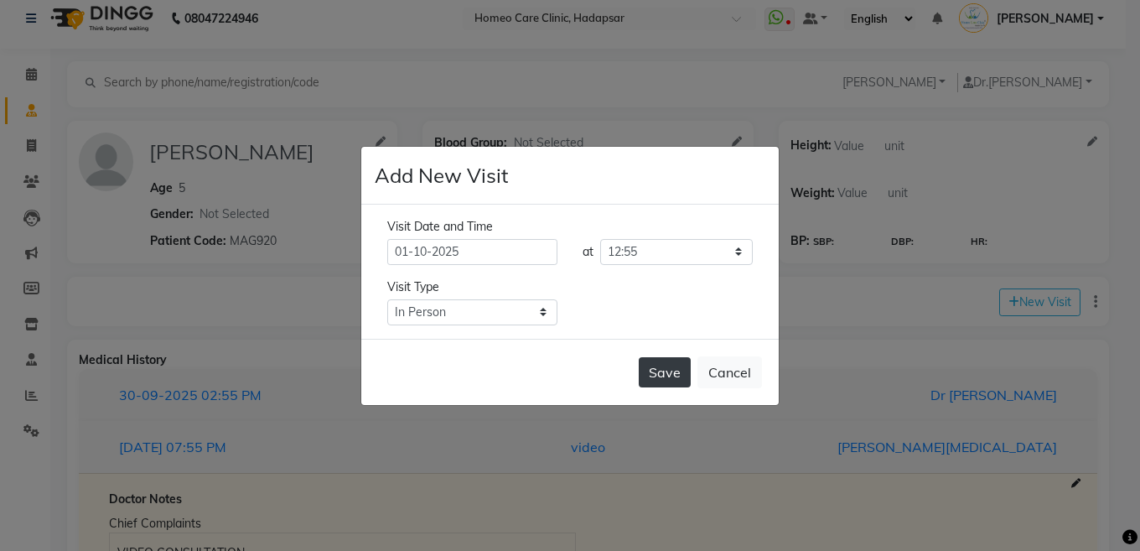
click at [649, 372] on button "Save" at bounding box center [665, 372] width 52 height 30
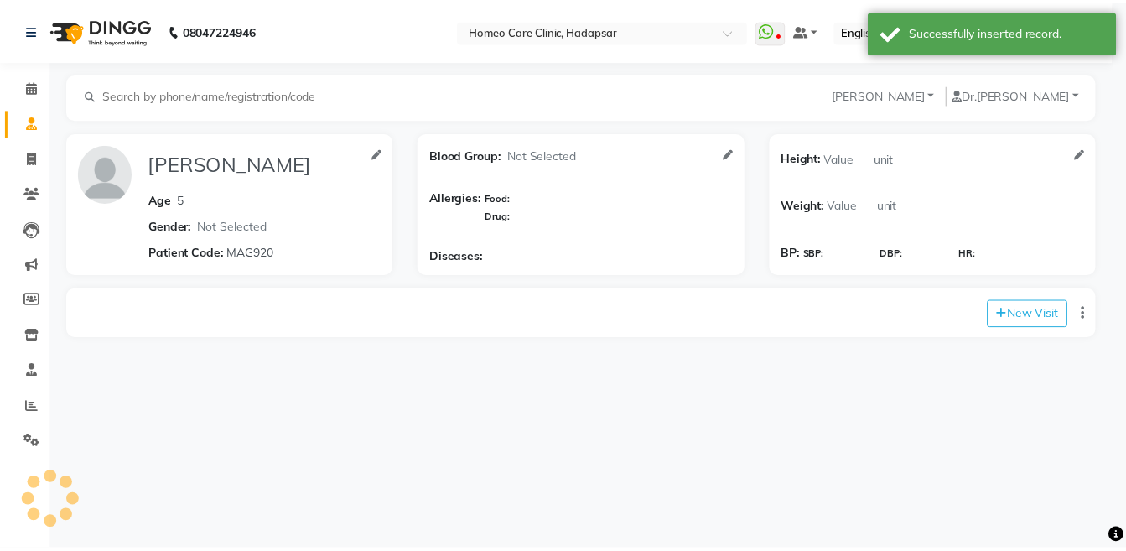
scroll to position [0, 0]
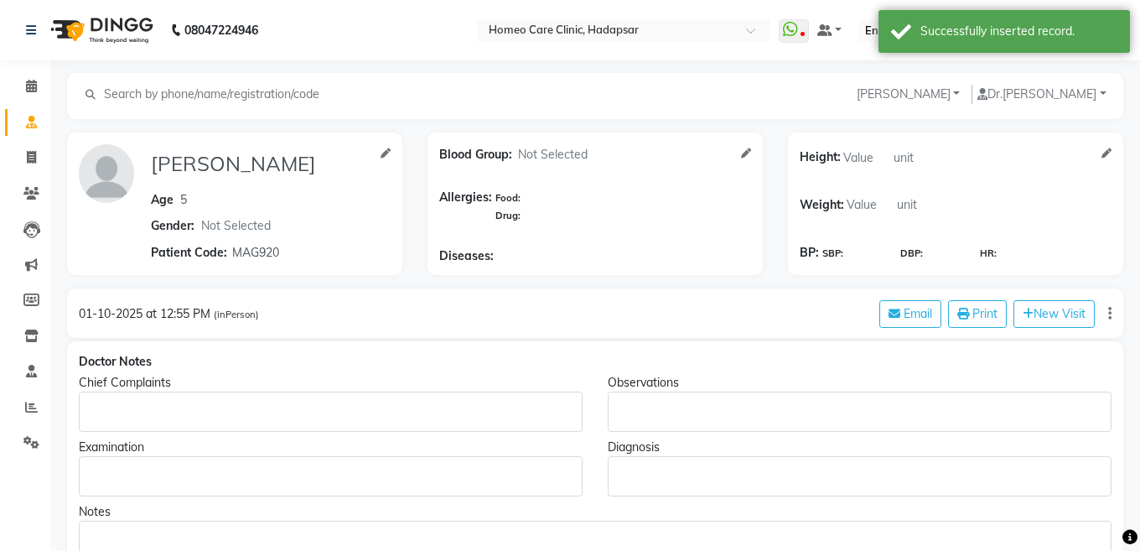
type input "[PERSON_NAME]"
type input "5"
select select "[DEMOGRAPHIC_DATA]"
type input "MAG920"
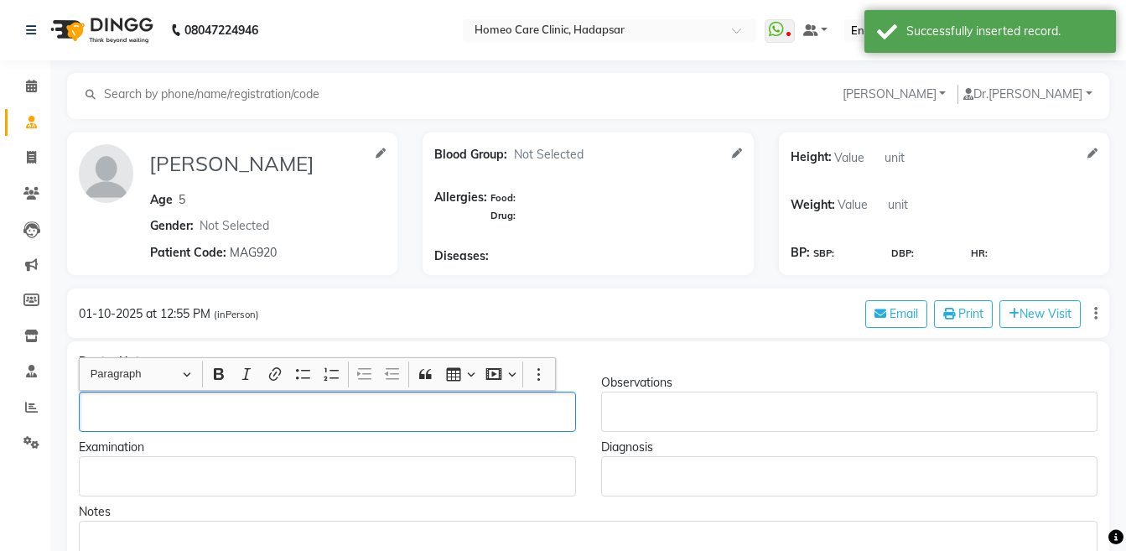
click at [113, 404] on p "Rich Text Editor, main" at bounding box center [326, 412] width 481 height 18
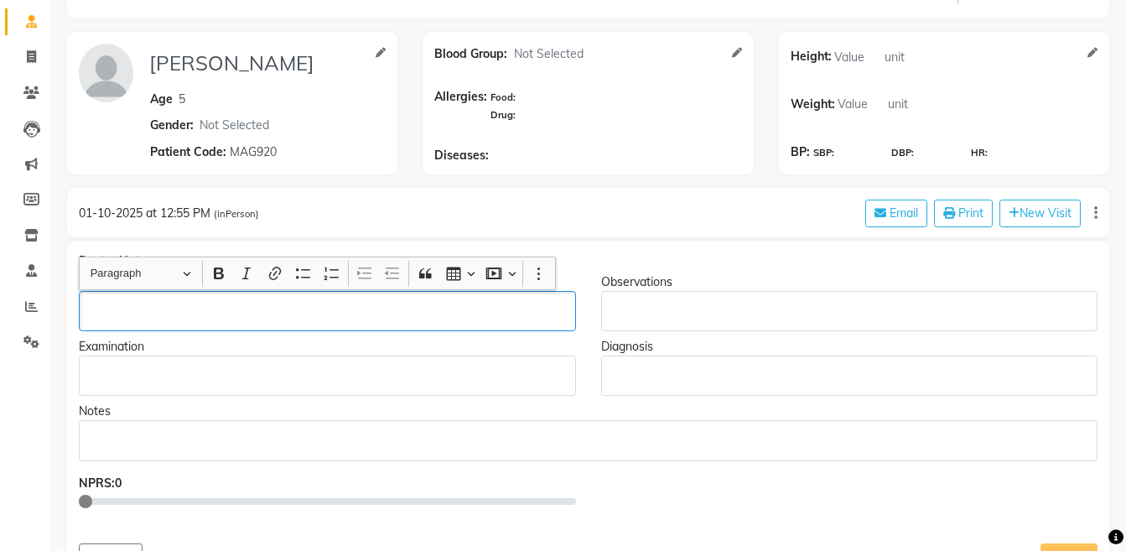
scroll to position [101, 0]
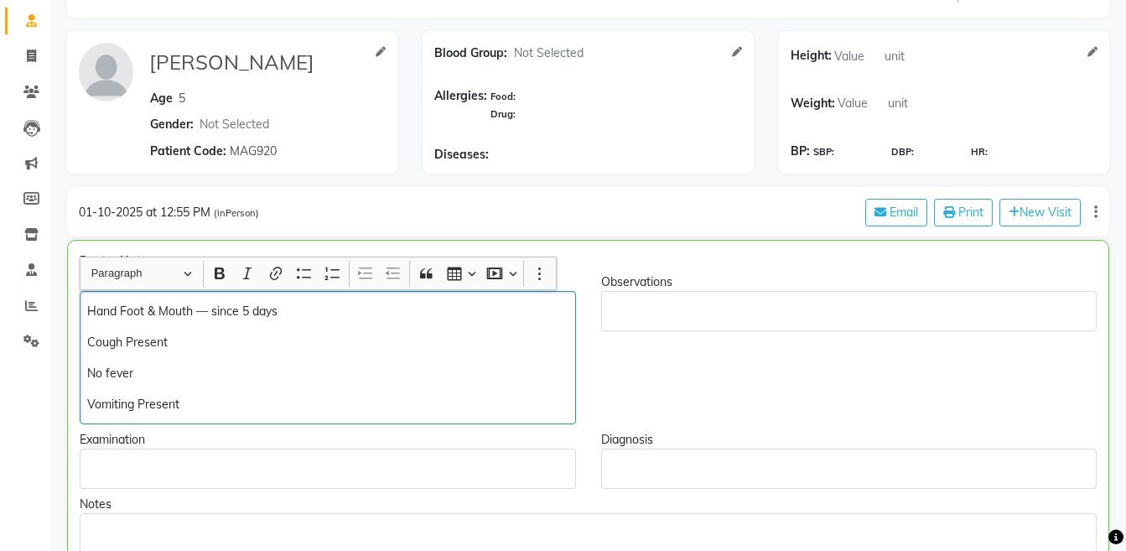
click at [300, 401] on p "Vomiting Present" at bounding box center [327, 405] width 480 height 18
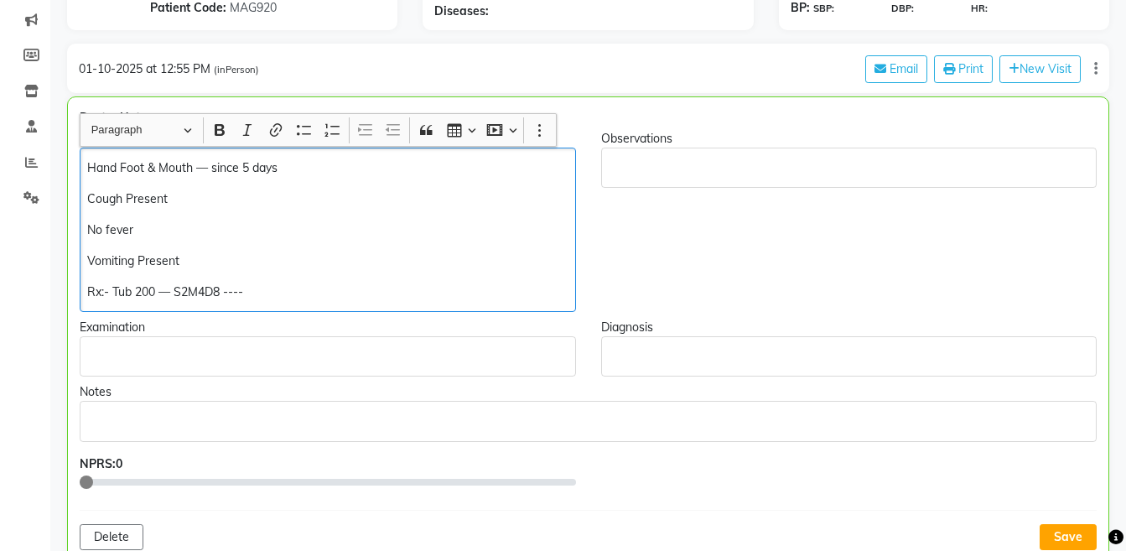
scroll to position [247, 0]
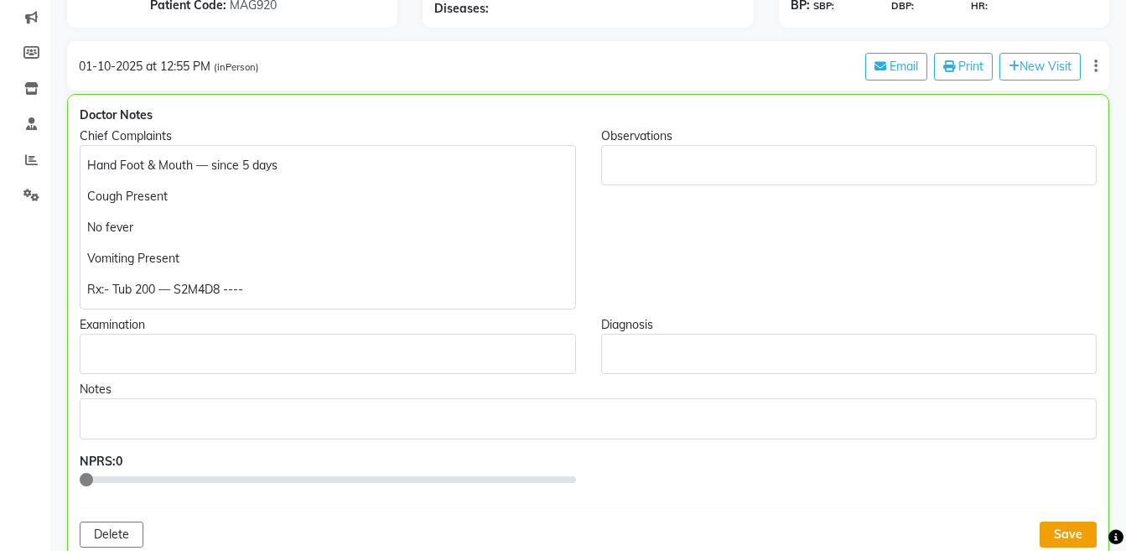
click at [1067, 528] on button "Save" at bounding box center [1067, 534] width 57 height 26
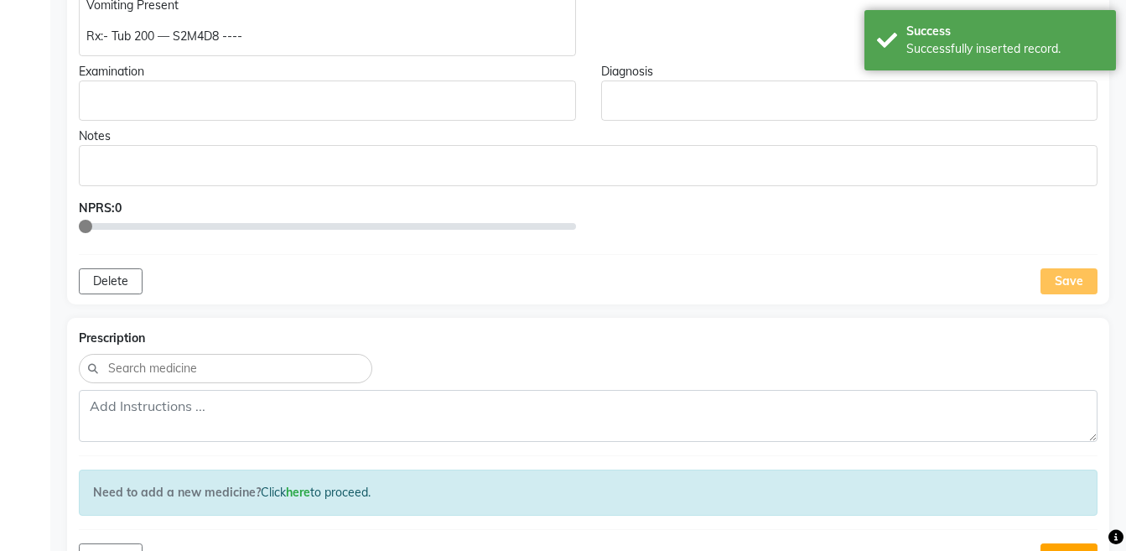
scroll to position [600, 0]
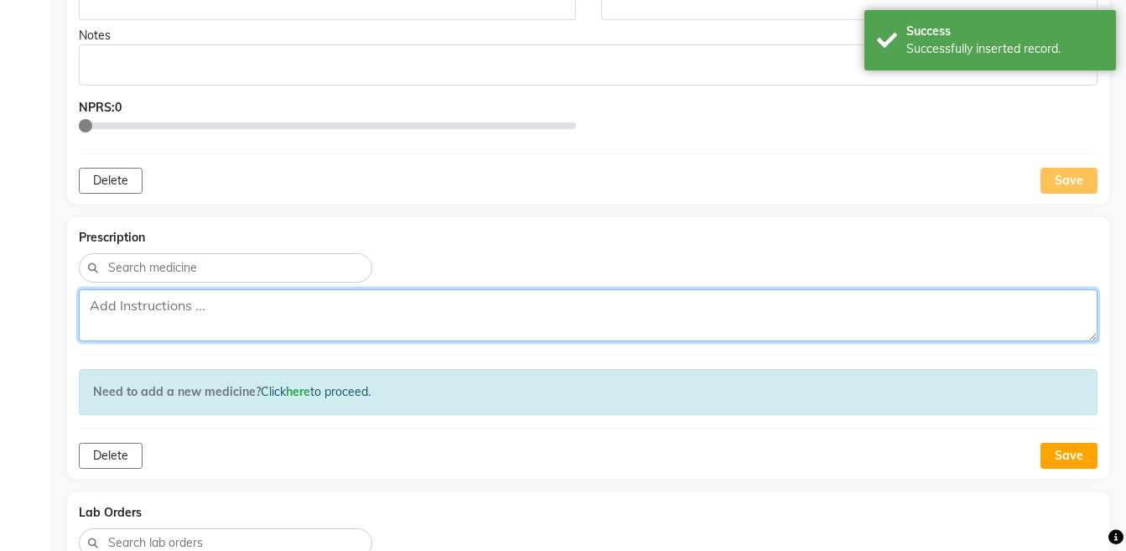
click at [486, 298] on textarea at bounding box center [588, 315] width 1018 height 52
paste textarea "Rx:- Tub 200 — S2M4D8 ----"
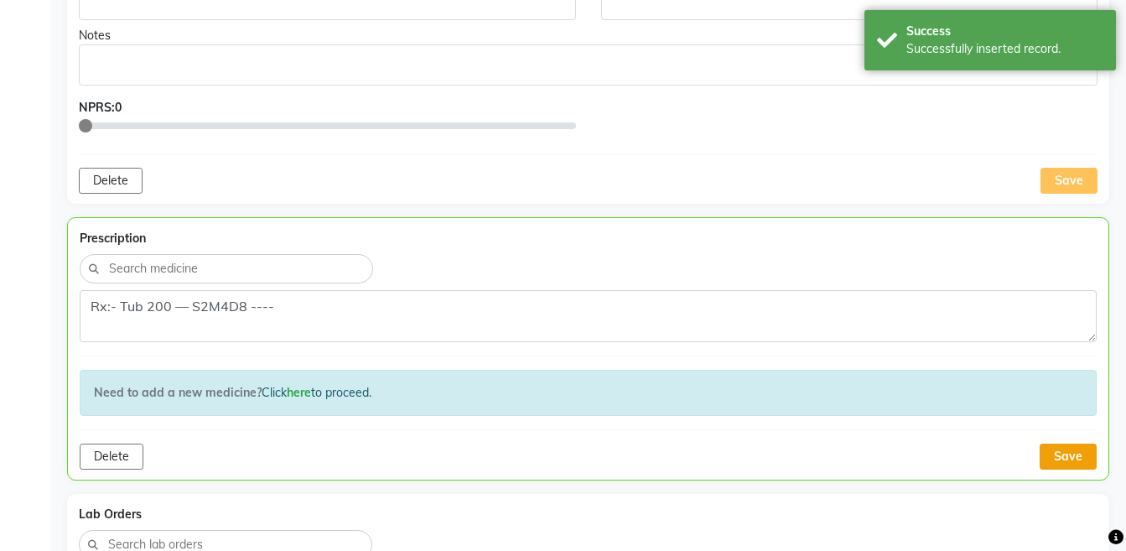
click at [1075, 458] on button "Save" at bounding box center [1067, 456] width 57 height 26
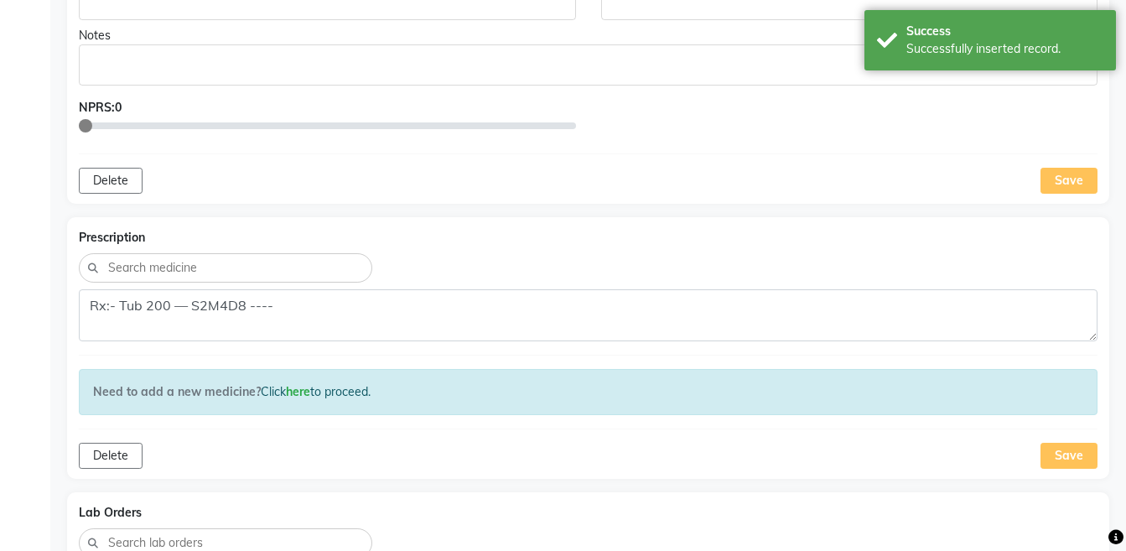
scroll to position [0, 0]
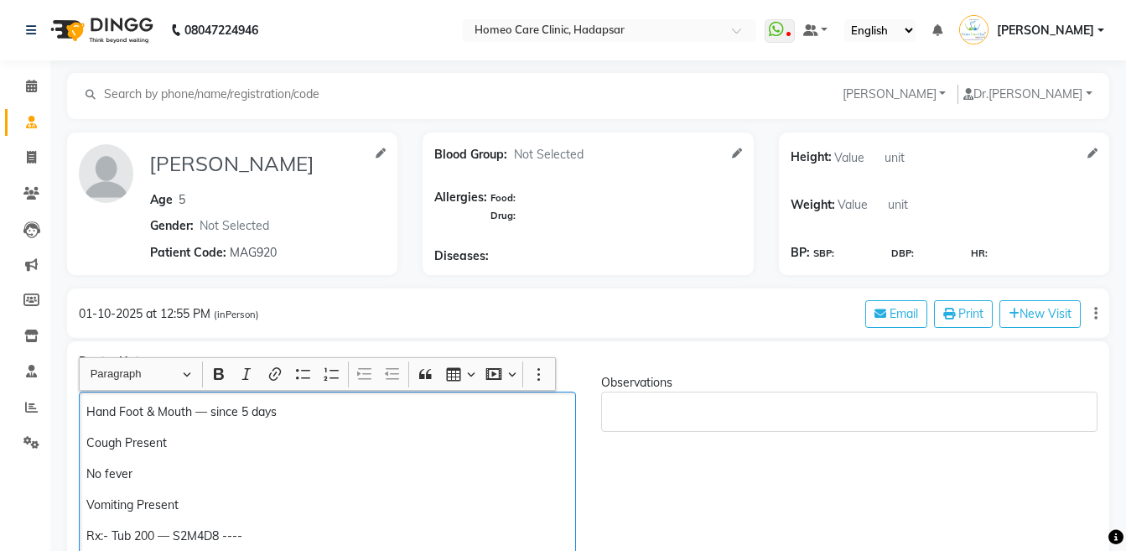
click at [225, 527] on p "Rx:- Tub 200 — S2M4D8 ----" at bounding box center [326, 536] width 481 height 18
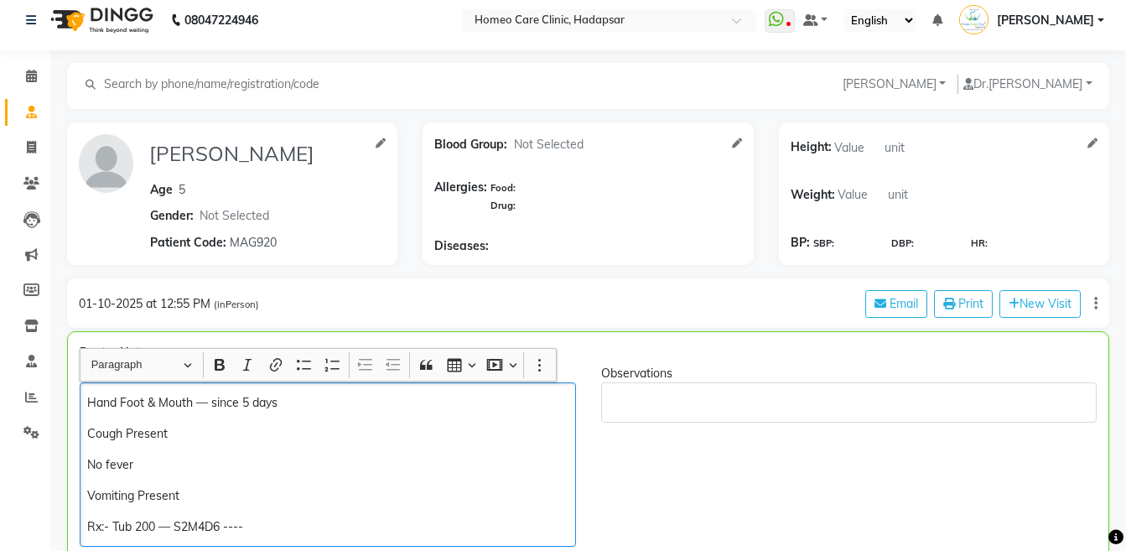
click at [287, 526] on p "Rx:- Tub 200 — S2M4D6 ----" at bounding box center [327, 527] width 480 height 18
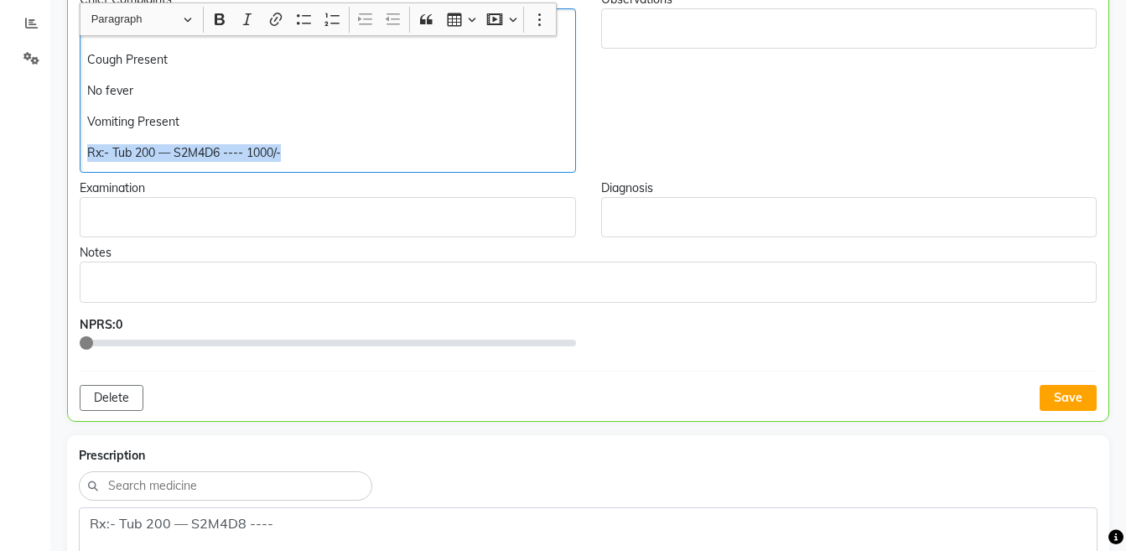
scroll to position [389, 0]
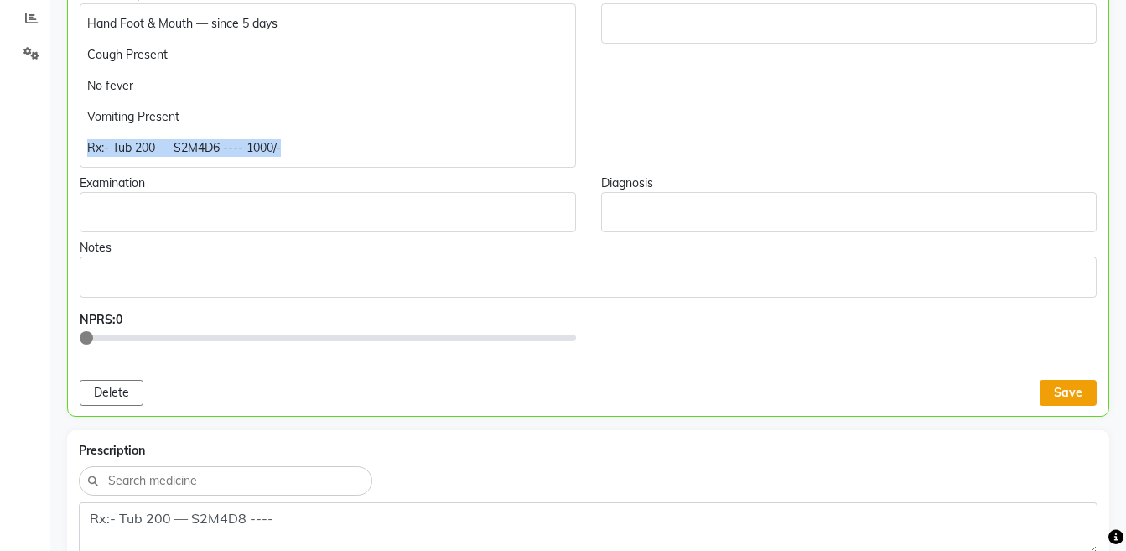
click at [1059, 394] on button "Save" at bounding box center [1067, 393] width 57 height 26
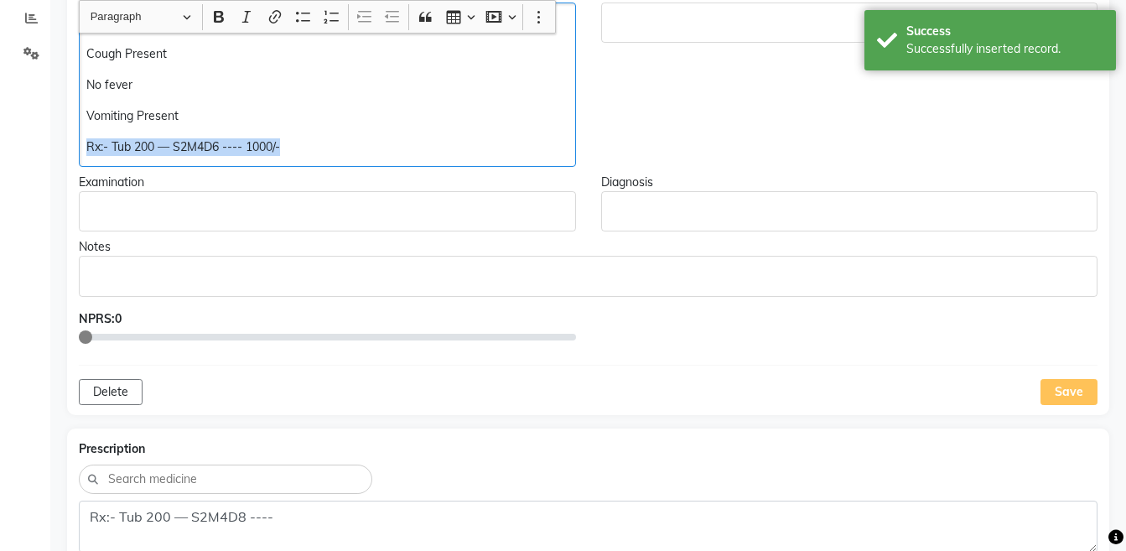
click at [322, 151] on p "Rx:- Tub 200 — S2M4D6 ---- 1000/-" at bounding box center [326, 147] width 481 height 18
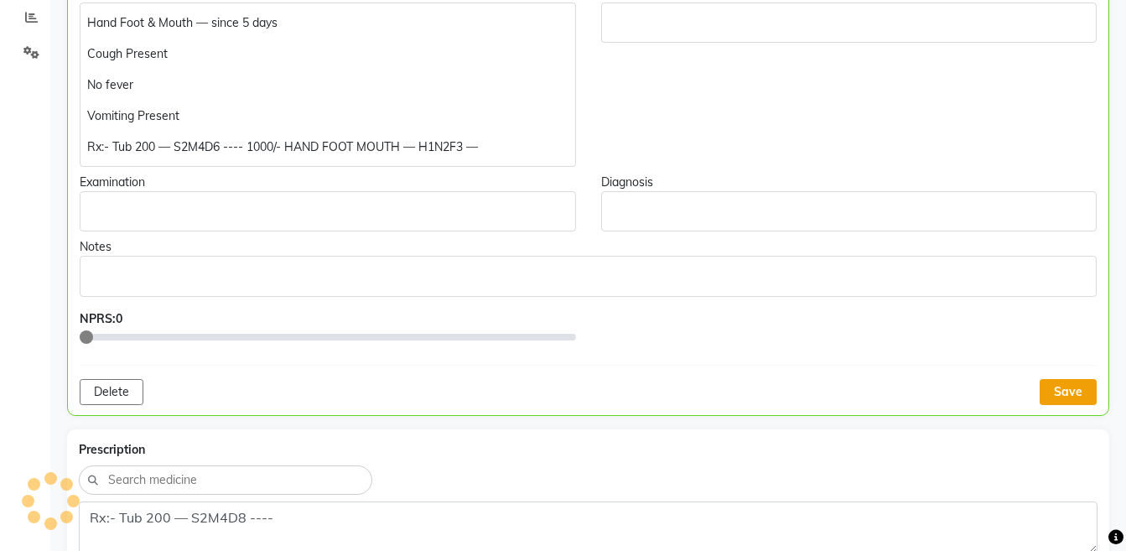
click at [1072, 396] on button "Save" at bounding box center [1067, 392] width 57 height 26
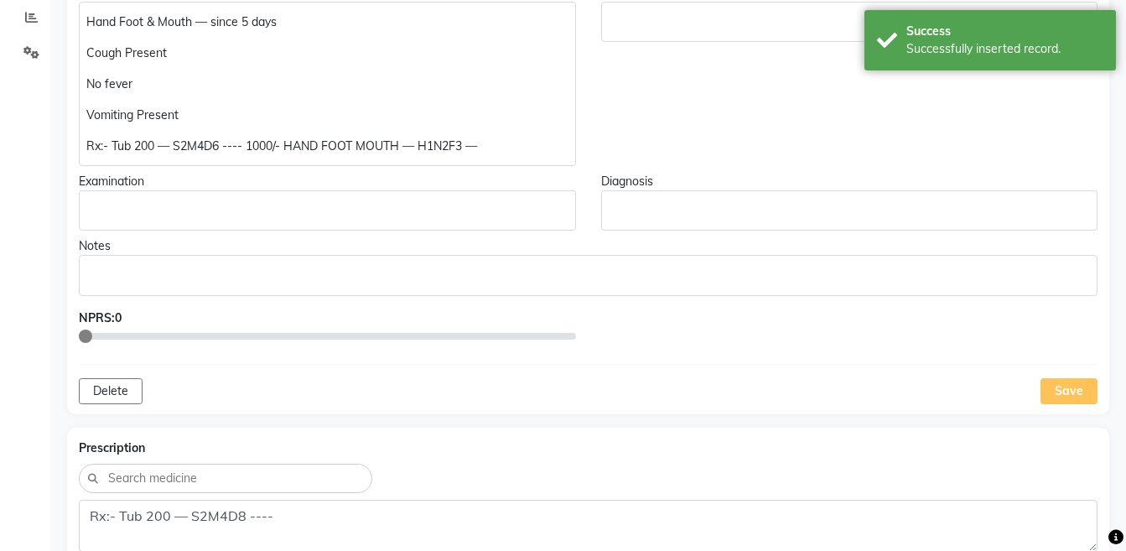
click at [541, 161] on div "Hand Foot & Mouth — since 5 days Cough Present No fever Vomiting Present Rx:- T…" at bounding box center [327, 84] width 497 height 164
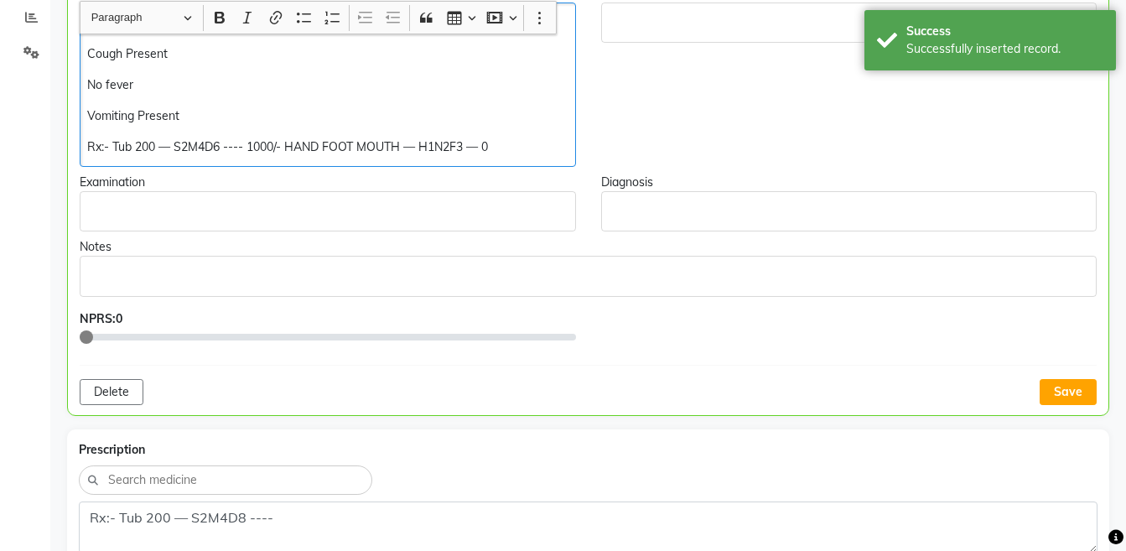
scroll to position [391, 0]
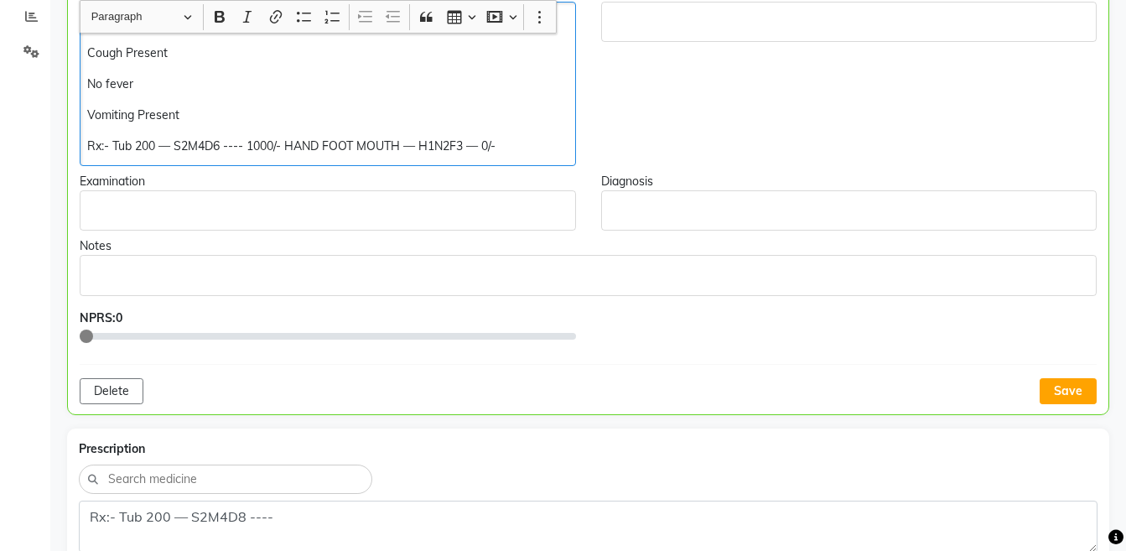
click at [282, 151] on p "Rx:- Tub 200 — S2M4D6 ---- 1000/- HAND FOOT MOUTH — H1N2F3 — 0/-" at bounding box center [327, 146] width 480 height 18
click at [522, 148] on p "Rx:- Tub 200 — S2M4D6 ---- 1000/- HAND FOOT MOUTH — H1N2F3 — 0/-" at bounding box center [327, 146] width 480 height 18
click at [276, 146] on p "Rx:- Tub 200 — S2M4D6 ---- 1000/- HAND FOOT MOUTH — H1N2F3 — - 1000/-" at bounding box center [327, 146] width 480 height 18
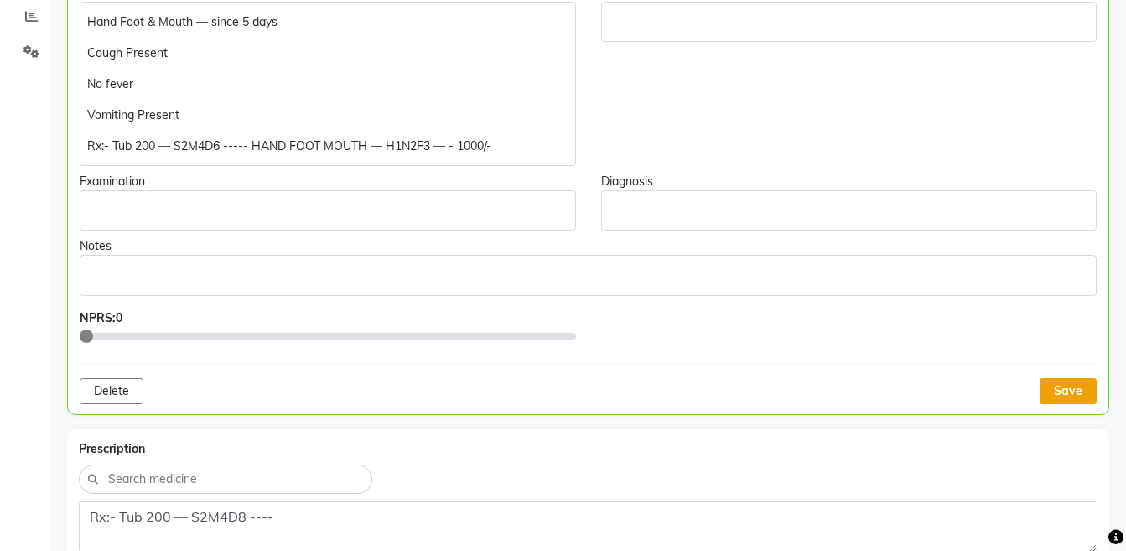
click at [1053, 388] on button "Save" at bounding box center [1067, 391] width 57 height 26
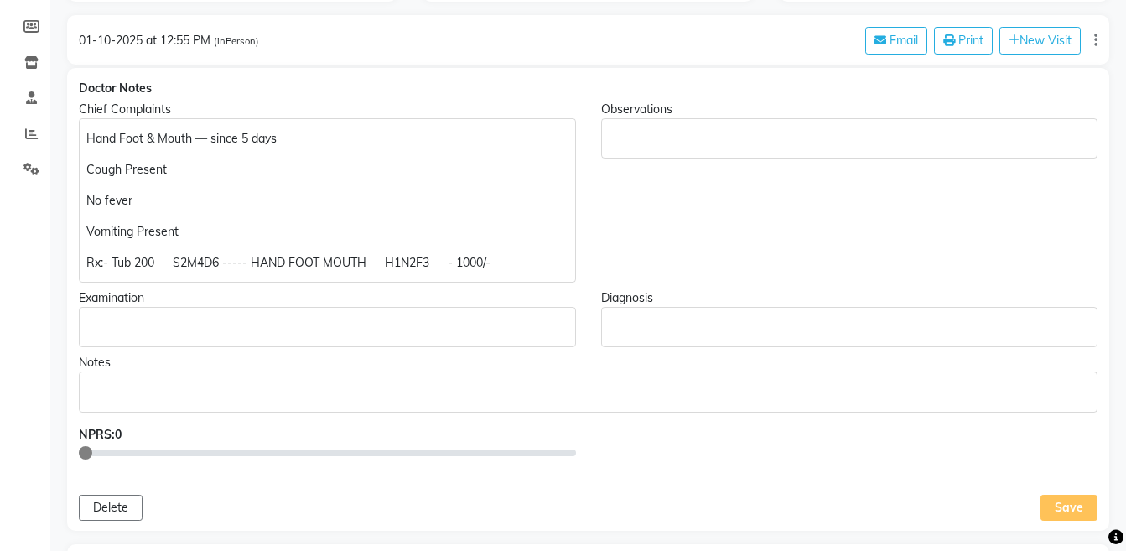
scroll to position [407, 0]
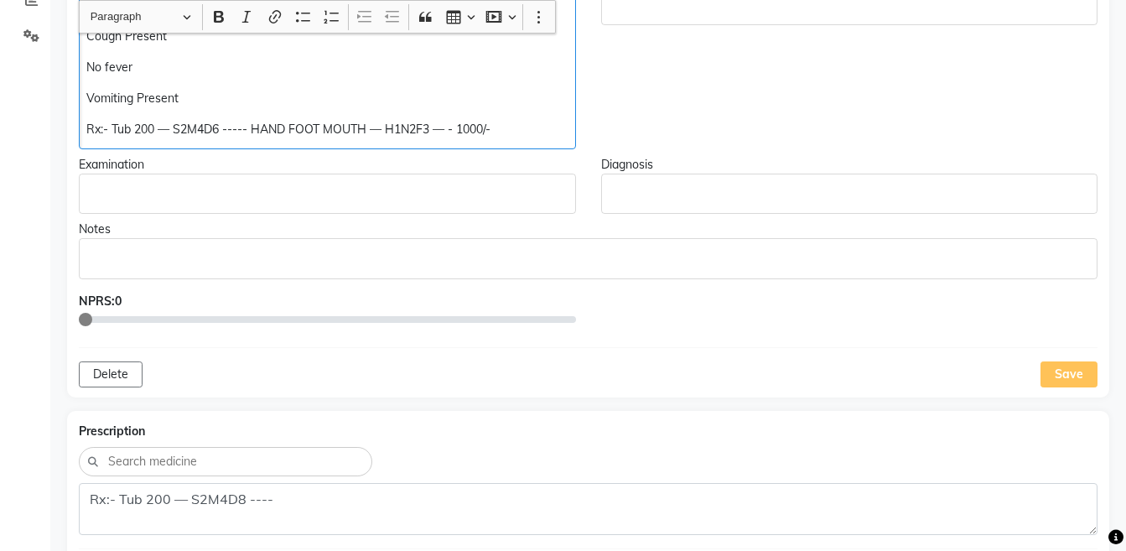
click at [431, 121] on p "Rx:- Tub 200 — S2M4D6 ----- HAND FOOT MOUTH — H1N2F3 — - 1000/-" at bounding box center [326, 130] width 481 height 18
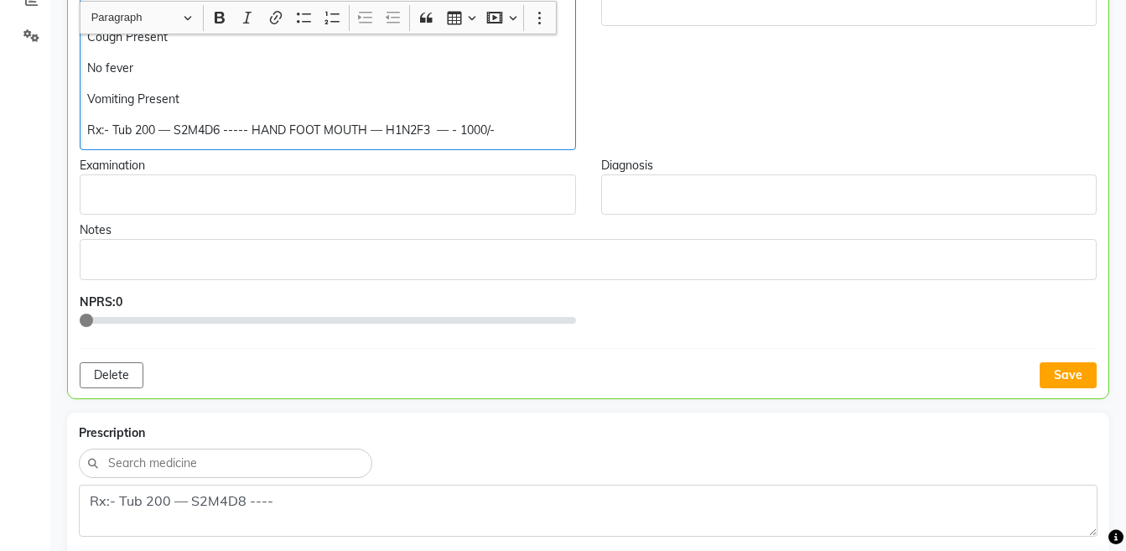
scroll to position [407, 0]
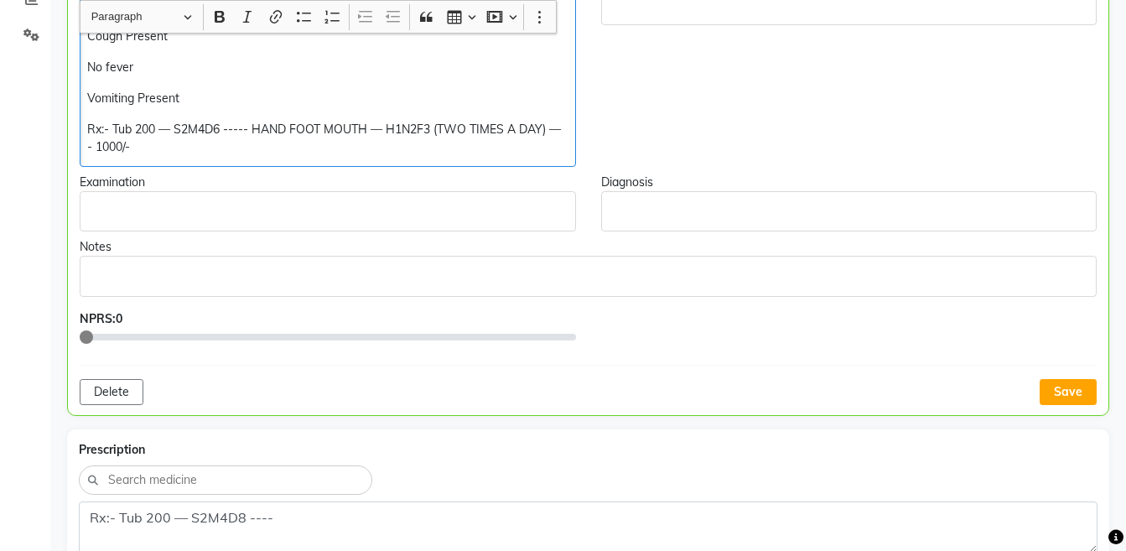
click at [230, 131] on p "Rx:- Tub 200 — S2M4D6 ----- HAND FOOT MOUTH — H1N2F3 (TWO TIMES A DAY) — - 1000…" at bounding box center [327, 138] width 480 height 35
click at [223, 129] on p "Rx:- Tub 200 — S2M4D6 -(TWO TIMES A DAY)---- HAND FOOT MOUTH — H1N2F3 (TWO TIME…" at bounding box center [327, 138] width 480 height 35
click at [218, 150] on p "Rx:- Tub 200 — S2M4D6 ---(TWO TIMES A DAY)---- HAND FOOT MOUTH — H1N2F3 (TWO TI…" at bounding box center [327, 138] width 480 height 35
click at [82, 125] on div "Hand Foot & Mouth — since 5 days Cough Present No fever Vomiting Present Rx:- T…" at bounding box center [328, 76] width 496 height 182
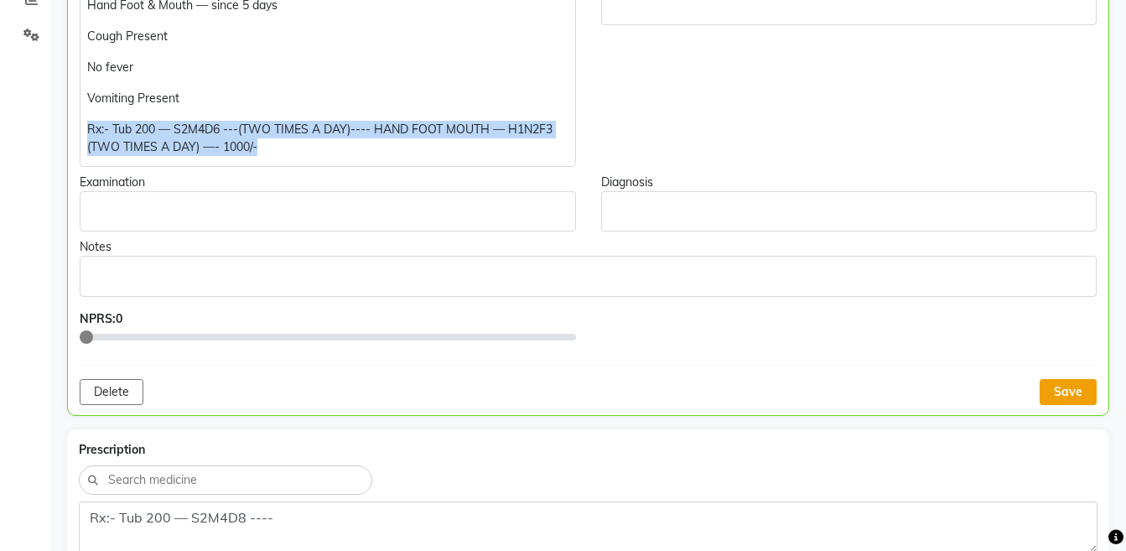
click at [1064, 386] on button "Save" at bounding box center [1067, 392] width 57 height 26
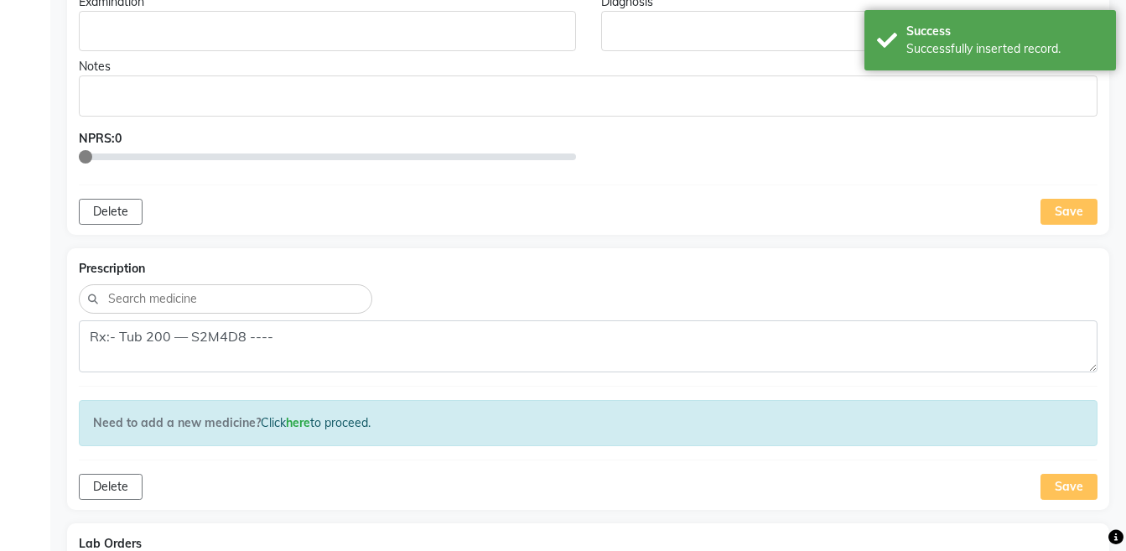
scroll to position [619, 0]
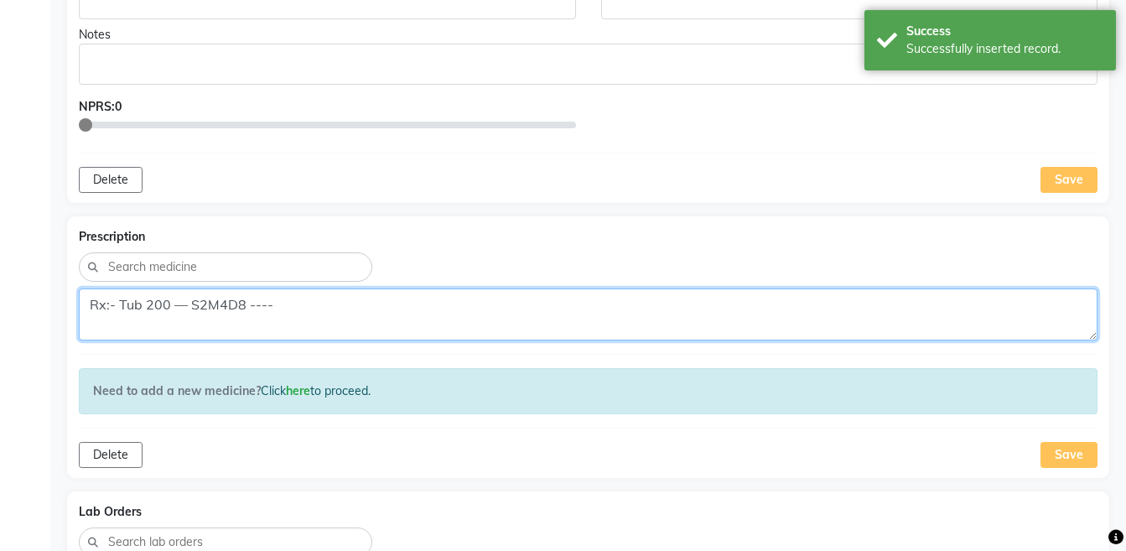
click at [758, 316] on textarea "Rx:- Tub 200 — S2M4D8 ----" at bounding box center [588, 314] width 1018 height 52
paste textarea "6 ---(TWO TIMES A DAY)---- HAND FOOT MOUTH — H1N2F3 (TWO TIMES A DAY) —- 1000/-"
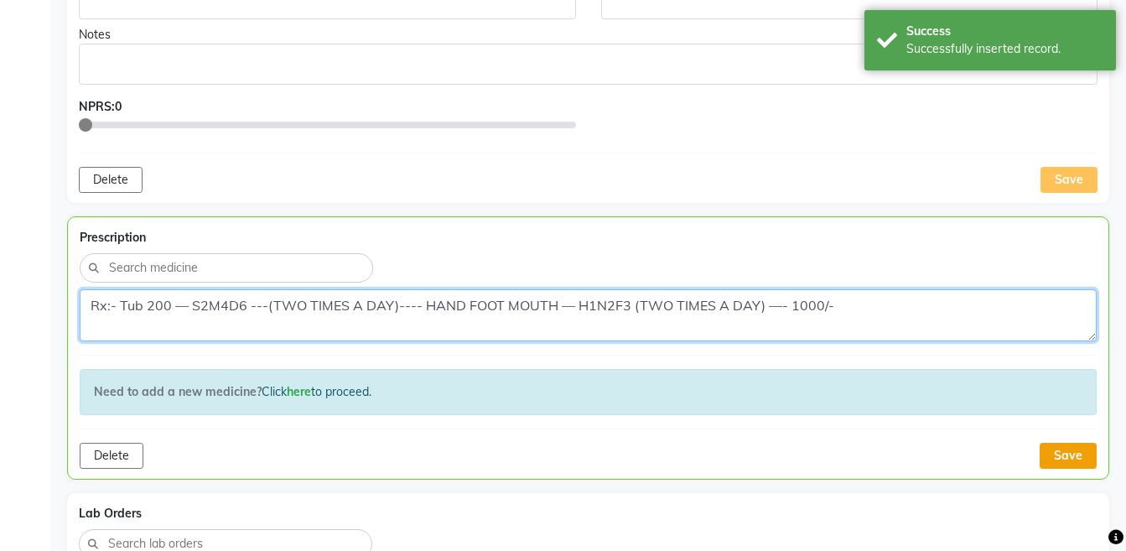
type textarea "Rx:- Tub 200 — S2M4D6 ---(TWO TIMES A DAY)---- HAND FOOT MOUTH — H1N2F3 (TWO TI…"
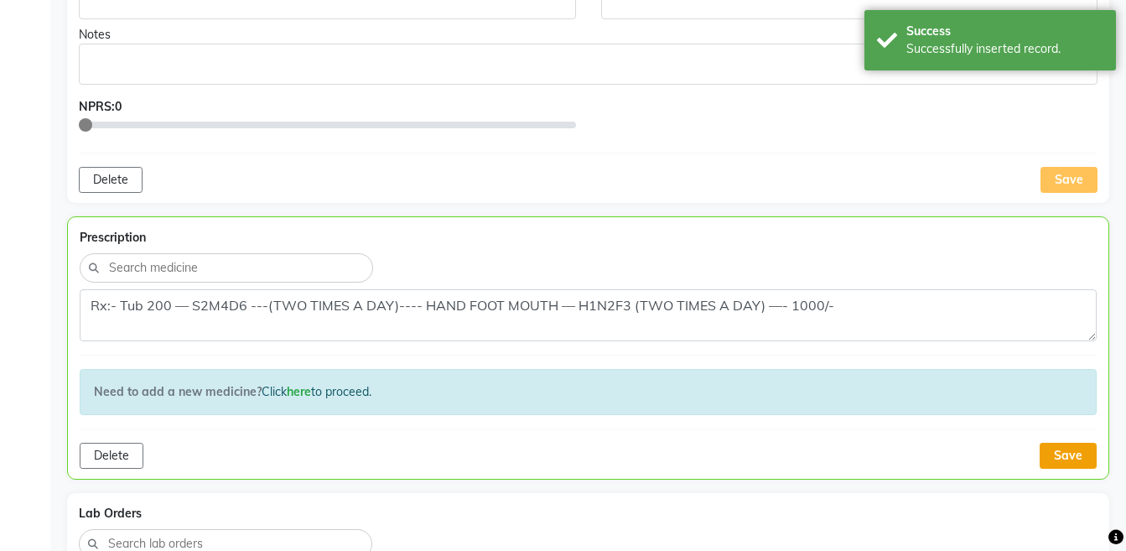
click at [1072, 453] on button "Save" at bounding box center [1067, 456] width 57 height 26
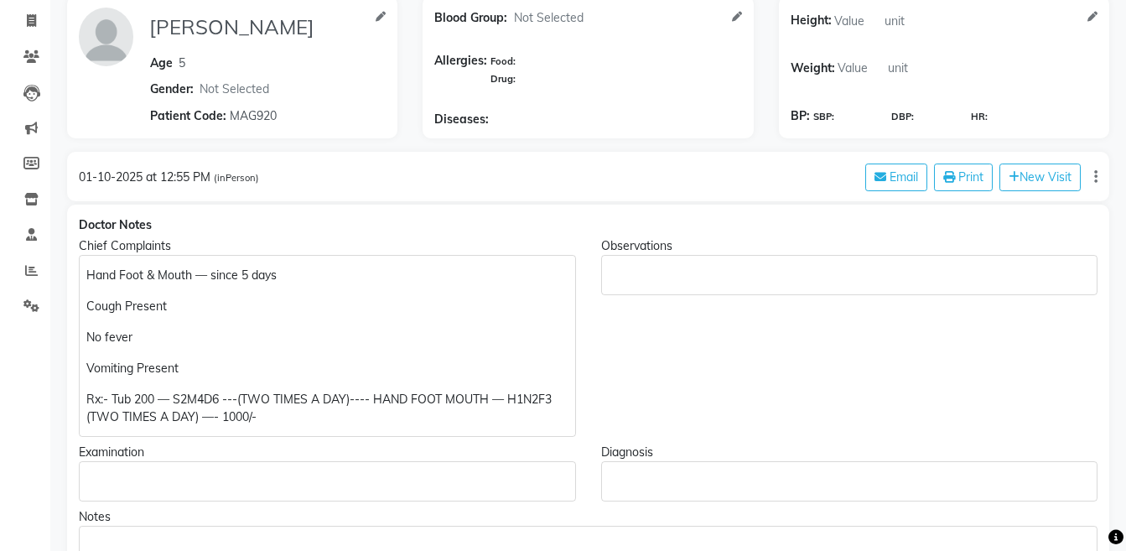
scroll to position [0, 0]
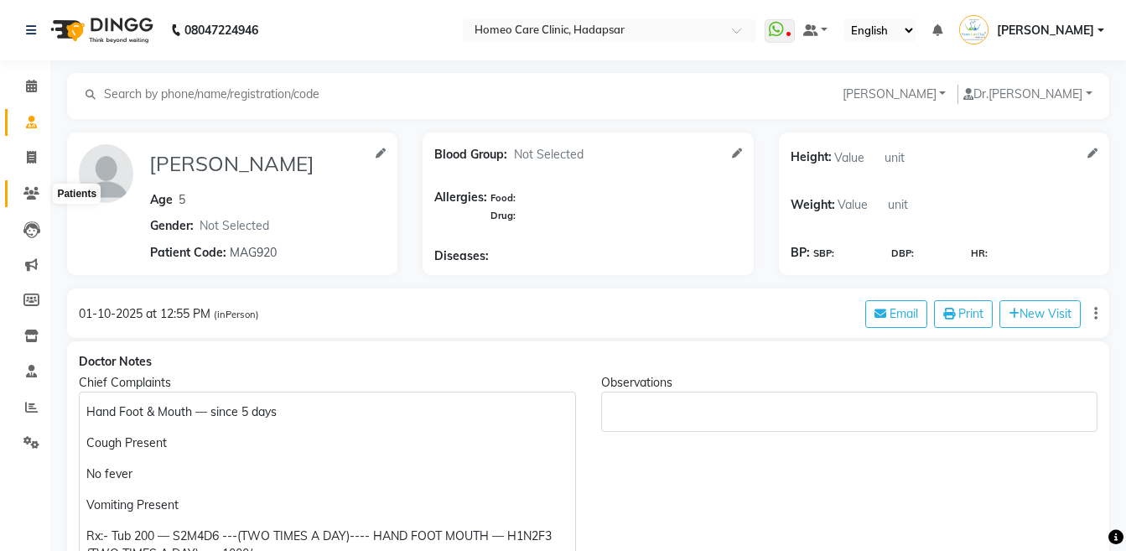
click at [42, 187] on span at bounding box center [31, 193] width 29 height 19
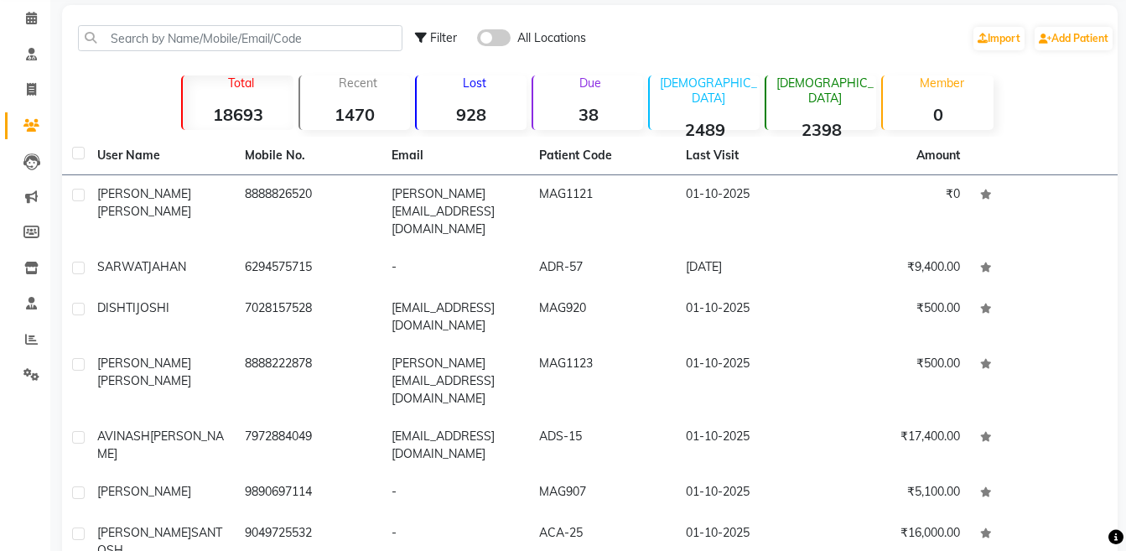
scroll to position [100, 0]
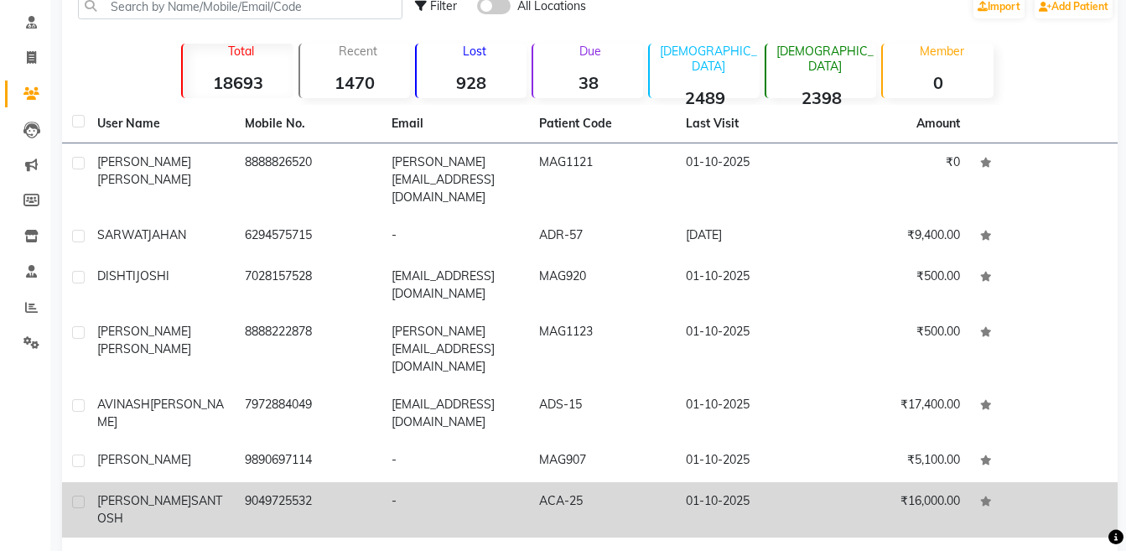
click at [716, 482] on td "01-10-2025" at bounding box center [750, 509] width 148 height 55
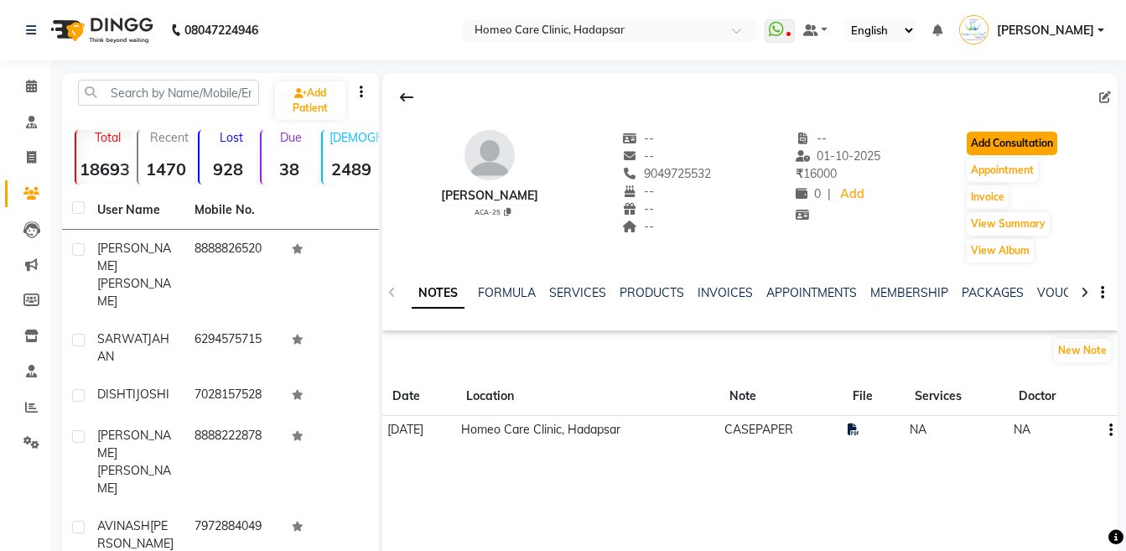
click at [1020, 134] on button "Add Consultation" at bounding box center [1011, 143] width 91 height 23
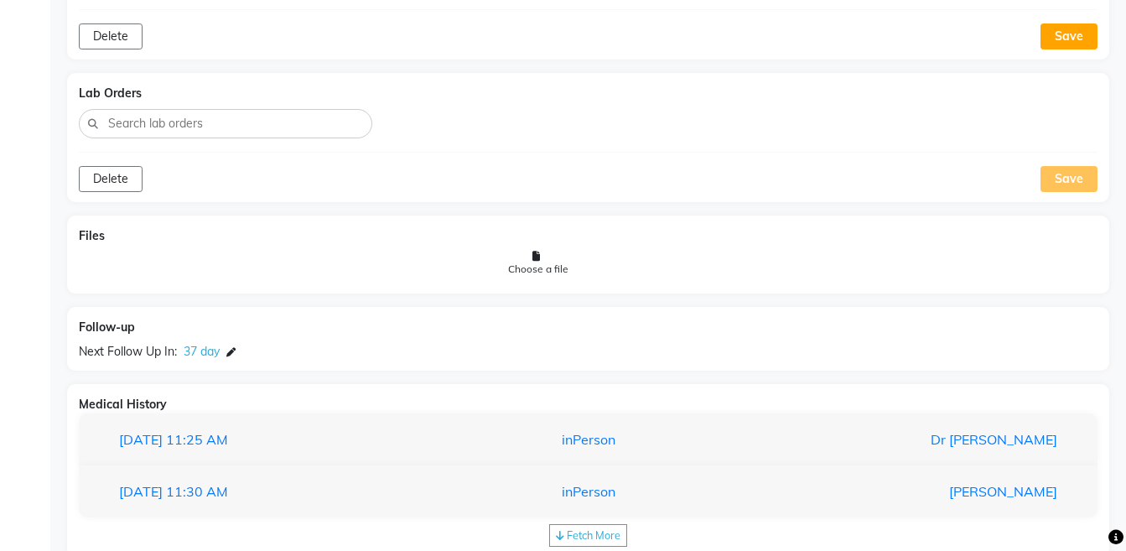
scroll to position [1326, 0]
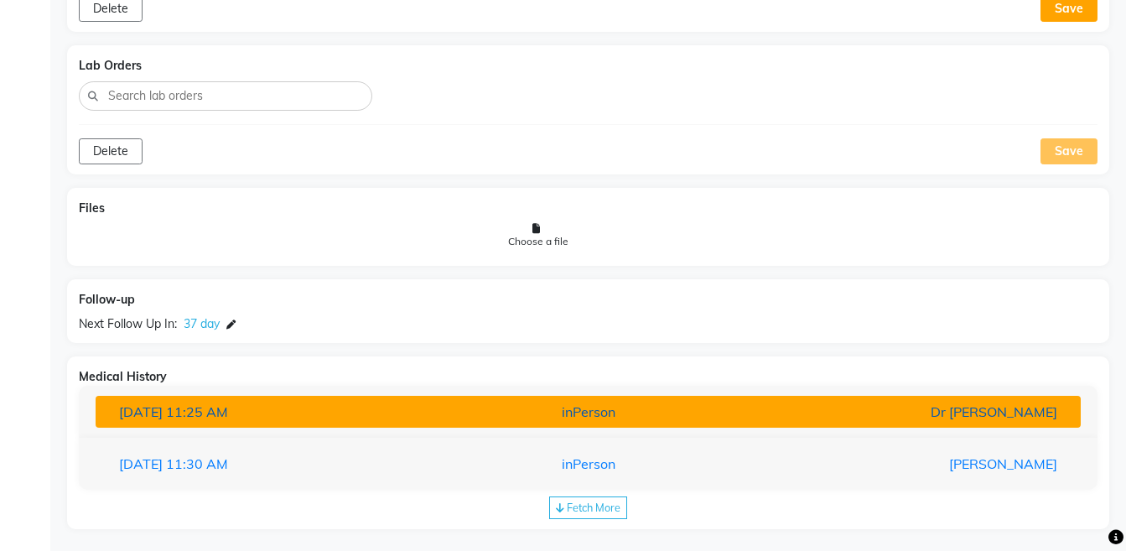
click at [629, 418] on div "inPerson" at bounding box center [587, 411] width 321 height 20
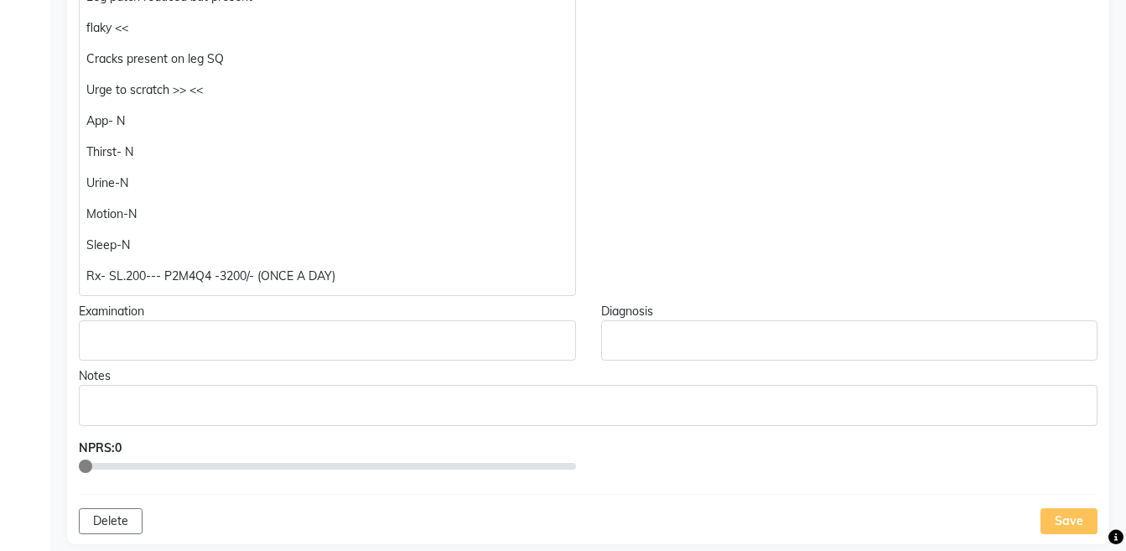
scroll to position [543, 0]
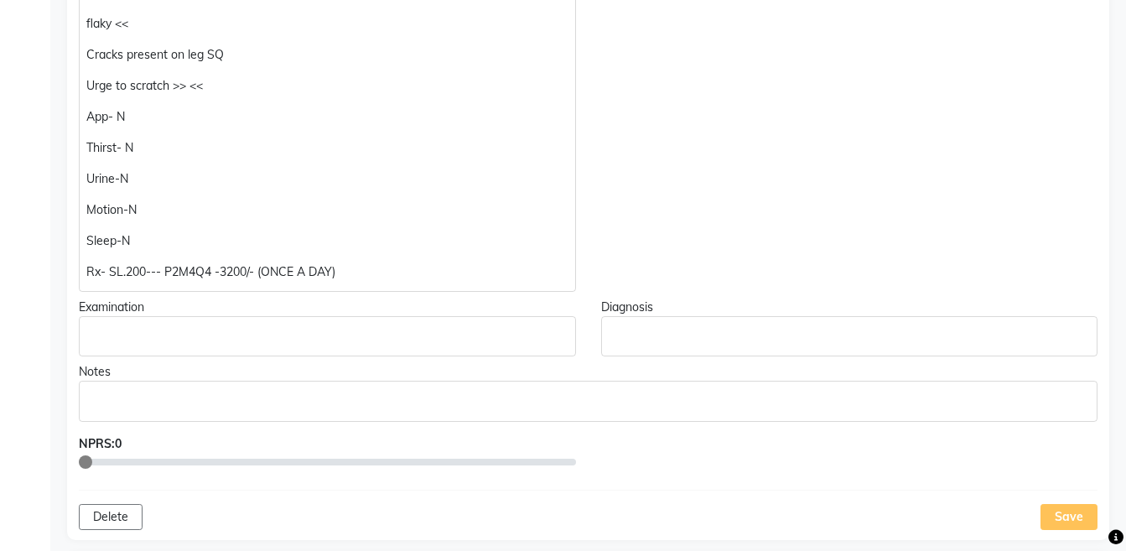
click at [399, 276] on p "Rx- SL.200--- P2M4Q4 -3200/- (ONCE A DAY)" at bounding box center [326, 272] width 481 height 18
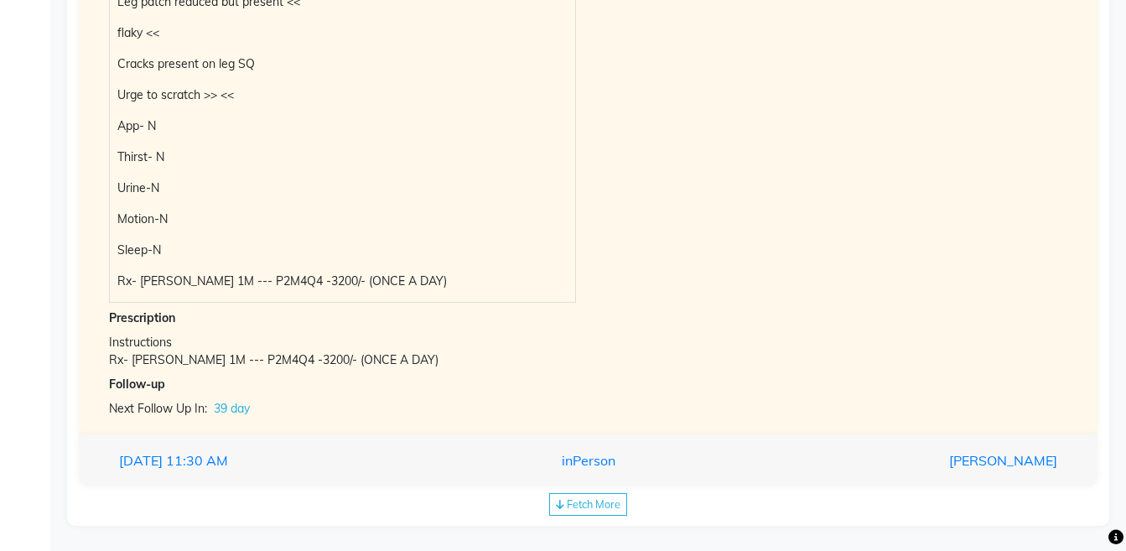
scroll to position [2054, 0]
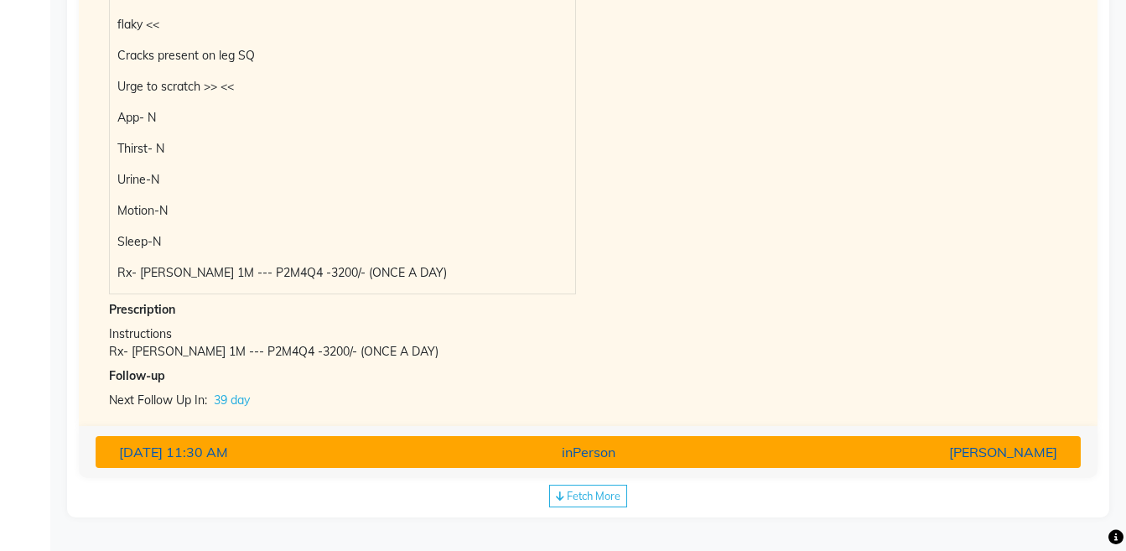
click at [666, 446] on div "inPerson" at bounding box center [587, 452] width 321 height 20
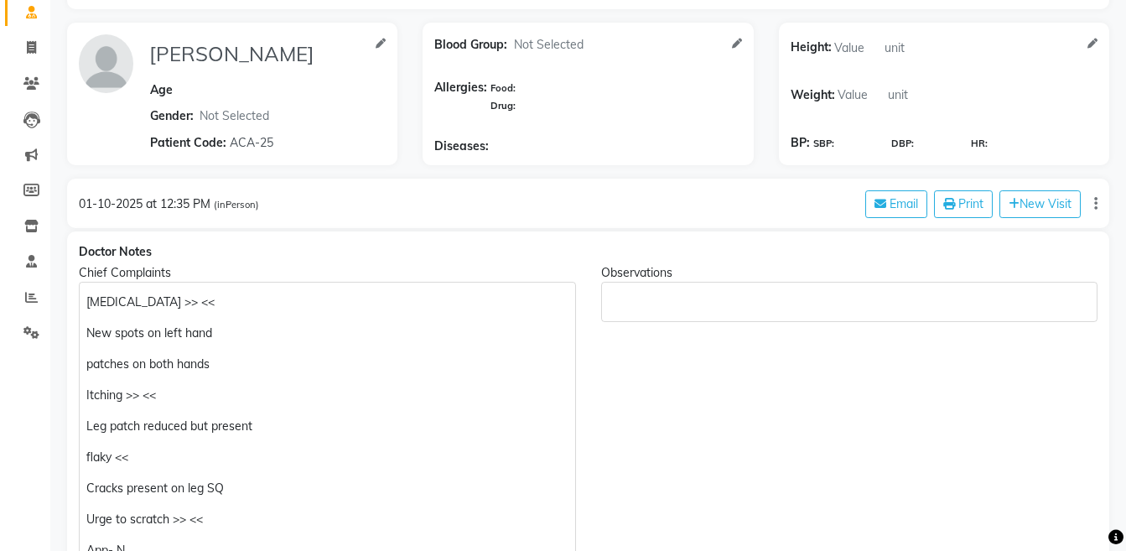
scroll to position [0, 0]
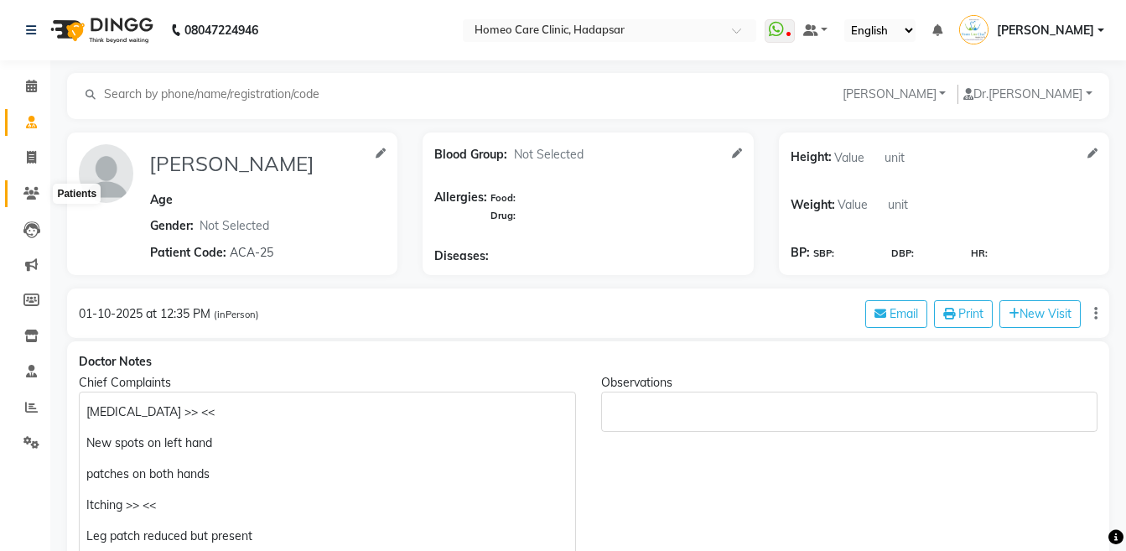
click at [24, 201] on span at bounding box center [31, 193] width 29 height 19
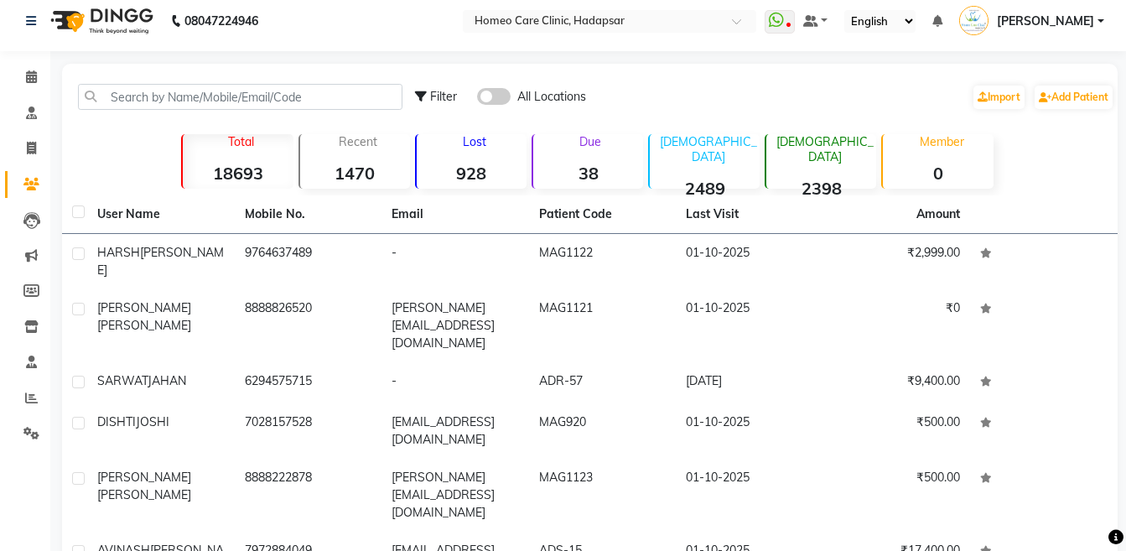
scroll to position [12, 0]
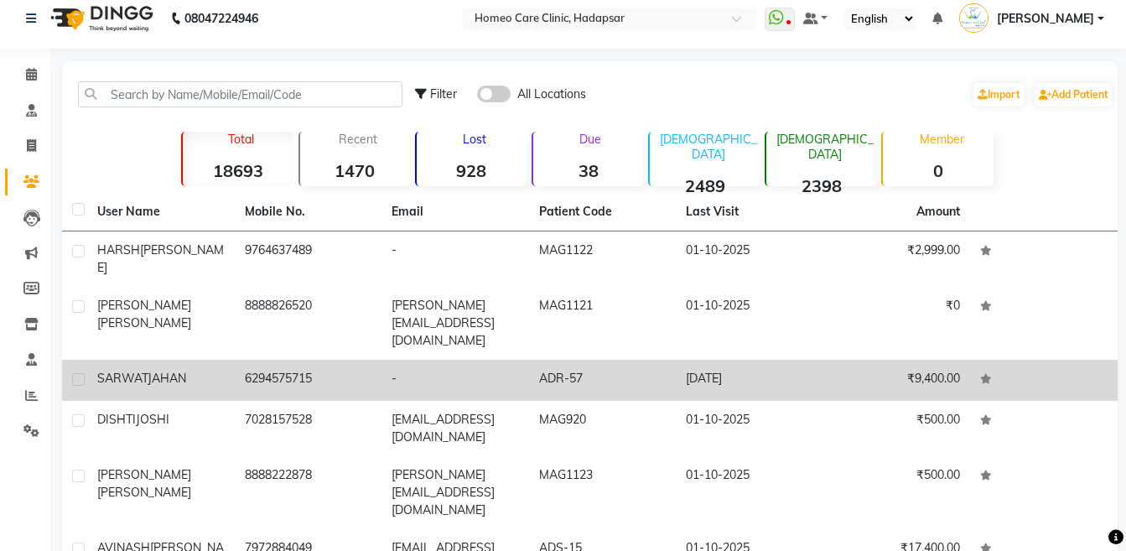
click at [531, 360] on td "ADR-57" at bounding box center [603, 380] width 148 height 41
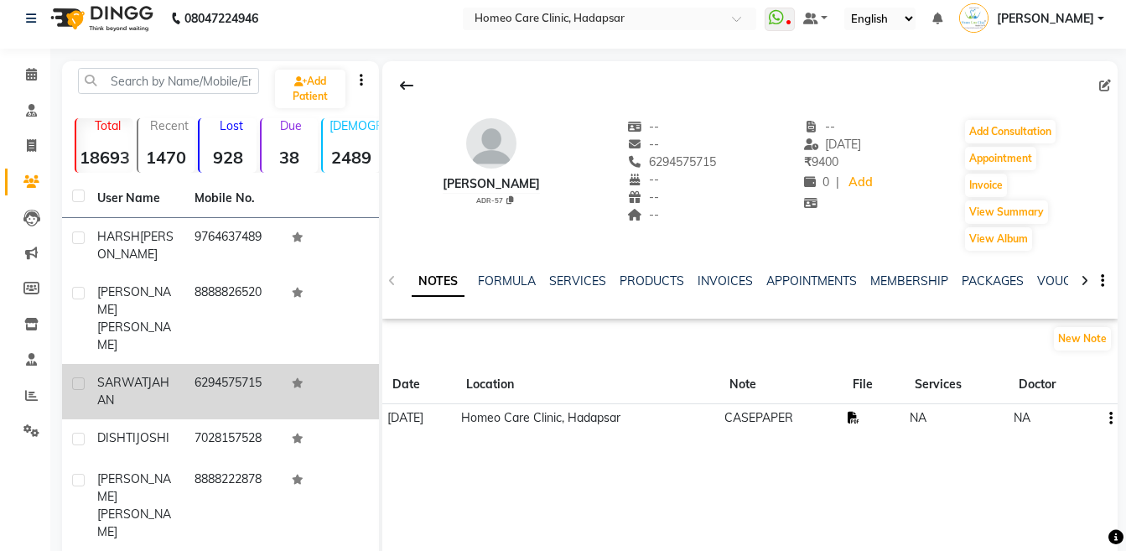
click at [859, 414] on icon at bounding box center [853, 418] width 12 height 12
click at [1013, 132] on button "Add Consultation" at bounding box center [1010, 131] width 91 height 23
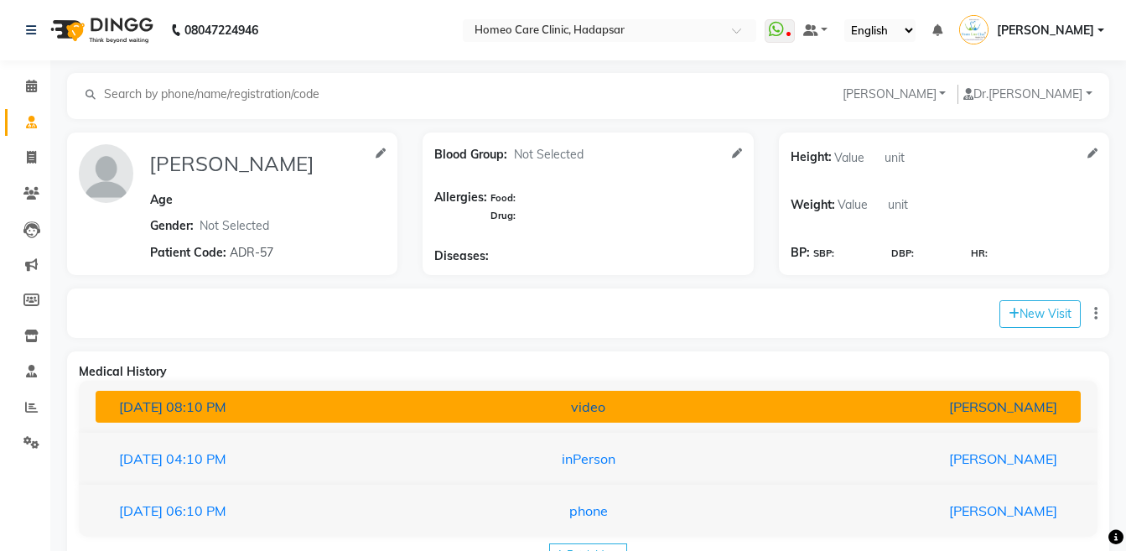
click at [899, 403] on div "[PERSON_NAME]" at bounding box center [909, 406] width 321 height 20
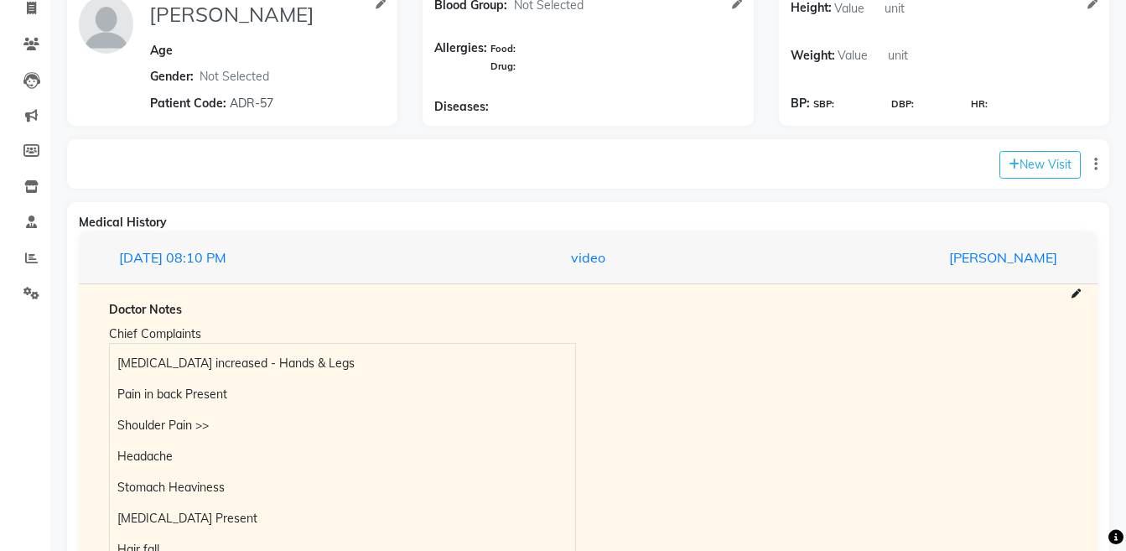
scroll to position [159, 0]
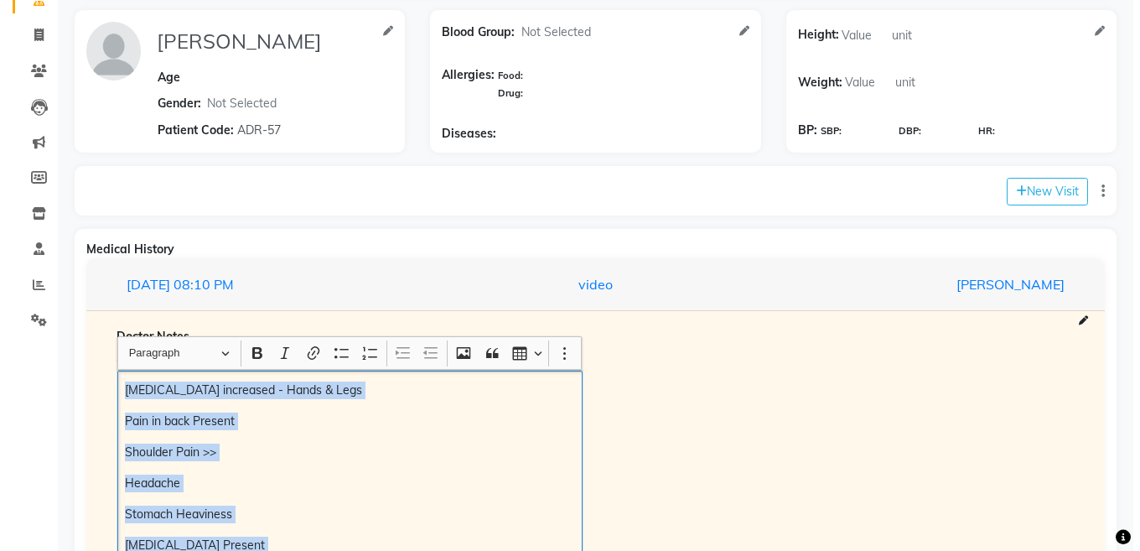
scroll to position [117, 0]
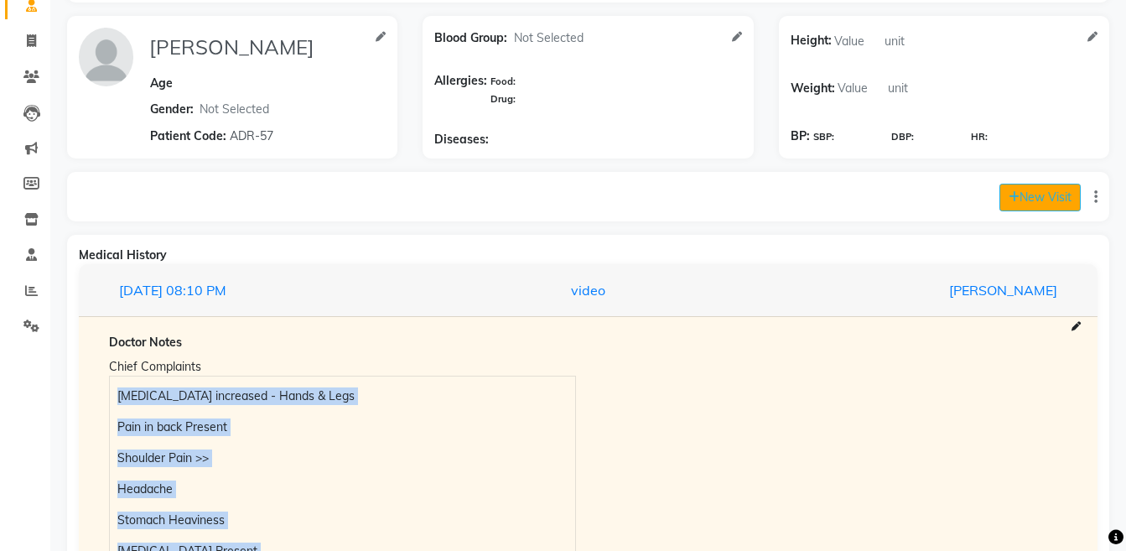
click at [1048, 190] on button "New Visit" at bounding box center [1039, 198] width 81 height 28
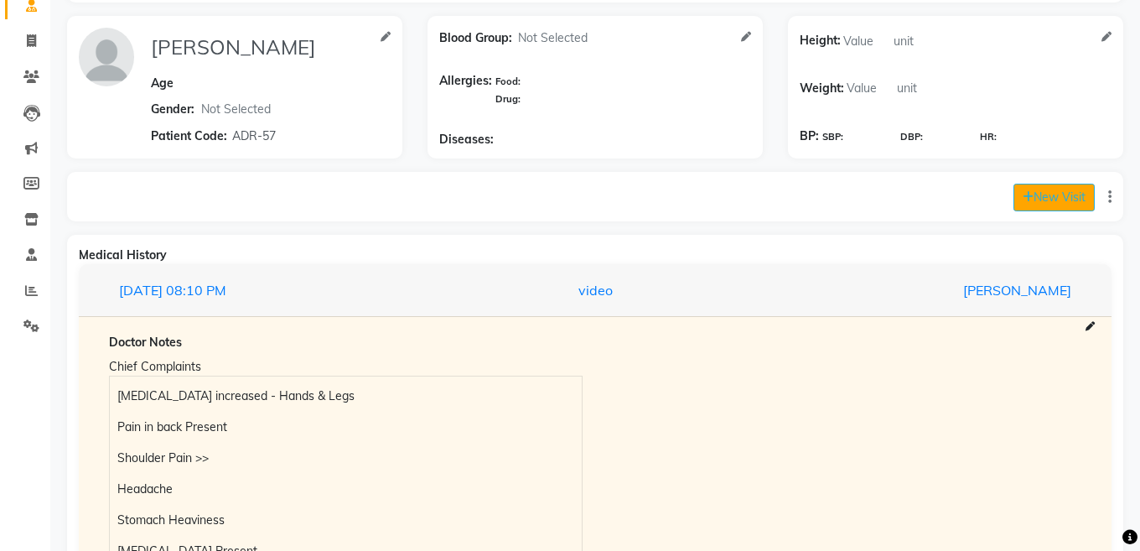
select select "800"
select select "inPerson"
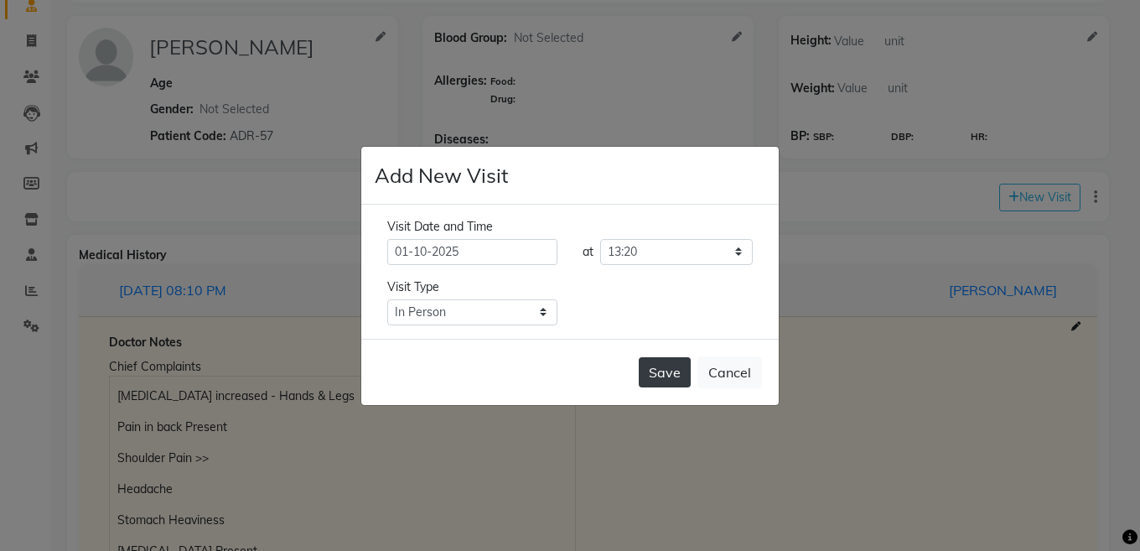
click at [661, 366] on button "Save" at bounding box center [665, 372] width 52 height 30
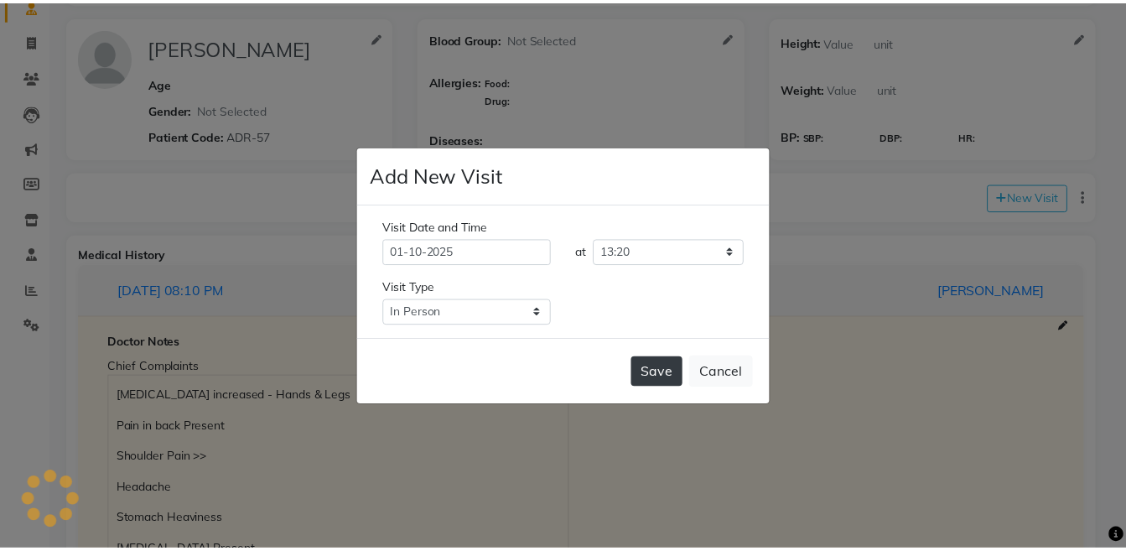
scroll to position [0, 0]
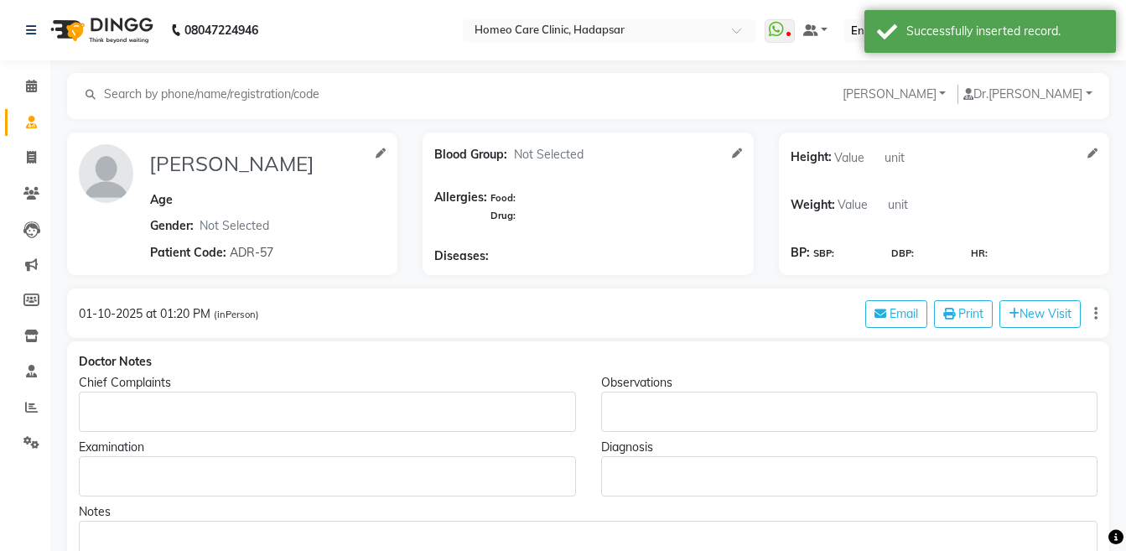
type input "[PERSON_NAME]"
select select
type input "ADR-57"
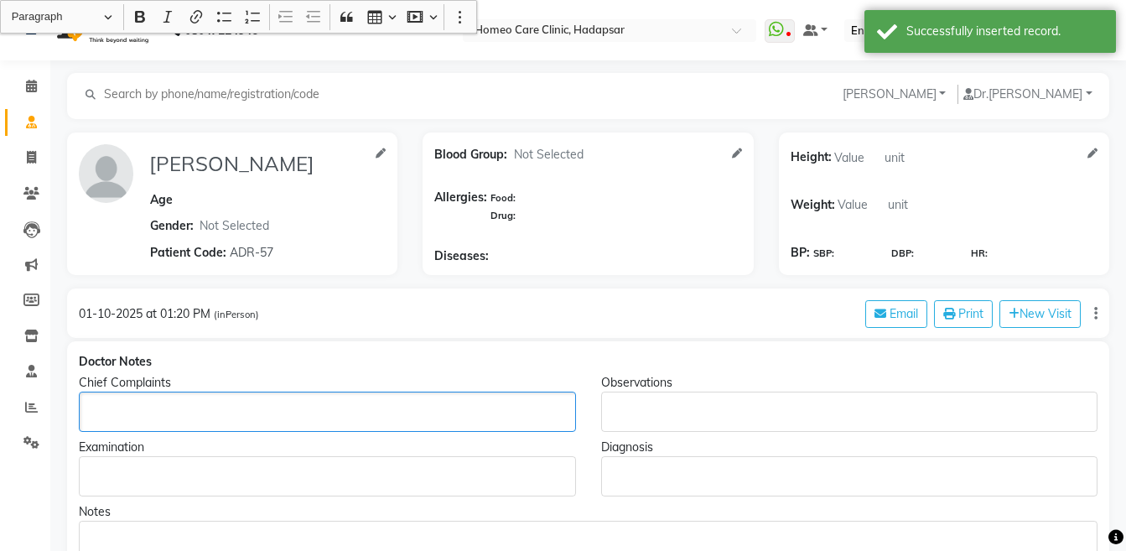
click at [138, 427] on div "Rich Text Editor, main" at bounding box center [327, 411] width 497 height 40
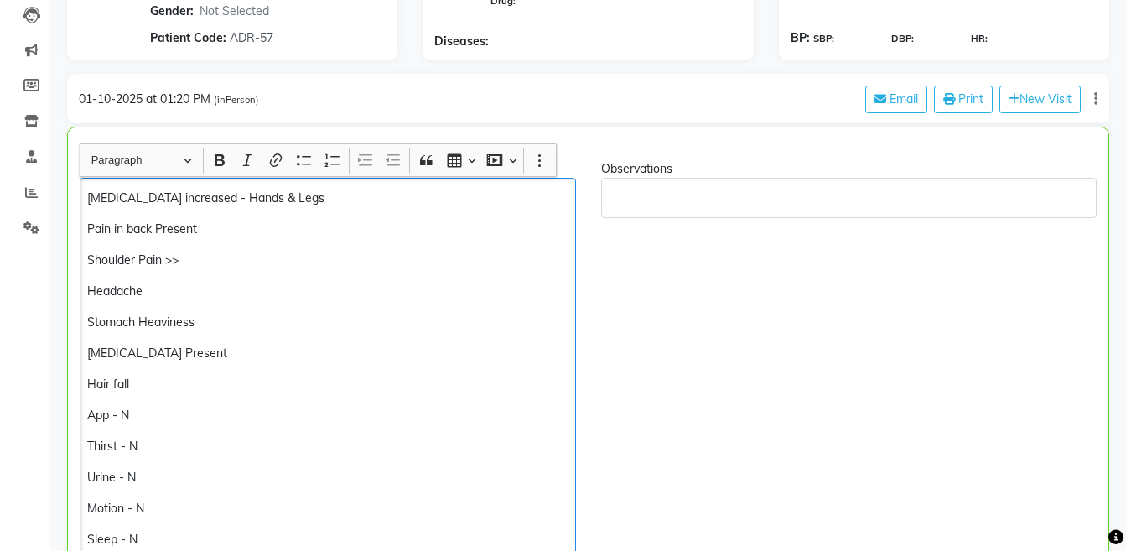
scroll to position [146, 0]
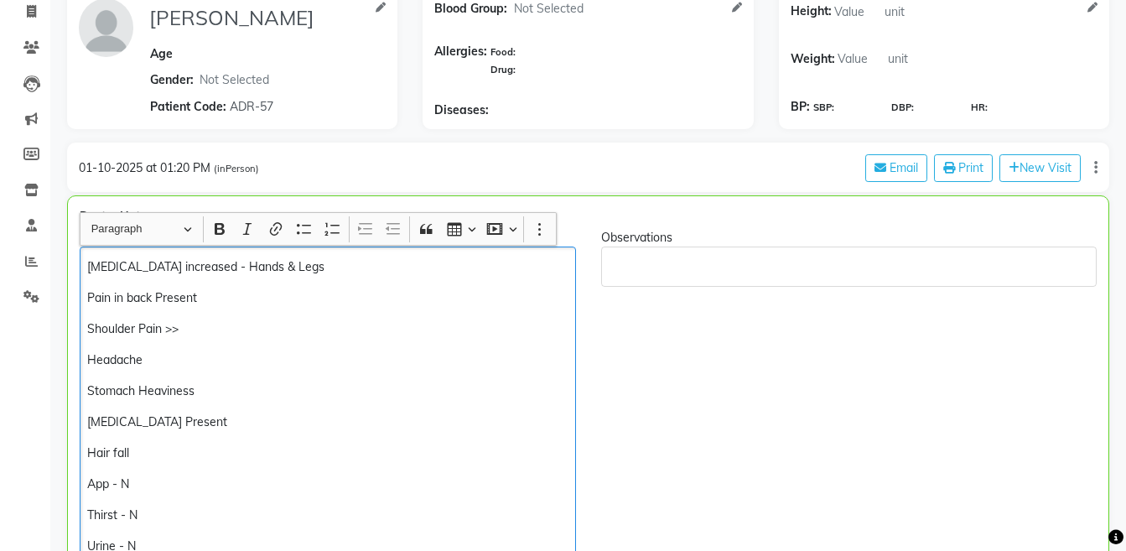
click at [86, 276] on div "[MEDICAL_DATA] increased - Hands & Legs Pain in back Present Shoulder Pain >> H…" at bounding box center [328, 514] width 496 height 536
click at [169, 357] on p "Headache" at bounding box center [327, 360] width 480 height 18
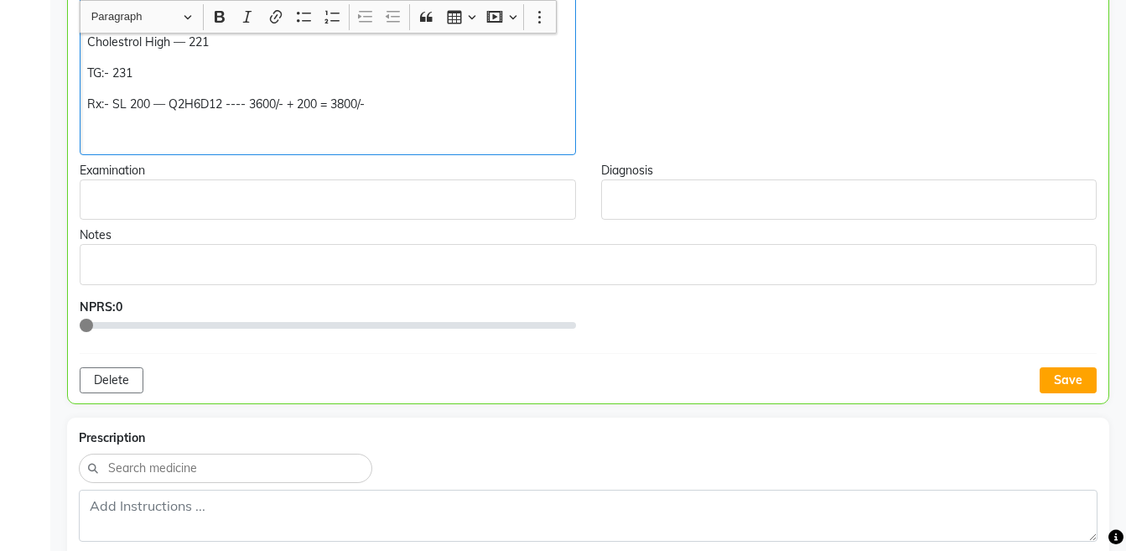
scroll to position [784, 0]
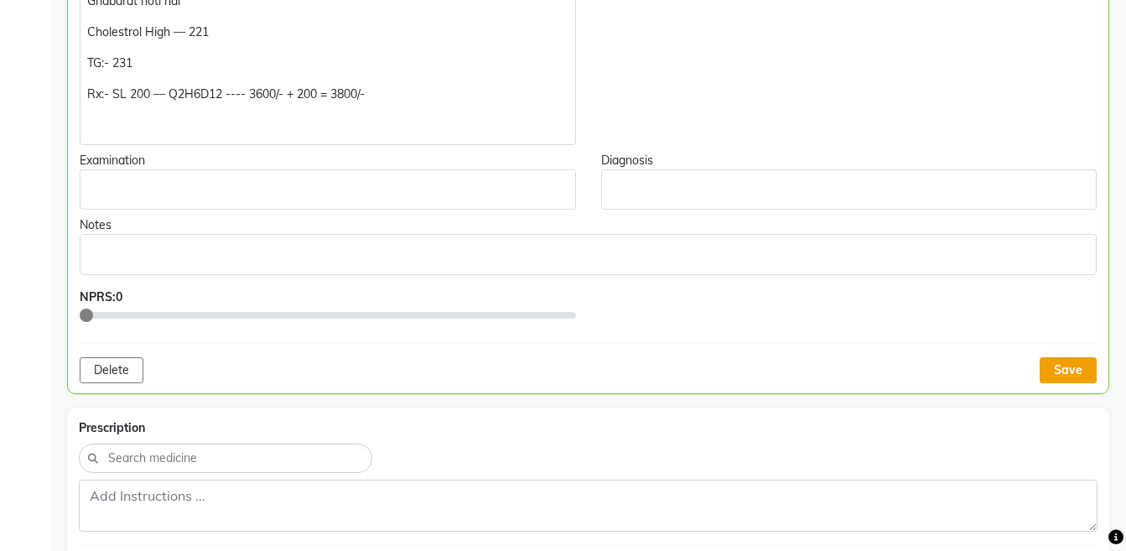
click at [1079, 376] on button "Save" at bounding box center [1067, 370] width 57 height 26
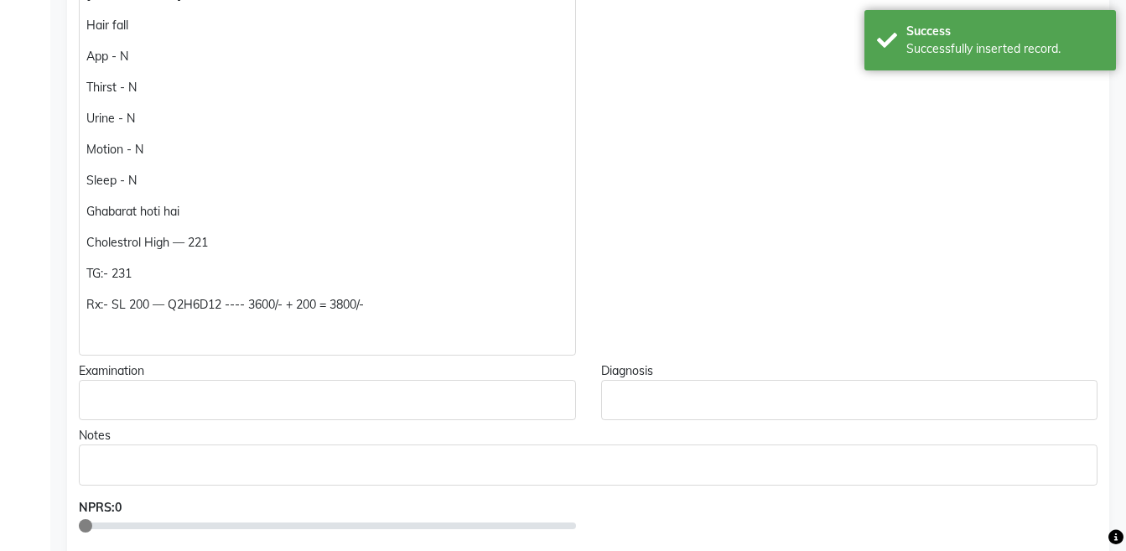
scroll to position [183, 0]
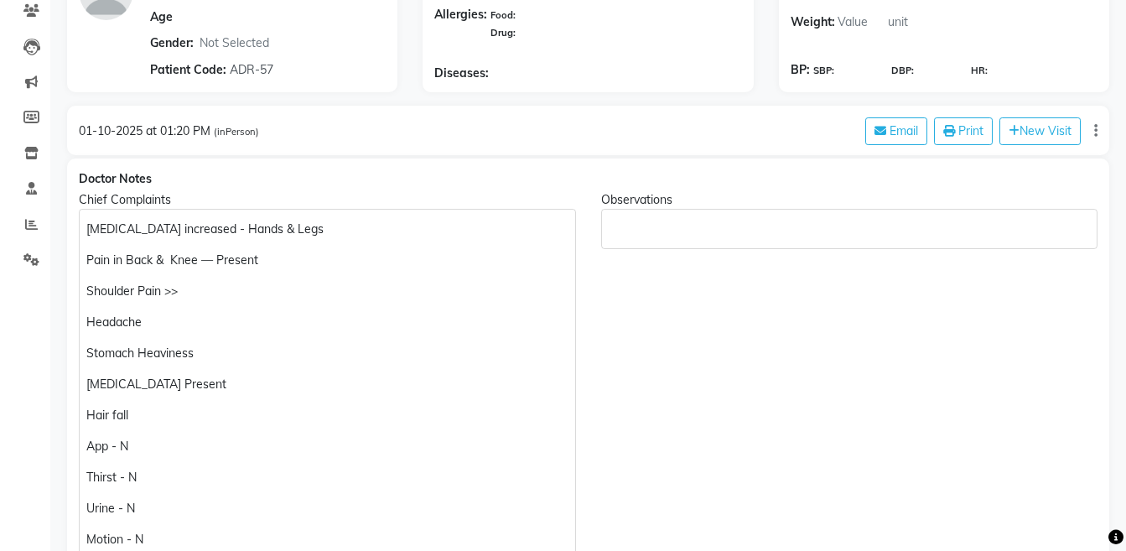
click at [76, 228] on div "Chief Complaints [MEDICAL_DATA] increased - Hands & Legs Pain in Back & Knee — …" at bounding box center [327, 468] width 522 height 554
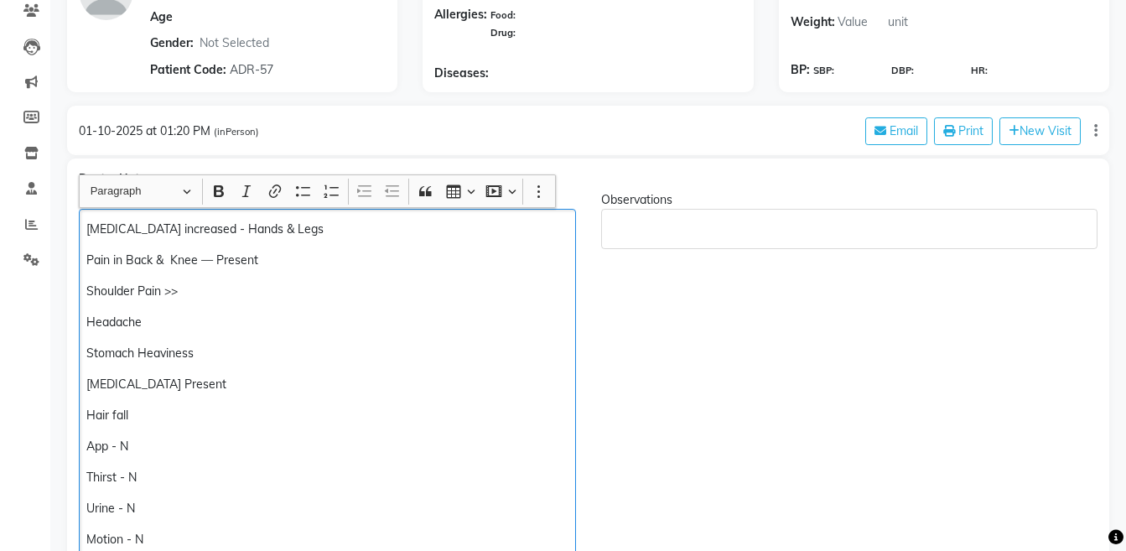
click at [89, 225] on p "[MEDICAL_DATA] increased - Hands & Legs" at bounding box center [326, 229] width 481 height 18
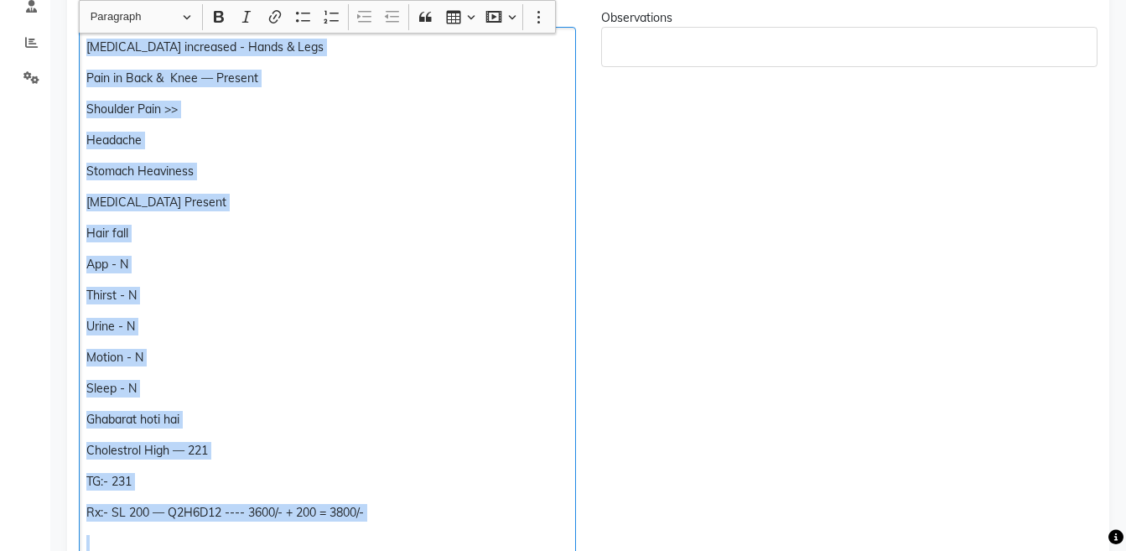
scroll to position [365, 0]
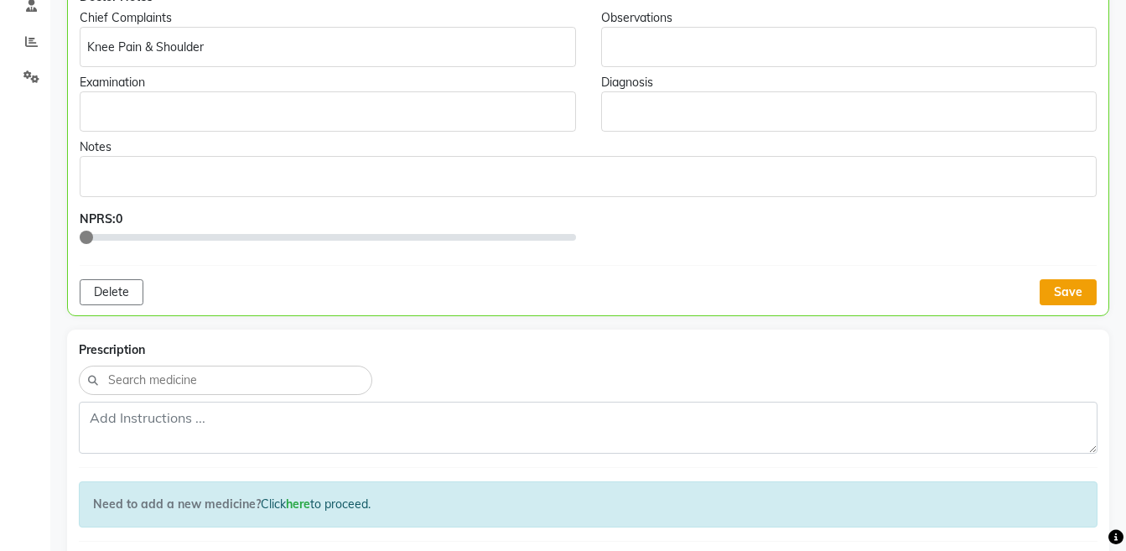
click at [1066, 293] on button "Save" at bounding box center [1067, 292] width 57 height 26
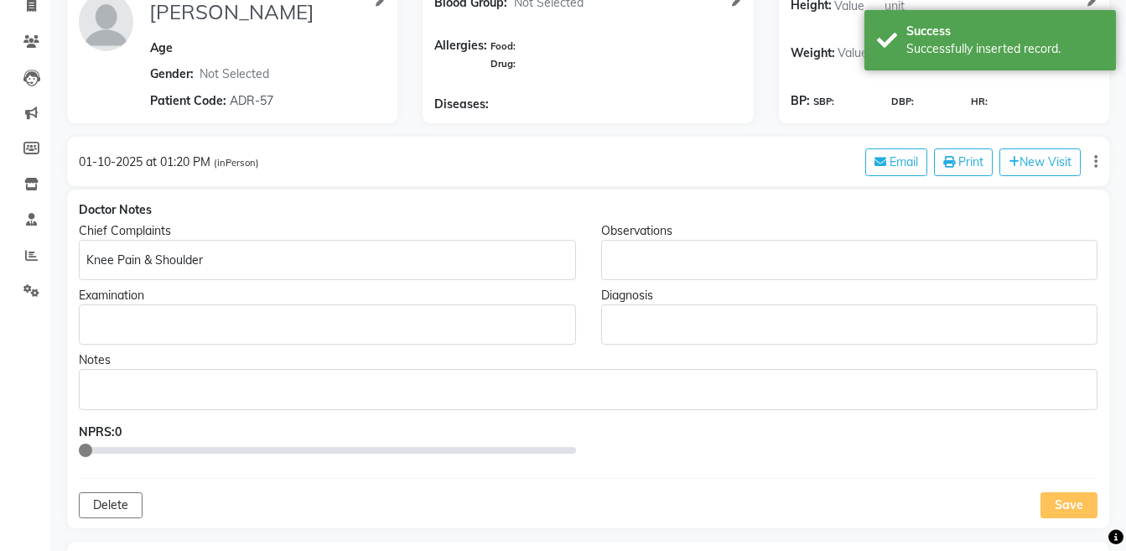
scroll to position [270, 0]
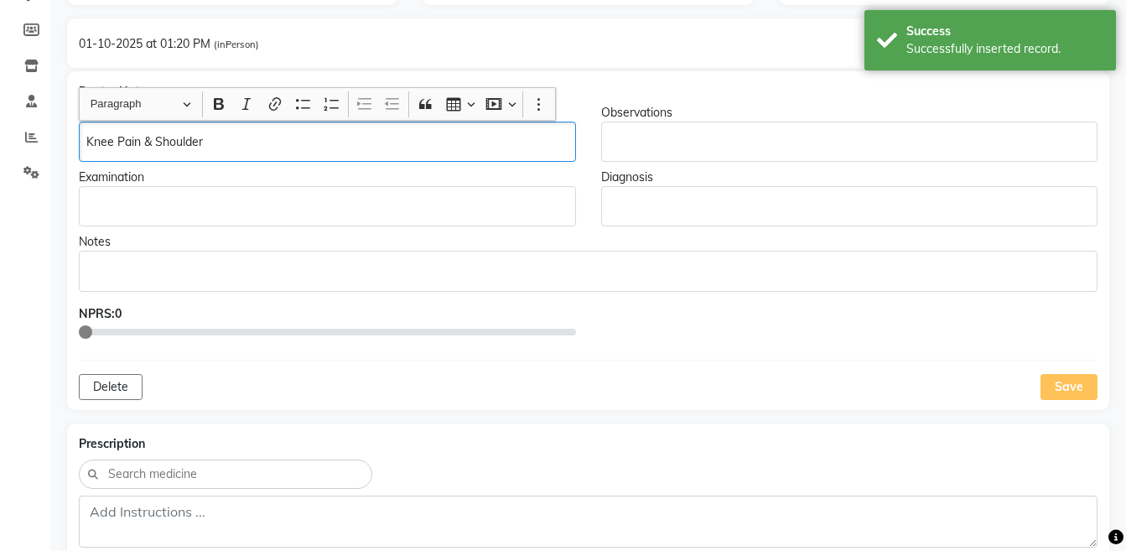
click at [358, 122] on div "Knee Pain & Shoulder" at bounding box center [327, 142] width 497 height 40
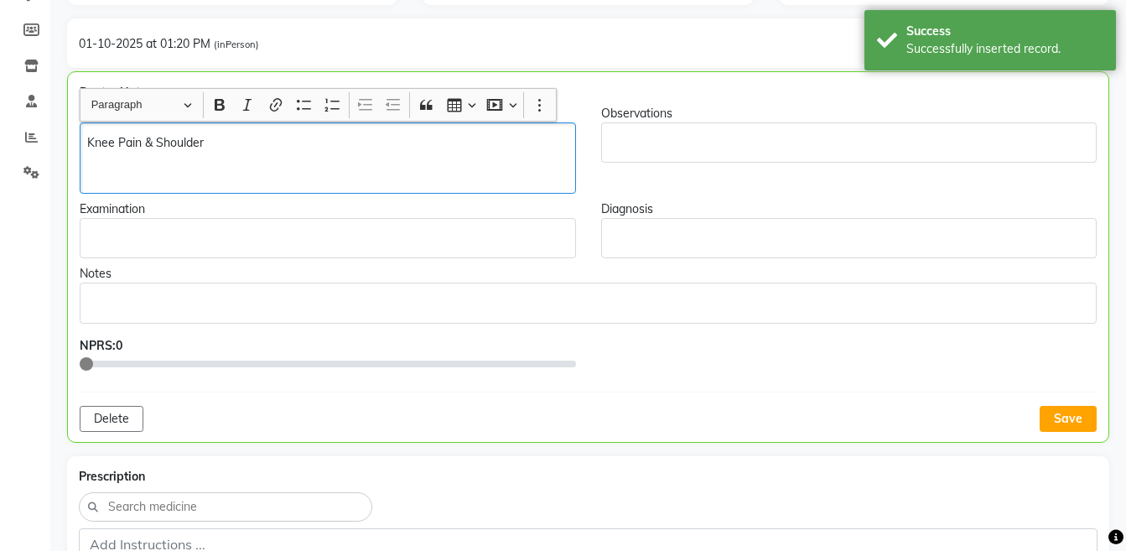
scroll to position [271, 0]
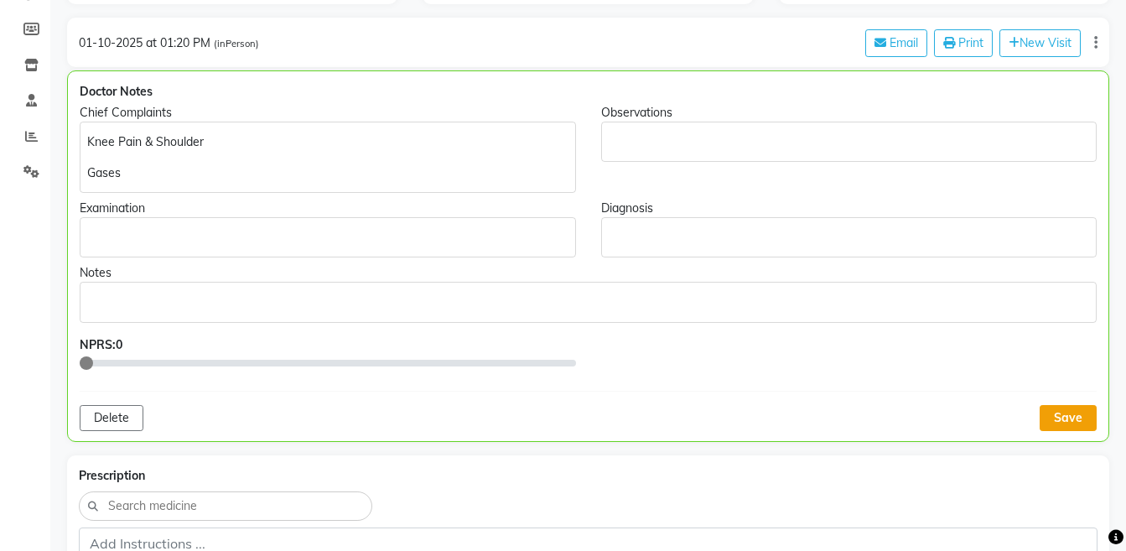
click at [1069, 416] on button "Save" at bounding box center [1067, 418] width 57 height 26
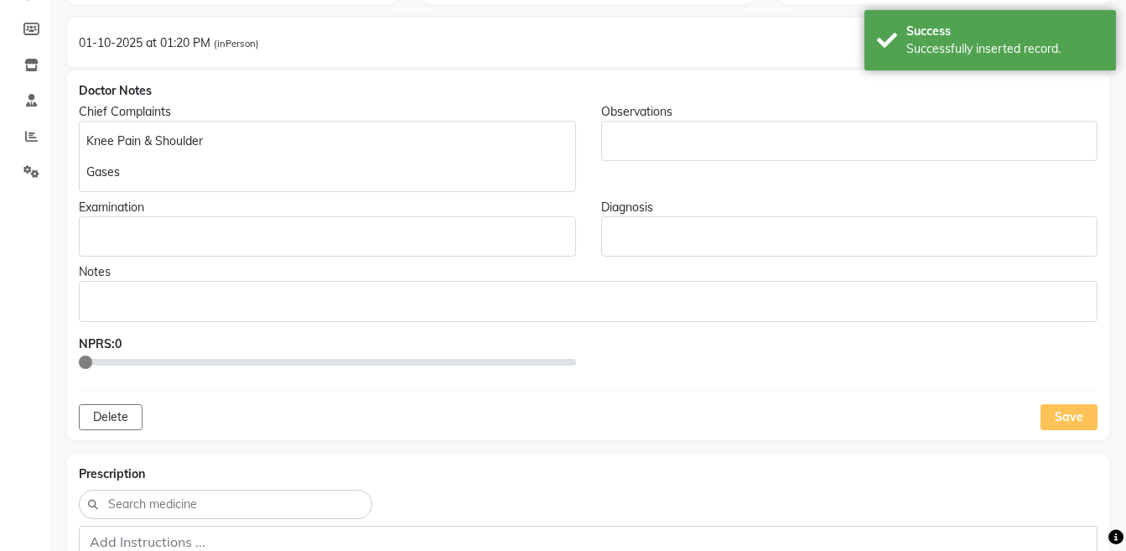
click at [313, 153] on div "Knee Pain & Shoulder Gases" at bounding box center [327, 156] width 497 height 71
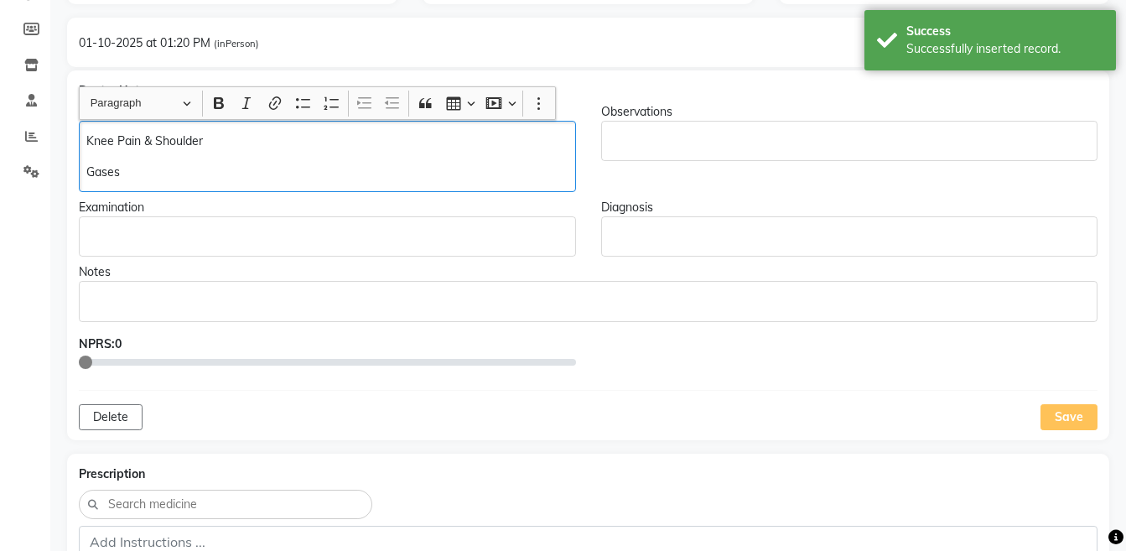
click at [315, 147] on p "Knee Pain & Shoulder" at bounding box center [326, 141] width 481 height 18
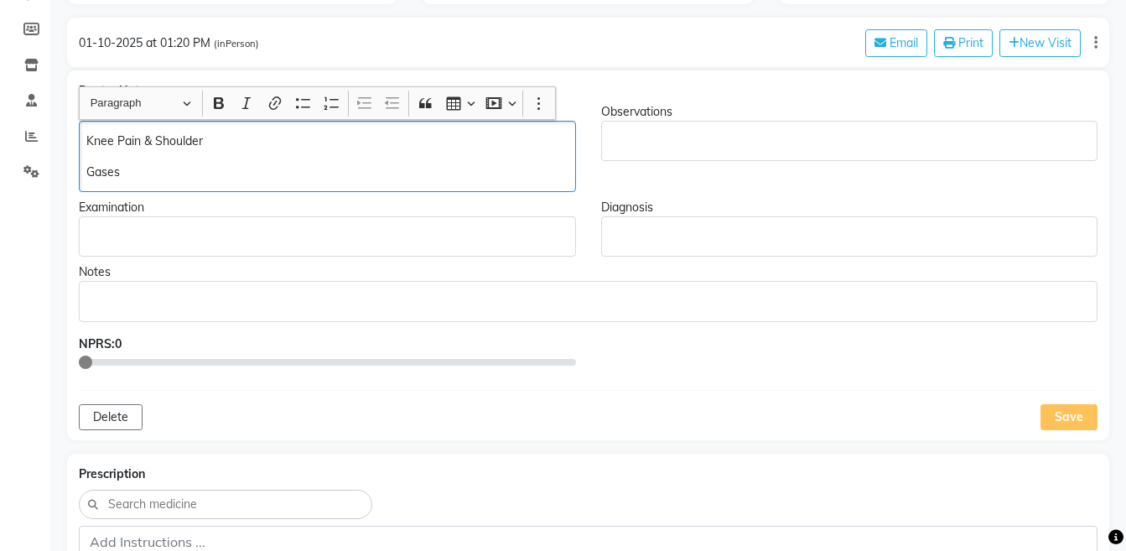
scroll to position [272, 0]
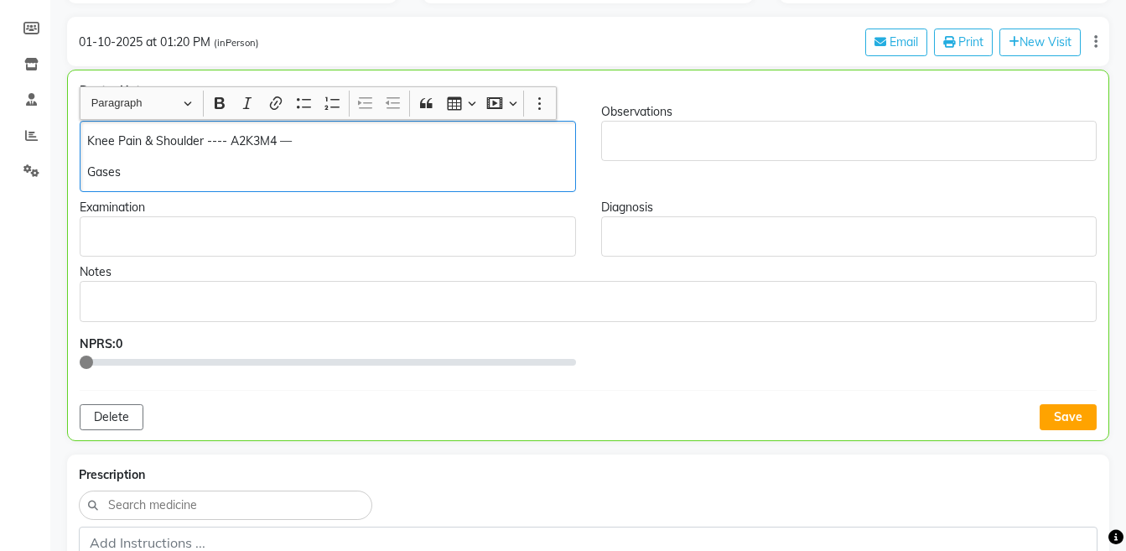
click at [88, 137] on p "Knee Pain & Shoulder ---- A2K3M4 —" at bounding box center [327, 141] width 480 height 18
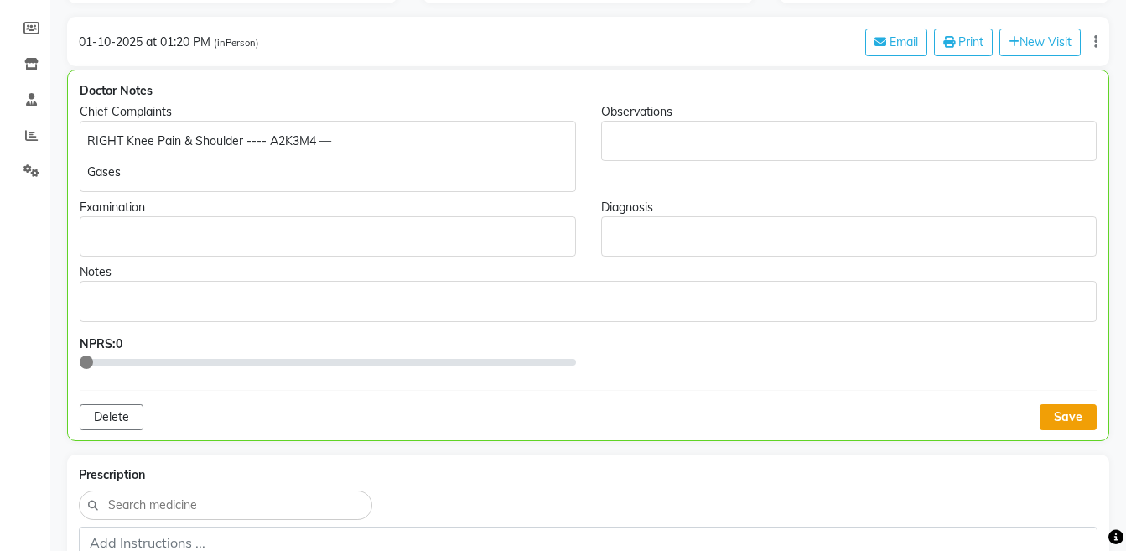
click at [1050, 425] on button "Save" at bounding box center [1067, 417] width 57 height 26
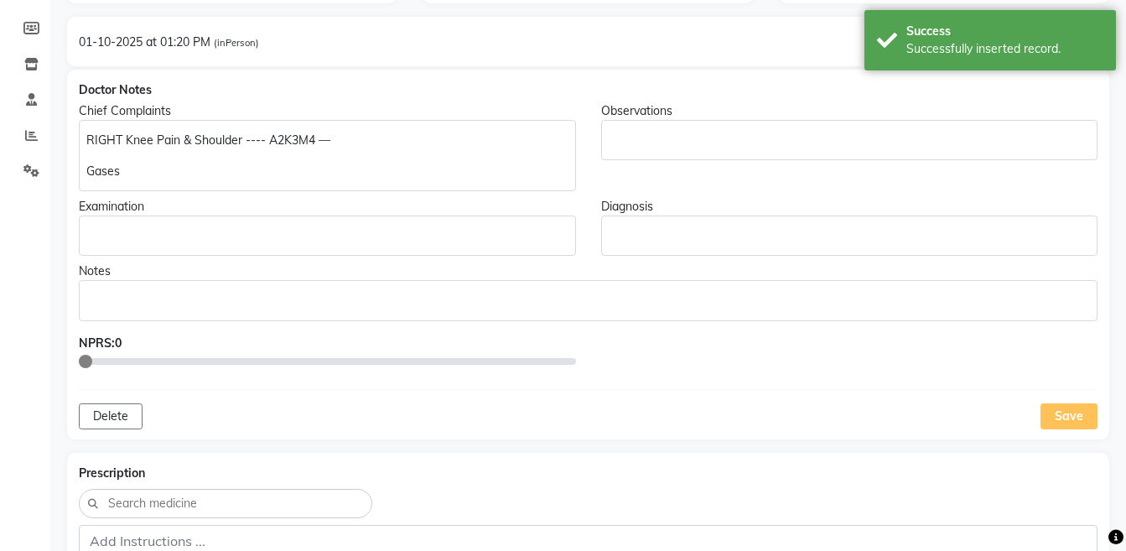
click at [363, 127] on div "RIGHT Knee Pain & Shoulder ---- A2K3M4 — Gases" at bounding box center [327, 155] width 497 height 71
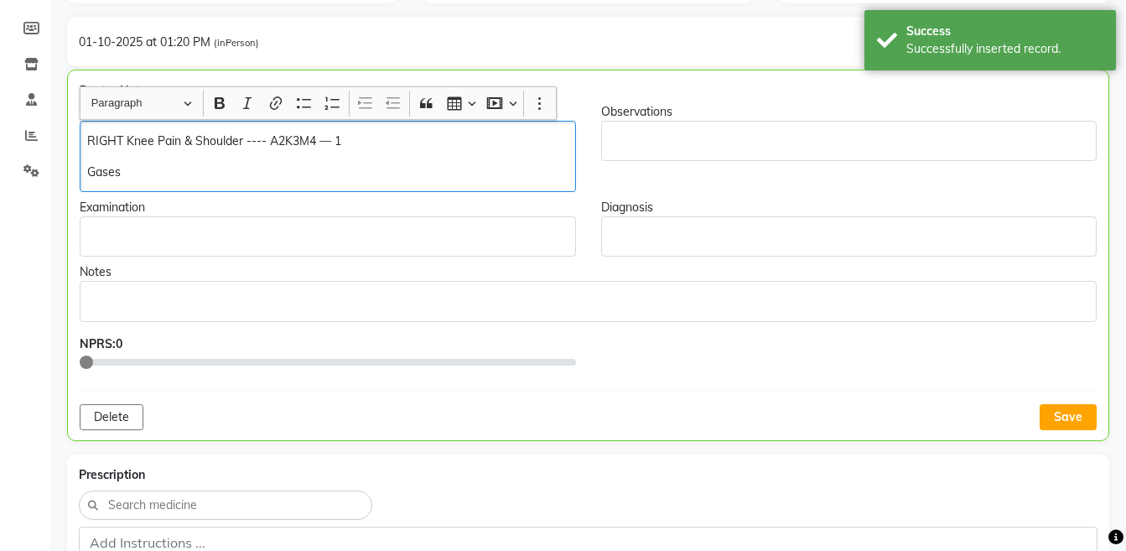
scroll to position [272, 0]
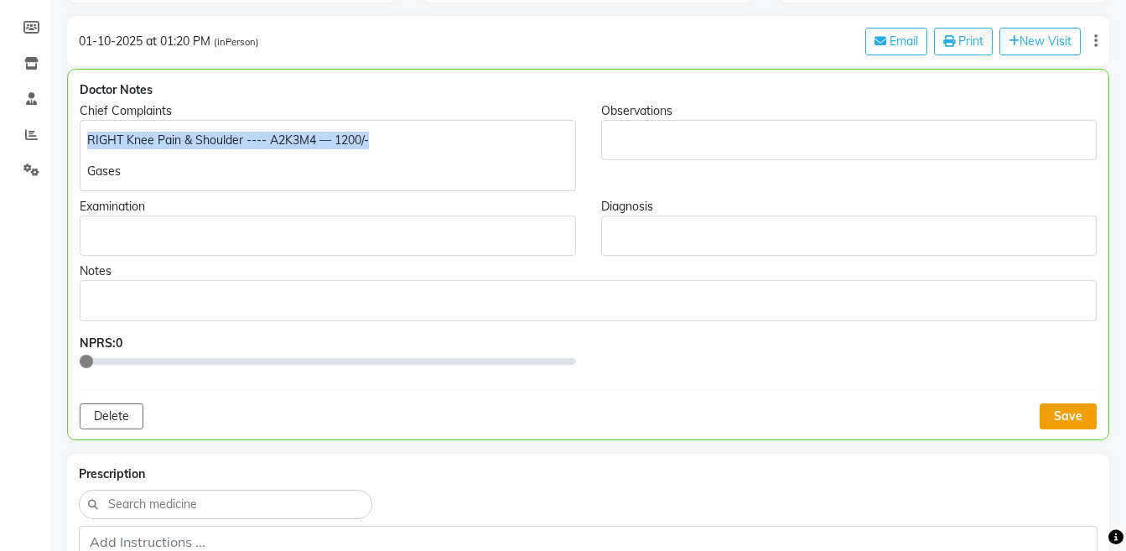
click at [1080, 427] on button "Save" at bounding box center [1067, 416] width 57 height 26
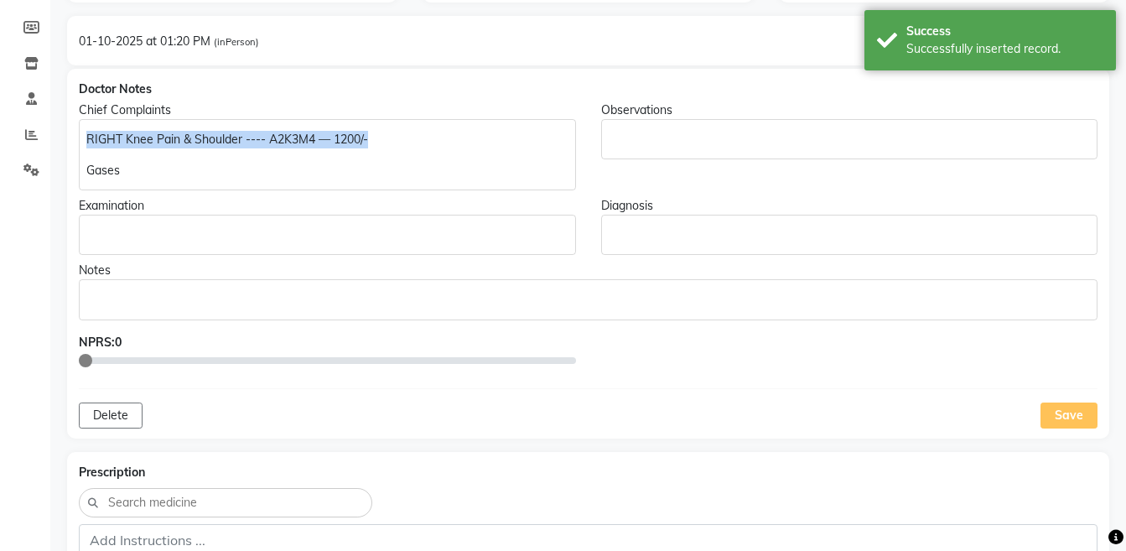
scroll to position [495, 0]
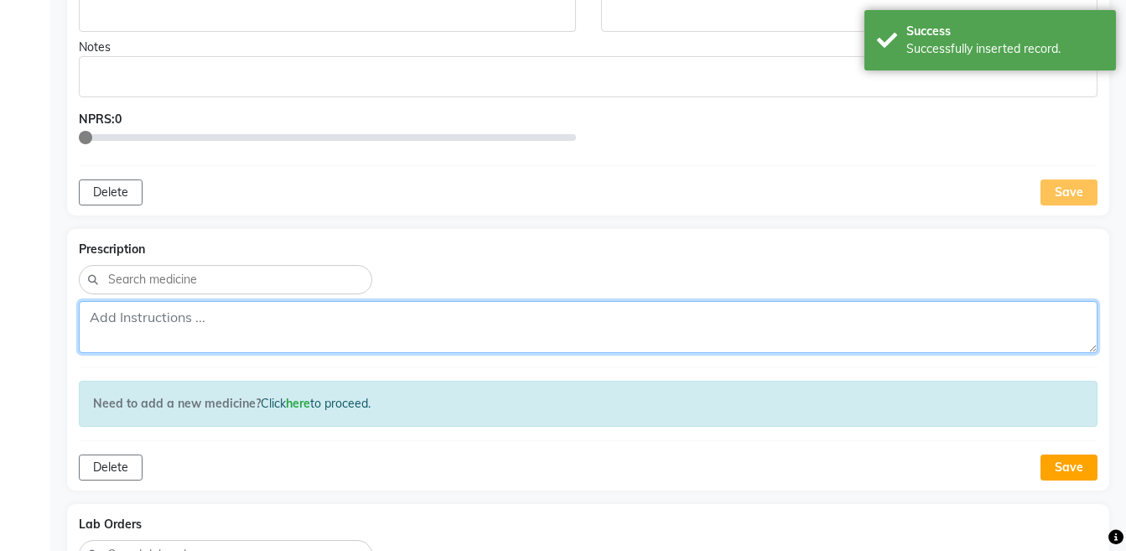
click at [607, 320] on textarea at bounding box center [588, 327] width 1018 height 52
paste textarea "RIGHT Knee Pain & Shoulder ---- A2K3M4 — 1200/-"
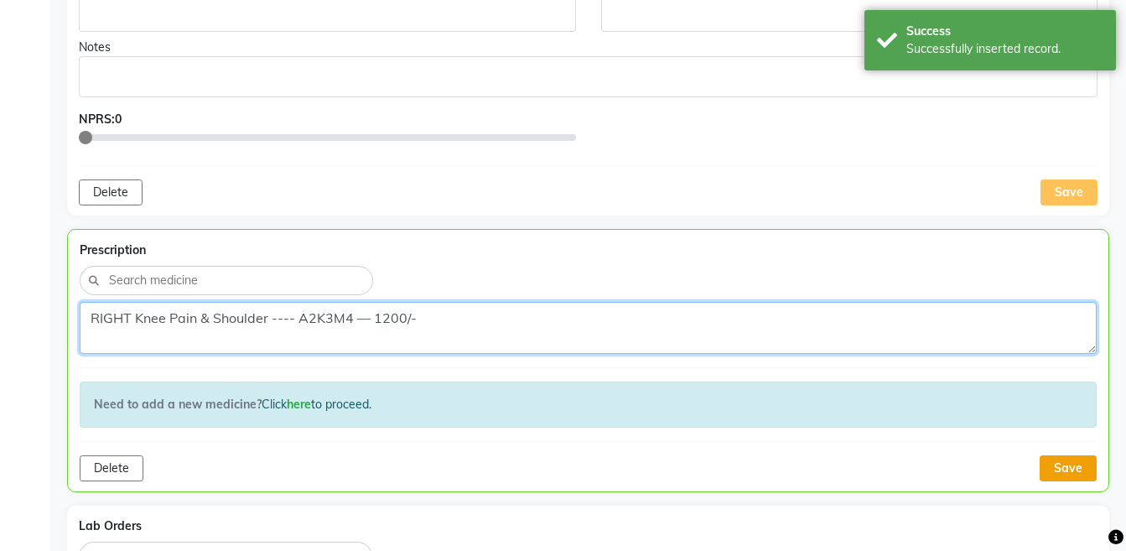
type textarea "RIGHT Knee Pain & Shoulder ---- A2K3M4 — 1200/-"
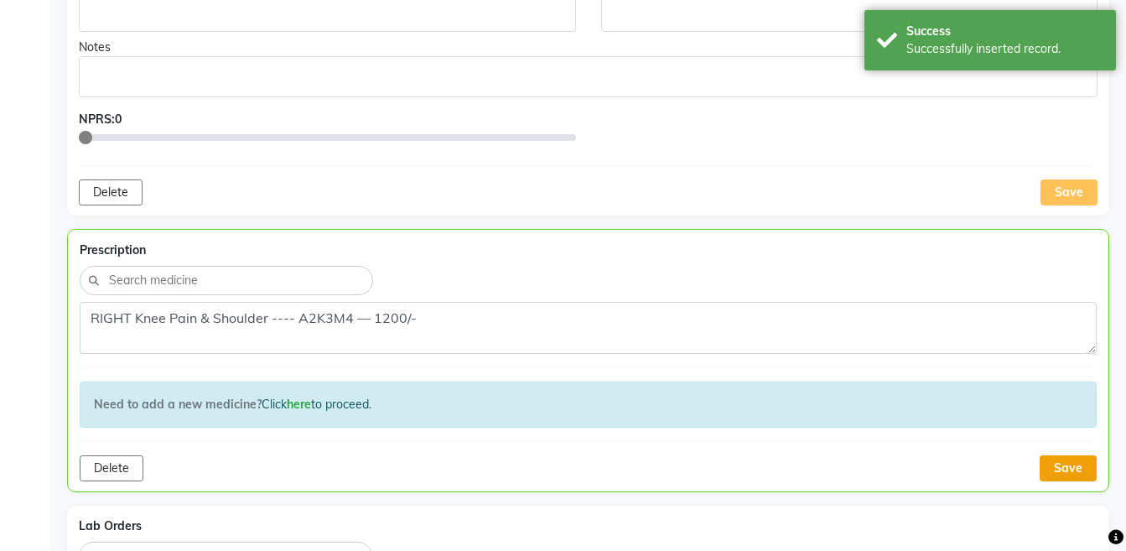
click at [1064, 479] on button "Save" at bounding box center [1067, 468] width 57 height 26
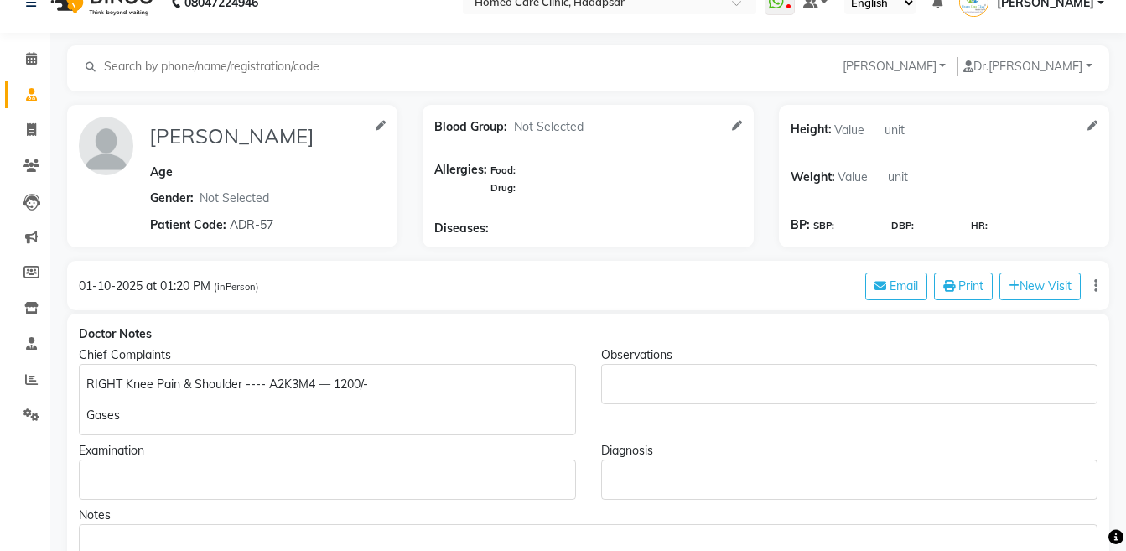
scroll to position [0, 0]
